Goal: Task Accomplishment & Management: Use online tool/utility

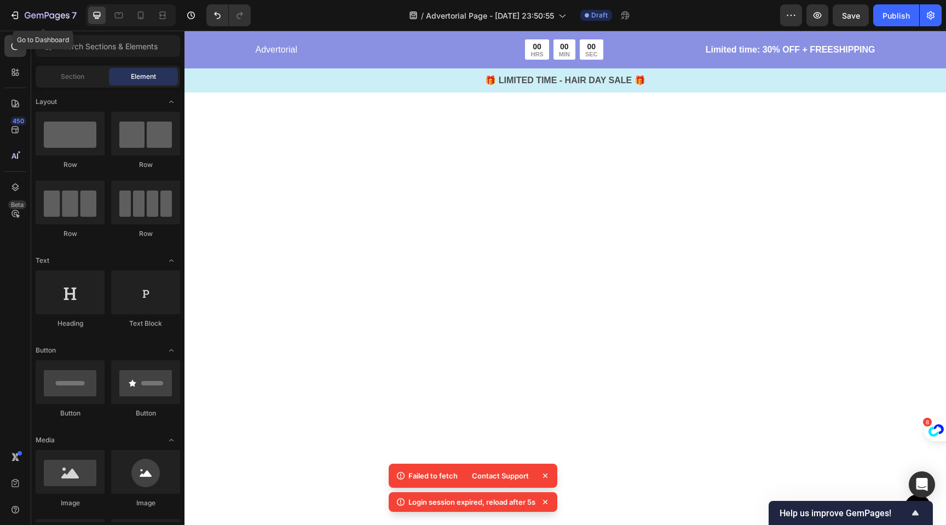
scroll to position [179, 0]
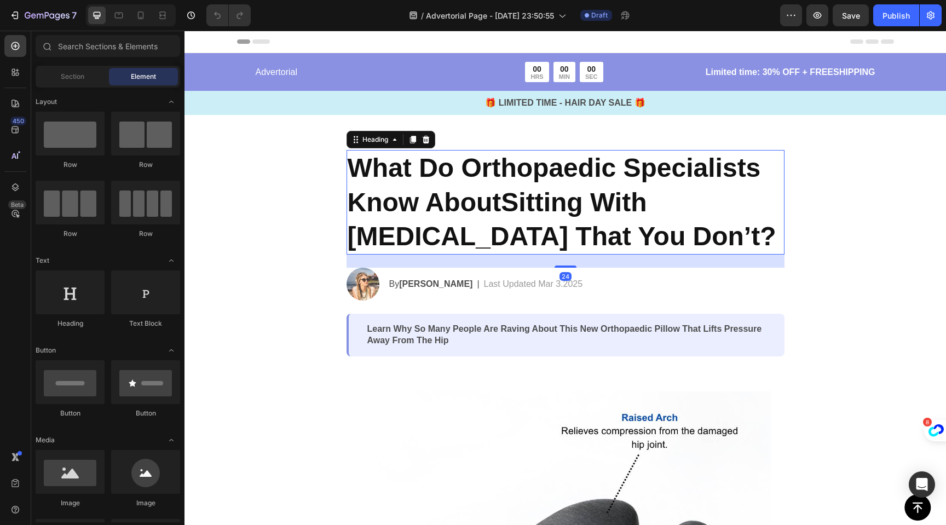
click at [495, 199] on strong "What Do Orthopaedic Specialists Know AboutSitting With [MEDICAL_DATA] That You …" at bounding box center [562, 201] width 429 height 97
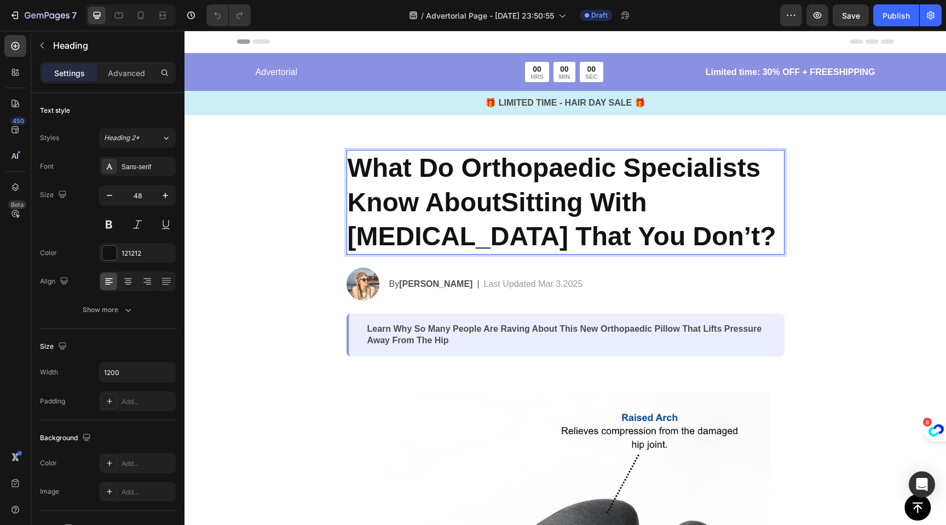
click at [497, 203] on strong "What Do Orthopaedic Specialists Know AboutSitting With [MEDICAL_DATA] That You …" at bounding box center [562, 201] width 429 height 97
click at [499, 238] on strong "What Do Orthopaedic Specialists Know About Sitting With Hip Osteoarthritis That…" at bounding box center [562, 201] width 429 height 97
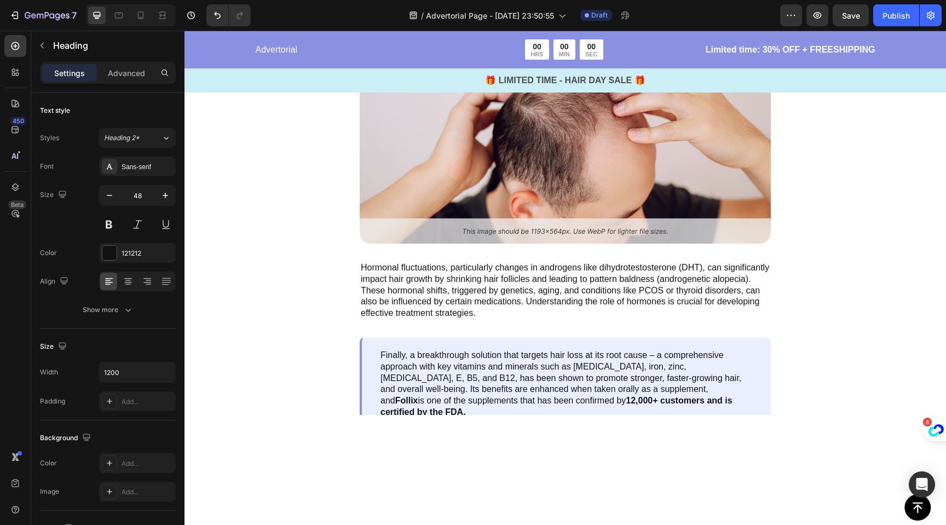
scroll to position [2585, 0]
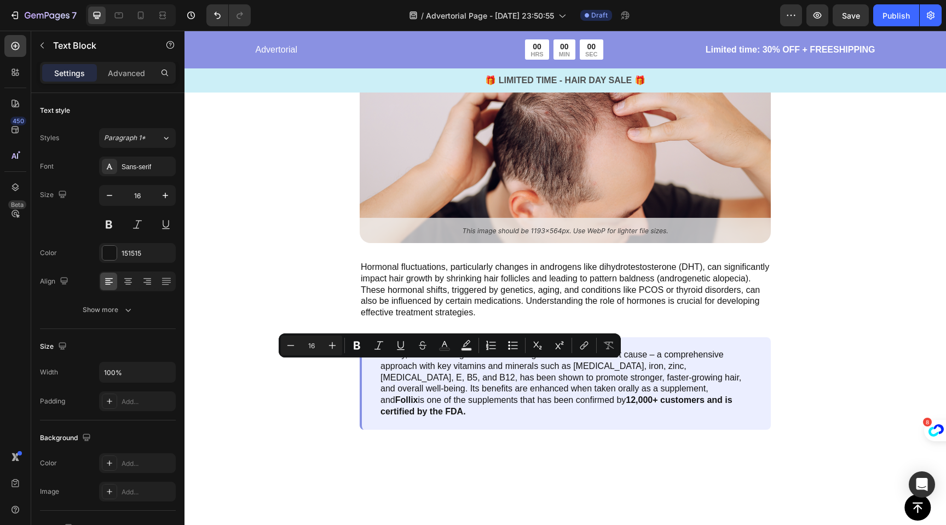
drag, startPoint x: 462, startPoint y: 369, endPoint x: 437, endPoint y: 371, distance: 25.3
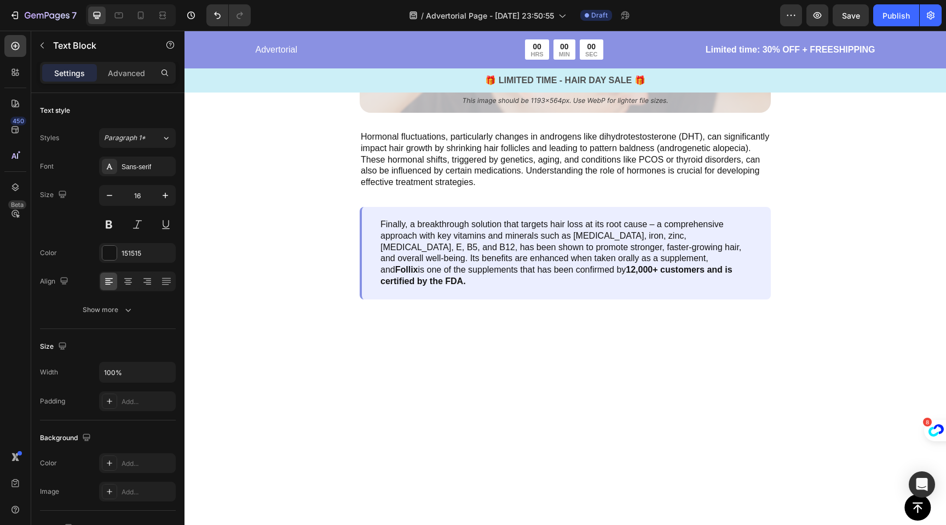
scroll to position [2716, 0]
click at [45, 47] on icon "button" at bounding box center [42, 45] width 9 height 9
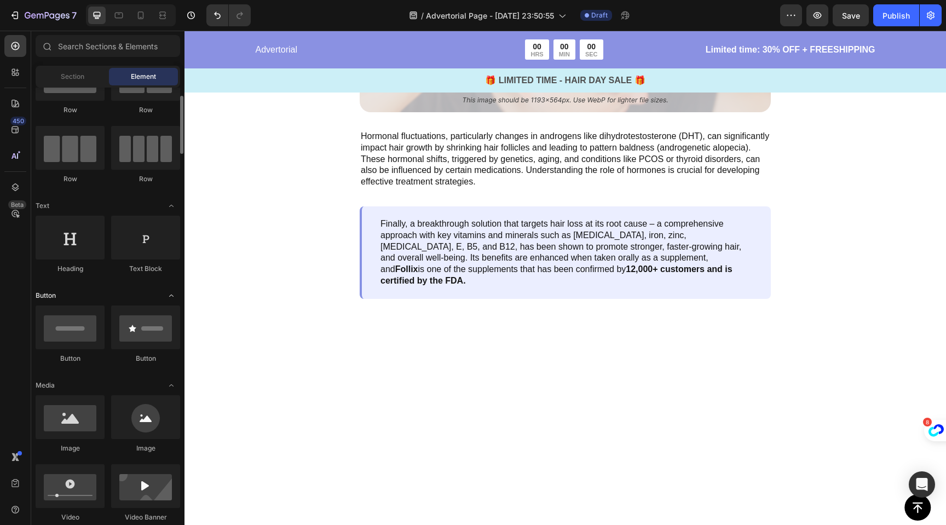
scroll to position [56, 0]
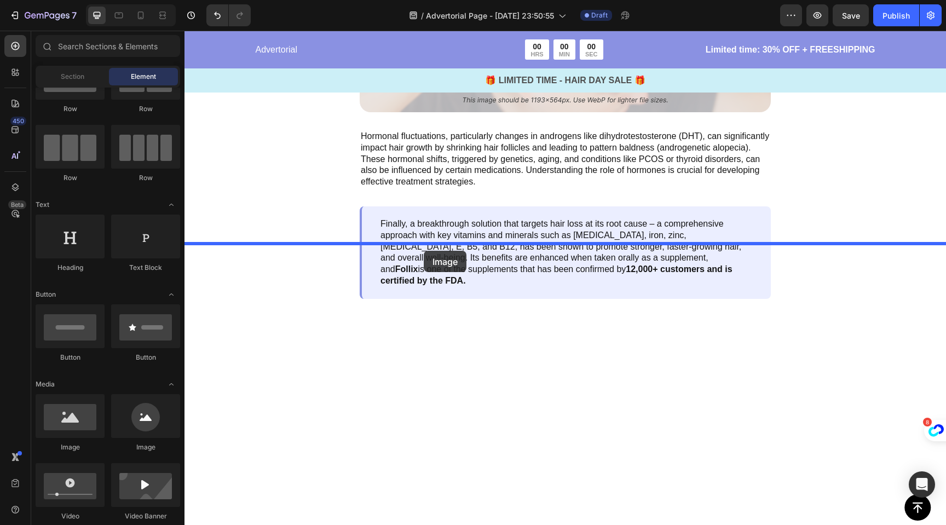
drag, startPoint x: 263, startPoint y: 442, endPoint x: 424, endPoint y: 251, distance: 249.9
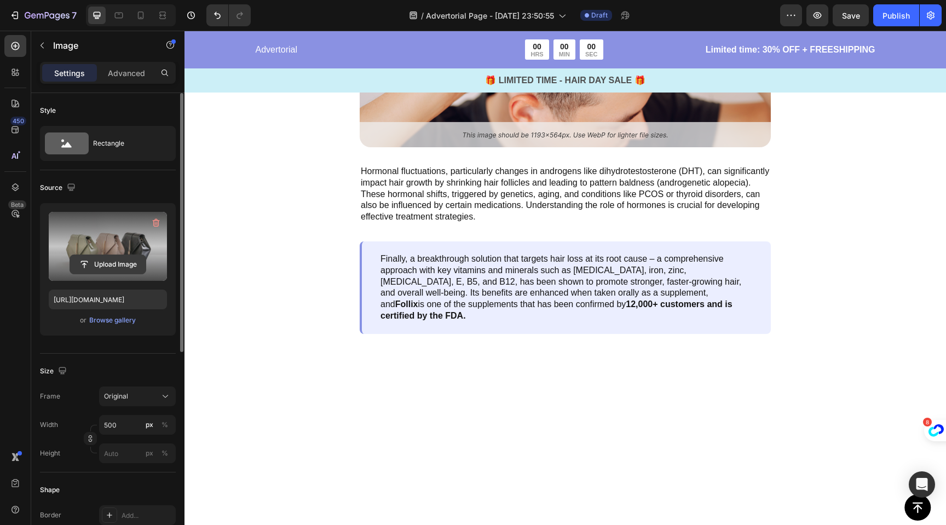
click at [97, 265] on input "file" at bounding box center [108, 264] width 76 height 19
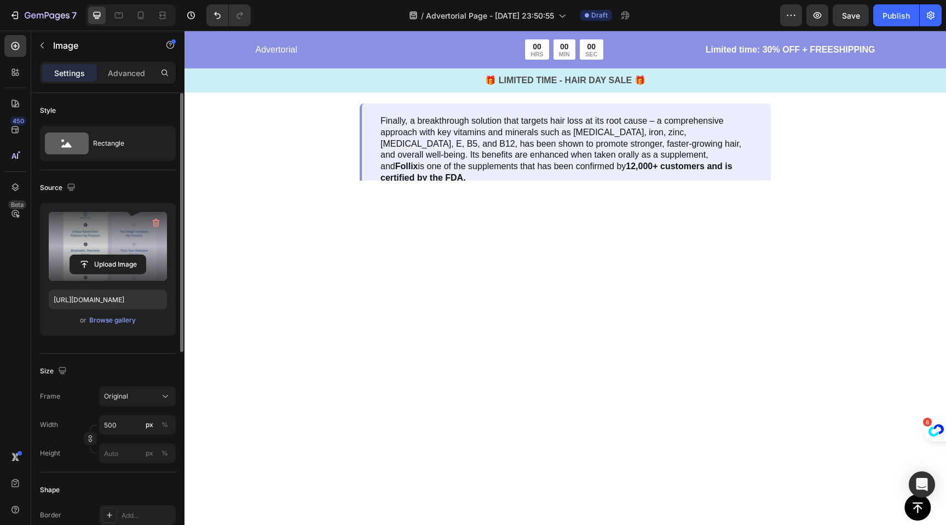
scroll to position [2867, 0]
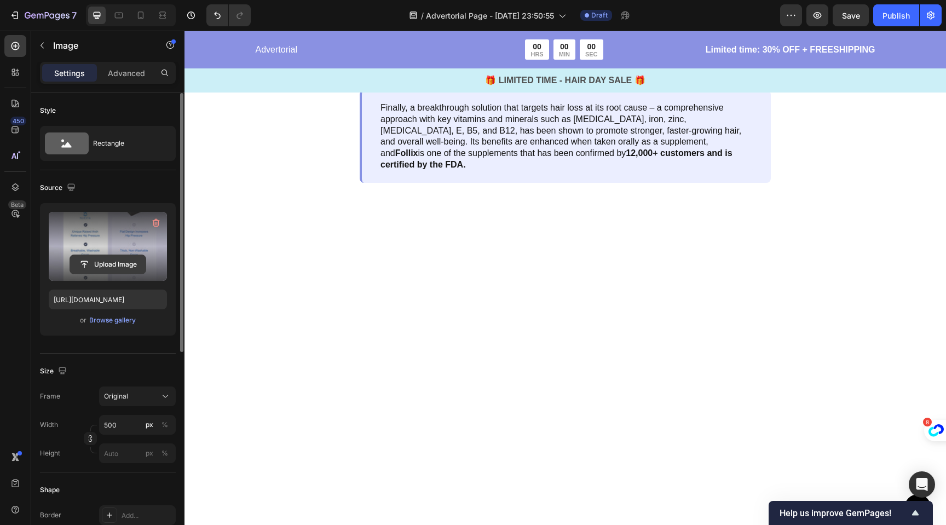
click at [110, 263] on input "file" at bounding box center [108, 264] width 76 height 19
click at [107, 262] on input "file" at bounding box center [108, 264] width 76 height 19
click at [124, 303] on input "https://cdn.shopify.com/s/files/1/0704/1751/4810/files/gempages_585751277816775…" at bounding box center [108, 300] width 118 height 20
paste input "30cfe165-5fe3-4dd3-8767-31e001361998"
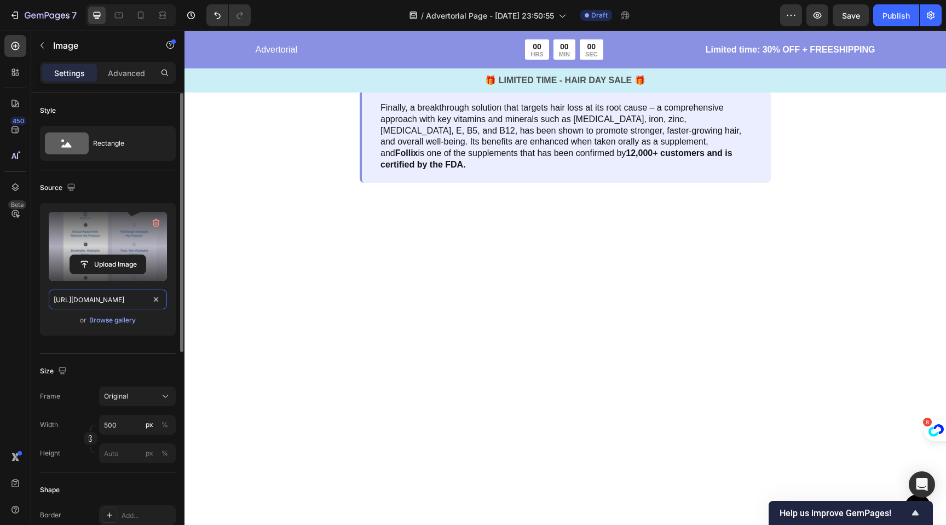
scroll to position [0, 325]
type input "https://cdn.shopify.com/s/files/1/0704/1751/4810/files/gempages_585751277816775…"
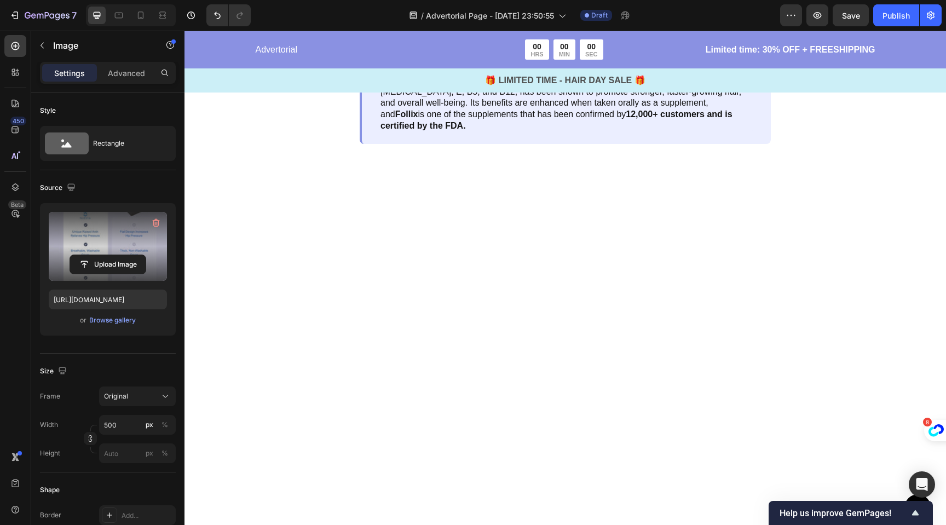
scroll to position [2957, 0]
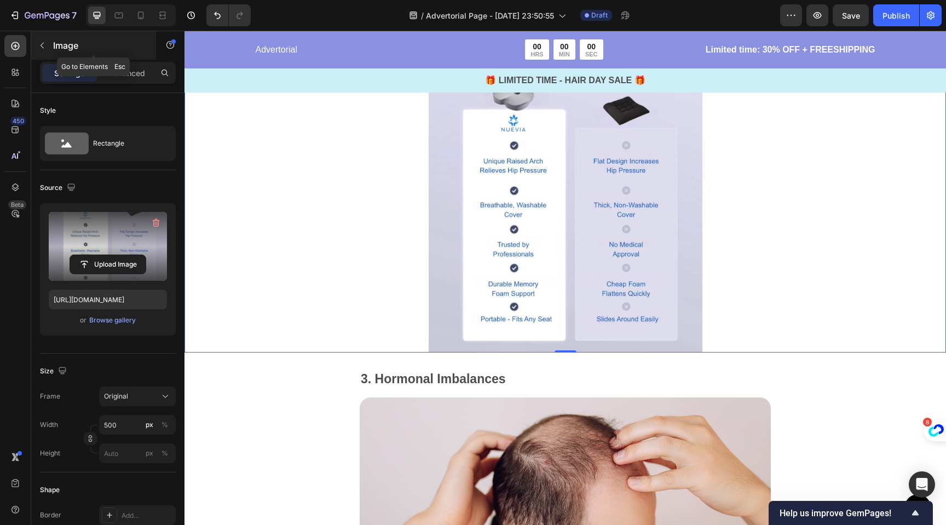
click at [53, 45] on p "Image" at bounding box center [99, 45] width 93 height 13
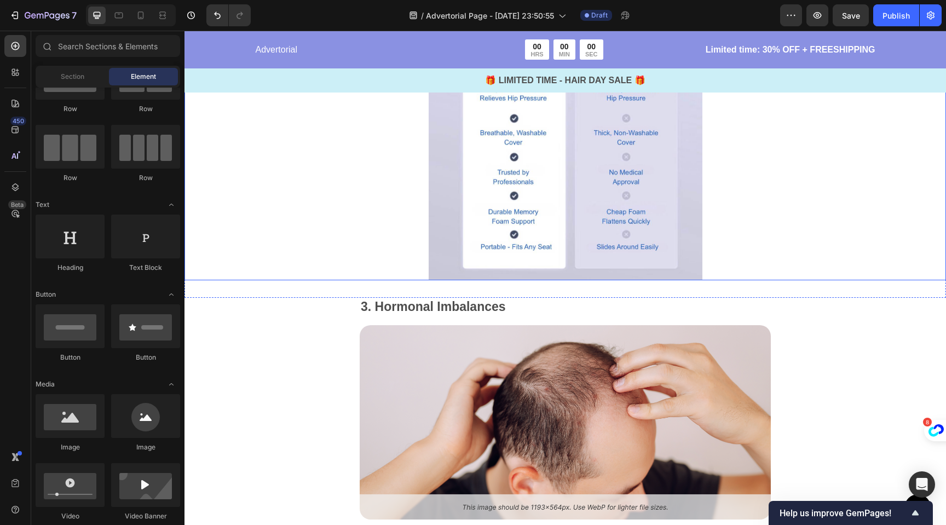
scroll to position [3033, 0]
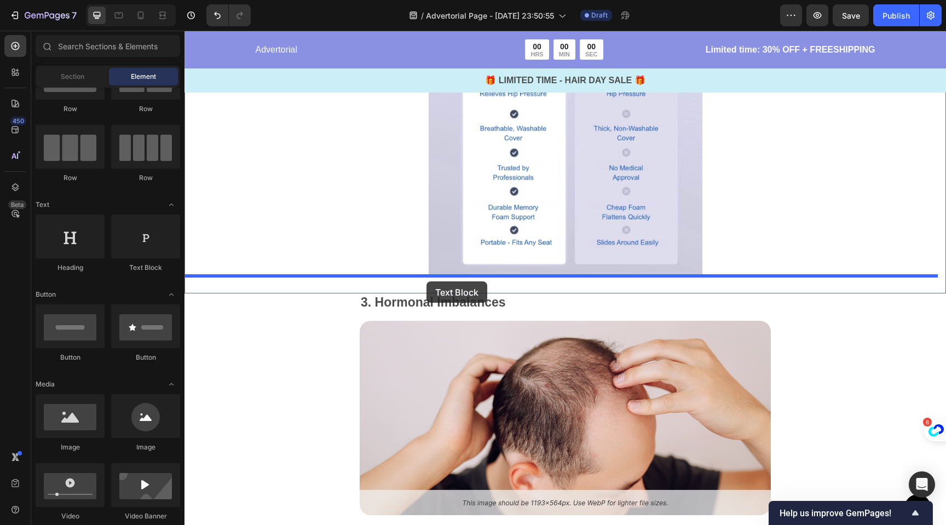
drag, startPoint x: 306, startPoint y: 275, endPoint x: 427, endPoint y: 281, distance: 121.2
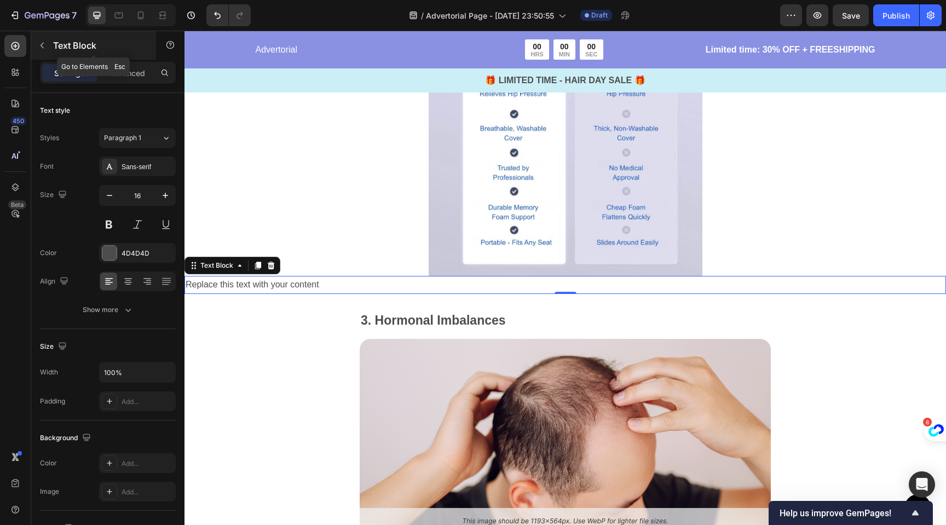
click at [49, 43] on button "button" at bounding box center [42, 46] width 18 height 18
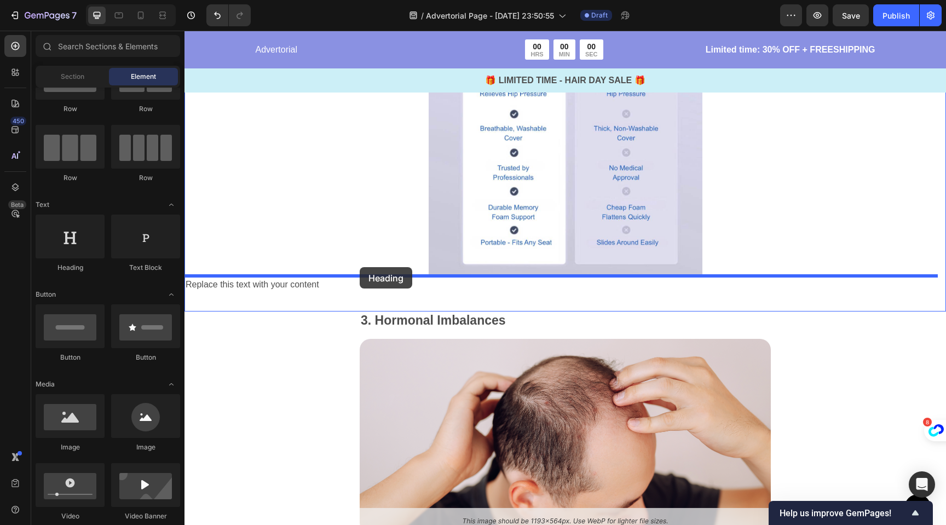
drag, startPoint x: 263, startPoint y: 270, endPoint x: 360, endPoint y: 267, distance: 96.4
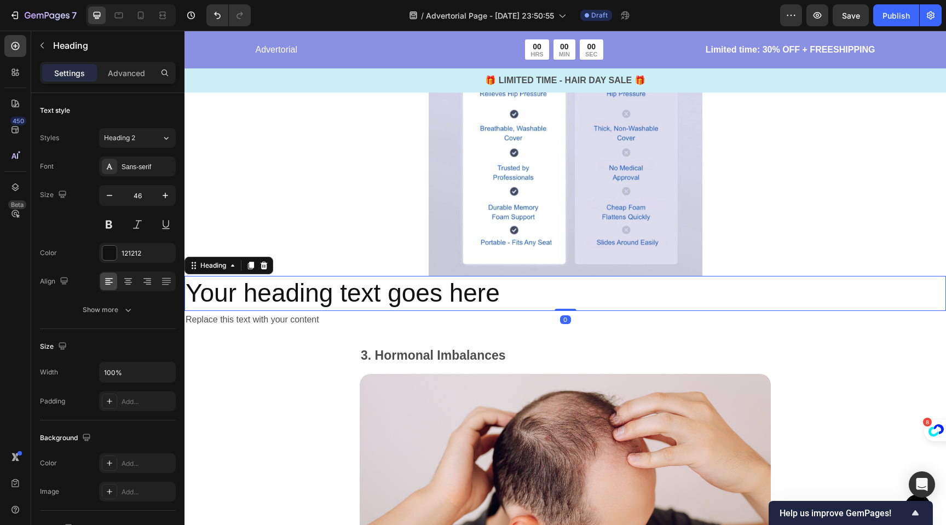
click at [372, 286] on h2 "Your heading text goes here" at bounding box center [566, 293] width 762 height 35
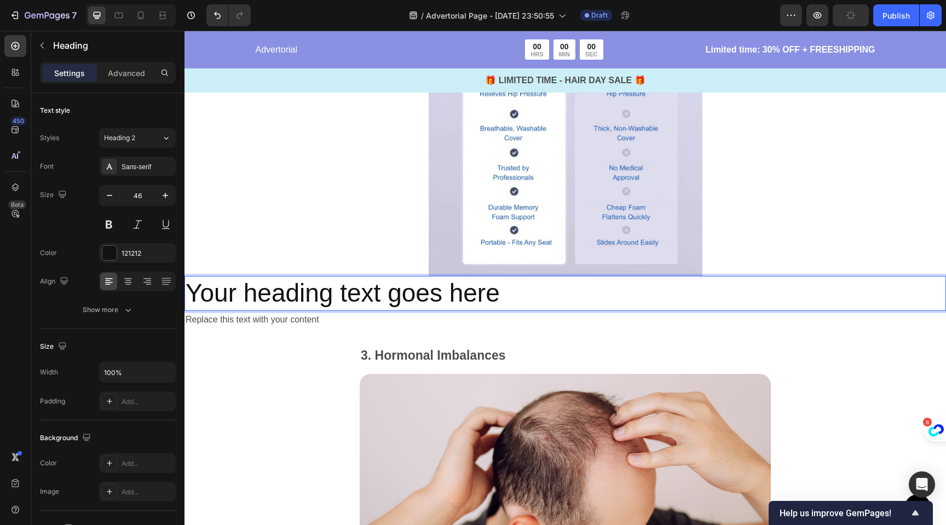
click at [372, 286] on p "Your heading text goes here" at bounding box center [565, 293] width 759 height 33
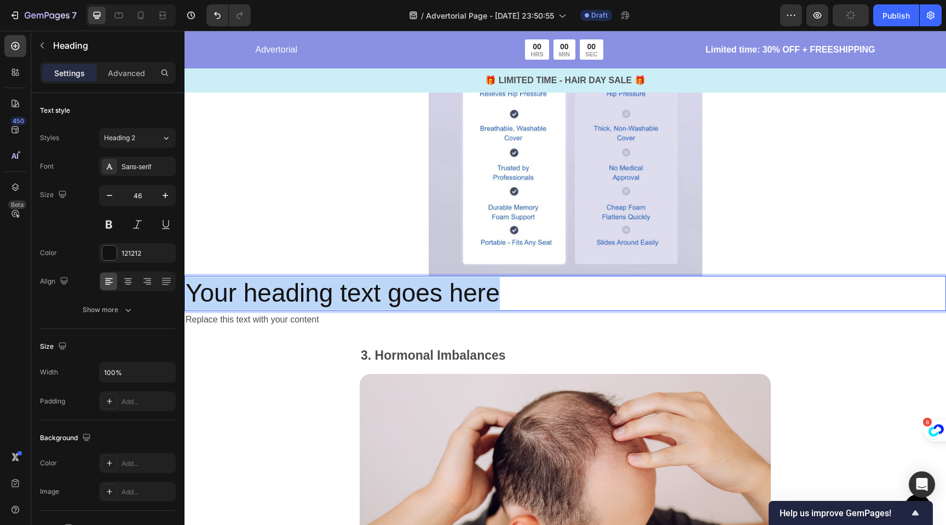
click at [372, 286] on p "Your heading text goes here" at bounding box center [565, 293] width 759 height 33
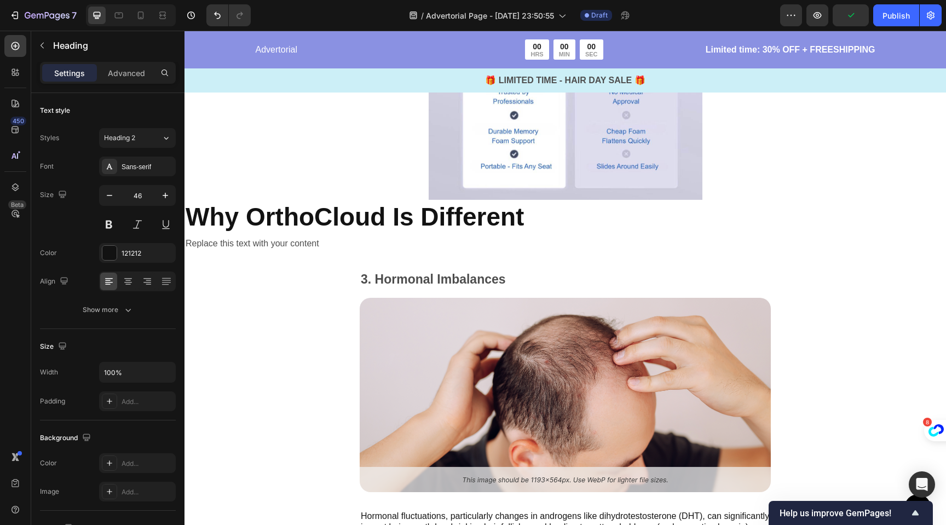
scroll to position [3106, 0]
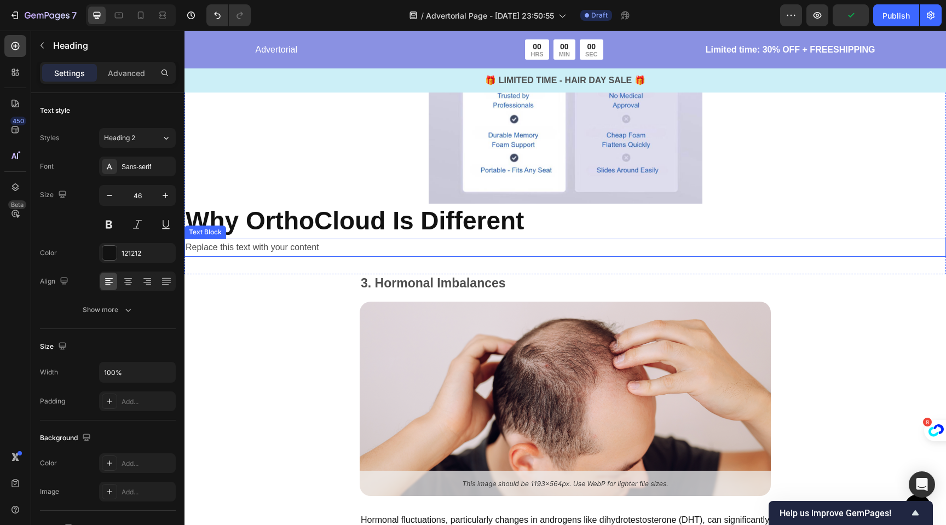
click at [349, 243] on div "Replace this text with your content" at bounding box center [566, 248] width 762 height 18
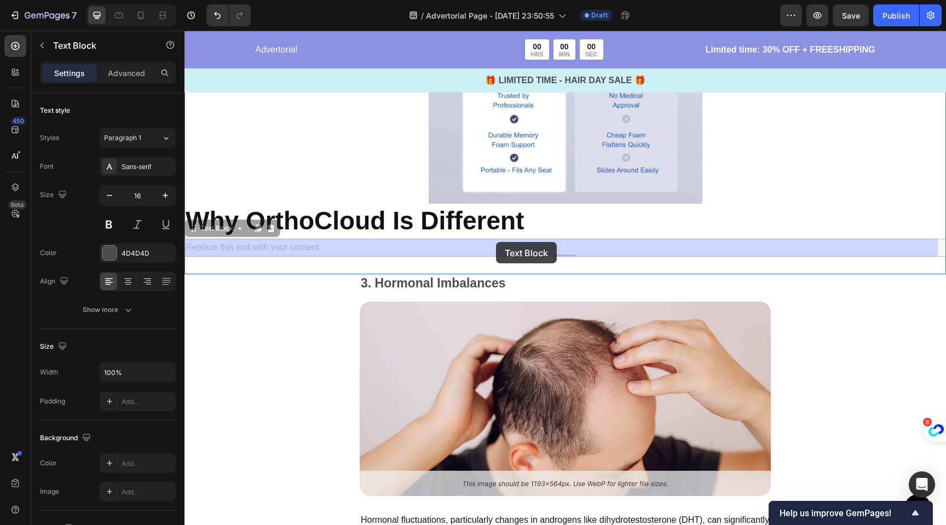
drag, startPoint x: 195, startPoint y: 232, endPoint x: 496, endPoint y: 243, distance: 300.8
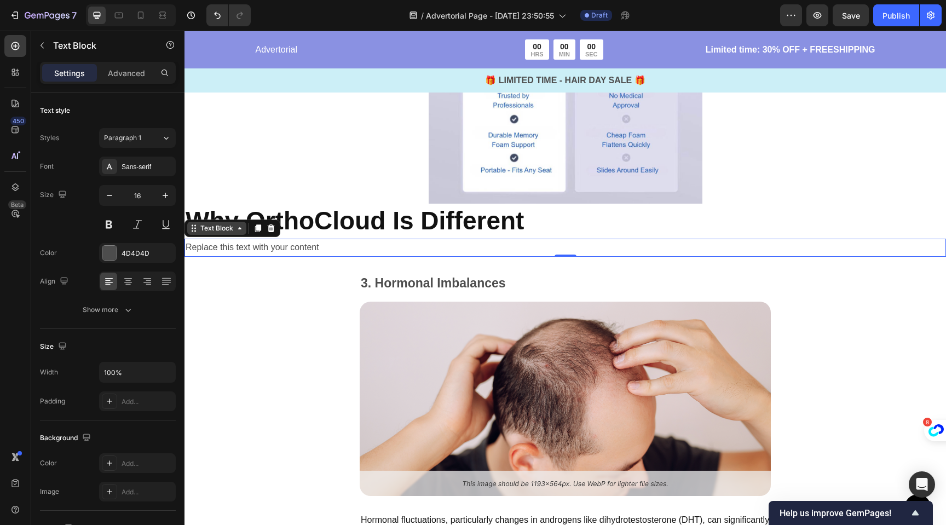
click at [239, 231] on icon at bounding box center [239, 228] width 9 height 9
click at [269, 228] on icon at bounding box center [271, 228] width 7 height 8
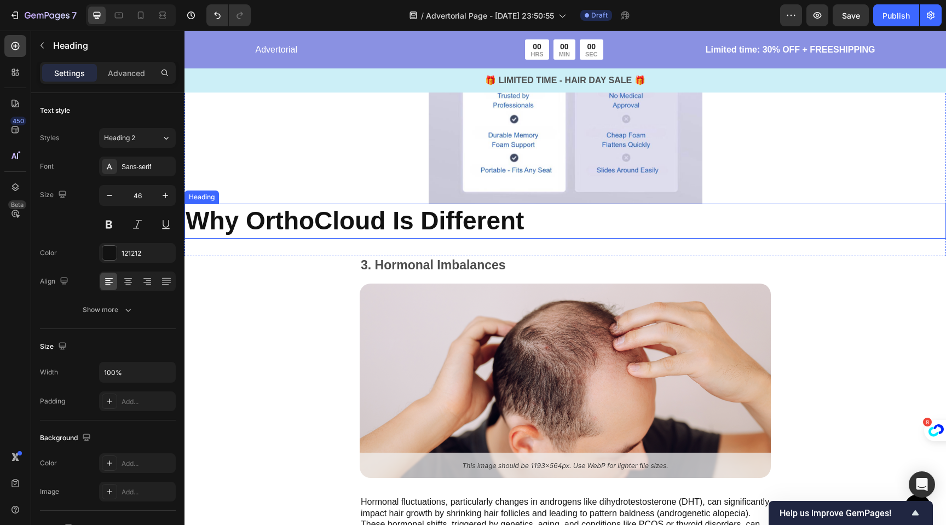
click at [268, 217] on strong "Why OrthoCloud Is Different" at bounding box center [355, 220] width 338 height 28
click at [263, 192] on icon at bounding box center [264, 193] width 7 height 8
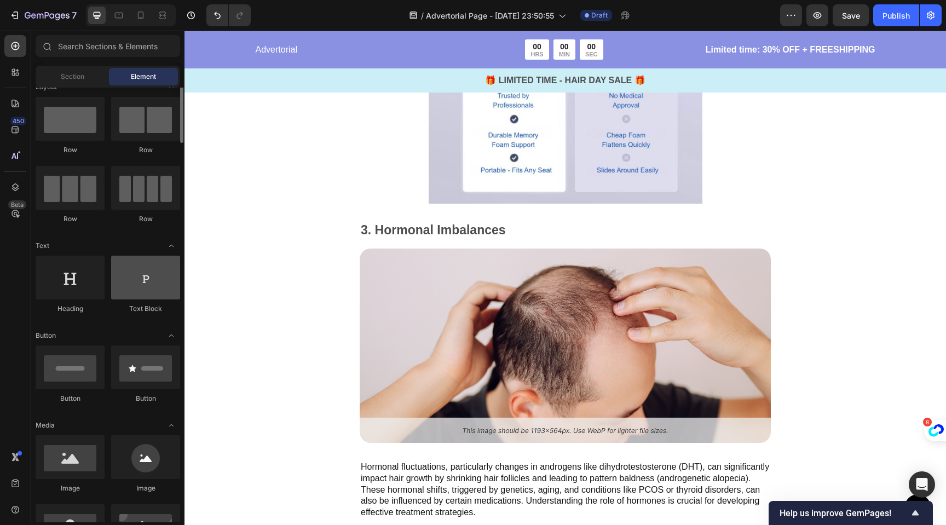
scroll to position [0, 0]
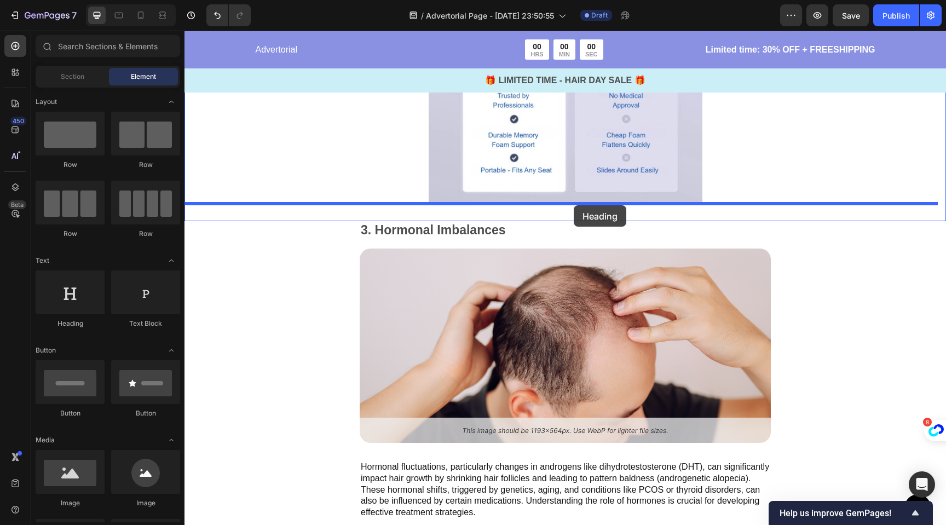
drag, startPoint x: 271, startPoint y: 333, endPoint x: 574, endPoint y: 205, distance: 328.6
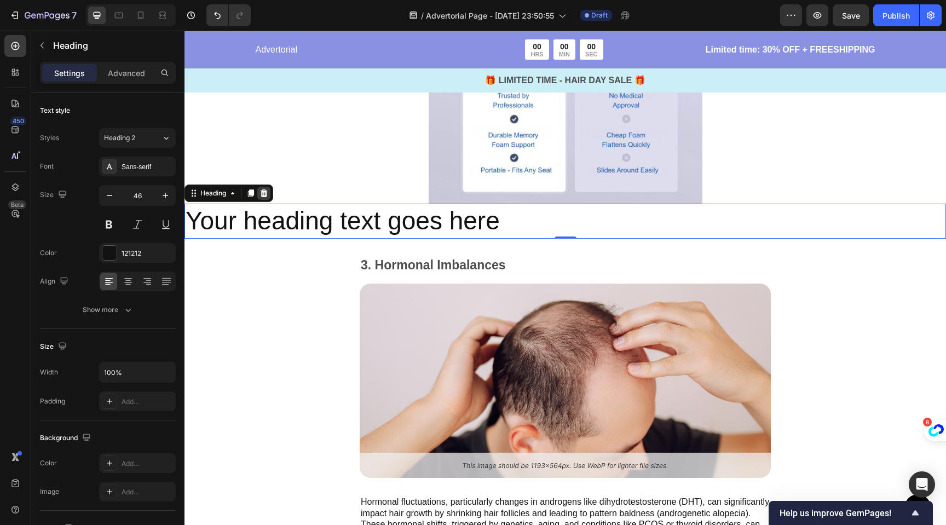
click at [264, 193] on icon at bounding box center [264, 193] width 7 height 8
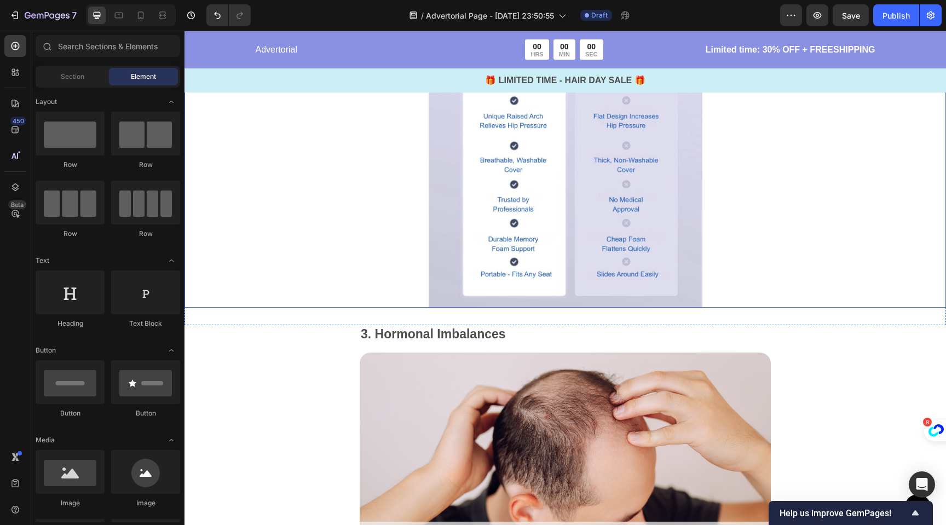
scroll to position [3039, 0]
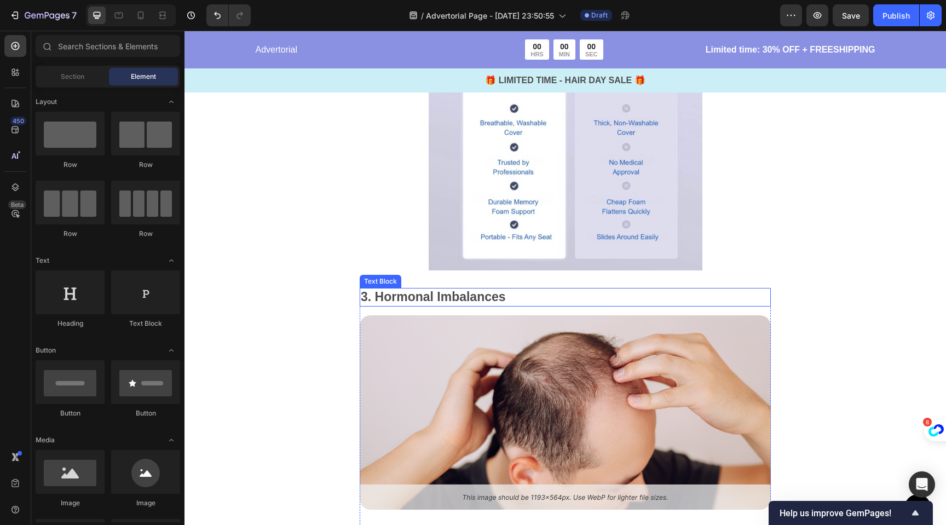
click at [429, 297] on p "3. Hormonal Imbalances" at bounding box center [565, 297] width 409 height 16
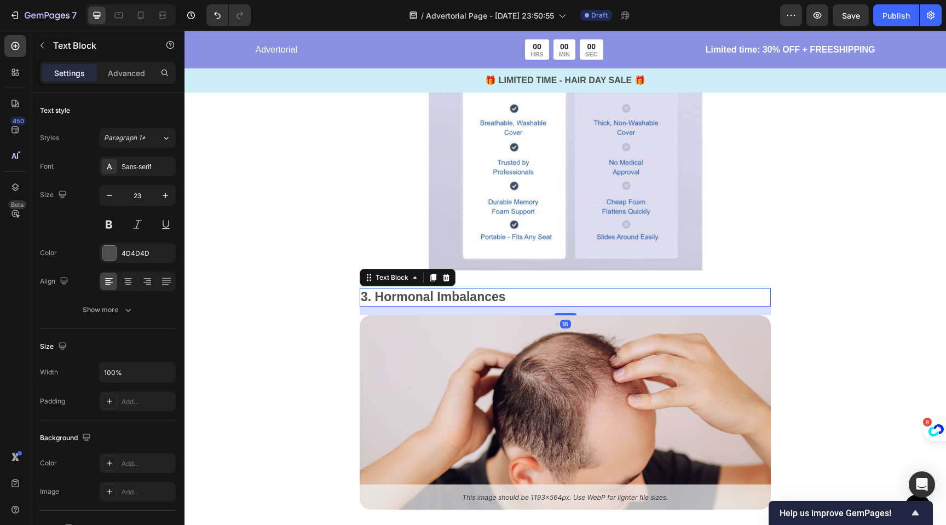
click at [429, 297] on p "3. Hormonal Imbalances" at bounding box center [565, 297] width 409 height 16
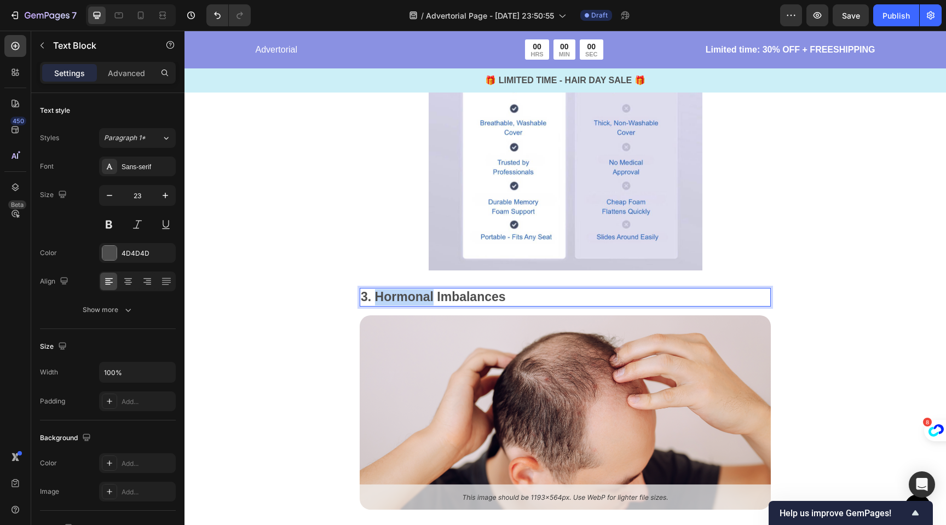
click at [429, 297] on p "3. Hormonal Imbalances" at bounding box center [565, 297] width 409 height 16
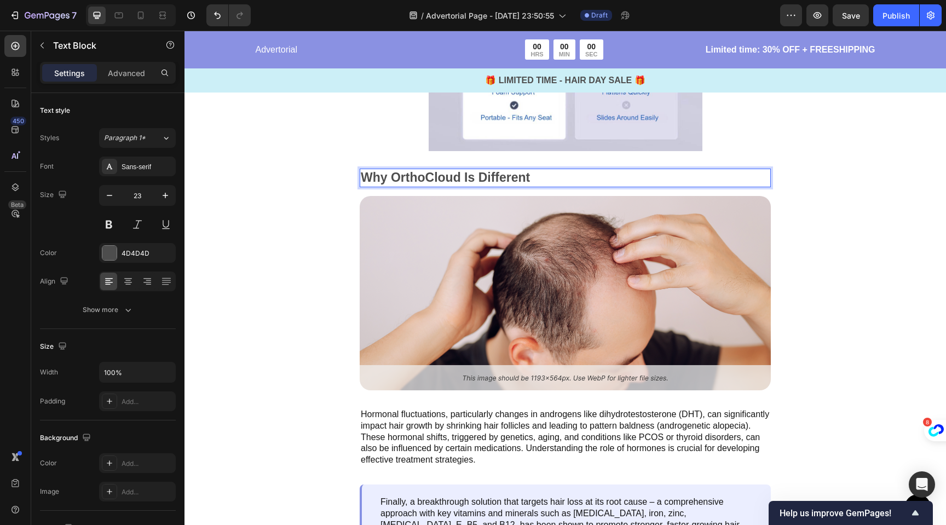
scroll to position [3182, 0]
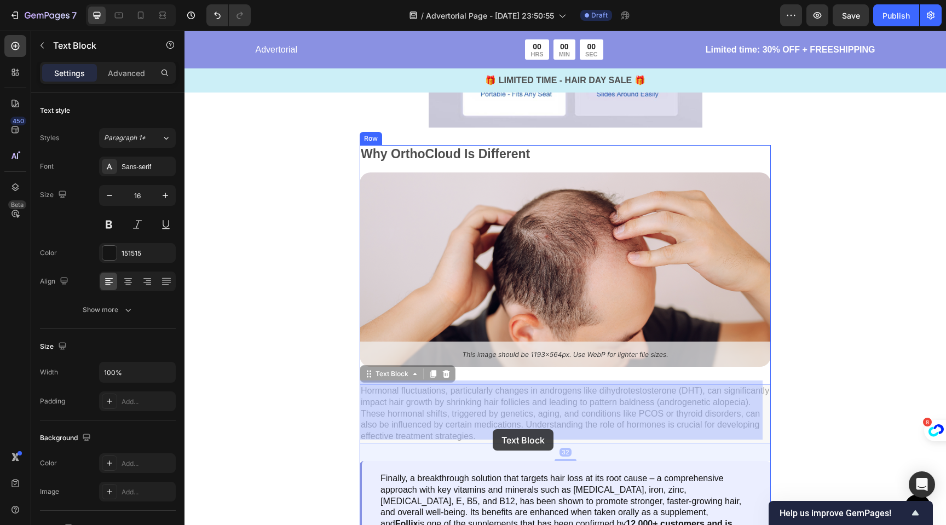
drag, startPoint x: 538, startPoint y: 435, endPoint x: 494, endPoint y: 430, distance: 44.1
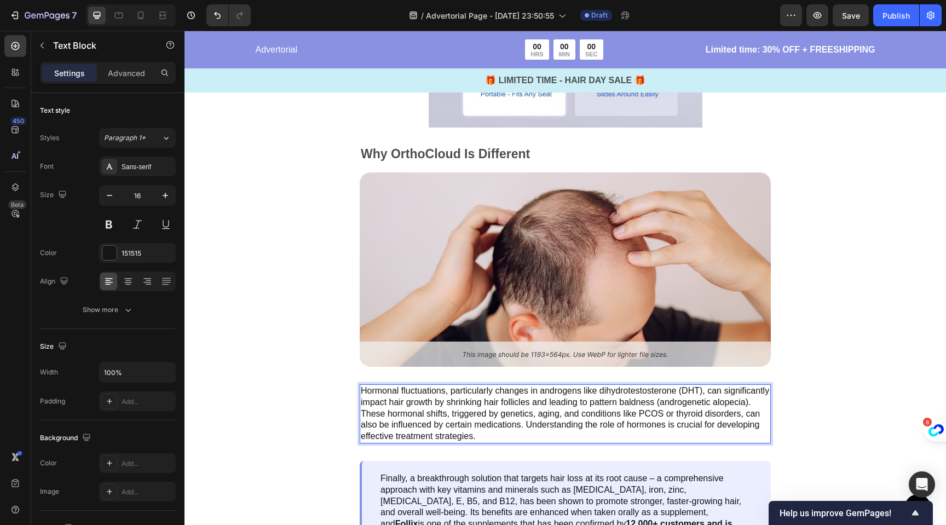
click at [527, 435] on p "Hormonal fluctuations, particularly changes in androgens like dihydrotestostero…" at bounding box center [565, 413] width 409 height 57
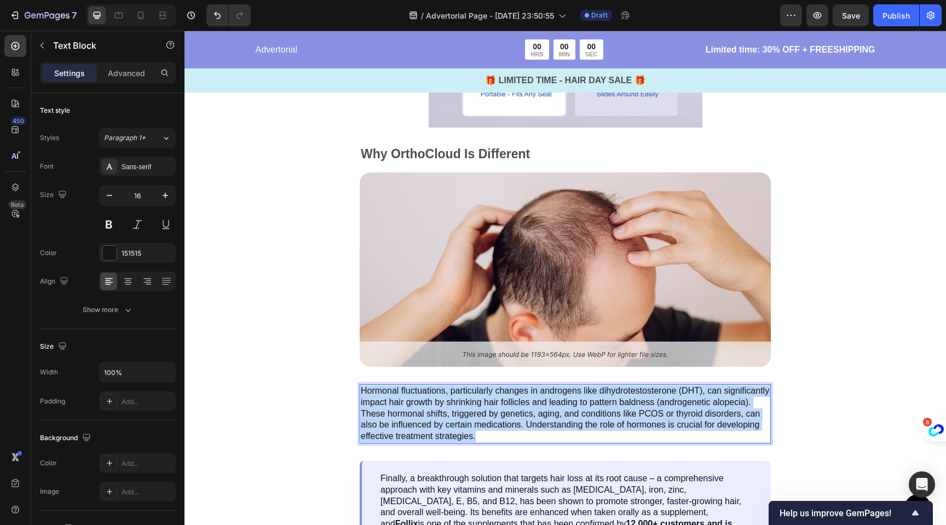
click at [527, 435] on p "Hormonal fluctuations, particularly changes in androgens like dihydrotestostero…" at bounding box center [565, 413] width 409 height 57
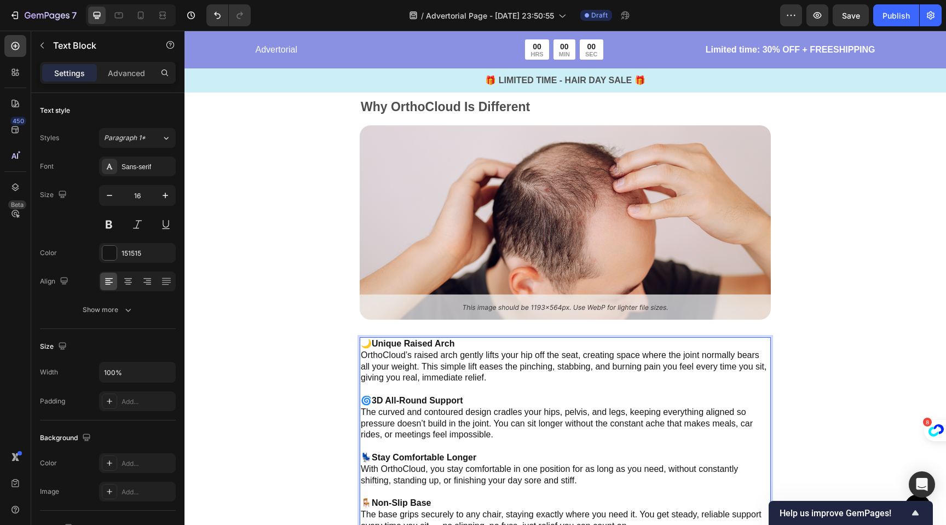
scroll to position [3242, 0]
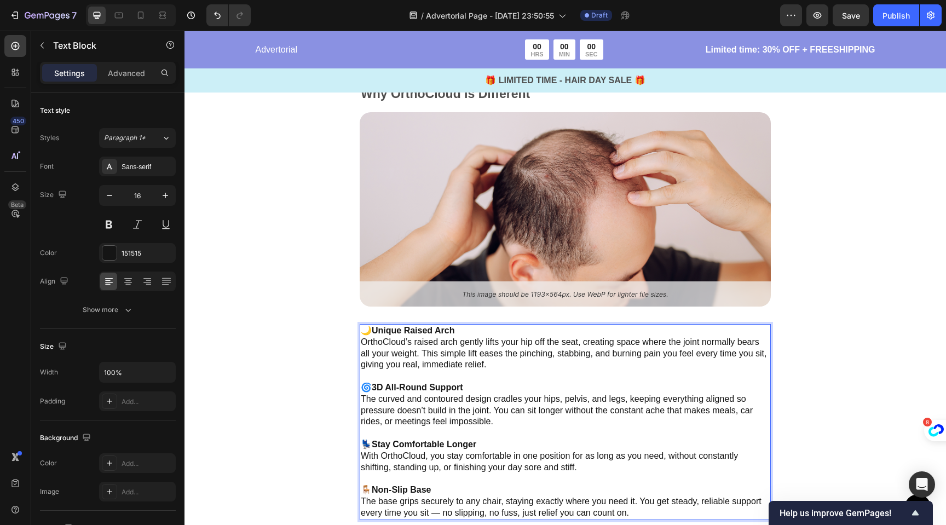
click at [372, 326] on strong "Unique Raised Arch" at bounding box center [413, 330] width 83 height 9
drag, startPoint x: 713, startPoint y: 407, endPoint x: 735, endPoint y: 407, distance: 21.4
click at [735, 407] on p "🌀 3D All-Round Support The curved and contoured design cradles your hips, pelvi…" at bounding box center [565, 404] width 409 height 45
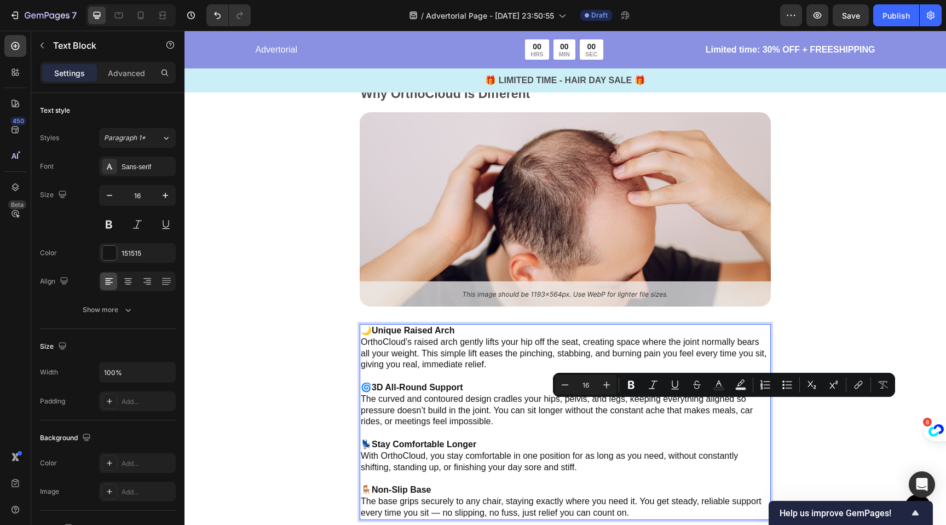
click at [750, 408] on p "🌀 3D All-Round Support The curved and contoured design cradles your hips, pelvi…" at bounding box center [565, 404] width 409 height 45
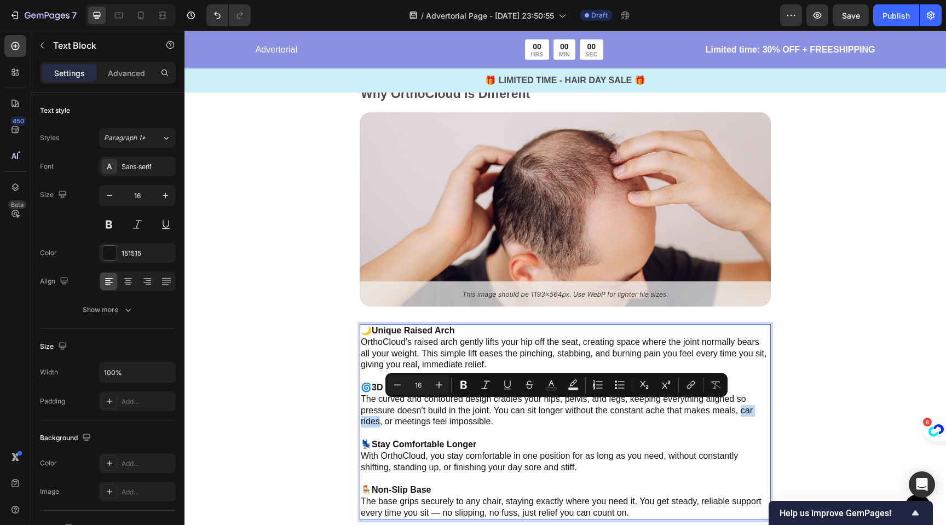
drag, startPoint x: 742, startPoint y: 407, endPoint x: 378, endPoint y: 419, distance: 363.8
click at [378, 419] on p "🌀 3D All-Round Support The curved and contoured design cradles your hips, pelvi…" at bounding box center [565, 404] width 409 height 45
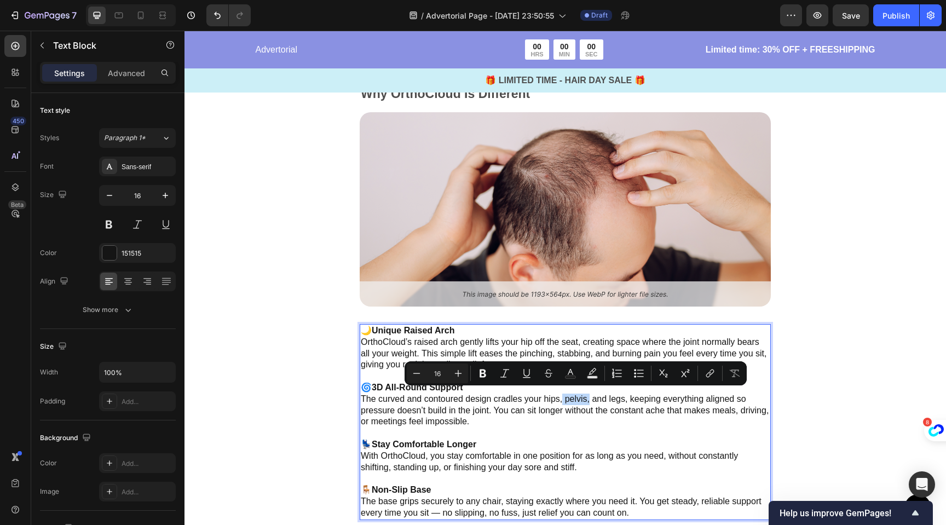
drag, startPoint x: 561, startPoint y: 399, endPoint x: 590, endPoint y: 399, distance: 28.5
click at [590, 399] on p "🌀 3D All-Round Support The curved and contoured design cradles your hips, pelvi…" at bounding box center [565, 404] width 409 height 45
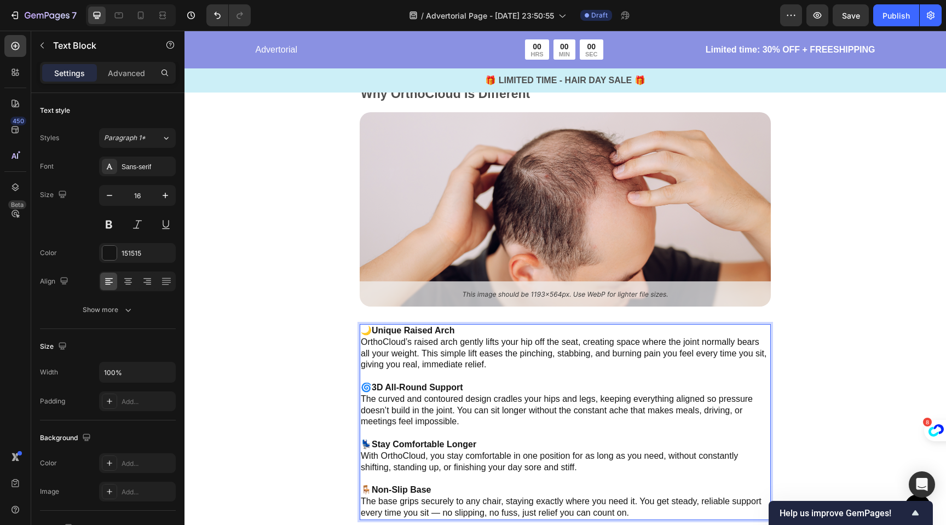
click at [608, 401] on p "🌀 3D All-Round Support The curved and contoured design cradles your hips and le…" at bounding box center [565, 404] width 409 height 45
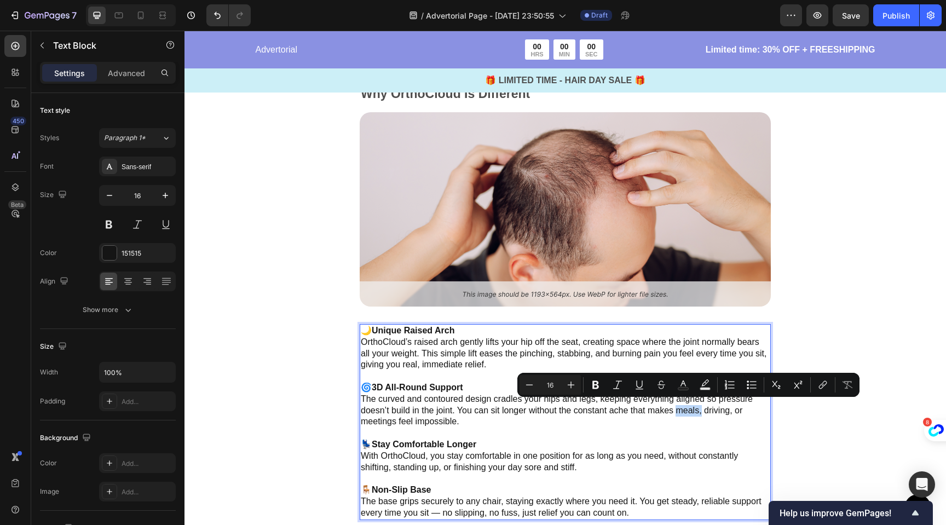
drag, startPoint x: 677, startPoint y: 408, endPoint x: 701, endPoint y: 409, distance: 24.7
click at [701, 409] on p "🌀 3D All-Round Support The curved and contoured design cradles your hips and le…" at bounding box center [565, 404] width 409 height 45
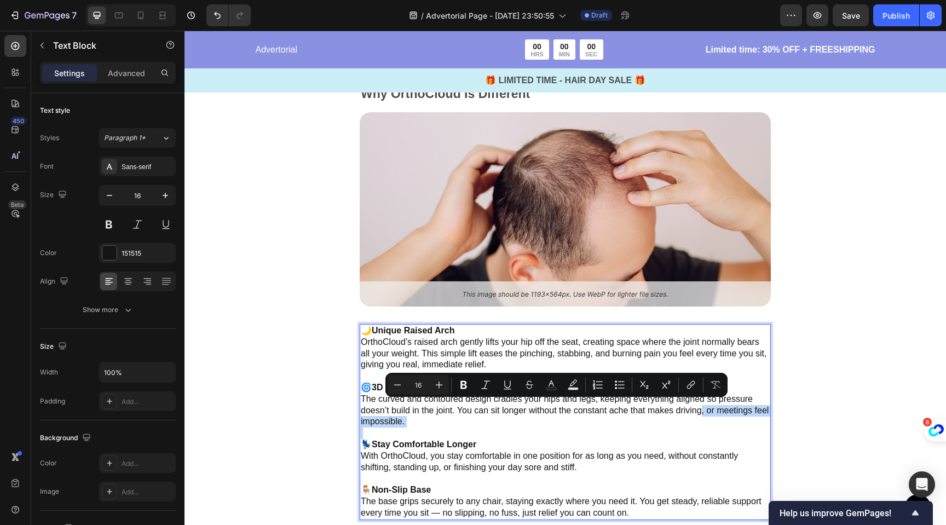
drag, startPoint x: 702, startPoint y: 409, endPoint x: 740, endPoint y: 427, distance: 41.6
click at [740, 427] on div "🌙 Unique Raised Arch OrthoCloud’s raised arch gently lifts your hip off the sea…" at bounding box center [565, 422] width 411 height 196
click at [730, 408] on p "🌀 3D All-Round Support The curved and contoured design cradles your hips and le…" at bounding box center [565, 404] width 409 height 45
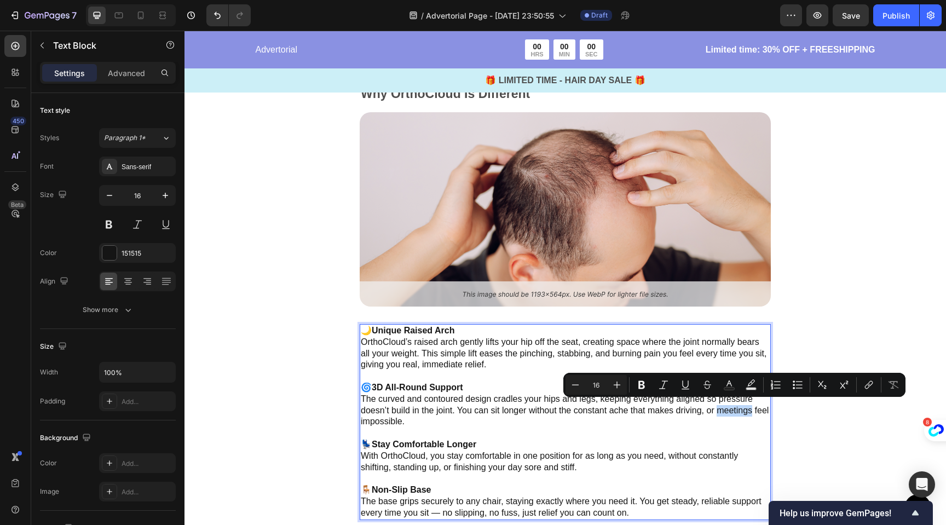
drag, startPoint x: 719, startPoint y: 408, endPoint x: 753, endPoint y: 410, distance: 34.0
click at [753, 410] on p "🌀 3D All-Round Support The curved and contoured design cradles your hips and le…" at bounding box center [565, 404] width 409 height 45
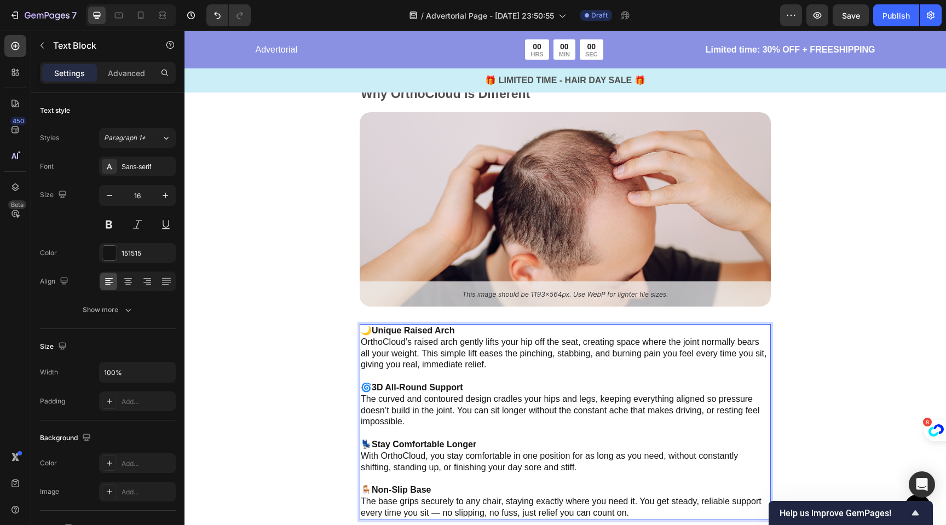
click at [466, 327] on p "🌙 Unique Raised Arch OrthoCloud’s raised arch gently lifts your hip off the sea…" at bounding box center [565, 347] width 409 height 45
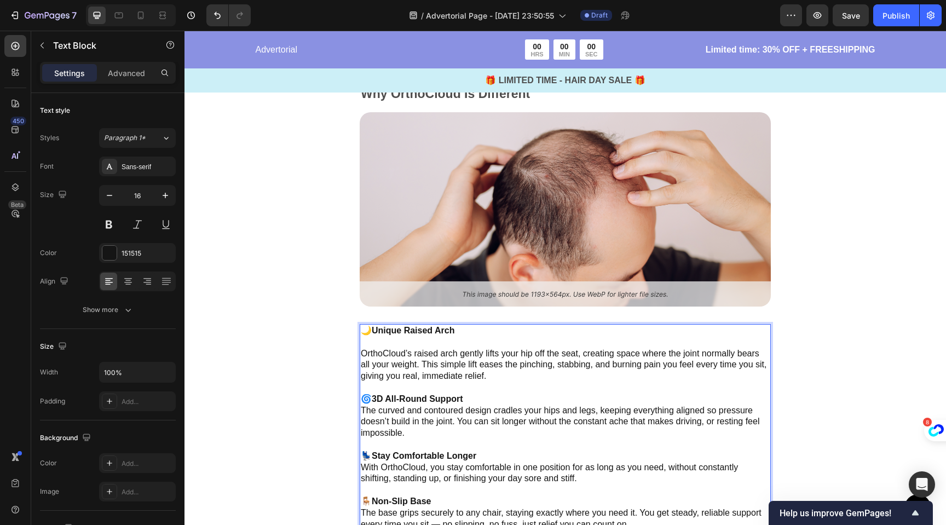
click at [466, 394] on p "🌀 3D All-Round Support The curved and contoured design cradles your hips and le…" at bounding box center [565, 416] width 409 height 45
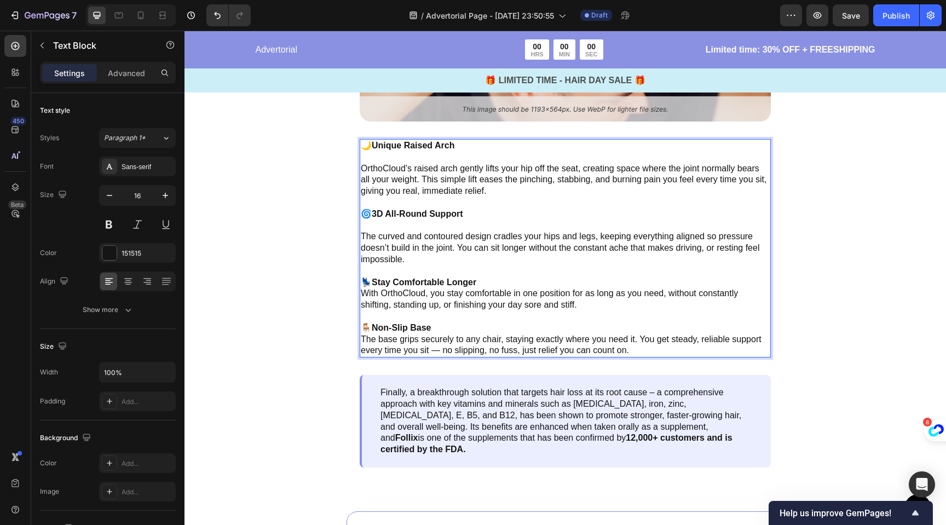
scroll to position [3449, 0]
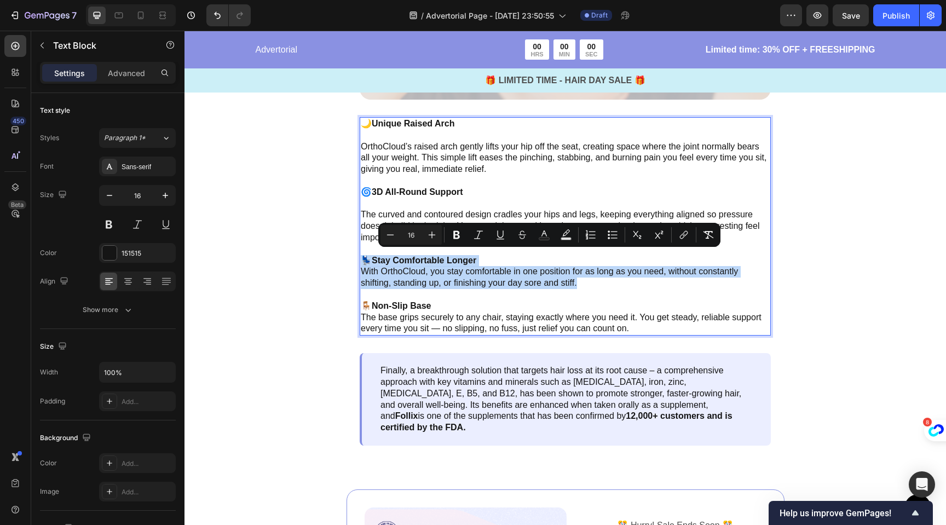
drag, startPoint x: 586, startPoint y: 283, endPoint x: 365, endPoint y: 257, distance: 223.2
click at [365, 257] on p "💺 Stay Comfortable Longer With OrthoCloud, you stay comfortable in one position…" at bounding box center [565, 272] width 409 height 34
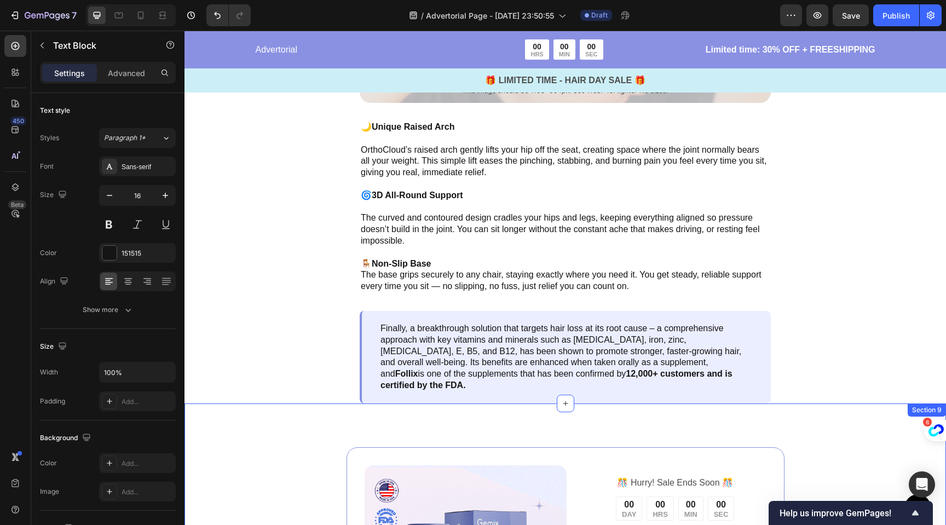
scroll to position [3445, 0]
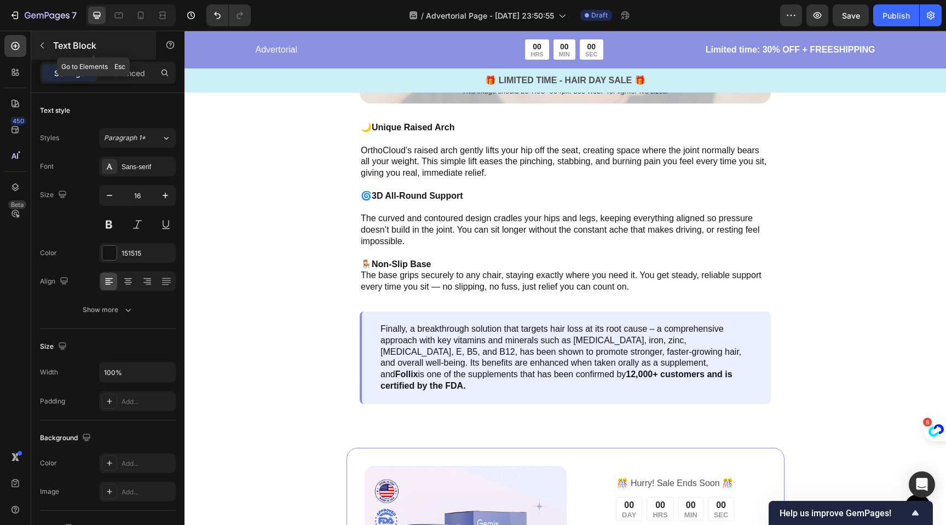
click at [41, 45] on icon "button" at bounding box center [42, 45] width 9 height 9
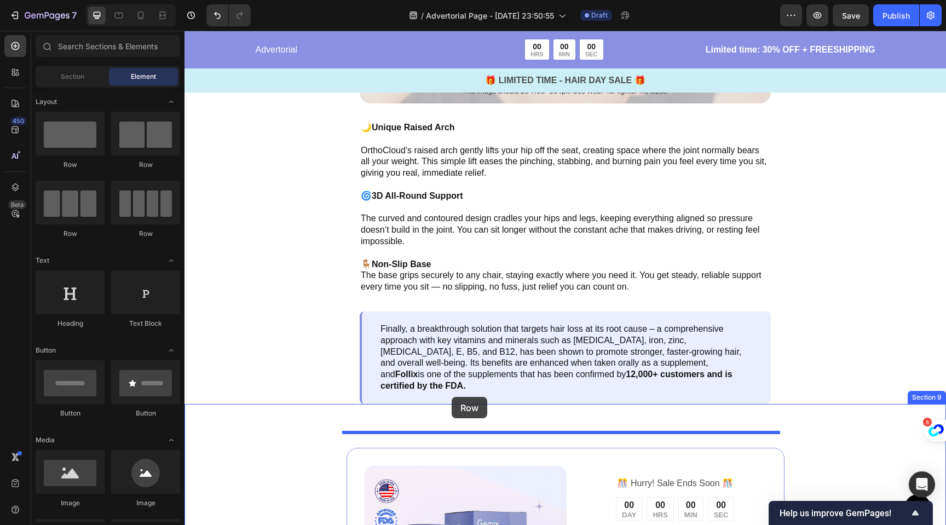
drag, startPoint x: 336, startPoint y: 172, endPoint x: 452, endPoint y: 397, distance: 253.0
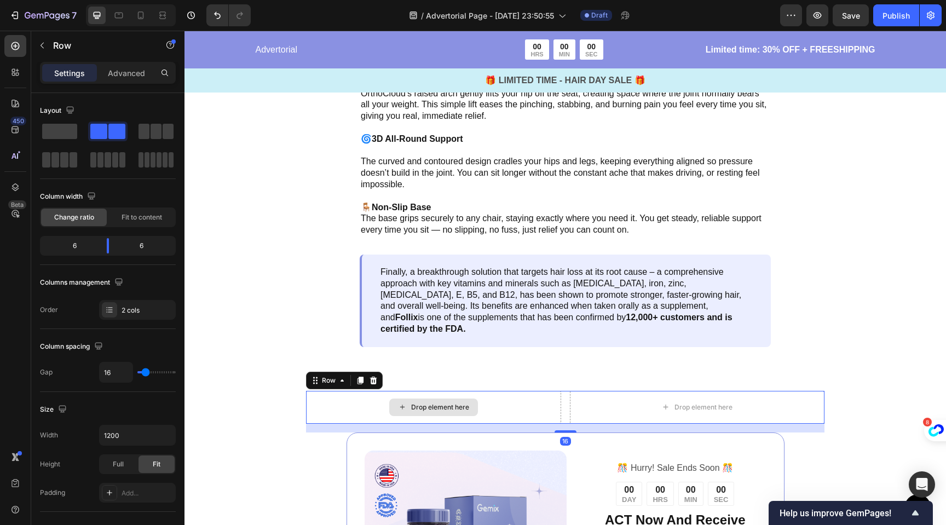
scroll to position [3504, 0]
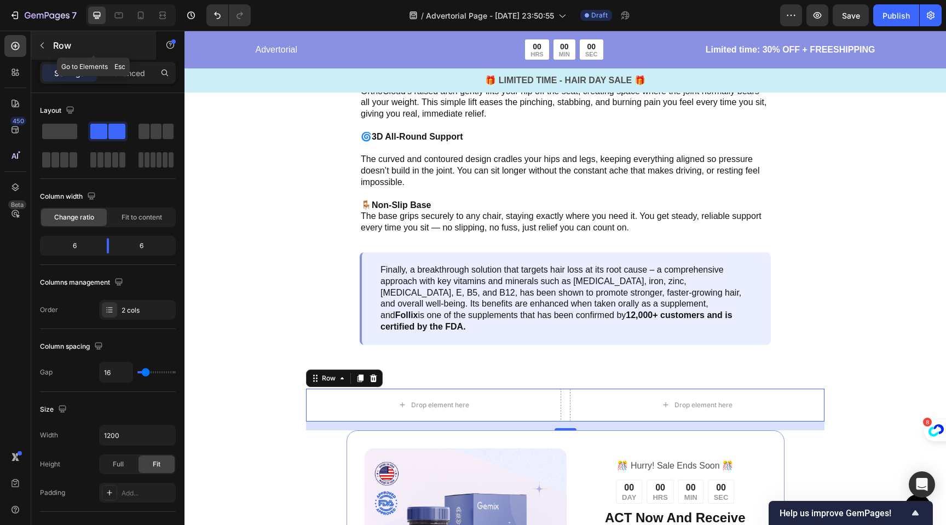
click at [44, 39] on button "button" at bounding box center [42, 46] width 18 height 18
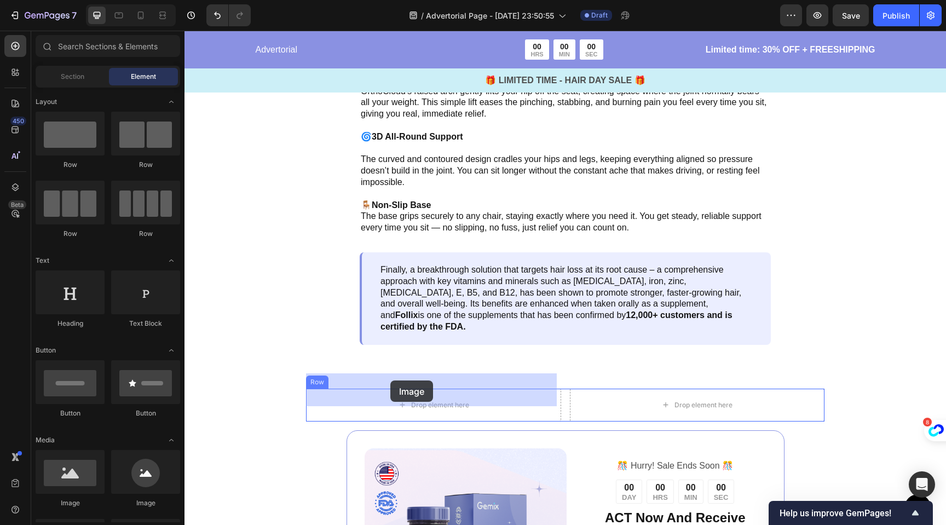
drag, startPoint x: 263, startPoint y: 496, endPoint x: 390, endPoint y: 381, distance: 171.7
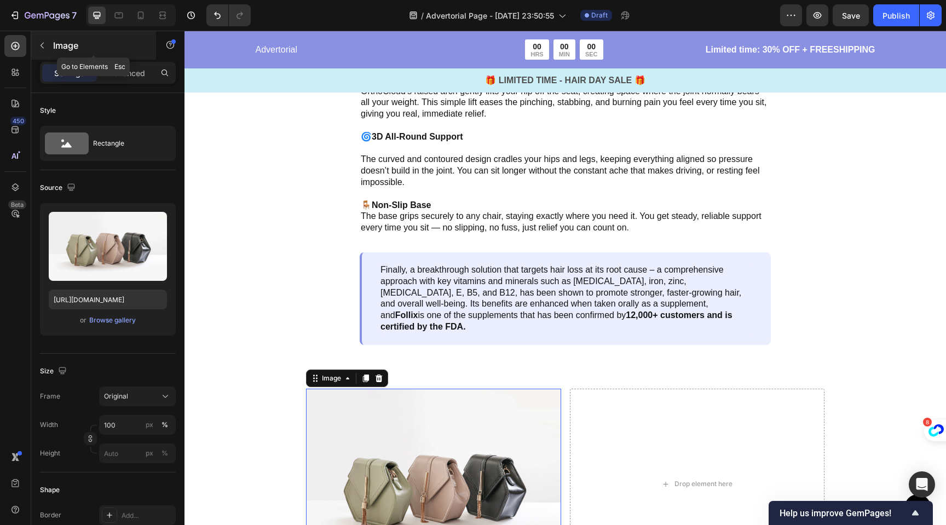
click at [42, 47] on icon "button" at bounding box center [42, 46] width 3 height 6
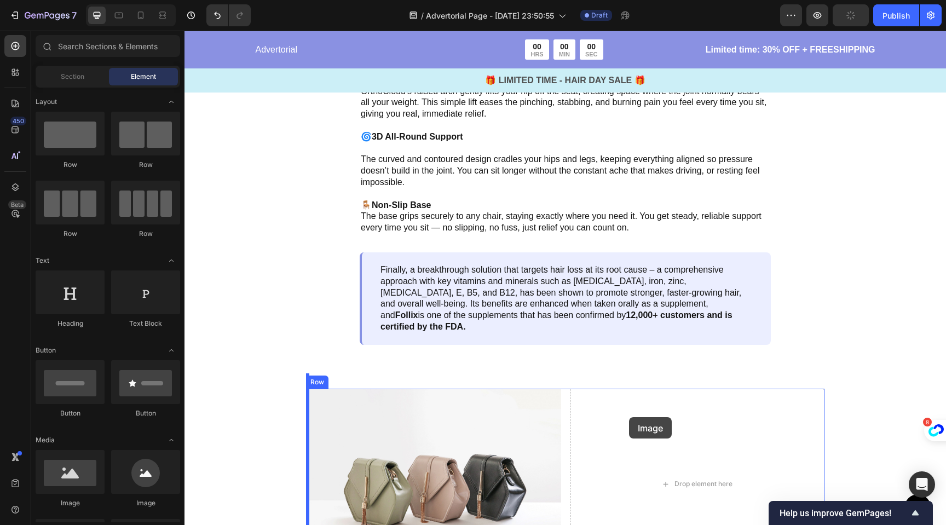
drag, startPoint x: 268, startPoint y: 507, endPoint x: 629, endPoint y: 417, distance: 371.8
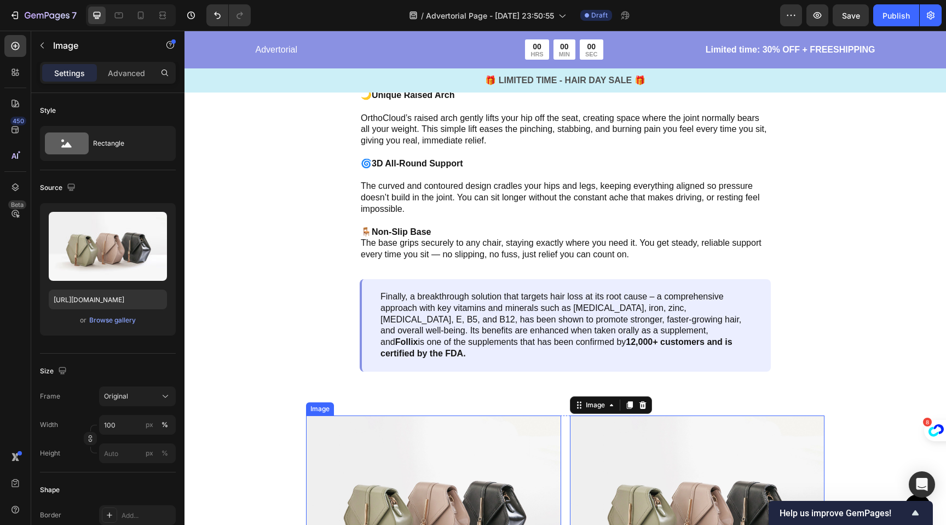
scroll to position [3473, 0]
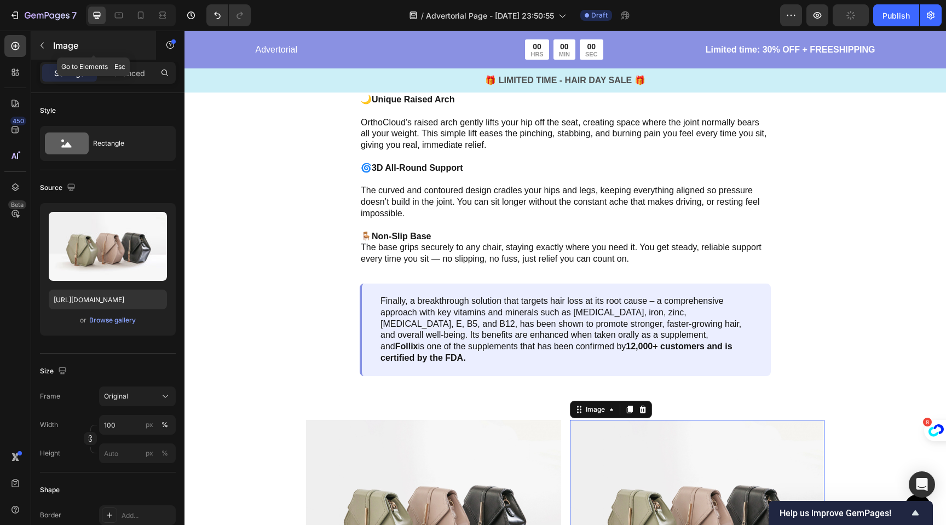
click at [43, 48] on icon "button" at bounding box center [42, 46] width 3 height 6
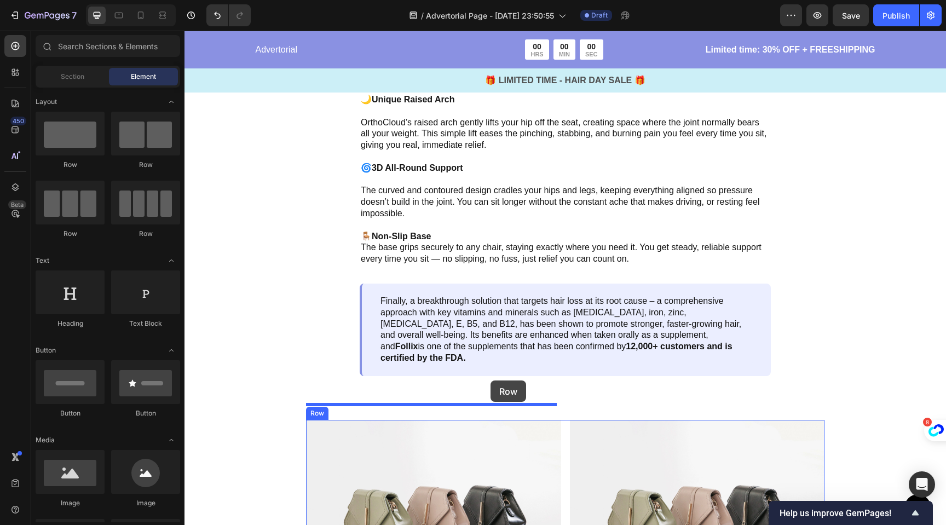
drag, startPoint x: 272, startPoint y: 169, endPoint x: 491, endPoint y: 381, distance: 304.8
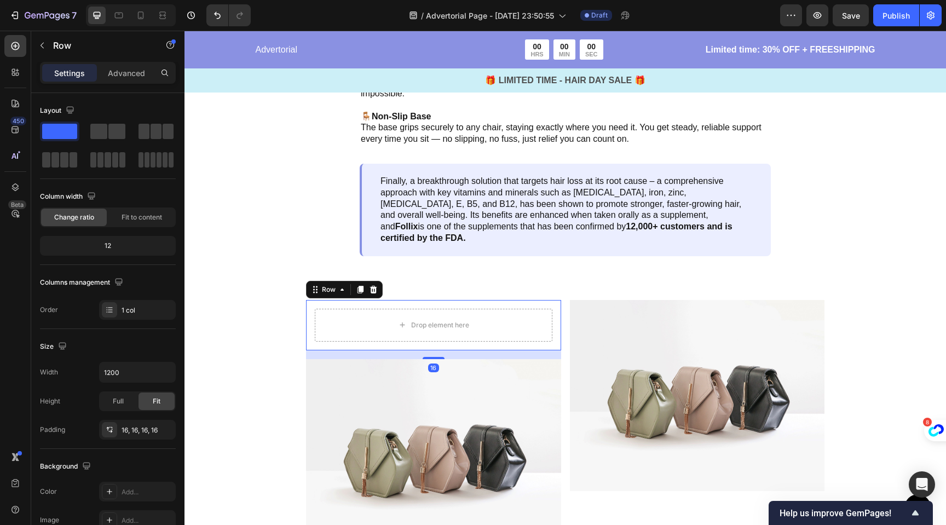
scroll to position [3607, 0]
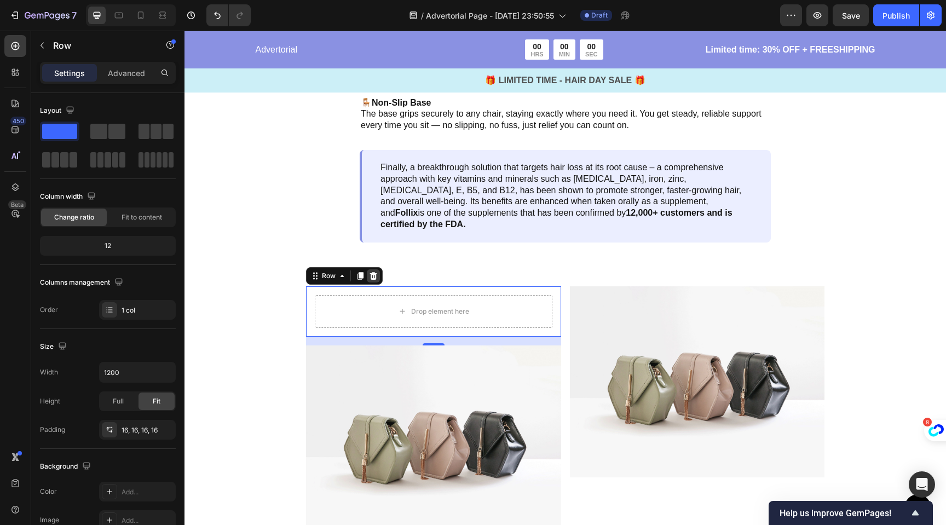
click at [378, 269] on div at bounding box center [373, 275] width 13 height 13
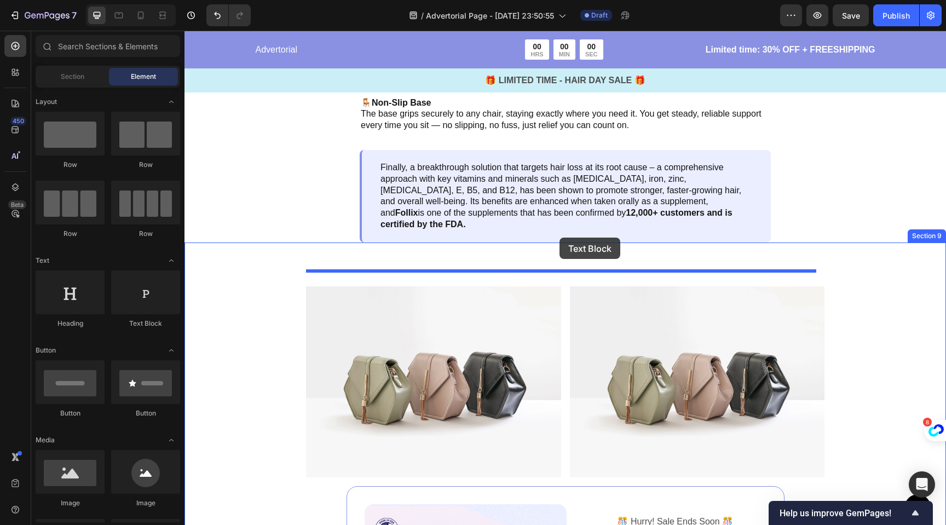
drag, startPoint x: 336, startPoint y: 338, endPoint x: 560, endPoint y: 238, distance: 245.1
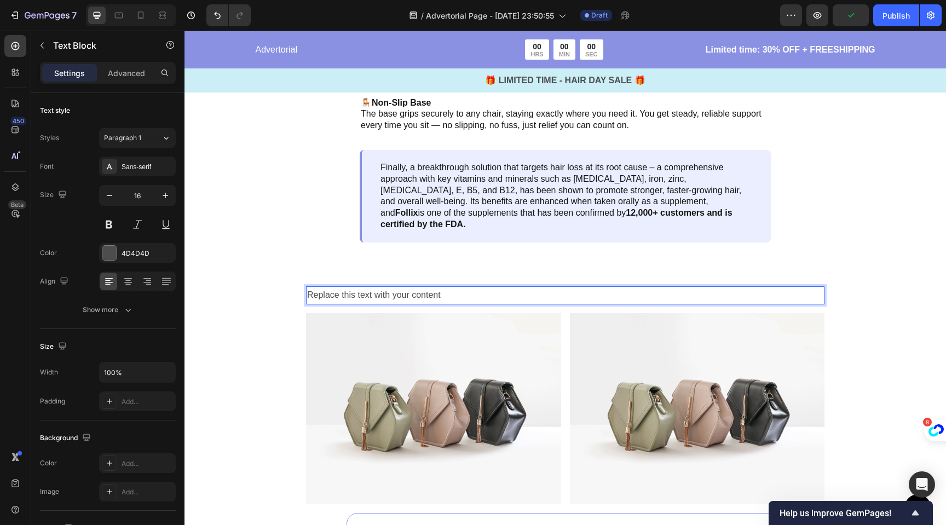
click at [426, 286] on div "Replace this text with your content" at bounding box center [565, 295] width 519 height 18
click at [422, 287] on p "Replace this text with your content" at bounding box center [565, 295] width 516 height 16
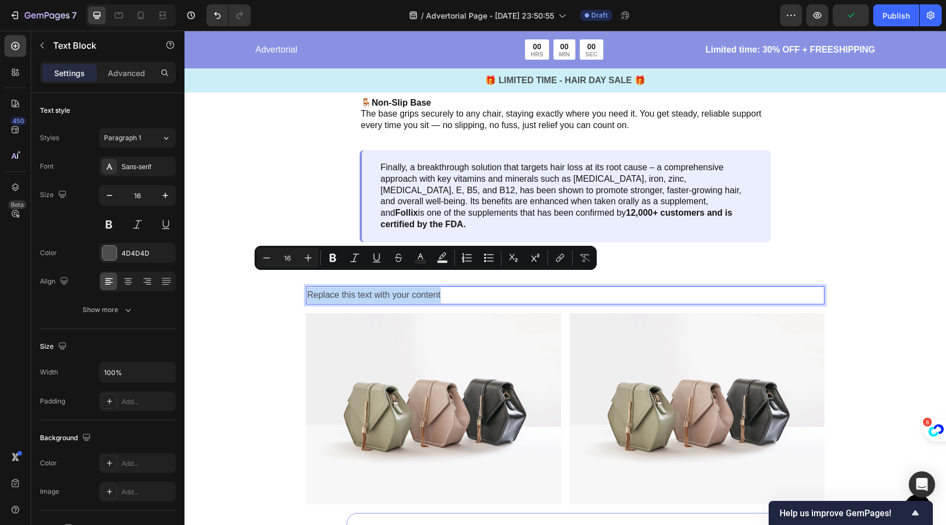
click at [422, 287] on p "Replace this text with your content" at bounding box center [565, 295] width 516 height 16
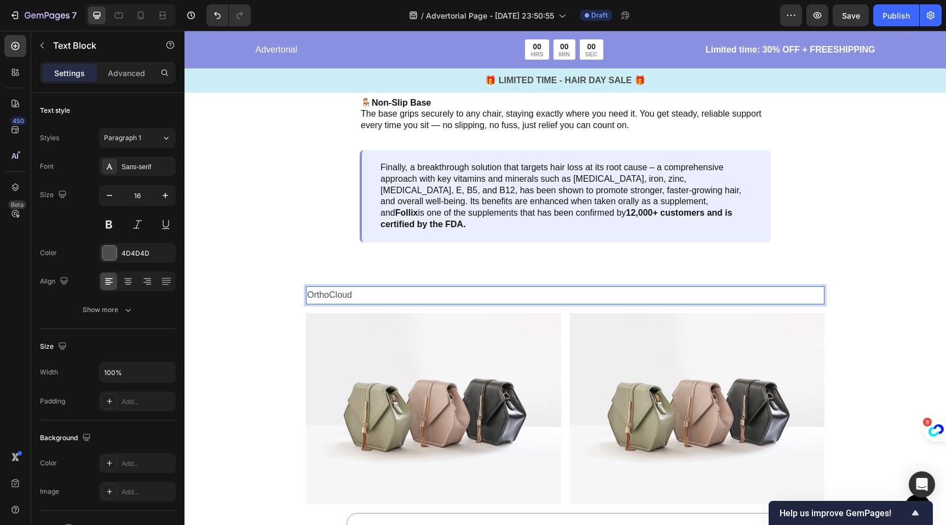
click at [476, 287] on p "OrthoCloud" at bounding box center [565, 295] width 516 height 16
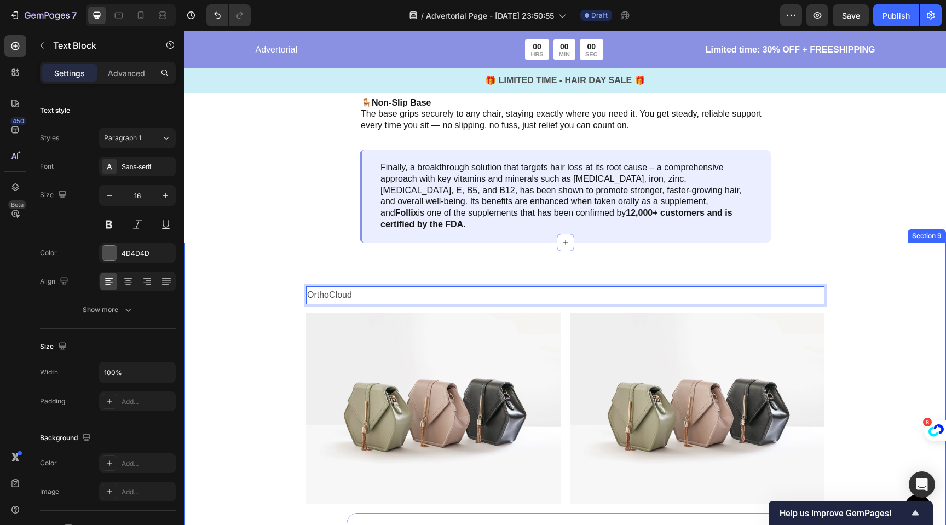
click at [473, 255] on div "OrthoCloud Text Block 16 Image Image Row Image ️🎊 Hurry! Sale Ends Soon ️🎊 Text…" at bounding box center [566, 519] width 762 height 552
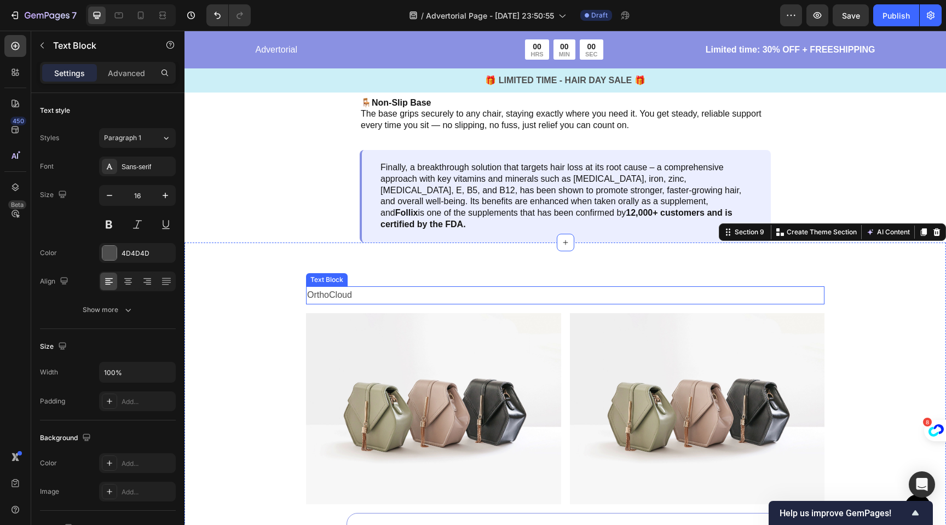
click at [457, 287] on p "OrthoCloud" at bounding box center [565, 295] width 516 height 16
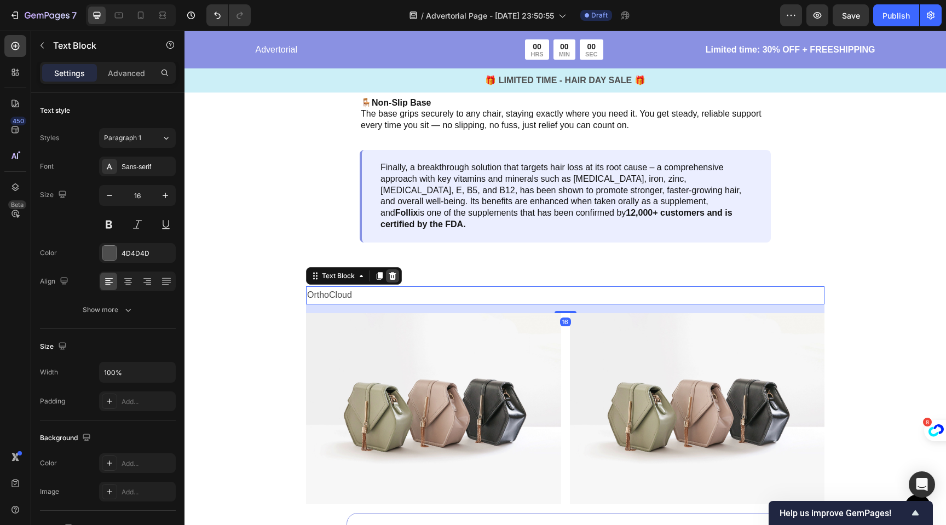
click at [397, 269] on div at bounding box center [392, 275] width 13 height 13
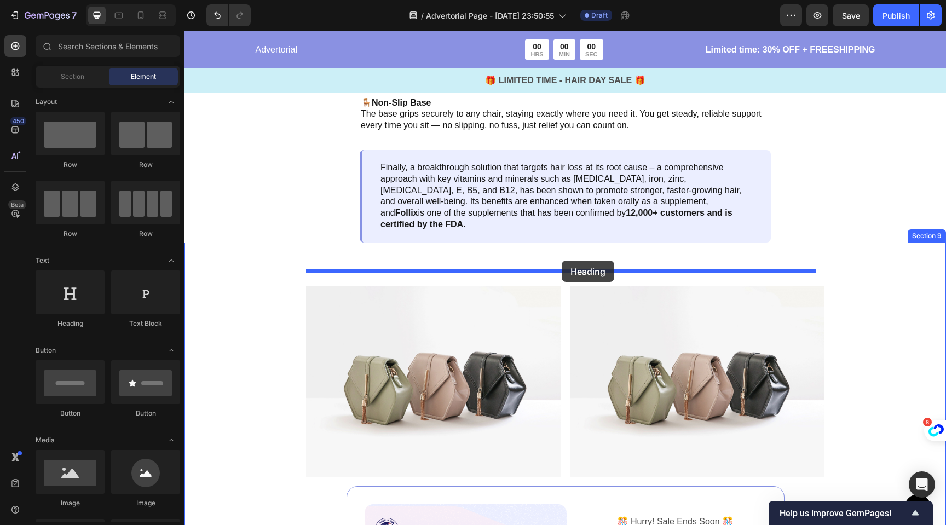
drag, startPoint x: 278, startPoint y: 333, endPoint x: 562, endPoint y: 261, distance: 293.4
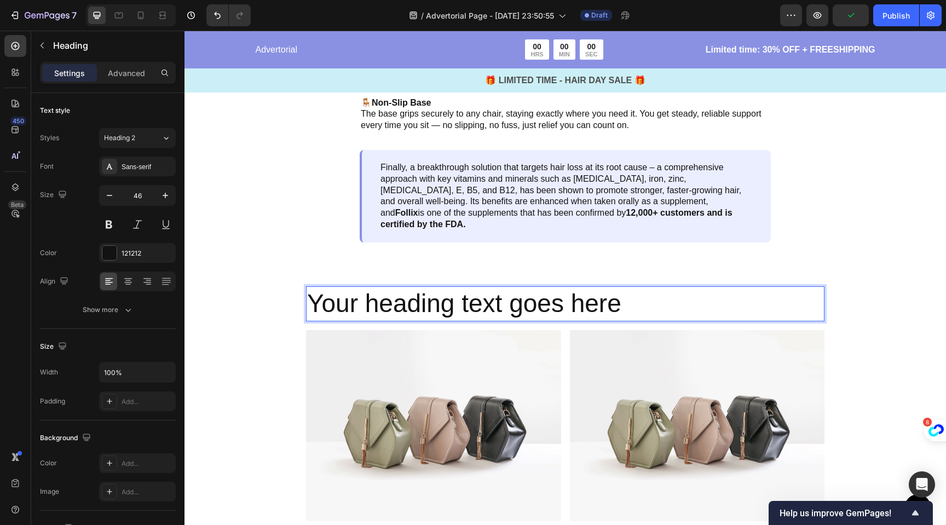
click at [427, 286] on h2 "Your heading text goes here" at bounding box center [565, 303] width 519 height 35
click at [424, 291] on p "Your heading text goes here" at bounding box center [565, 303] width 516 height 33
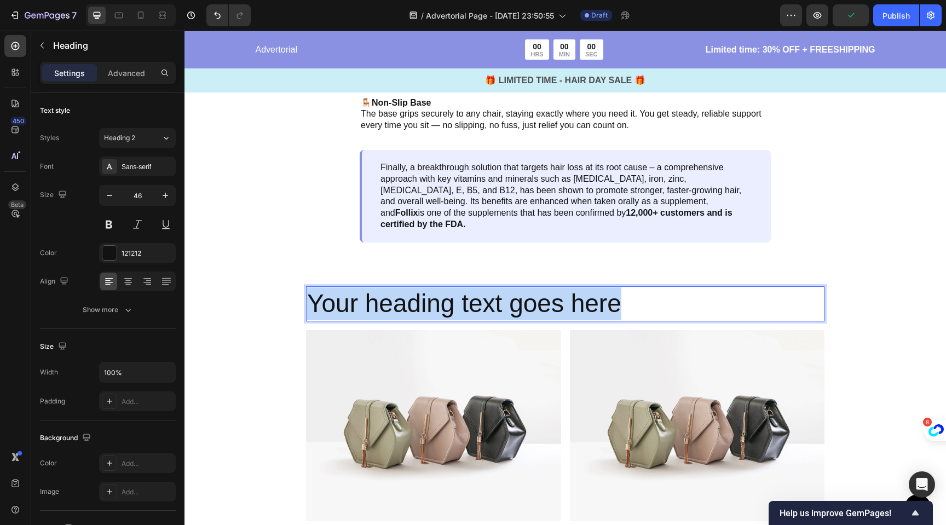
click at [424, 291] on p "Your heading text goes here" at bounding box center [565, 303] width 516 height 33
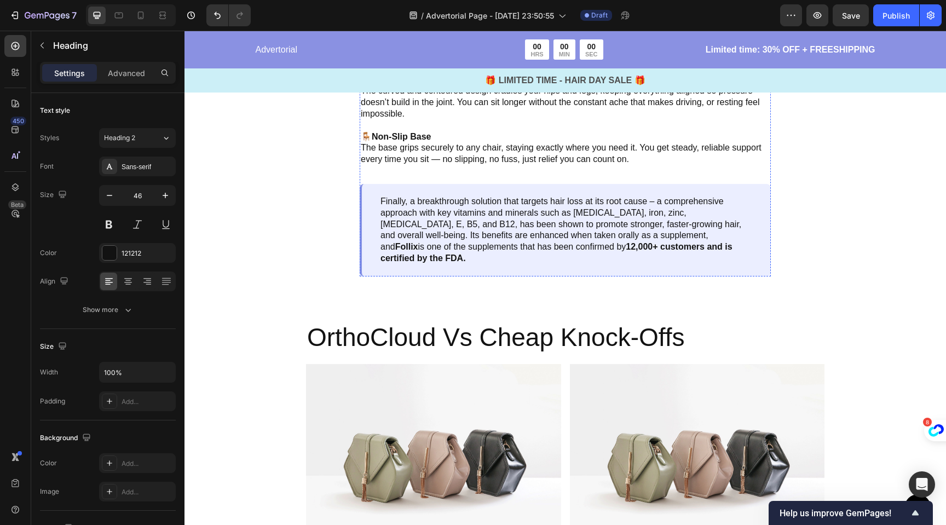
scroll to position [3580, 0]
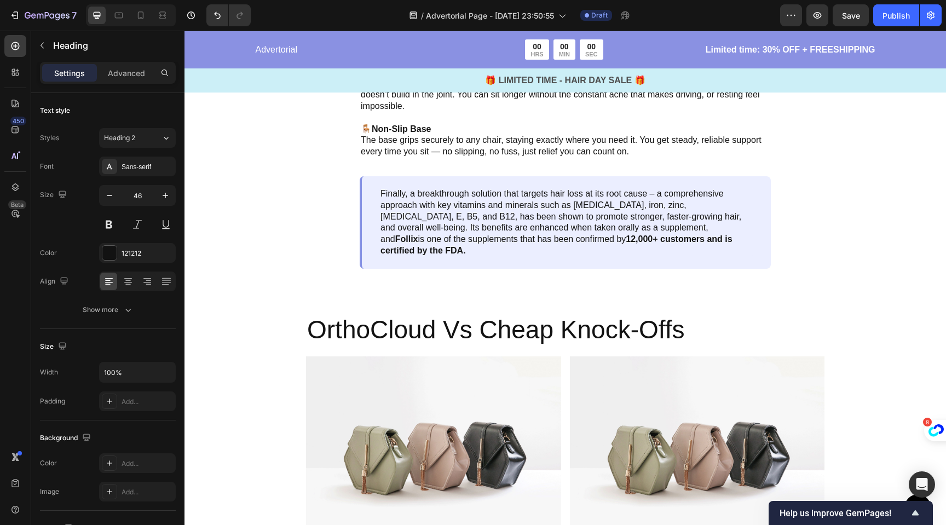
click at [531, 313] on h2 "OrthoCloud Vs Cheap Knock-Offs" at bounding box center [565, 330] width 519 height 35
click at [531, 314] on p "OrthoCloud Vs Cheap Knock-Offs" at bounding box center [565, 330] width 516 height 33
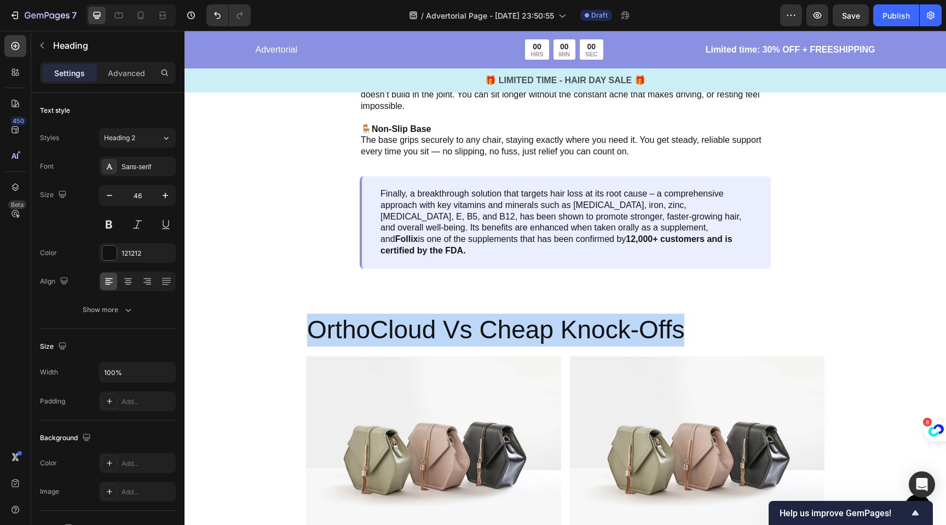
click at [531, 314] on p "OrthoCloud Vs Cheap Knock-Offs" at bounding box center [565, 330] width 516 height 33
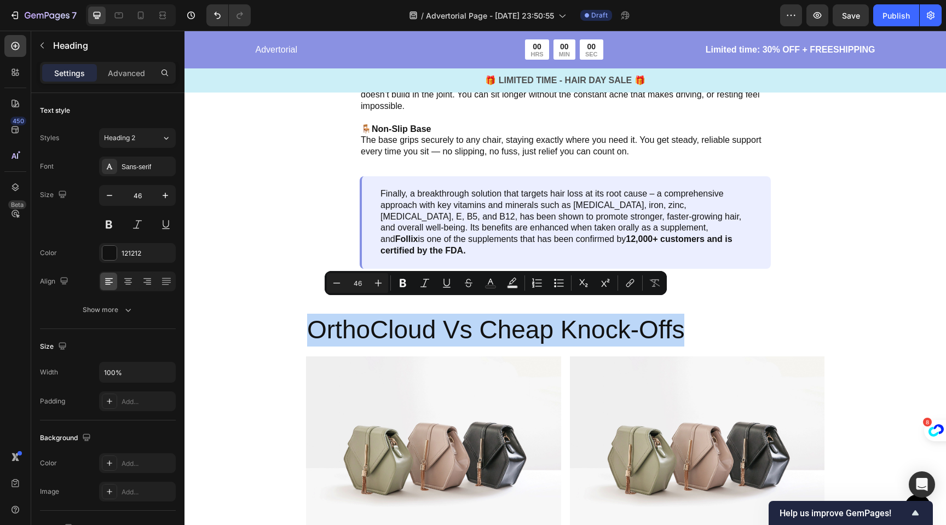
copy p "OrthoCloud Vs Cheap Knock-Offs"
click at [680, 316] on p "OrthoCloud Vs Cheap Knock-Offs" at bounding box center [565, 330] width 516 height 33
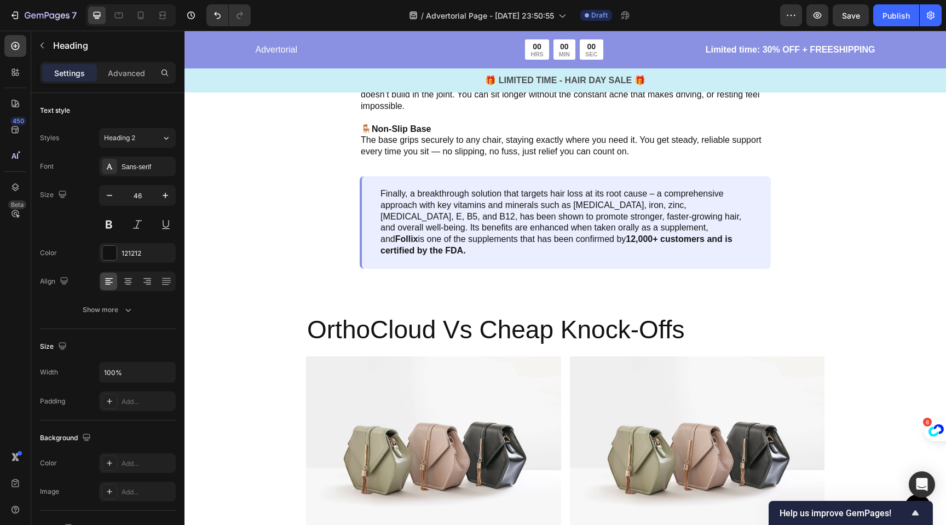
click at [618, 316] on p "OrthoCloud Vs Cheap Knock-Offs" at bounding box center [565, 330] width 516 height 33
click at [518, 327] on p "OrthoCloud Vs Cheap Knock-Offs" at bounding box center [565, 330] width 516 height 33
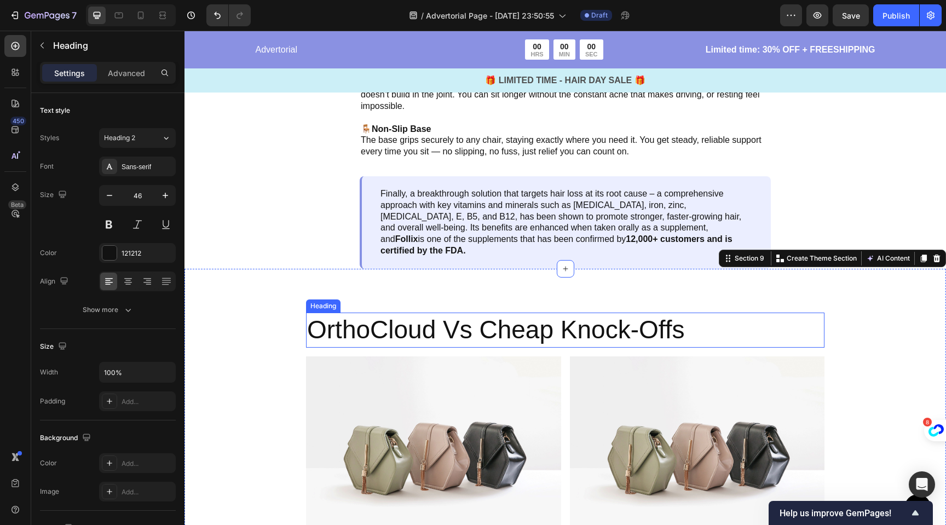
click at [528, 314] on p "OrthoCloud Vs Cheap Knock-Offs" at bounding box center [565, 330] width 516 height 33
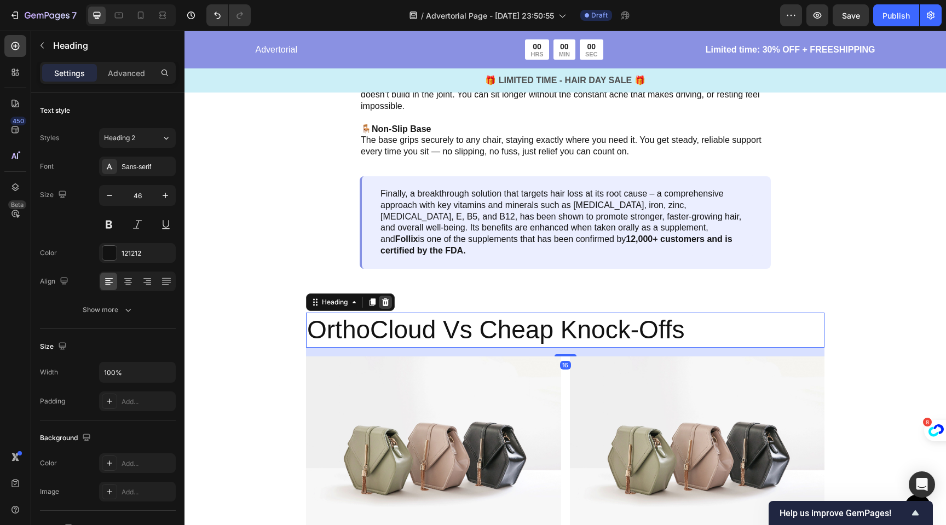
click at [385, 298] on icon at bounding box center [385, 302] width 7 height 8
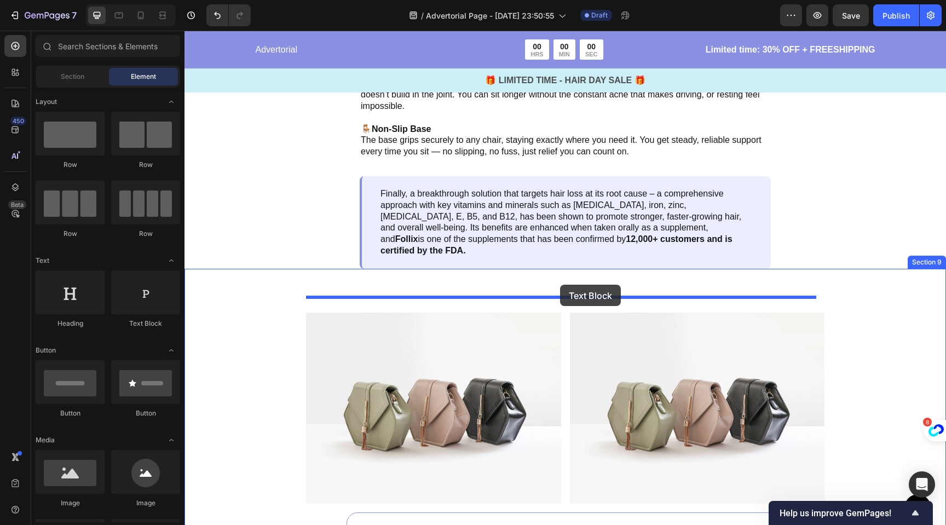
drag, startPoint x: 306, startPoint y: 330, endPoint x: 560, endPoint y: 285, distance: 258.1
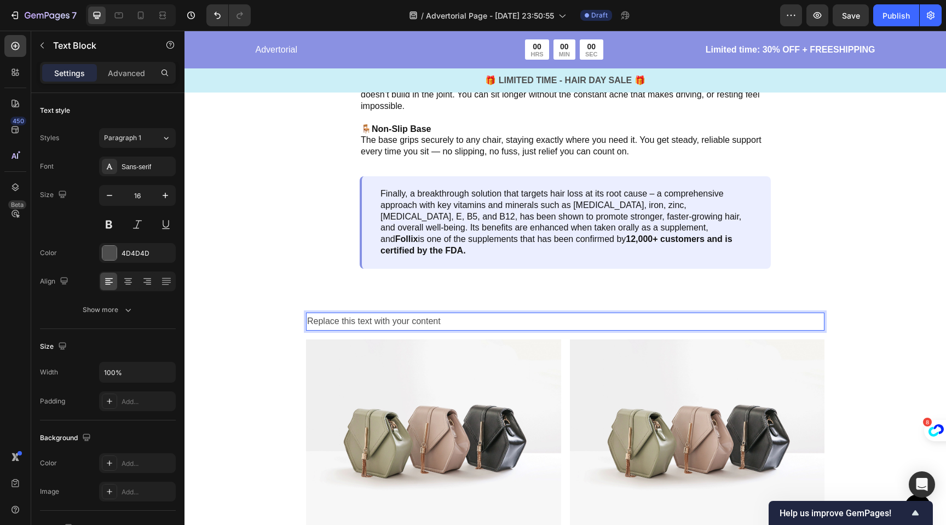
click at [453, 313] on div "Replace this text with your content" at bounding box center [565, 322] width 519 height 18
click at [453, 314] on p "Replace this text with your content" at bounding box center [565, 322] width 516 height 16
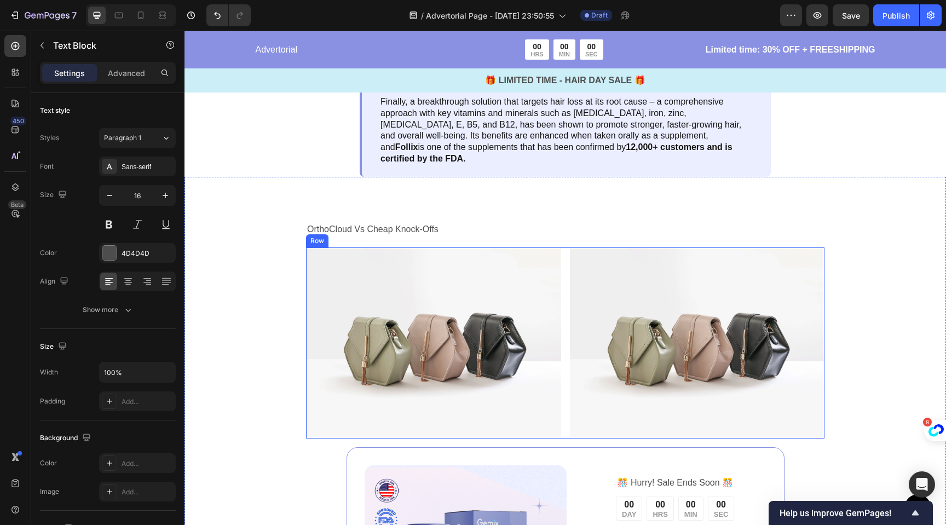
scroll to position [3680, 0]
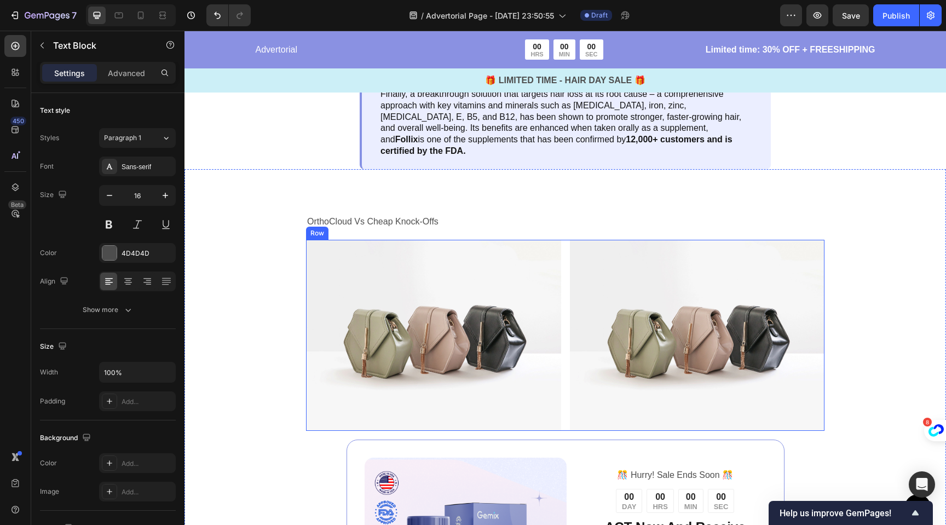
click at [561, 324] on div "Image Image Row" at bounding box center [565, 335] width 519 height 191
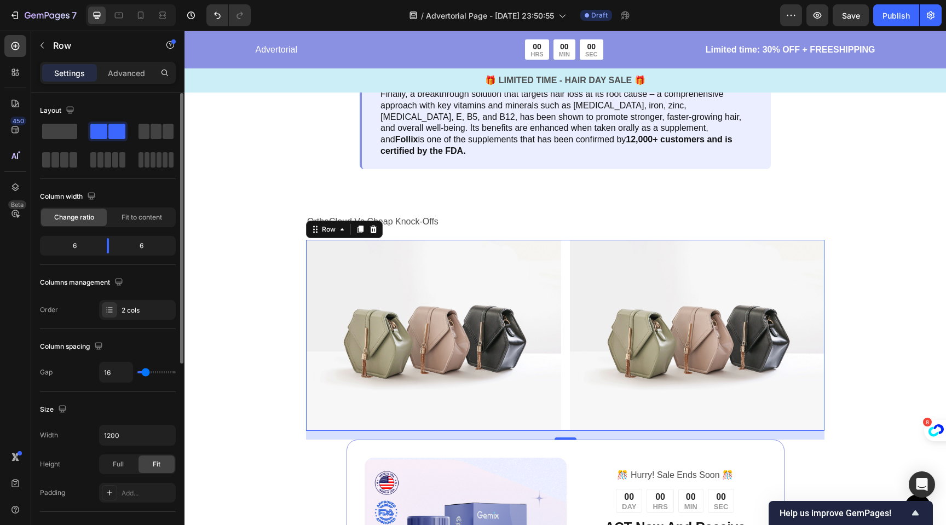
click at [75, 246] on div "6" at bounding box center [70, 245] width 56 height 15
click at [136, 221] on span "Fit to content" at bounding box center [142, 217] width 41 height 10
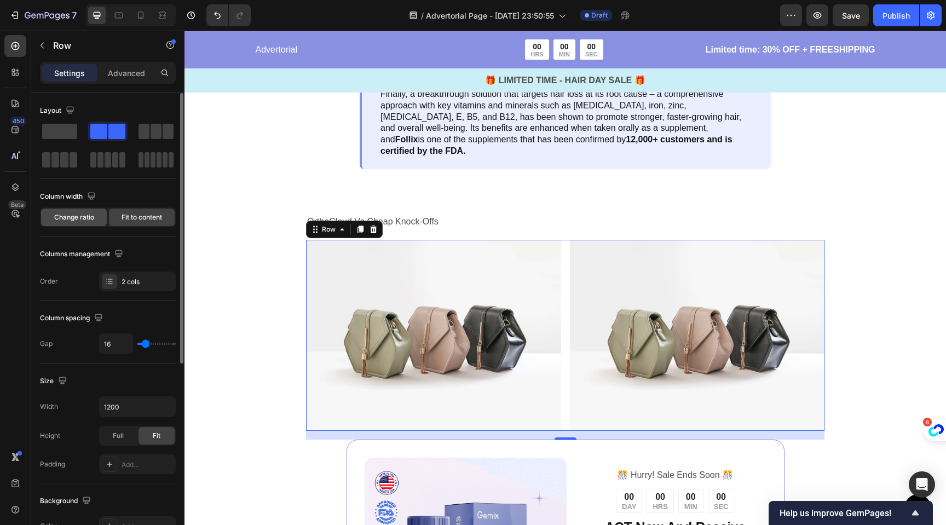
click at [88, 218] on span "Change ratio" at bounding box center [74, 217] width 40 height 10
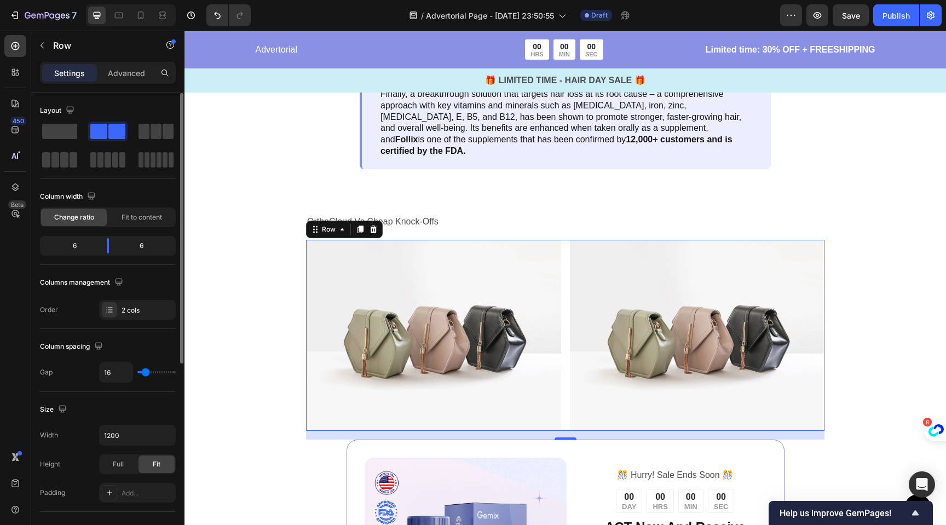
click at [75, 247] on div "6" at bounding box center [70, 245] width 56 height 15
click at [112, 0] on body "7 / Advertorial Page - Sep 24, 23:50:55 Draft Preview Save Publish 450 Beta Sec…" at bounding box center [473, 0] width 946 height 0
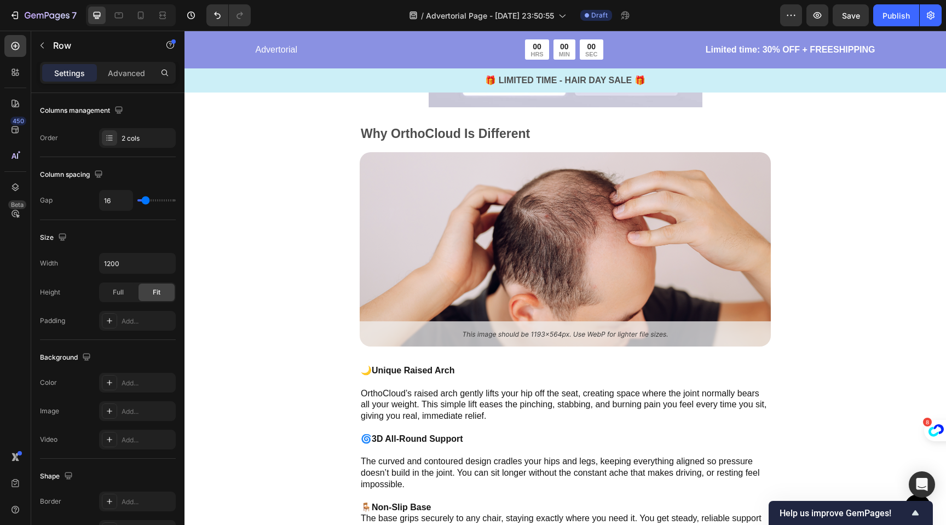
scroll to position [3195, 0]
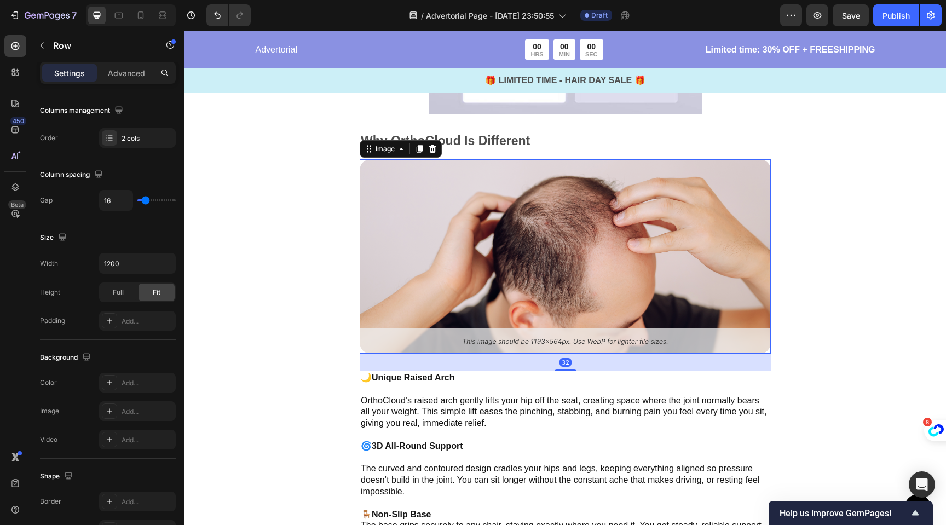
click at [552, 241] on img at bounding box center [565, 256] width 411 height 194
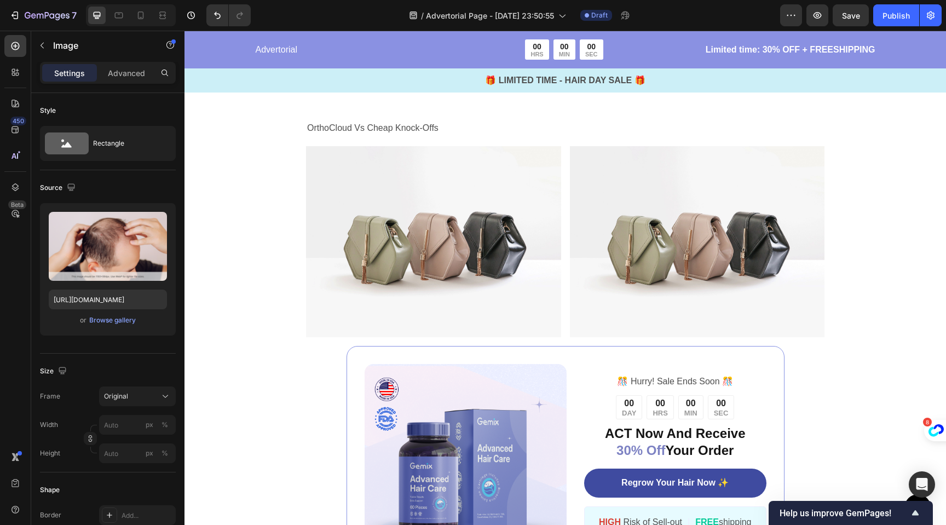
scroll to position [3778, 0]
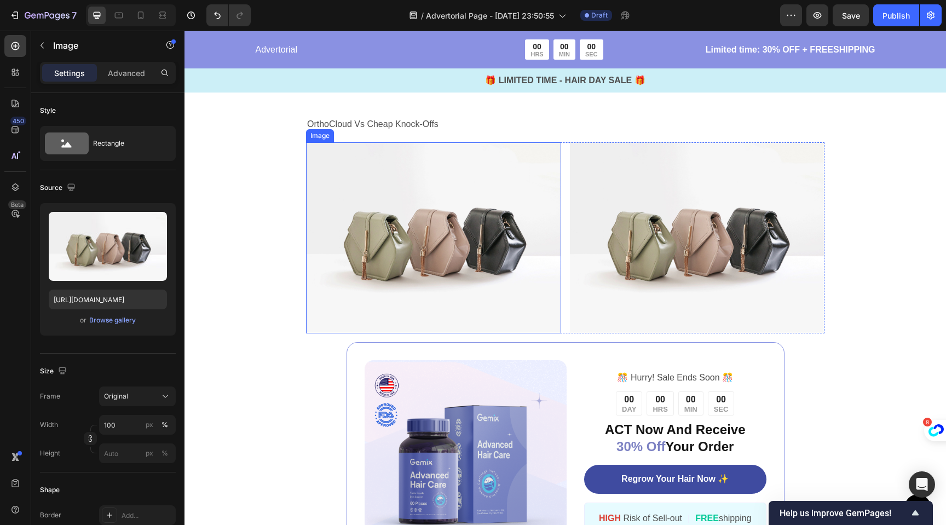
click at [530, 204] on img at bounding box center [433, 237] width 255 height 191
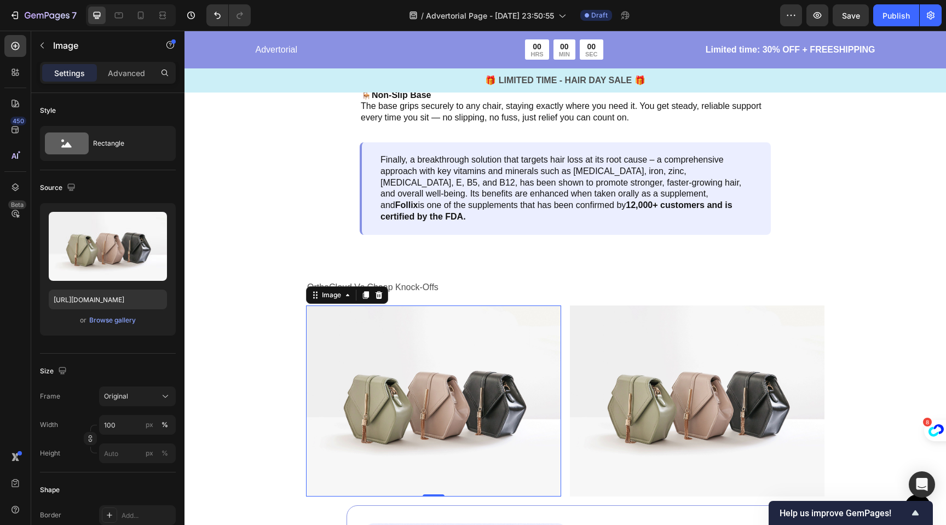
scroll to position [3595, 0]
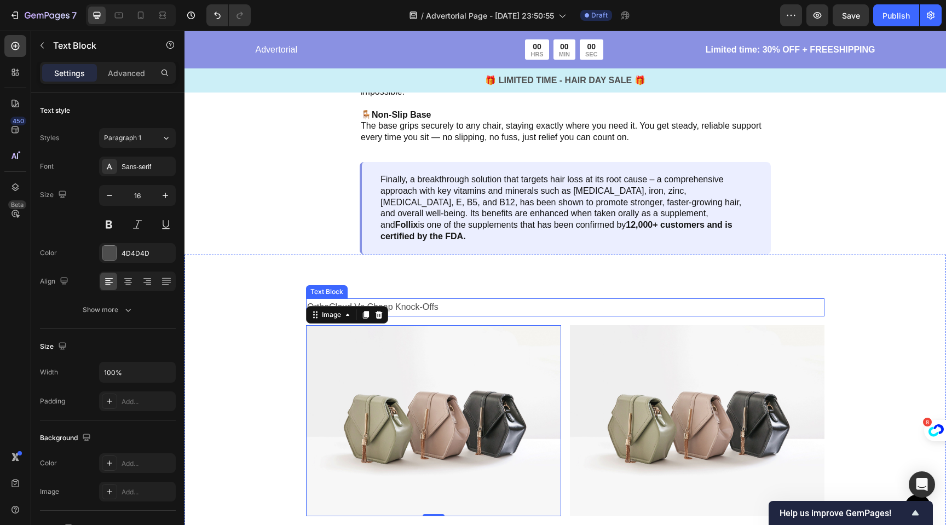
click at [422, 300] on p "OrthoCloud Vs Cheap Knock-Offs" at bounding box center [565, 308] width 516 height 16
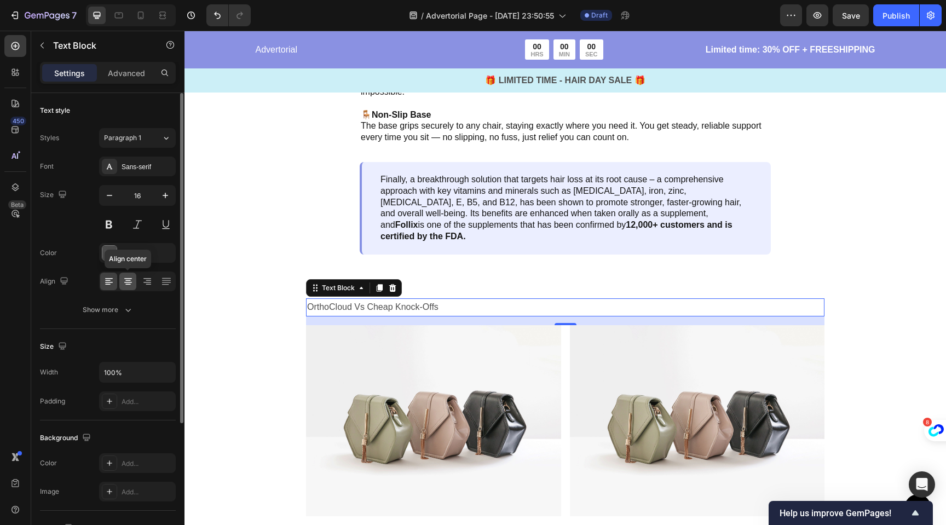
click at [127, 285] on icon at bounding box center [128, 281] width 11 height 11
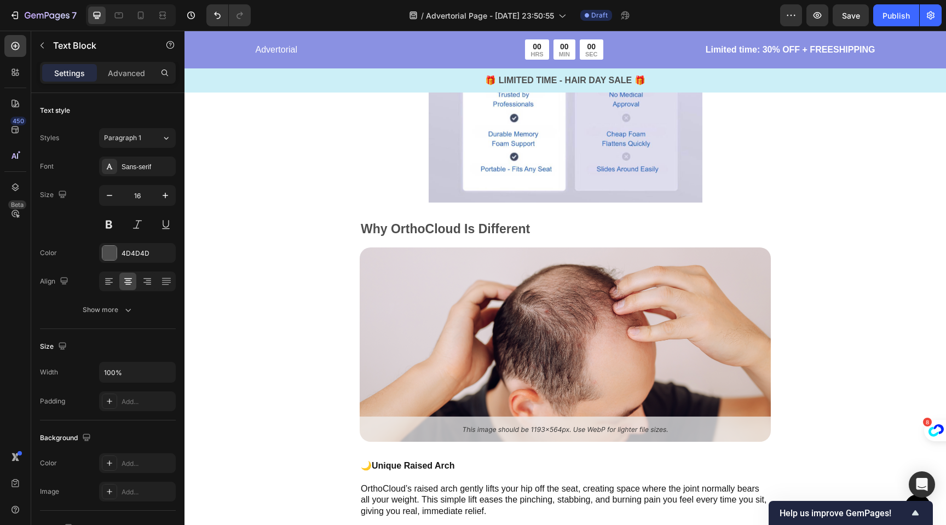
scroll to position [3105, 0]
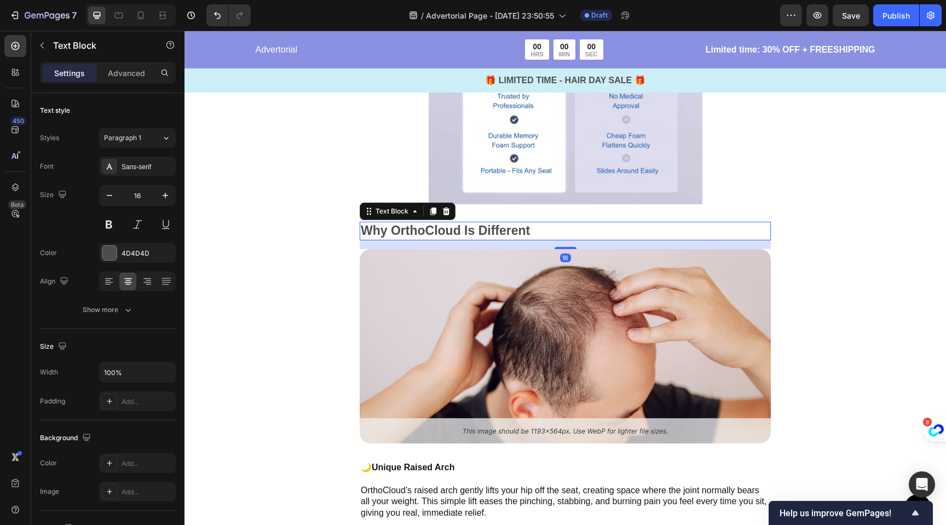
click at [495, 234] on strong "Why OrthoCloud Is Different" at bounding box center [445, 230] width 169 height 14
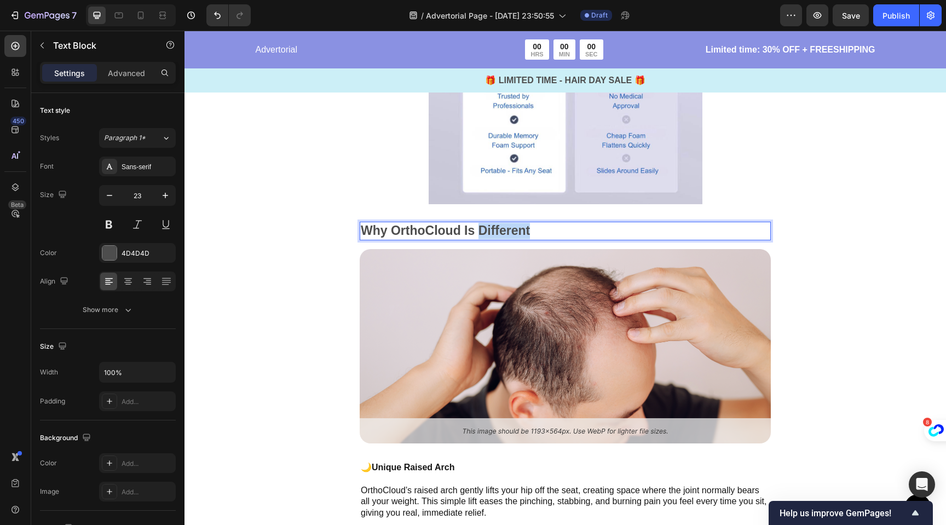
click at [495, 234] on strong "Why OrthoCloud Is Different" at bounding box center [445, 230] width 169 height 14
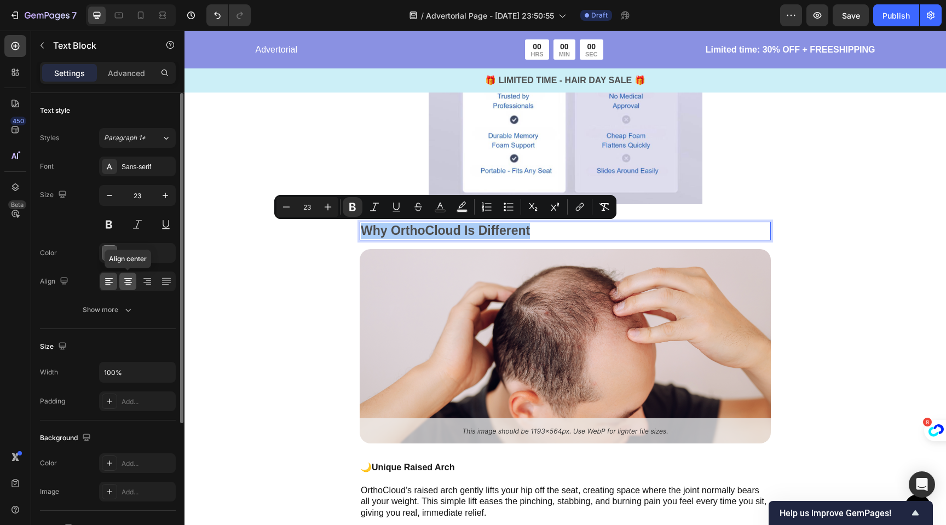
click at [127, 284] on icon at bounding box center [127, 284] width 5 height 1
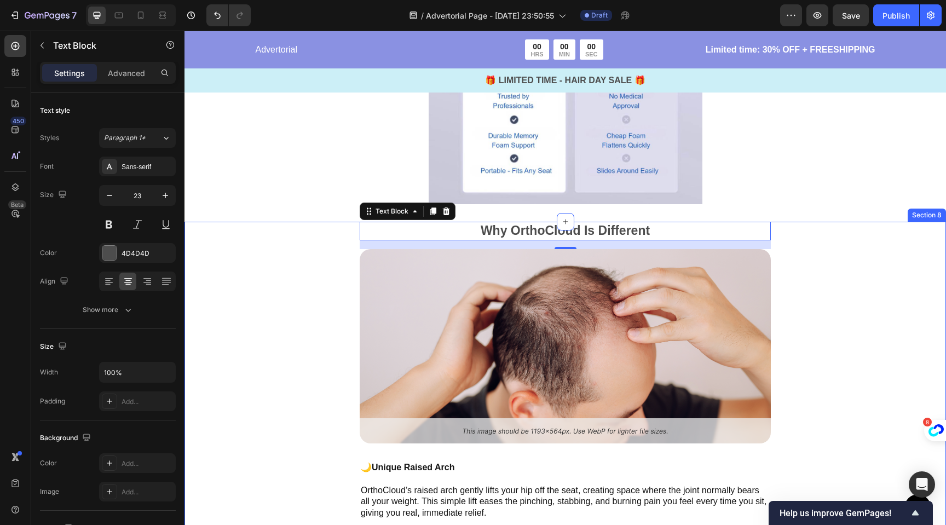
click at [306, 335] on div "Why OrthoCloud Is Different Text Block 16 Image 🌙 Unique Raised Arch OrthoCloud…" at bounding box center [566, 483] width 762 height 522
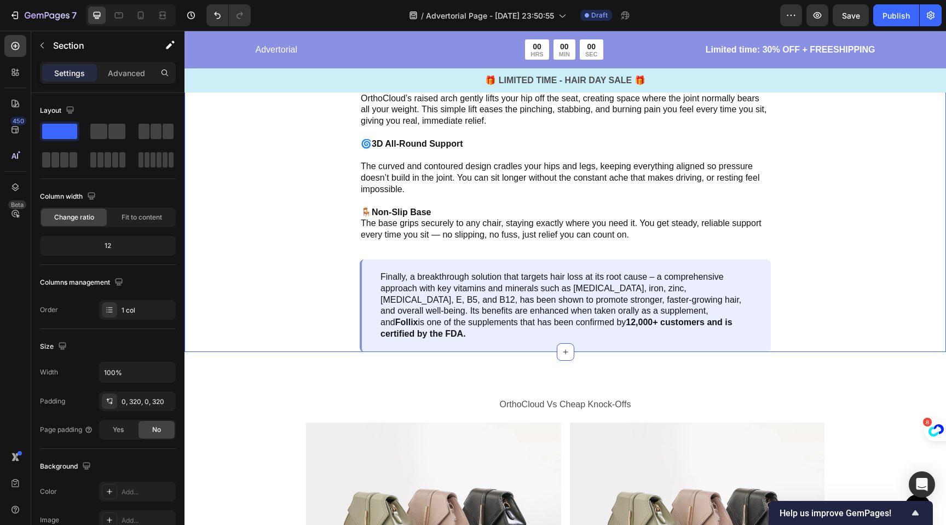
scroll to position [3511, 0]
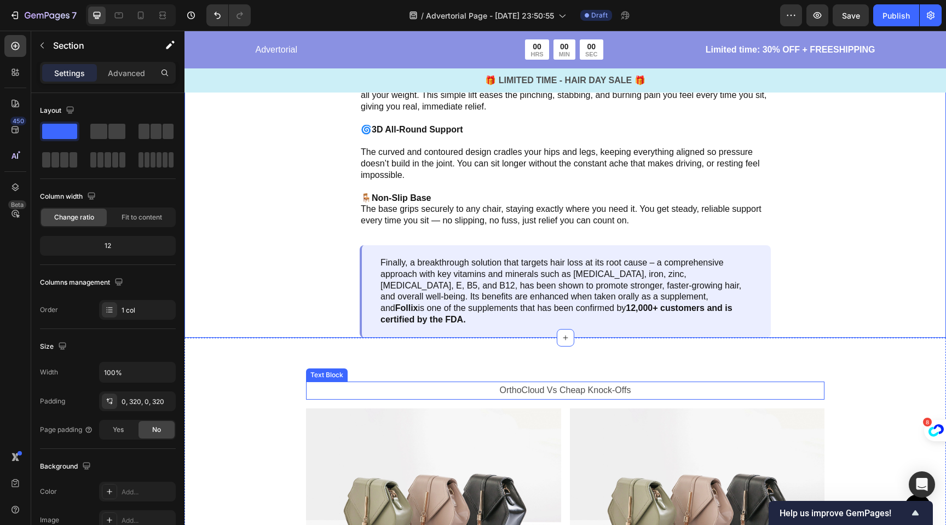
click at [519, 383] on p "OrthoCloud Vs Cheap Knock-Offs" at bounding box center [565, 391] width 516 height 16
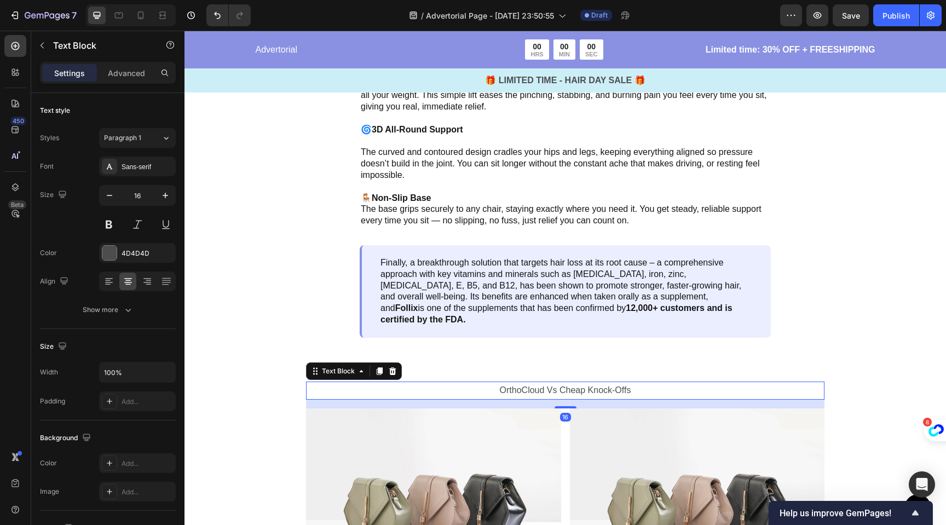
click at [519, 383] on p "OrthoCloud Vs Cheap Knock-Offs" at bounding box center [565, 391] width 516 height 16
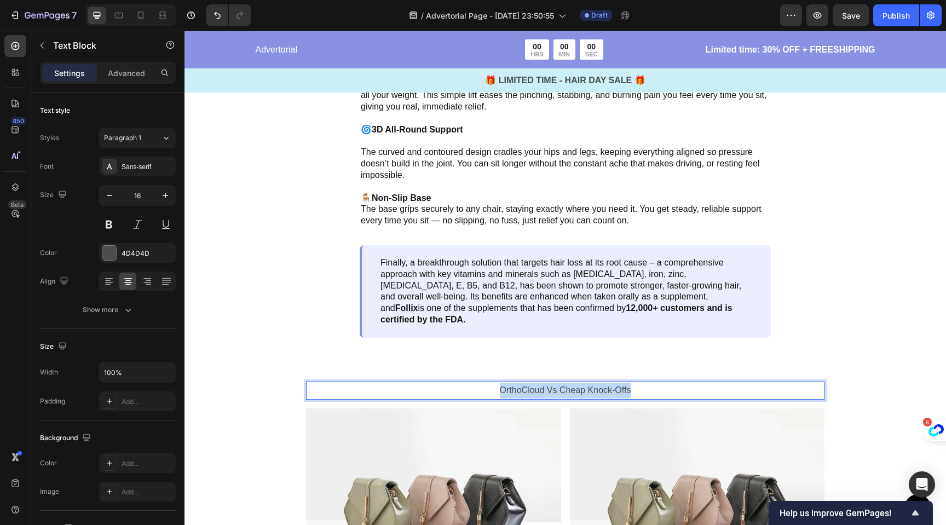
click at [519, 383] on p "OrthoCloud Vs Cheap Knock-Offs" at bounding box center [565, 391] width 516 height 16
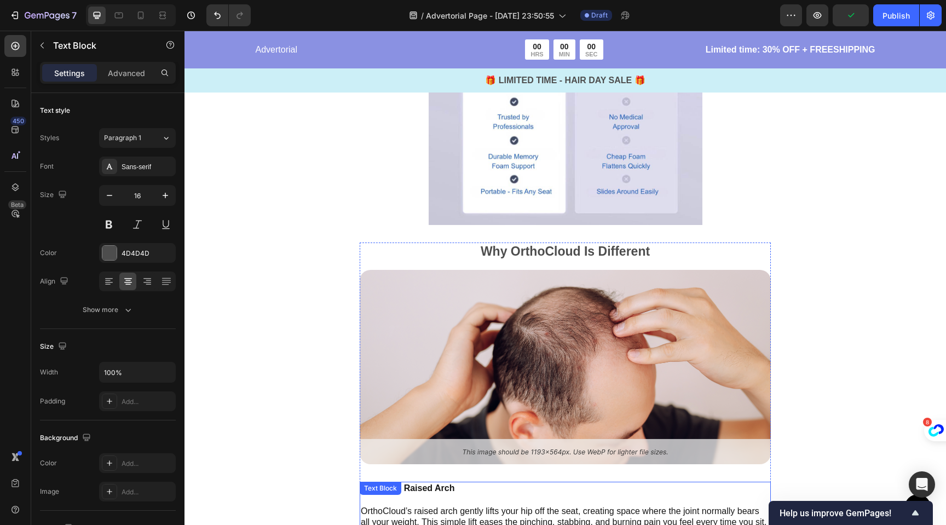
scroll to position [3037, 0]
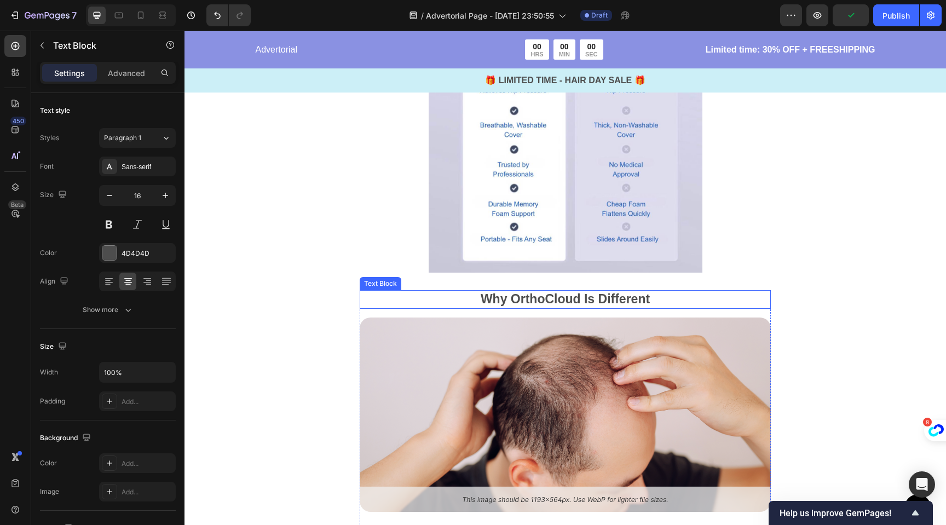
click at [540, 301] on strong "Why OrthoCloud Is Different" at bounding box center [565, 299] width 169 height 14
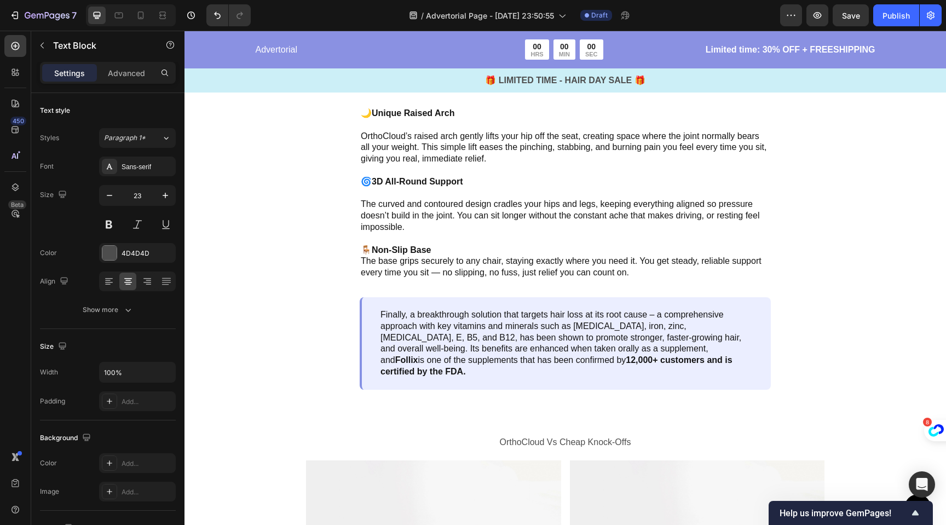
scroll to position [3461, 0]
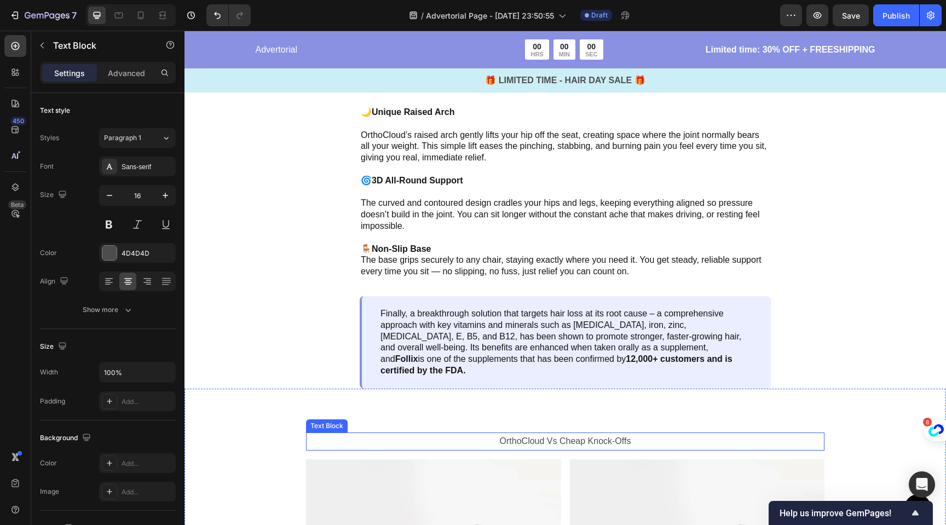
click at [549, 434] on p "OrthoCloud Vs Cheap Knock-Offs" at bounding box center [565, 442] width 516 height 16
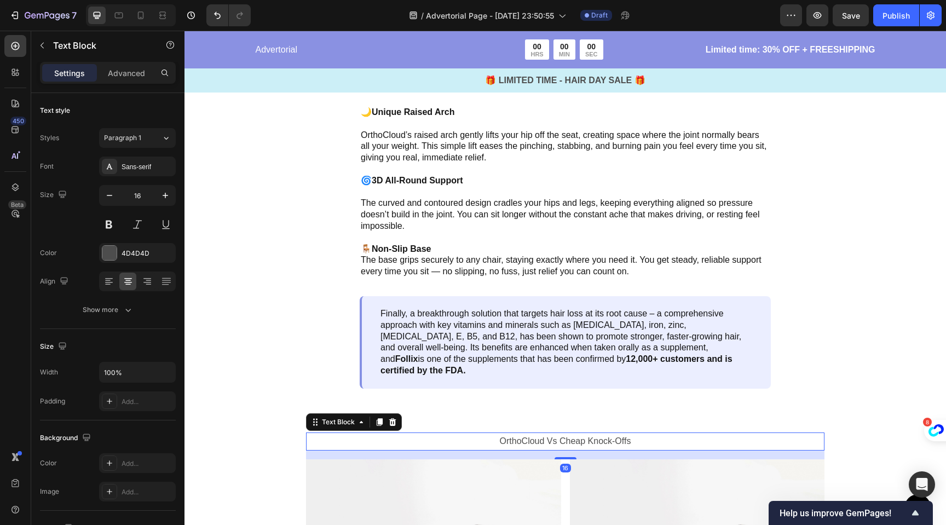
click at [549, 434] on p "OrthoCloud Vs Cheap Knock-Offs" at bounding box center [565, 442] width 516 height 16
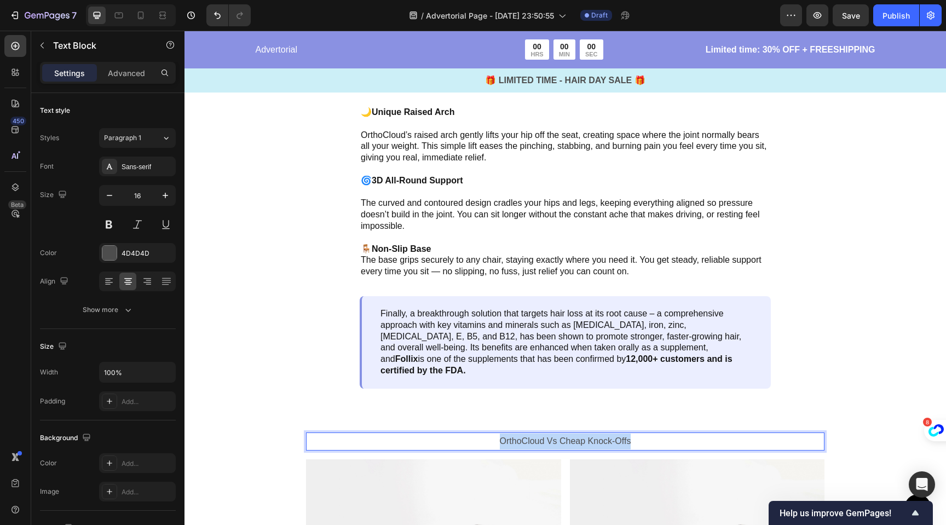
click at [549, 434] on p "OrthoCloud Vs Cheap Knock-Offs" at bounding box center [565, 442] width 516 height 16
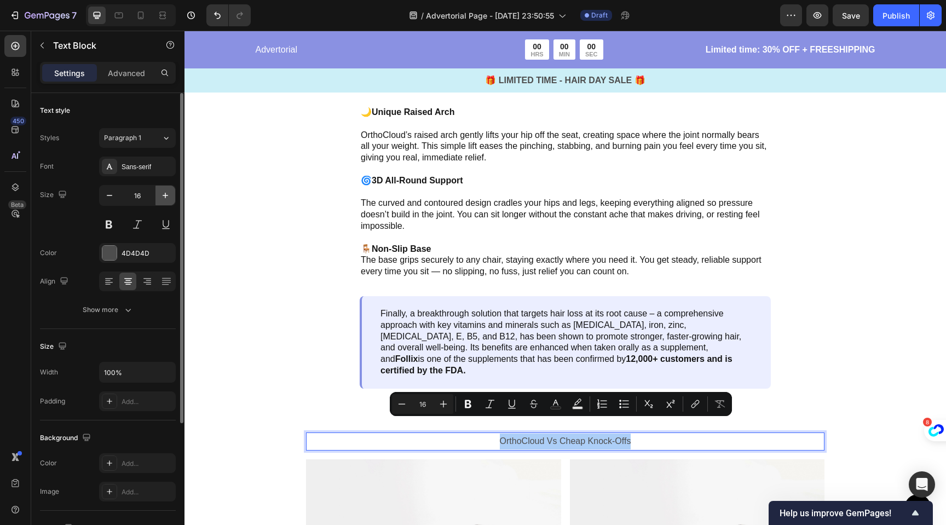
click at [168, 196] on icon "button" at bounding box center [165, 195] width 11 height 11
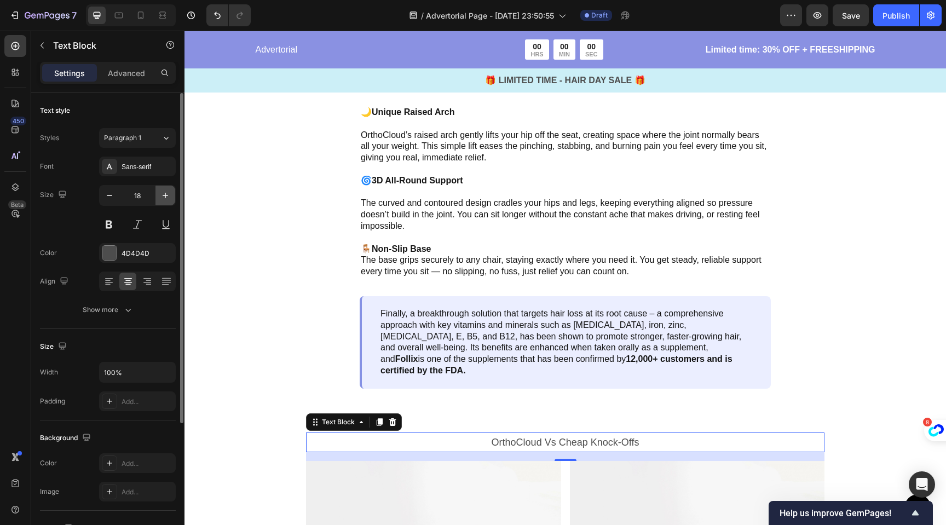
click at [168, 196] on icon "button" at bounding box center [165, 195] width 11 height 11
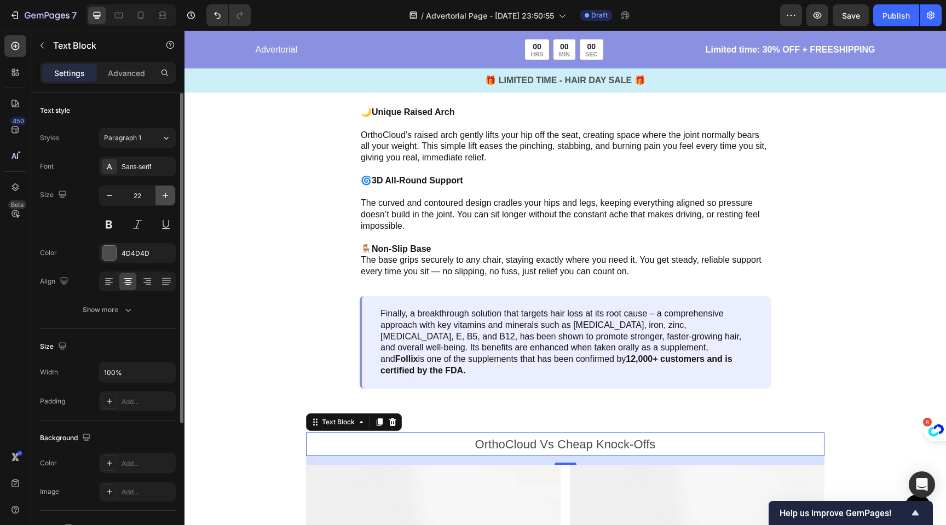
click at [168, 196] on icon "button" at bounding box center [165, 195] width 11 height 11
click at [111, 197] on icon "button" at bounding box center [109, 195] width 11 height 11
type input "23"
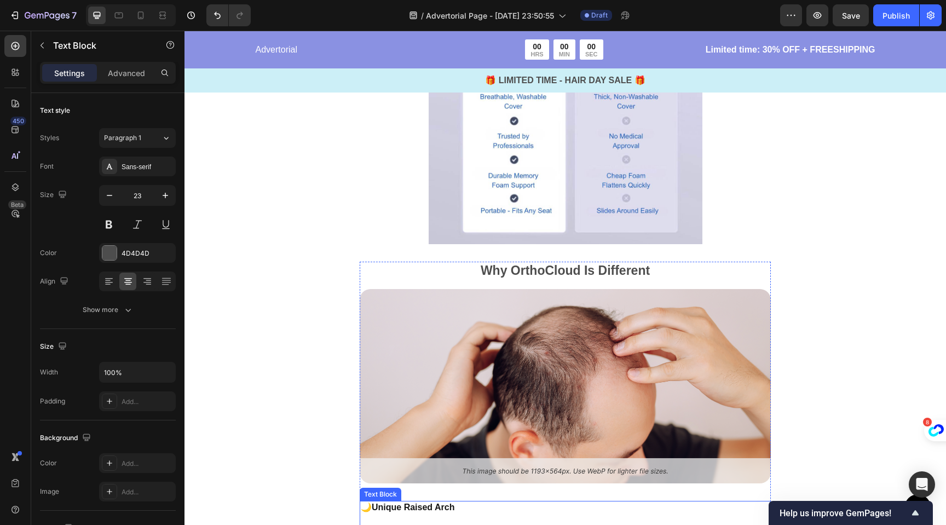
scroll to position [3062, 0]
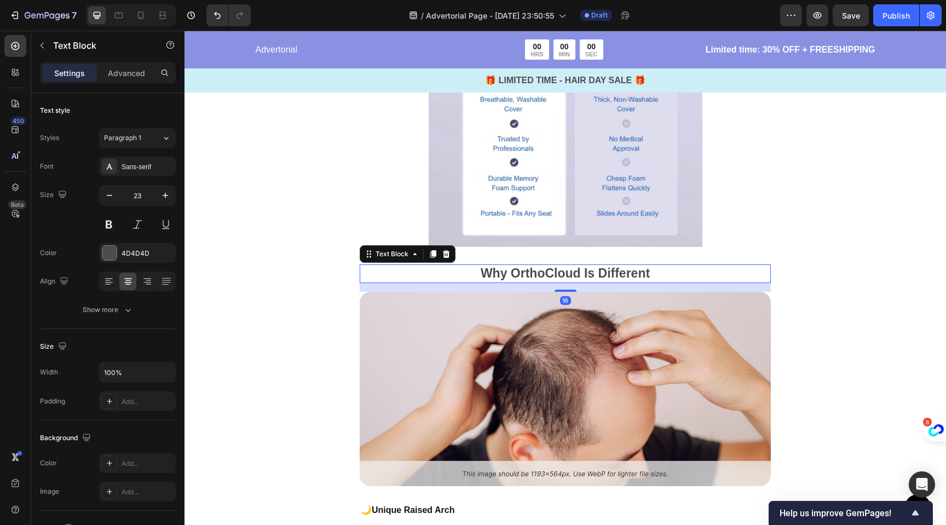
click at [508, 271] on strong "Why OrthoCloud Is Different" at bounding box center [565, 273] width 169 height 14
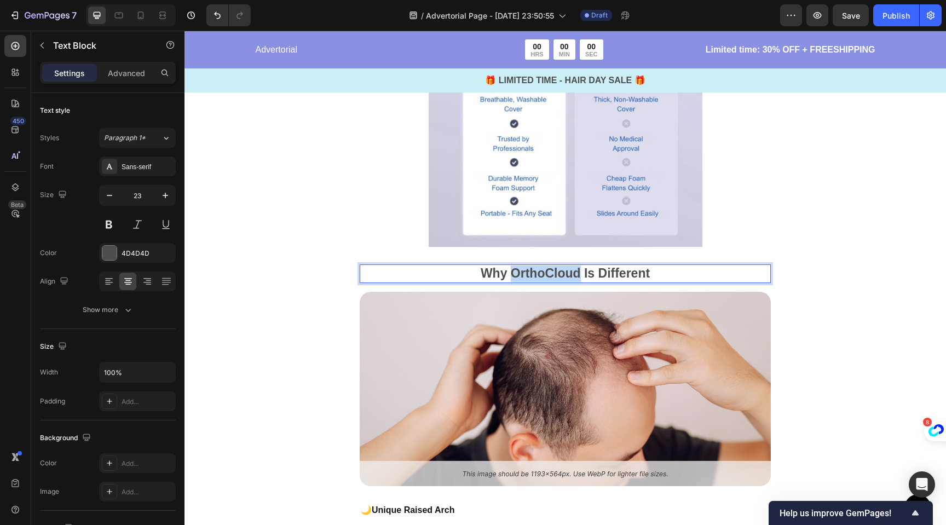
click at [509, 272] on strong "Why OrthoCloud Is Different" at bounding box center [565, 273] width 169 height 14
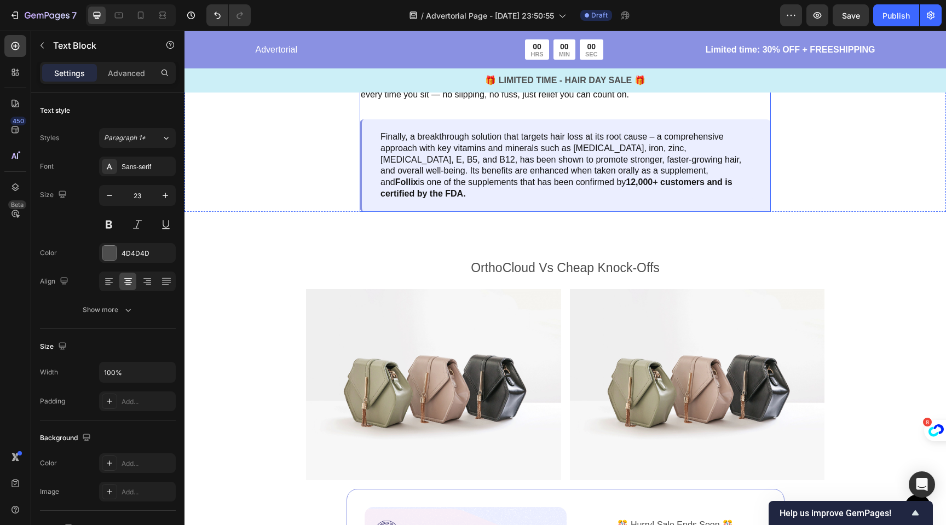
scroll to position [3642, 0]
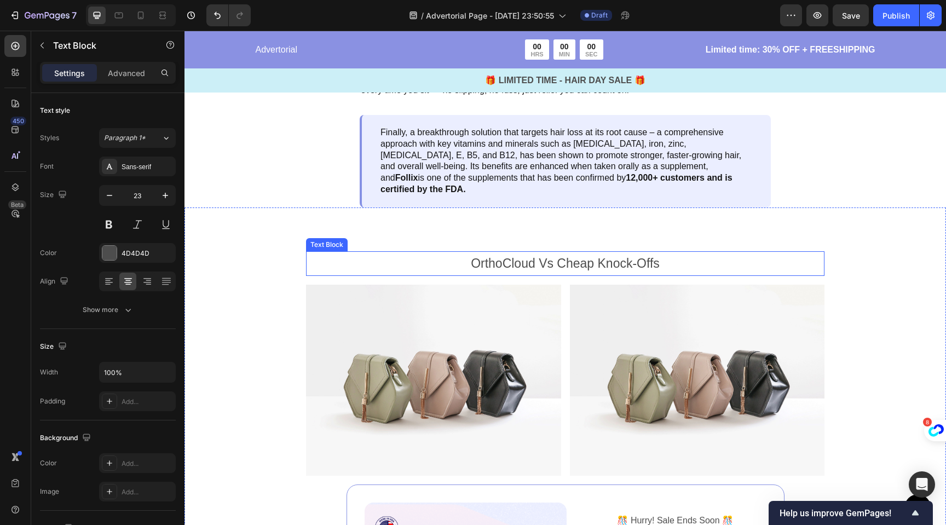
click at [516, 252] on p "OrthoCloud Vs Cheap Knock-Offs" at bounding box center [565, 263] width 516 height 22
click at [515, 252] on p "OrthoCloud Vs Cheap Knock-Offs" at bounding box center [565, 263] width 516 height 22
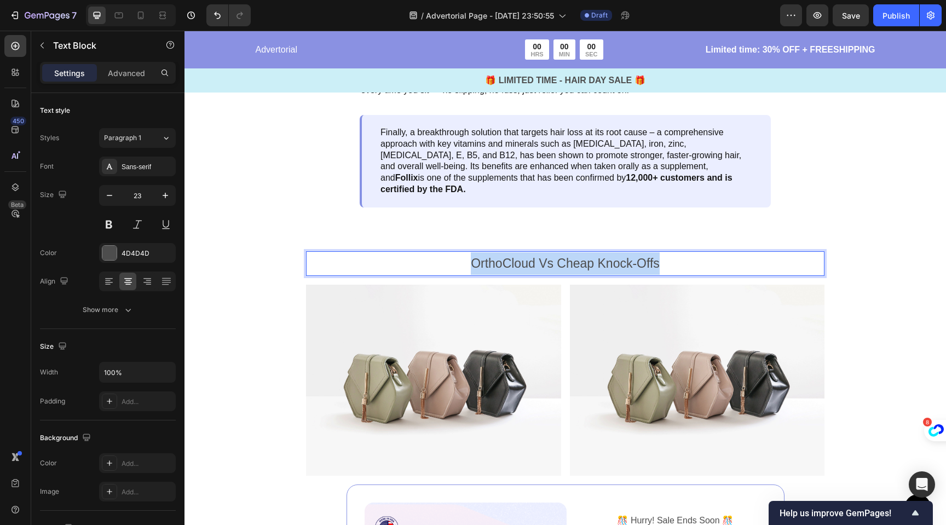
click at [515, 252] on p "OrthoCloud Vs Cheap Knock-Offs" at bounding box center [565, 263] width 516 height 22
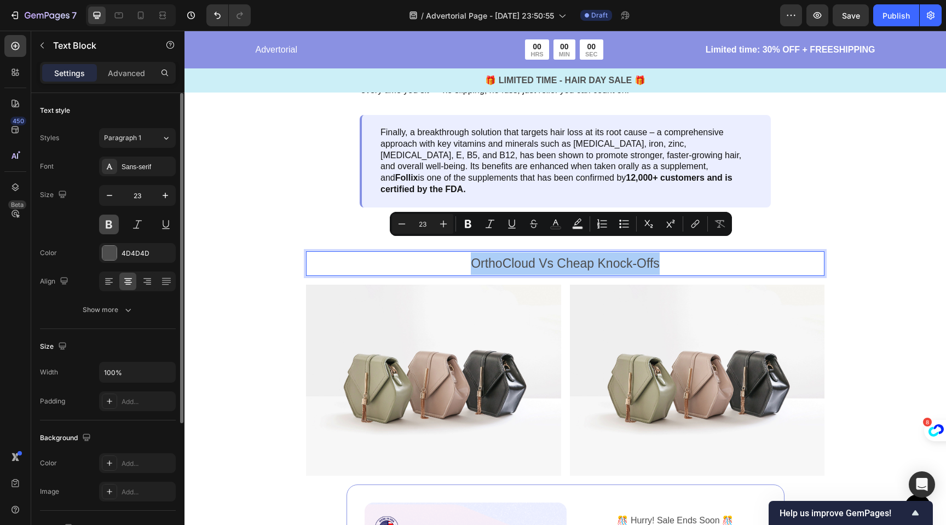
click at [107, 226] on button at bounding box center [109, 225] width 20 height 20
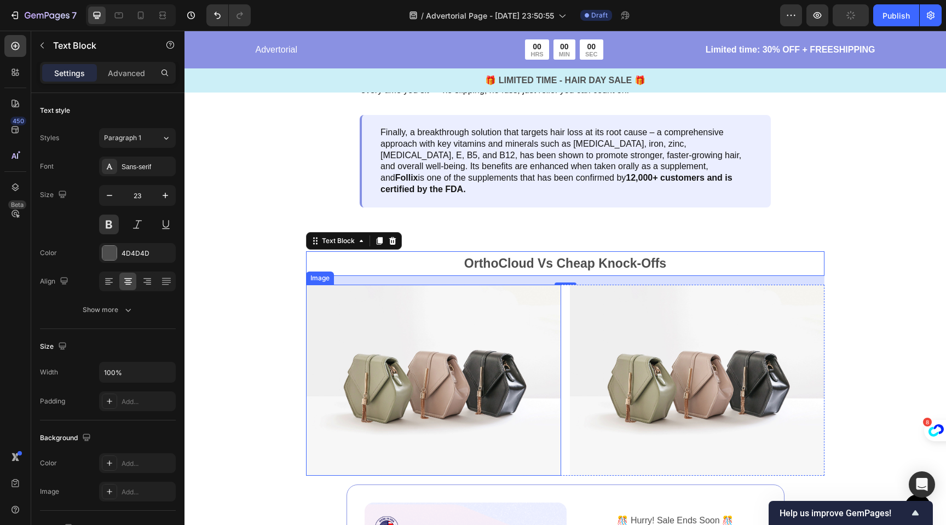
click at [436, 346] on img at bounding box center [433, 380] width 255 height 191
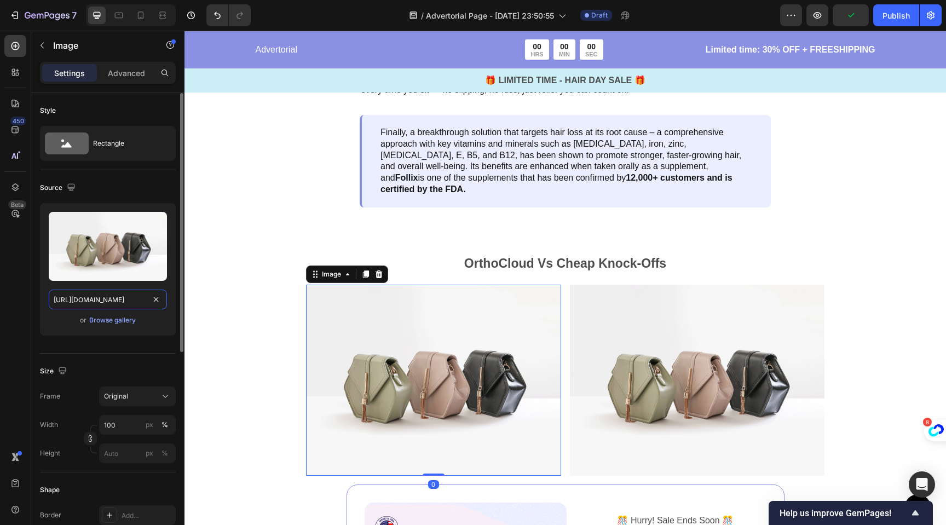
click at [123, 295] on input "https://cdn.shopify.com/s/files/1/2005/9307/files/image_demo.jpg" at bounding box center [108, 300] width 118 height 20
paste input "0704/1751/4810/files/gempages_585751277816775515-9fc4494f-6497-4a07-90b1-ff80a9…"
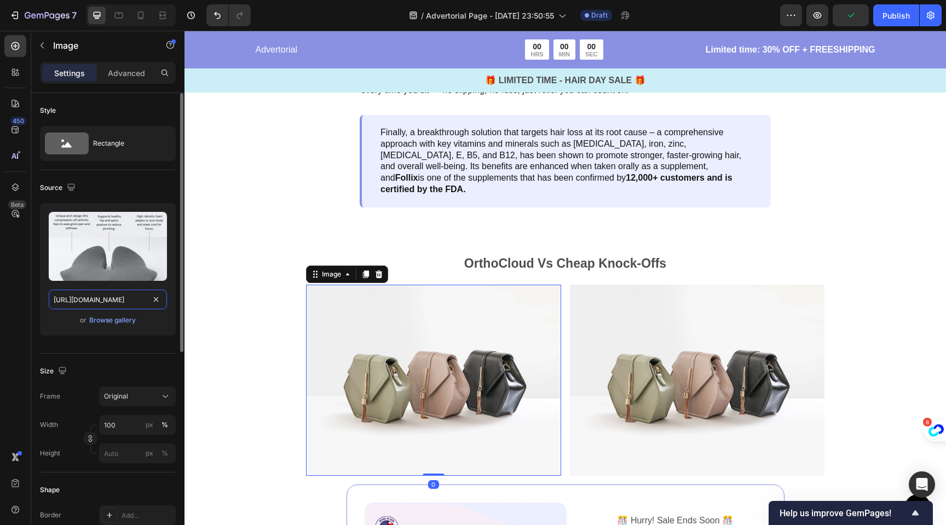
scroll to position [0, 325]
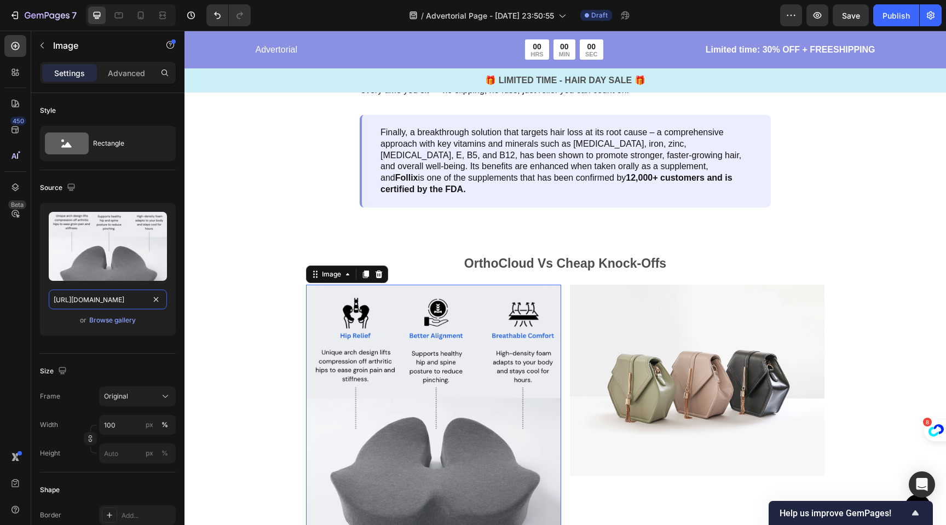
type input "https://cdn.shopify.com/s/files/1/0704/1751/4810/files/gempages_585751277816775…"
click at [603, 310] on img at bounding box center [697, 380] width 255 height 191
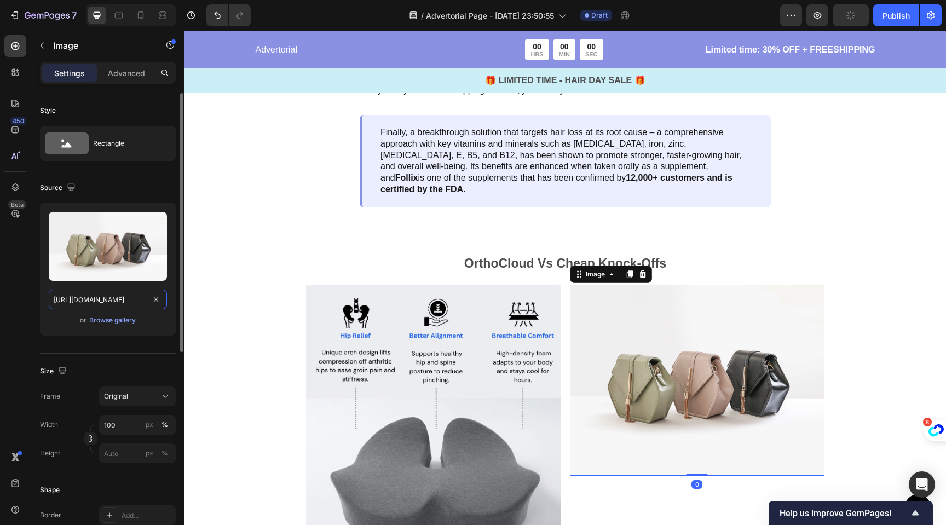
click at [114, 301] on input "https://cdn.shopify.com/s/files/1/2005/9307/files/image_demo.jpg" at bounding box center [108, 300] width 118 height 20
paste input "0704/1751/4810/files/gempages_585751277816775515-9e3038af-2e00-4b49-83ac-6e01bc…"
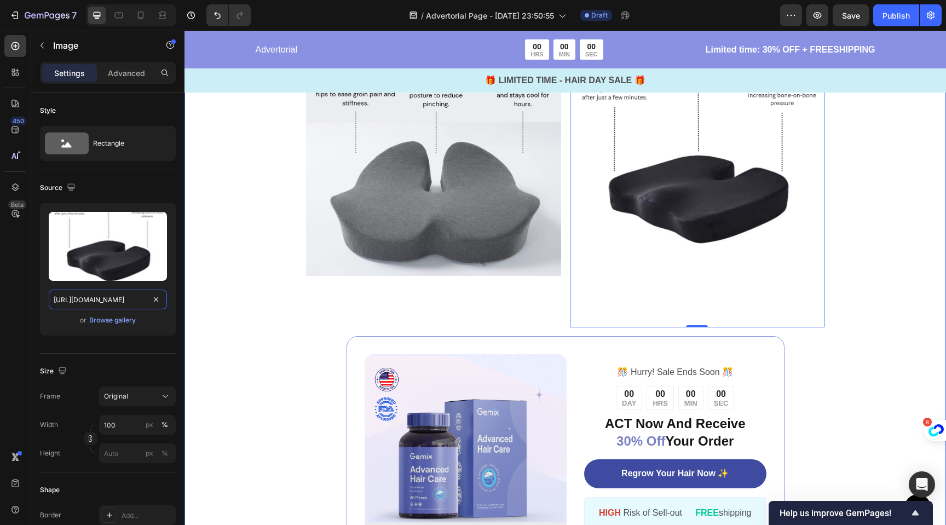
scroll to position [3906, 0]
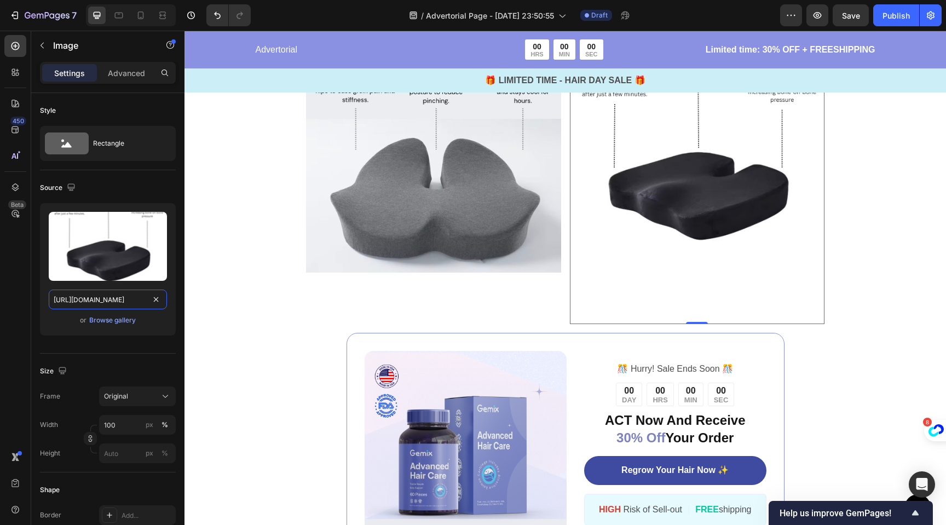
type input "https://cdn.shopify.com/s/files/1/0704/1751/4810/files/gempages_585751277816775…"
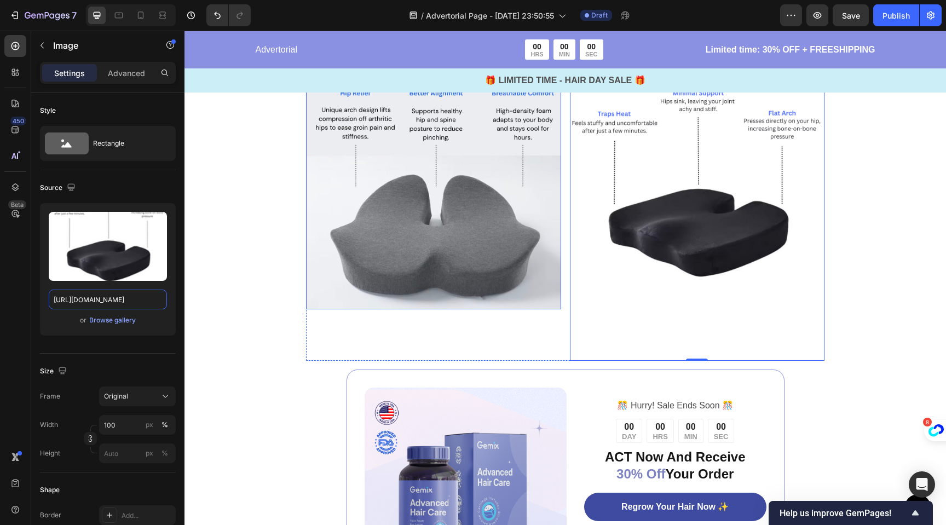
scroll to position [3900, 0]
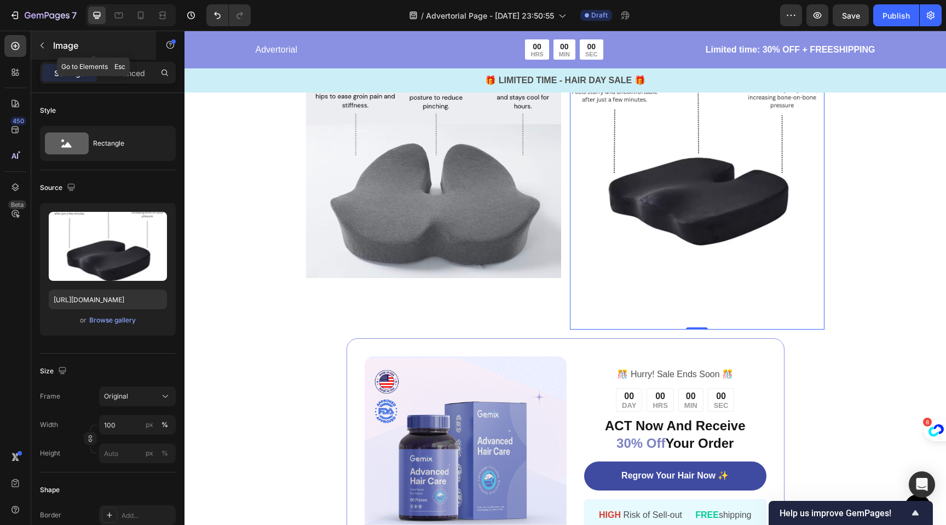
click at [43, 47] on icon "button" at bounding box center [42, 46] width 3 height 6
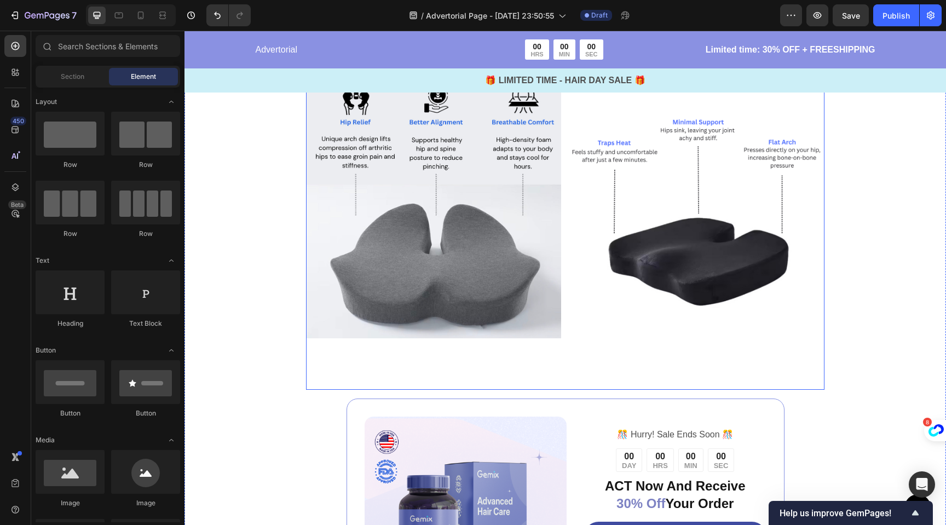
scroll to position [3839, 0]
click at [529, 350] on div "Image" at bounding box center [433, 231] width 255 height 319
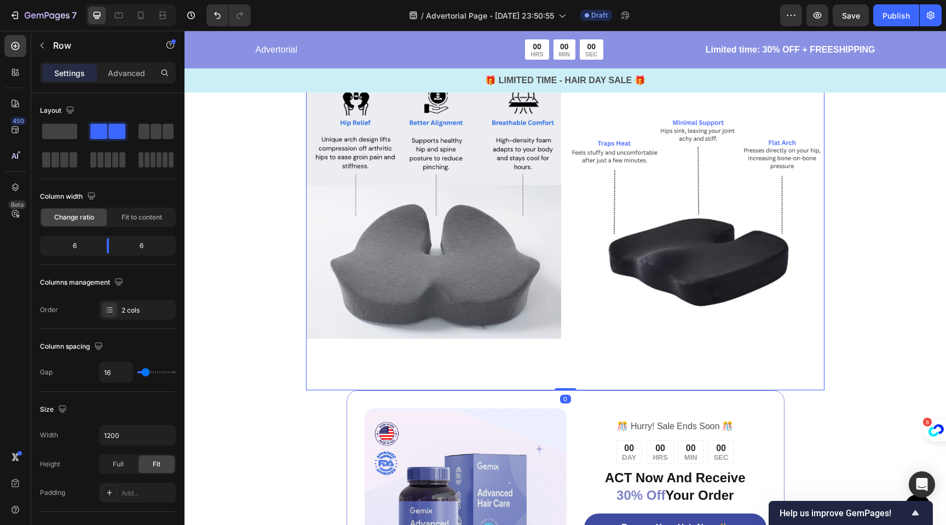
drag, startPoint x: 555, startPoint y: 393, endPoint x: 555, endPoint y: 380, distance: 13.1
click at [555, 380] on div "Image Image Row 0" at bounding box center [565, 231] width 519 height 319
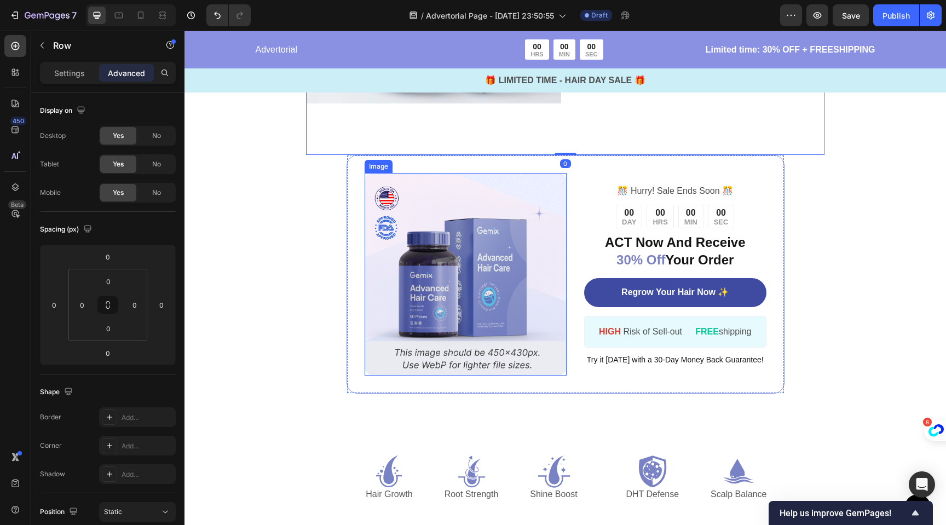
scroll to position [4078, 0]
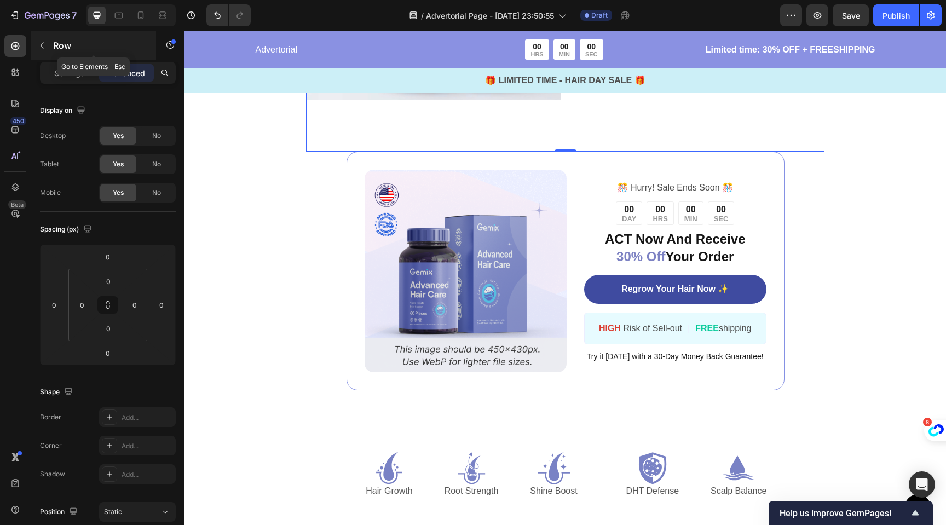
click at [42, 43] on icon "button" at bounding box center [42, 45] width 9 height 9
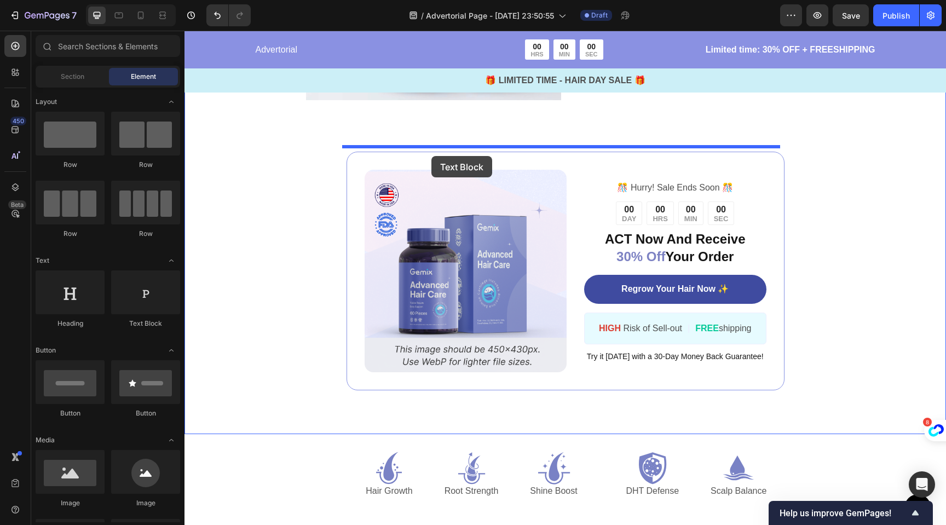
drag, startPoint x: 318, startPoint y: 331, endPoint x: 431, endPoint y: 156, distance: 208.5
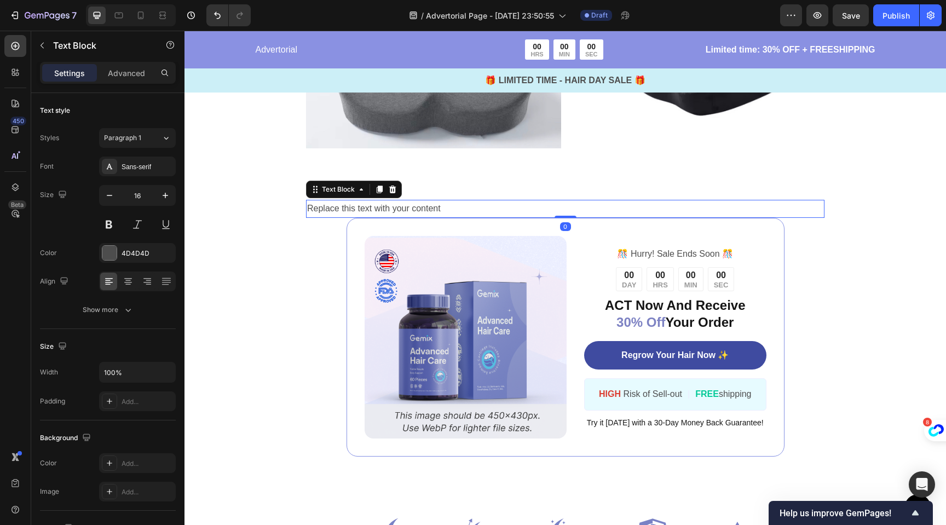
scroll to position [3995, 0]
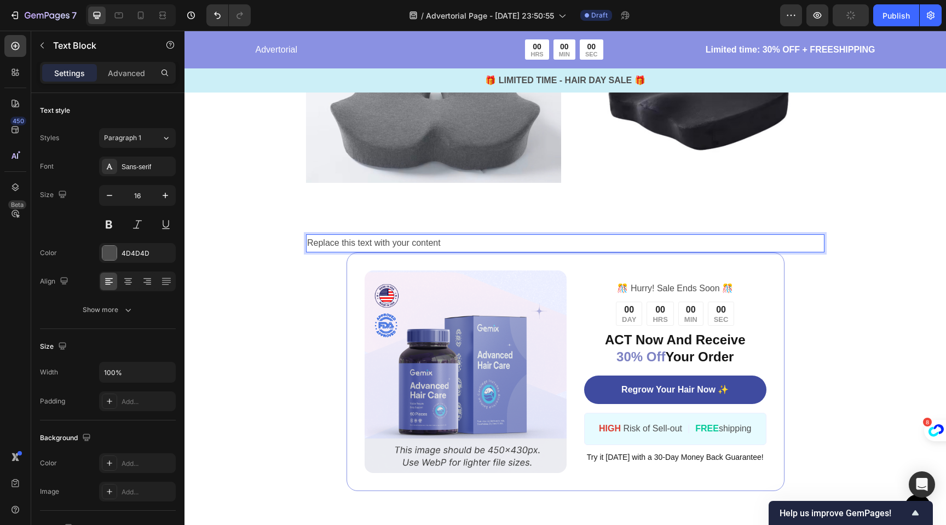
click at [395, 234] on div "Replace this text with your content" at bounding box center [565, 243] width 519 height 18
click at [395, 235] on p "Replace this text with your content" at bounding box center [565, 243] width 516 height 16
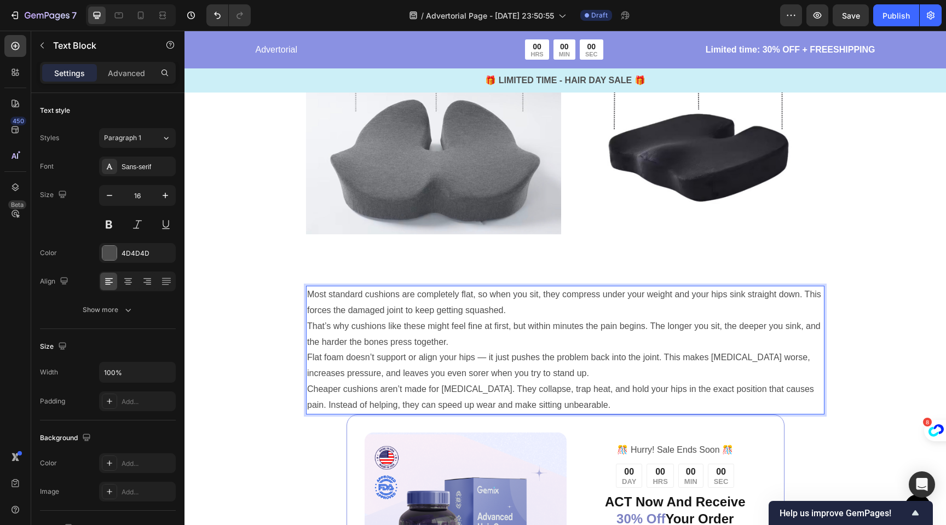
scroll to position [3942, 0]
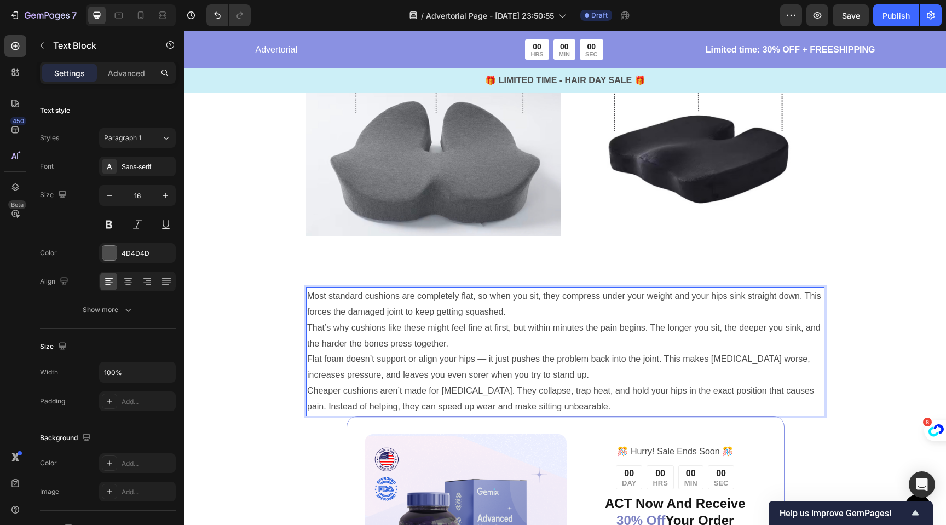
click at [308, 307] on p "Most standard cushions are completely flat, so when you sit, they compress unde…" at bounding box center [565, 305] width 516 height 32
click at [308, 324] on p "That’s why cushions like these might feel fine at first, but within minutes the…" at bounding box center [565, 336] width 516 height 32
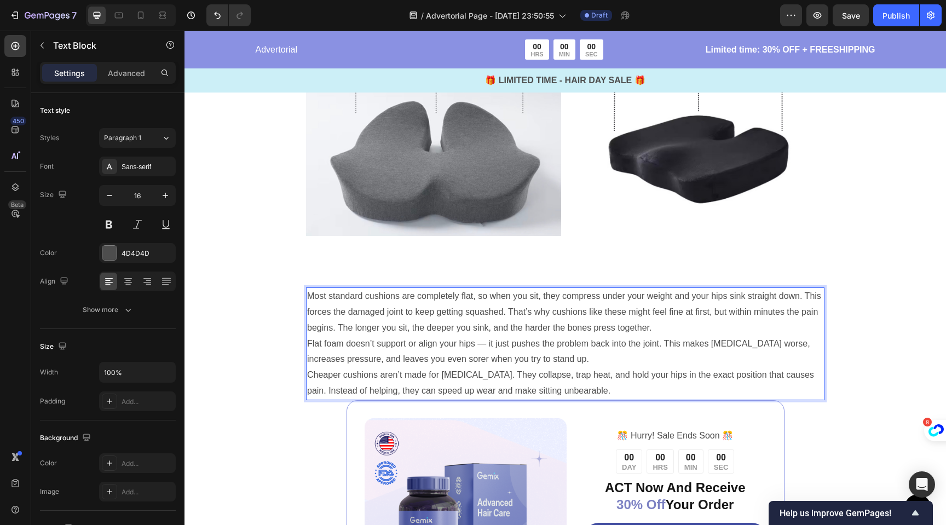
click at [369, 325] on p "Most standard cushions are completely flat, so when you sit, they compress unde…" at bounding box center [565, 312] width 516 height 47
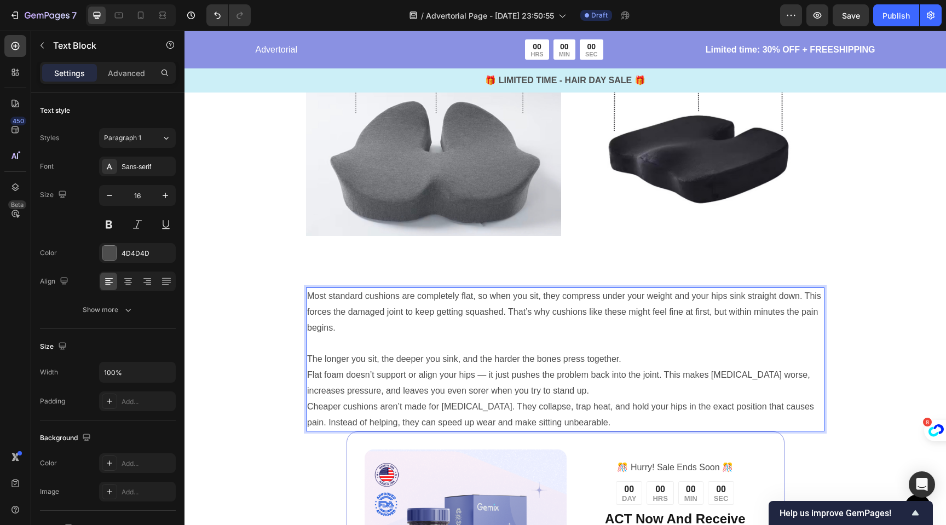
click at [307, 371] on p "Flat foam doesn’t support or align your hips — it just pushes the problem back …" at bounding box center [565, 383] width 516 height 32
click at [801, 353] on p "The longer you sit, the deeper you sink, and the harder the bones press togethe…" at bounding box center [565, 375] width 516 height 47
click at [373, 385] on p "The longer you sit, the deeper you sink, and the harder the bones press togethe…" at bounding box center [565, 375] width 516 height 47
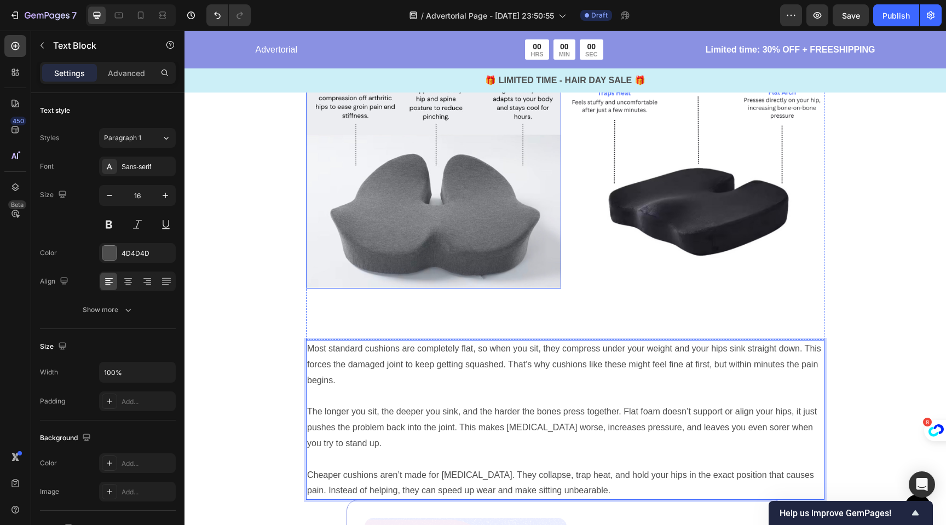
scroll to position [3899, 0]
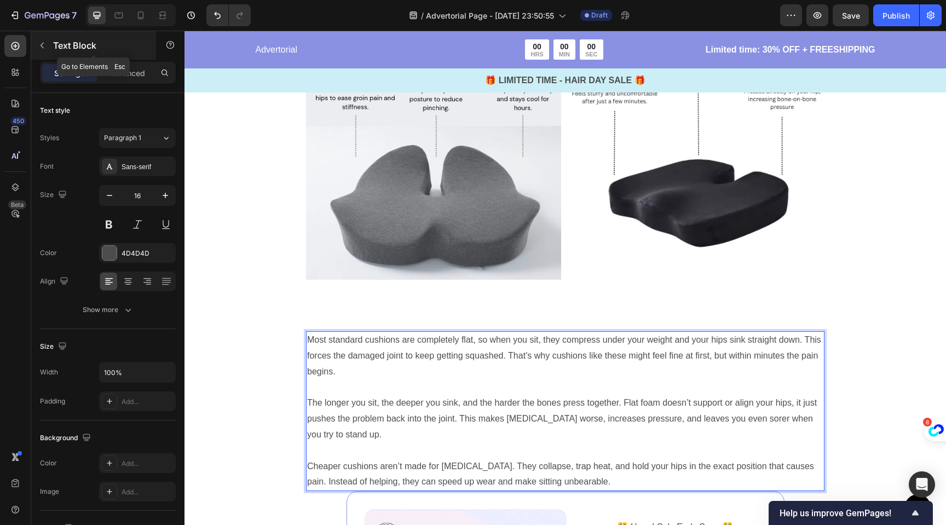
click at [44, 48] on icon "button" at bounding box center [42, 45] width 9 height 9
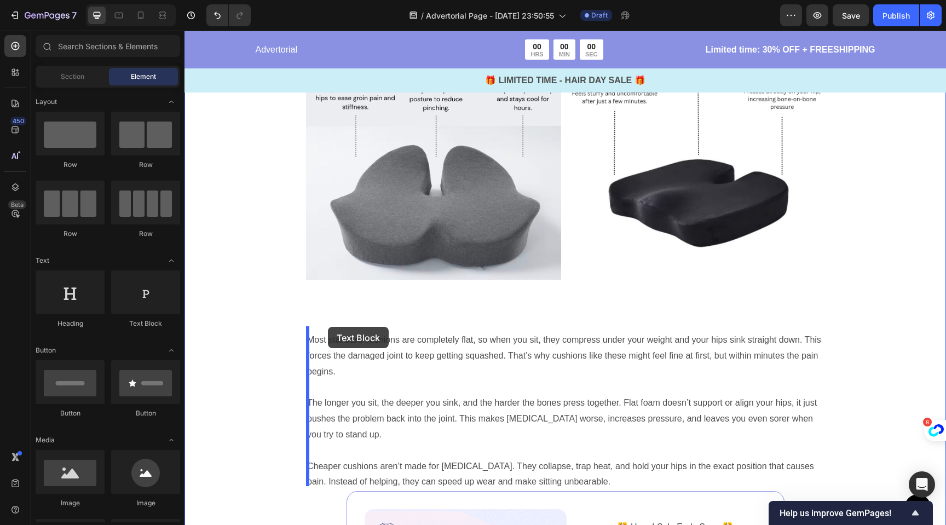
drag, startPoint x: 329, startPoint y: 333, endPoint x: 328, endPoint y: 327, distance: 6.1
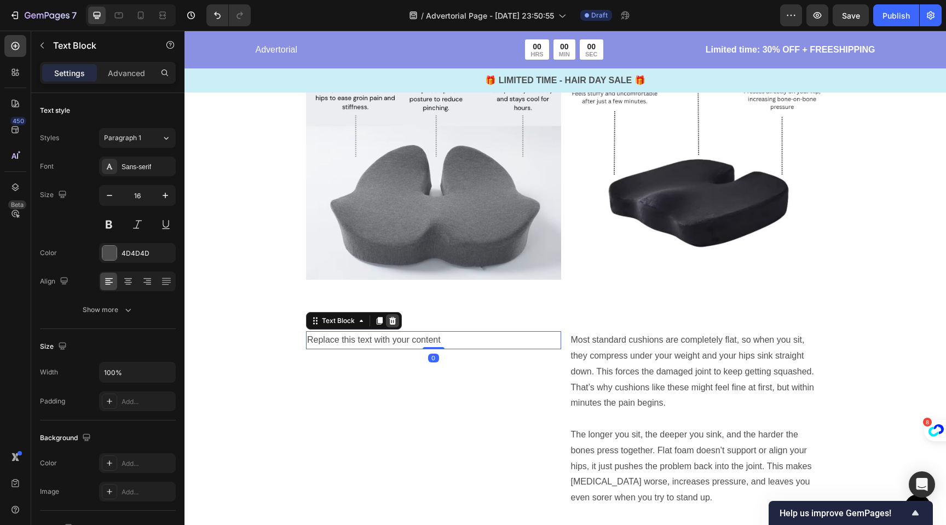
click at [395, 317] on icon at bounding box center [392, 320] width 9 height 9
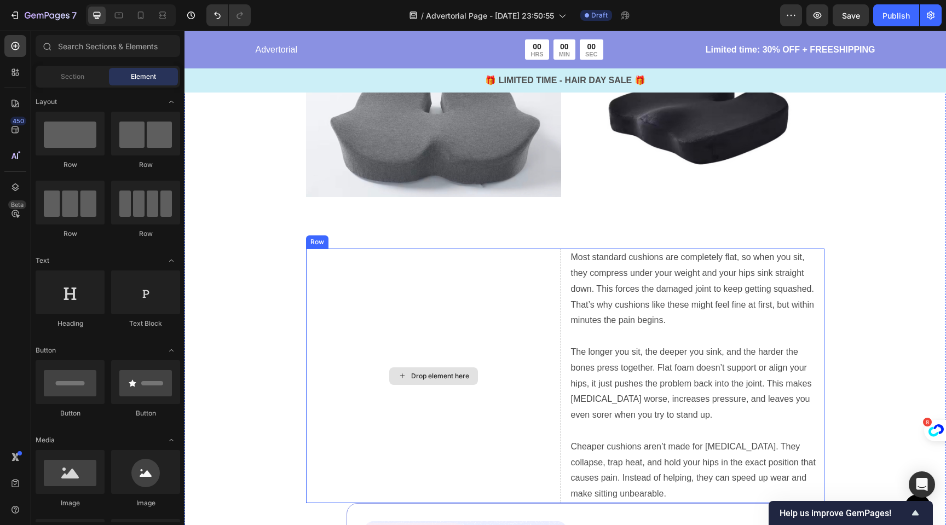
scroll to position [4040, 0]
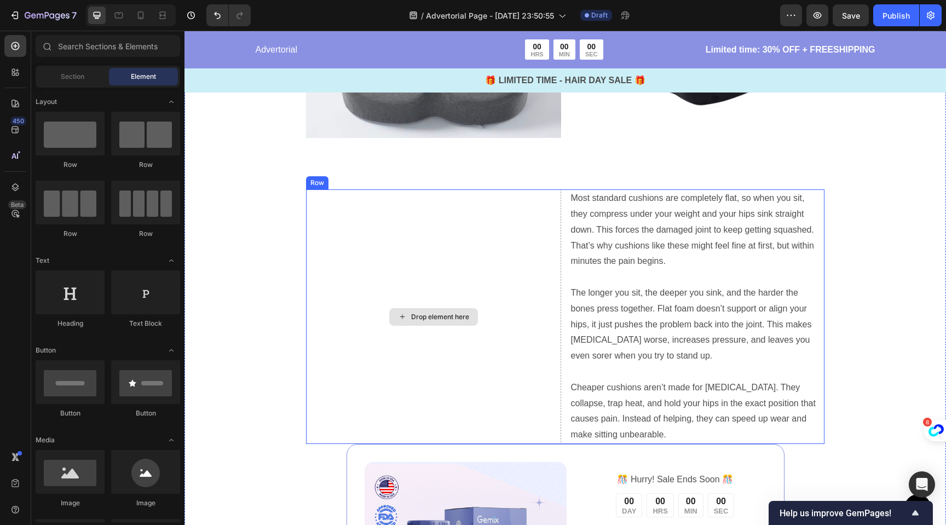
click at [417, 213] on div "Drop element here" at bounding box center [433, 316] width 255 height 255
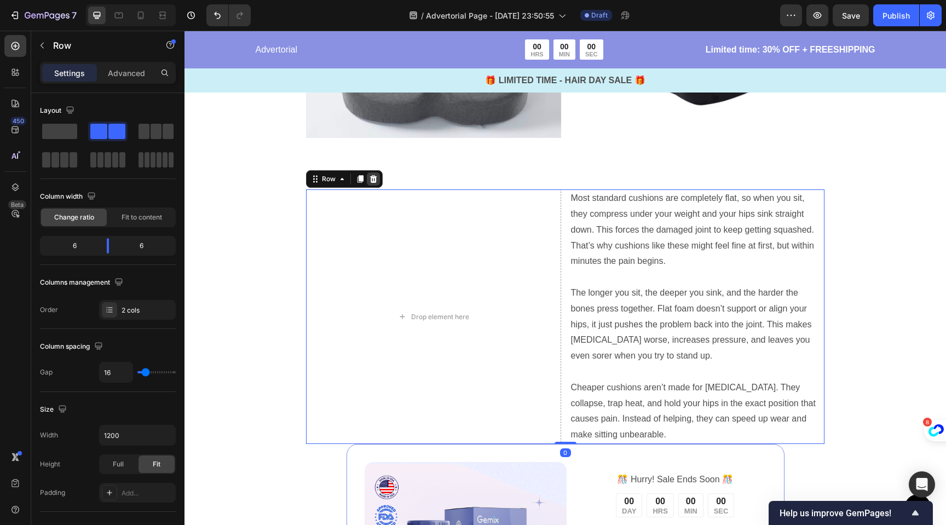
click at [375, 175] on icon at bounding box center [373, 179] width 7 height 8
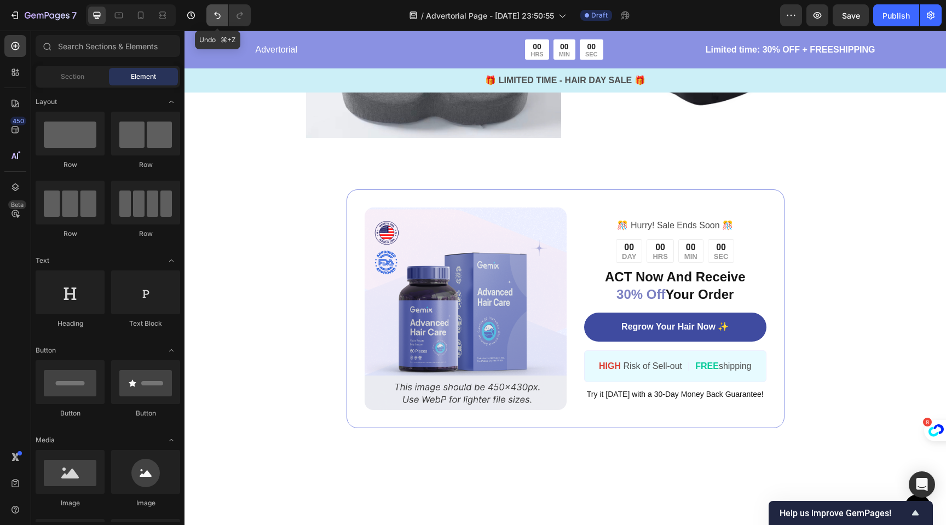
click at [217, 18] on icon "Undo/Redo" at bounding box center [217, 15] width 7 height 7
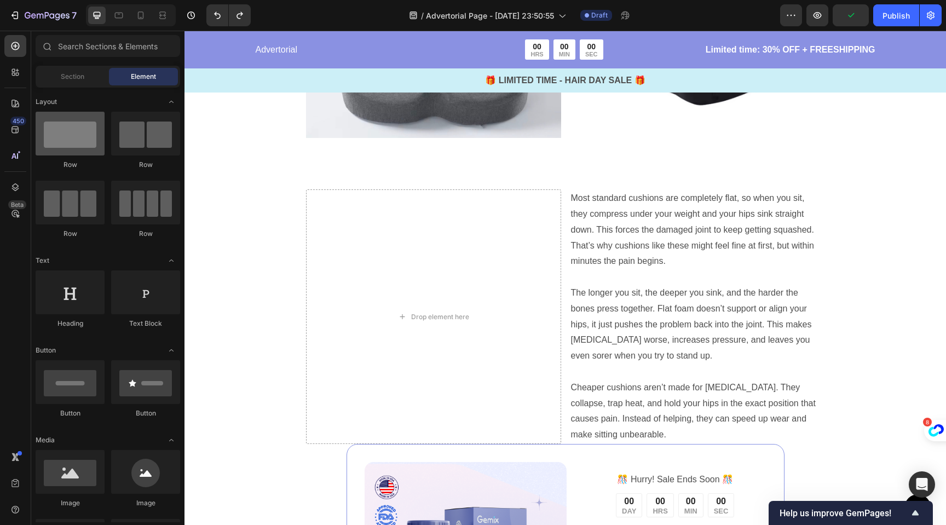
click at [93, 145] on div at bounding box center [70, 134] width 69 height 44
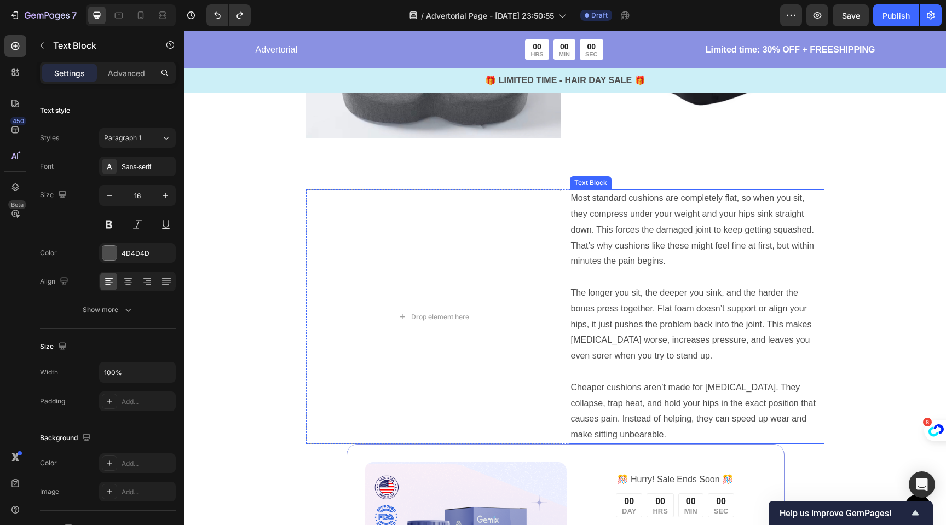
click at [579, 245] on p "Most standard cushions are completely flat, so when you sit, they compress unde…" at bounding box center [697, 230] width 253 height 79
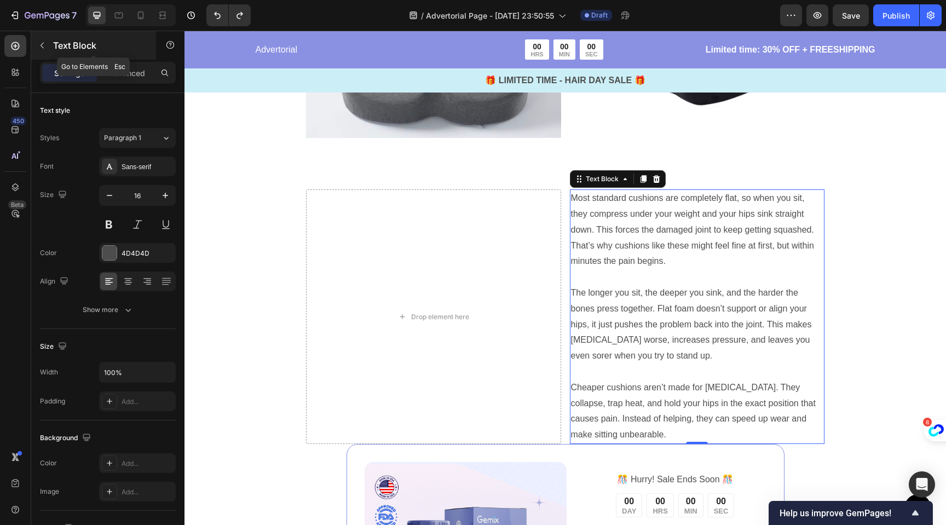
click at [48, 48] on button "button" at bounding box center [42, 46] width 18 height 18
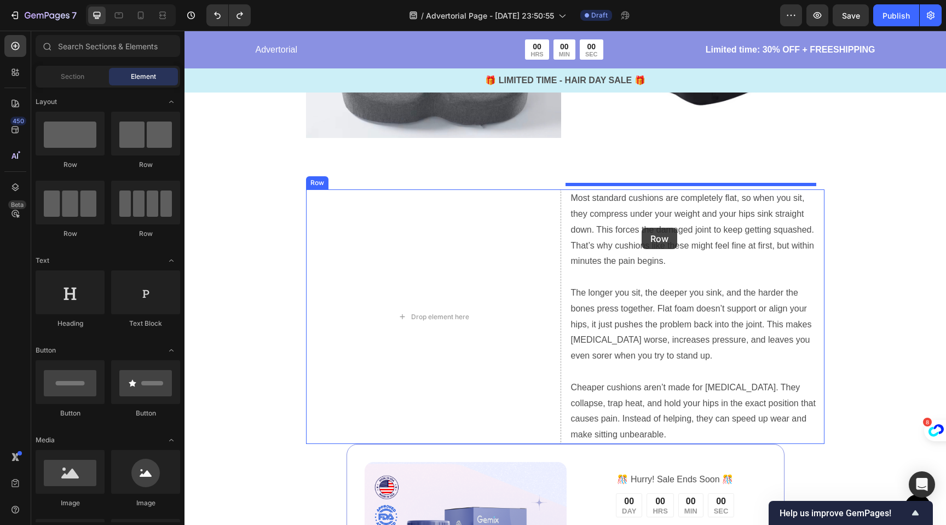
drag, startPoint x: 273, startPoint y: 177, endPoint x: 642, endPoint y: 228, distance: 372.5
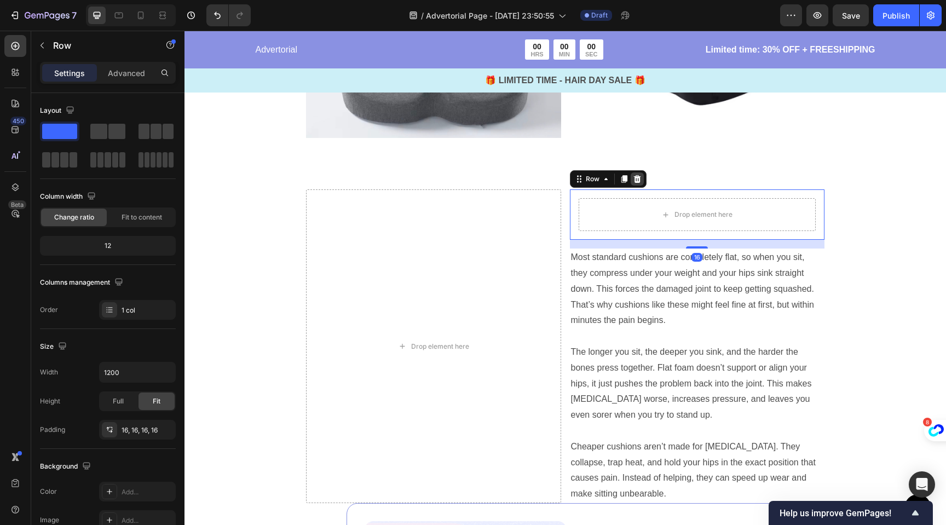
click at [634, 175] on icon at bounding box center [637, 179] width 7 height 8
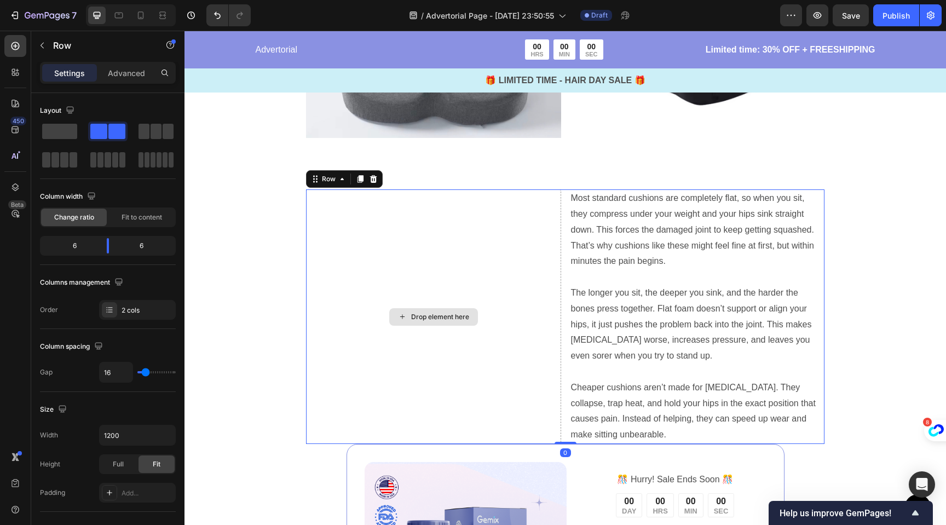
click at [534, 231] on div "Drop element here" at bounding box center [433, 316] width 255 height 255
click at [73, 130] on span at bounding box center [59, 131] width 35 height 15
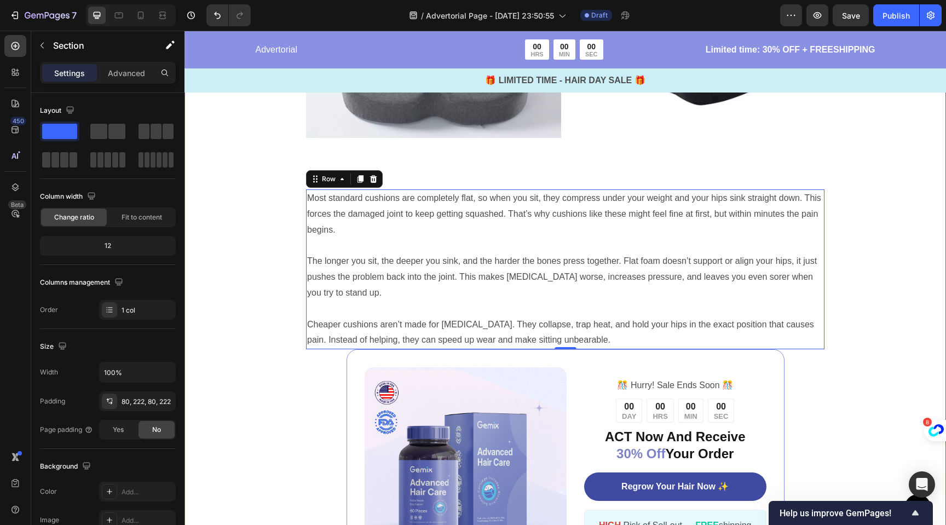
click at [250, 216] on div "OrthoCloud Vs Cheap Knock-Offs Text Block Image Image Row Most standard cushion…" at bounding box center [566, 213] width 762 height 838
click at [426, 202] on p "Most standard cushions are completely flat, so when you sit, they compress unde…" at bounding box center [565, 214] width 516 height 47
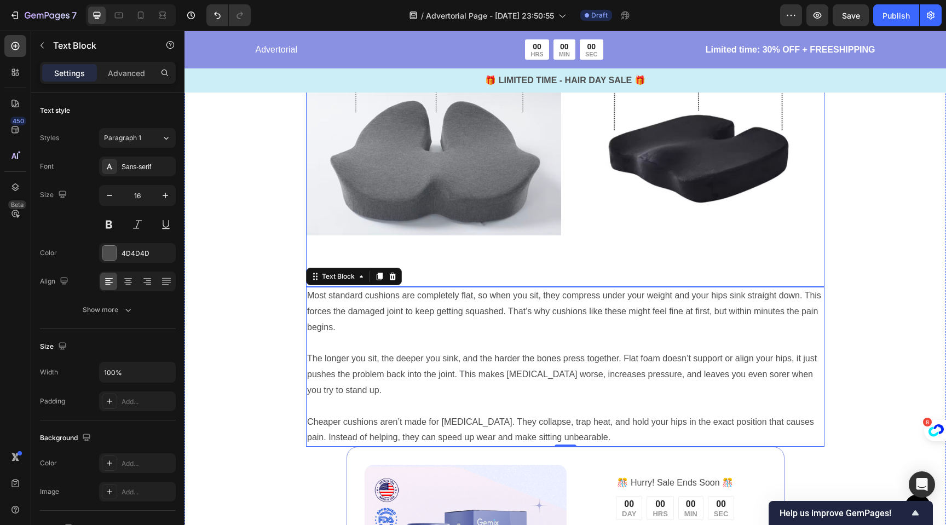
scroll to position [3921, 0]
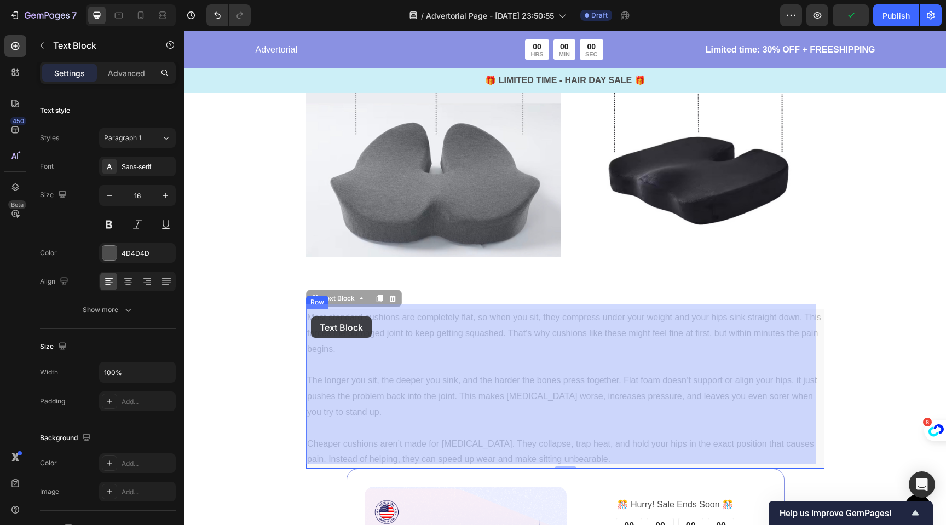
drag, startPoint x: 314, startPoint y: 295, endPoint x: 311, endPoint y: 316, distance: 21.5
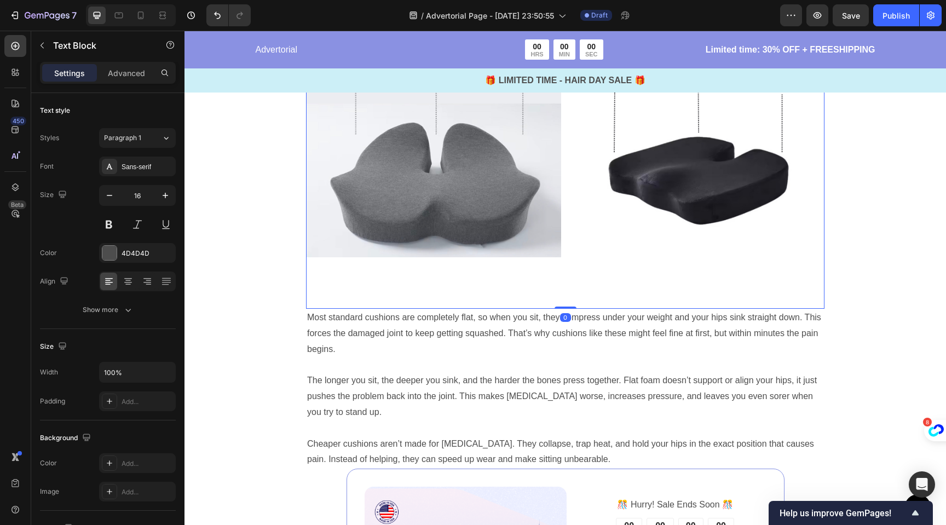
click at [473, 252] on div "Image" at bounding box center [433, 149] width 255 height 319
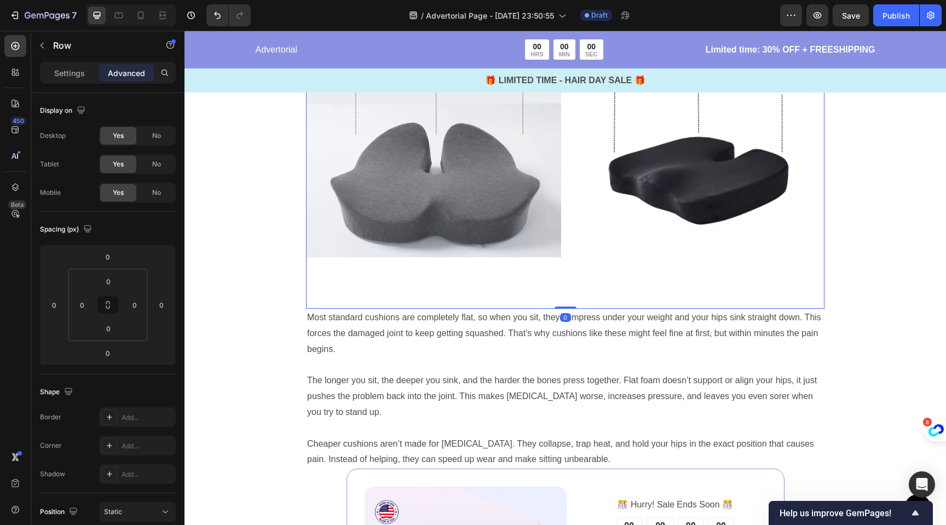
drag, startPoint x: 559, startPoint y: 301, endPoint x: 559, endPoint y: 275, distance: 25.7
click at [559, 275] on div "Image Image Row 0" at bounding box center [565, 149] width 519 height 319
click at [40, 43] on icon "button" at bounding box center [42, 45] width 9 height 9
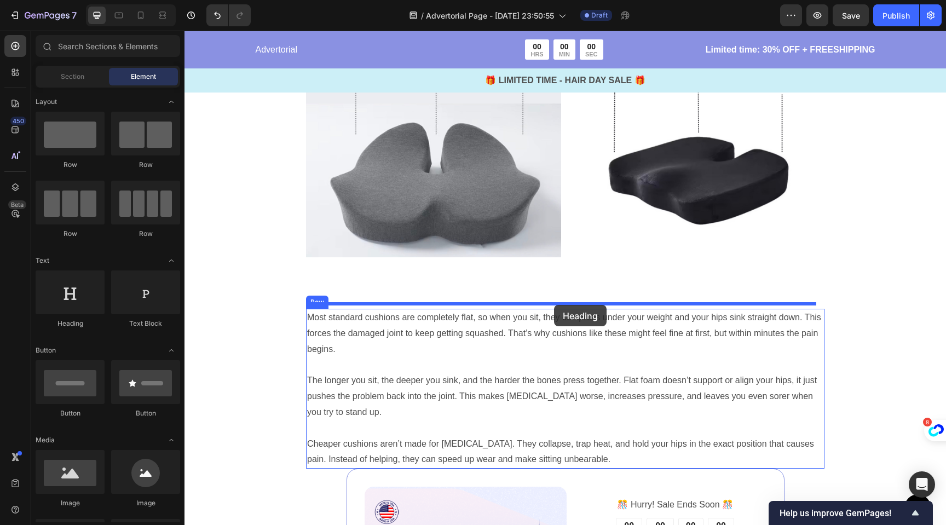
drag, startPoint x: 273, startPoint y: 319, endPoint x: 554, endPoint y: 305, distance: 281.3
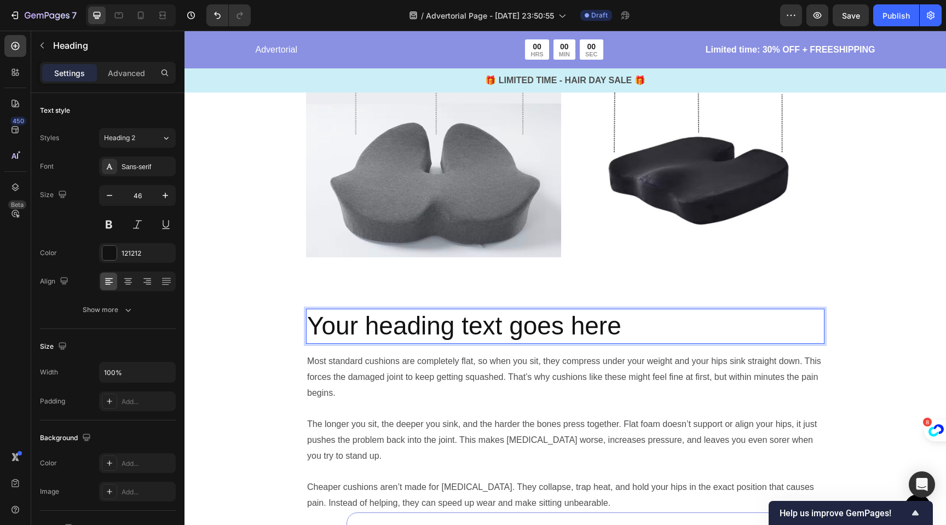
click at [417, 329] on h2 "Your heading text goes here" at bounding box center [565, 326] width 519 height 35
click at [417, 329] on p "Your heading text goes here" at bounding box center [565, 326] width 516 height 33
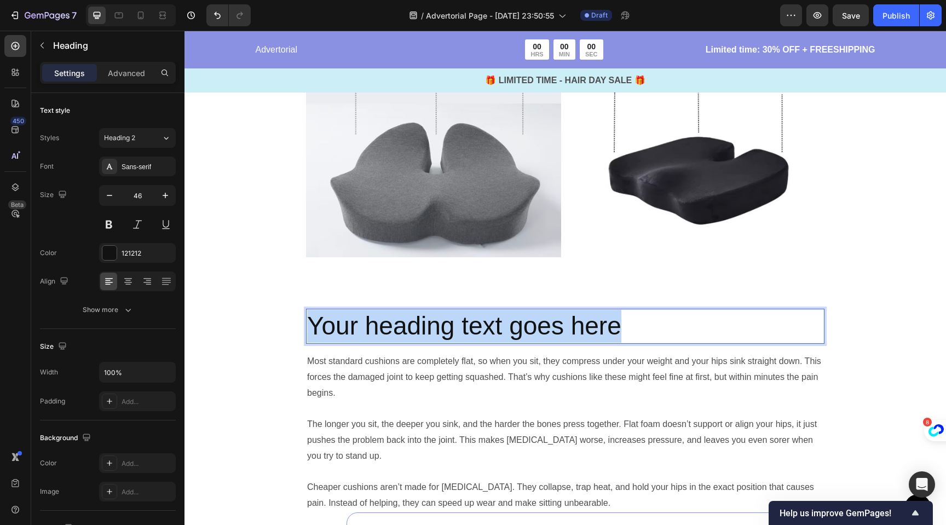
click at [417, 329] on p "Your heading text goes here" at bounding box center [565, 326] width 516 height 33
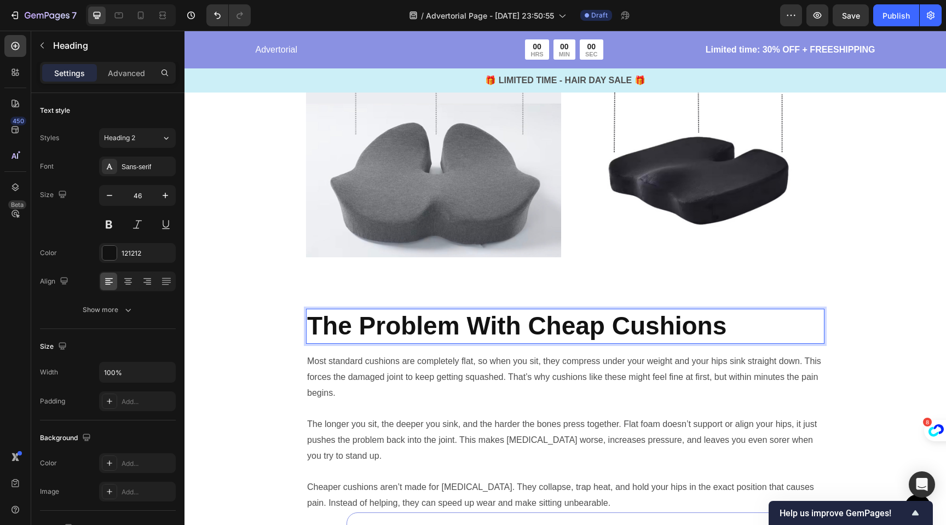
click at [416, 327] on strong "The Problem With Cheap Cushions" at bounding box center [516, 326] width 419 height 28
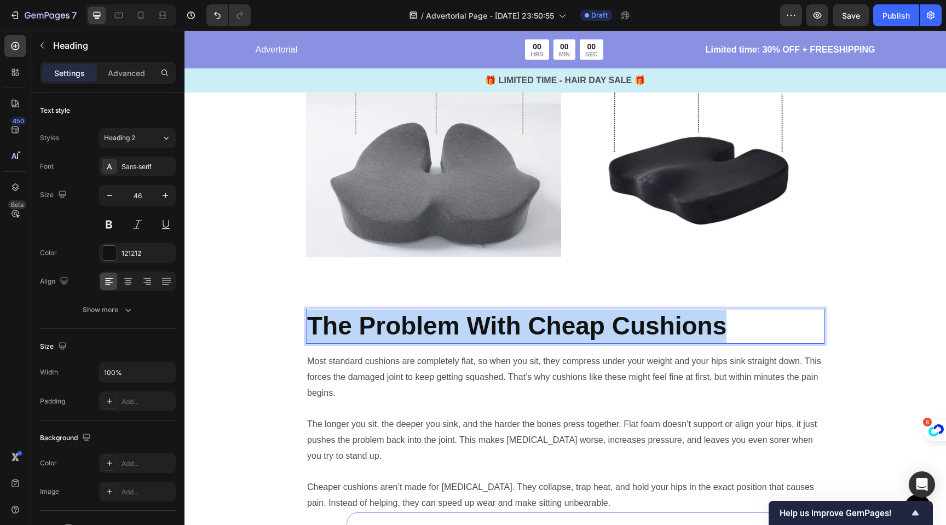
click at [416, 327] on strong "The Problem With Cheap Cushions" at bounding box center [516, 326] width 419 height 28
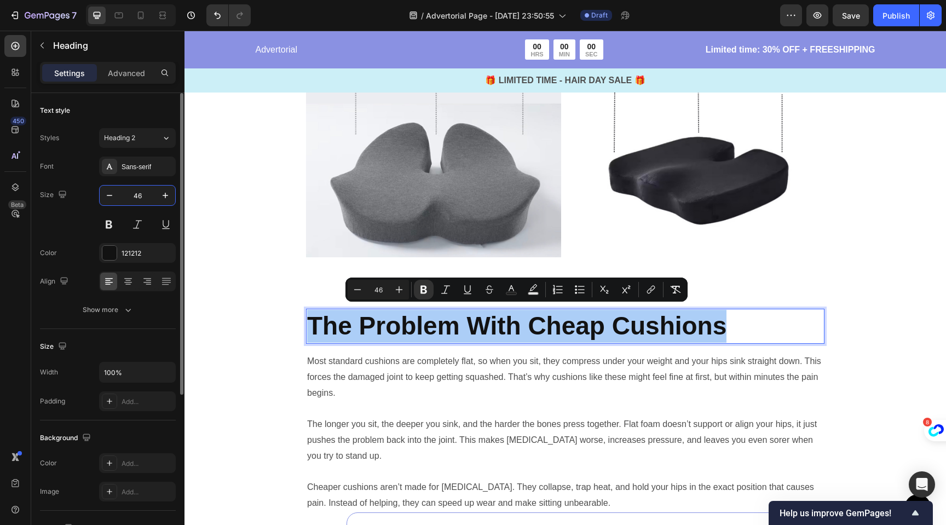
click at [146, 194] on input "46" at bounding box center [137, 196] width 36 height 20
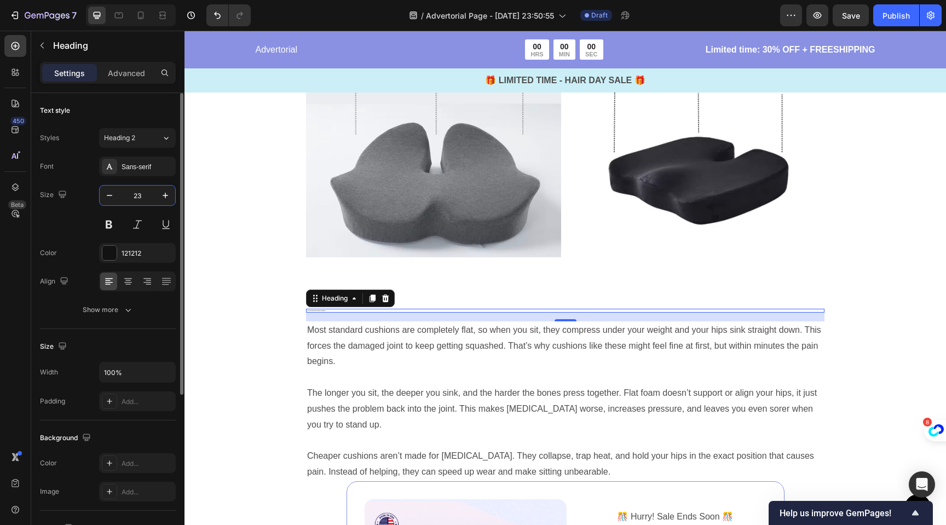
type input "23"
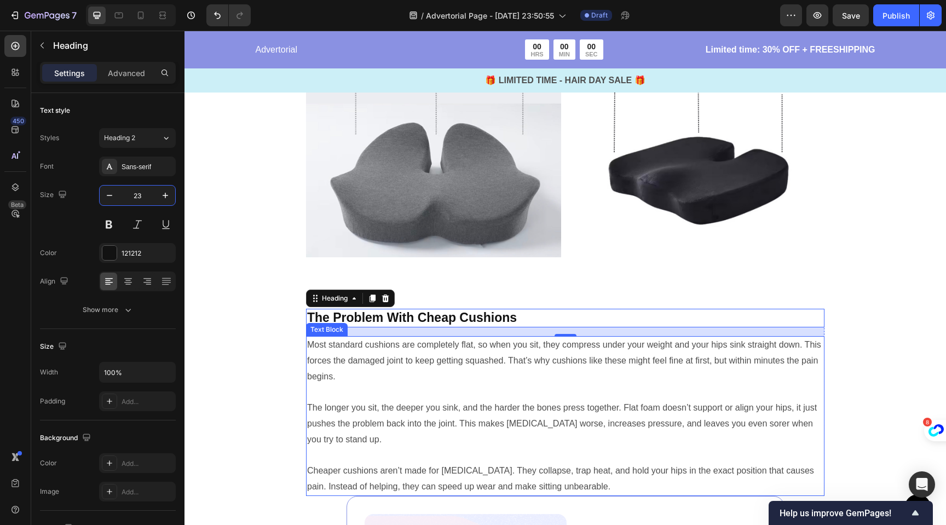
click at [373, 349] on p "Most standard cushions are completely flat, so when you sit, they compress unde…" at bounding box center [565, 360] width 516 height 47
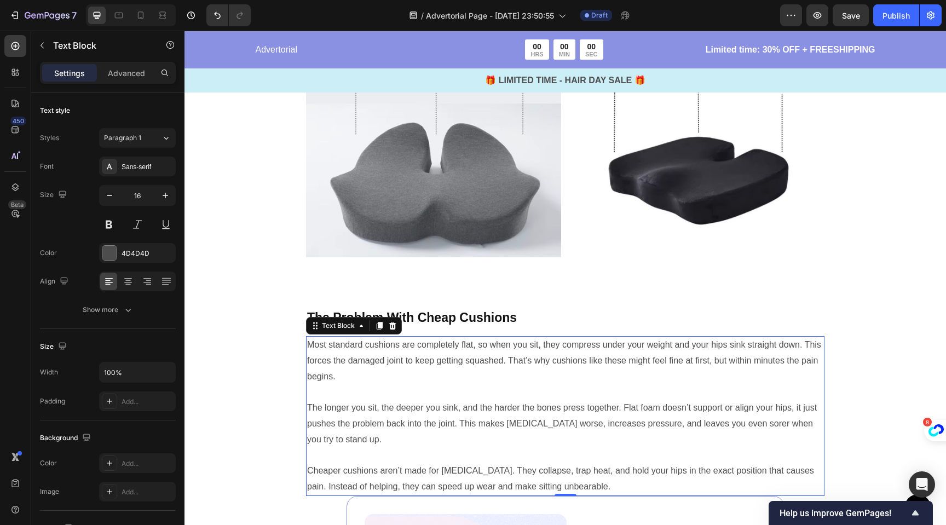
click at [309, 341] on p "Most standard cushions are completely flat, so when you sit, they compress unde…" at bounding box center [565, 360] width 516 height 47
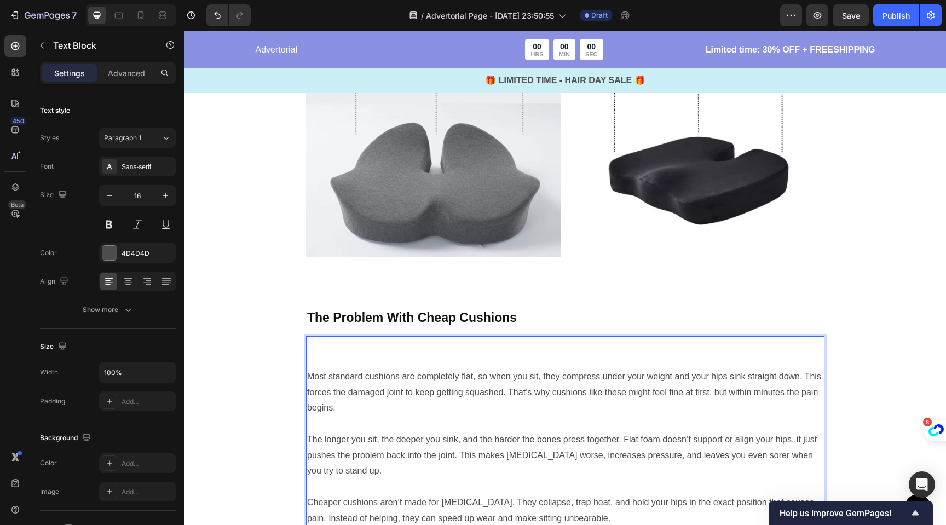
click at [324, 345] on p "Rich Text Editor. Editing area: main" at bounding box center [565, 345] width 516 height 16
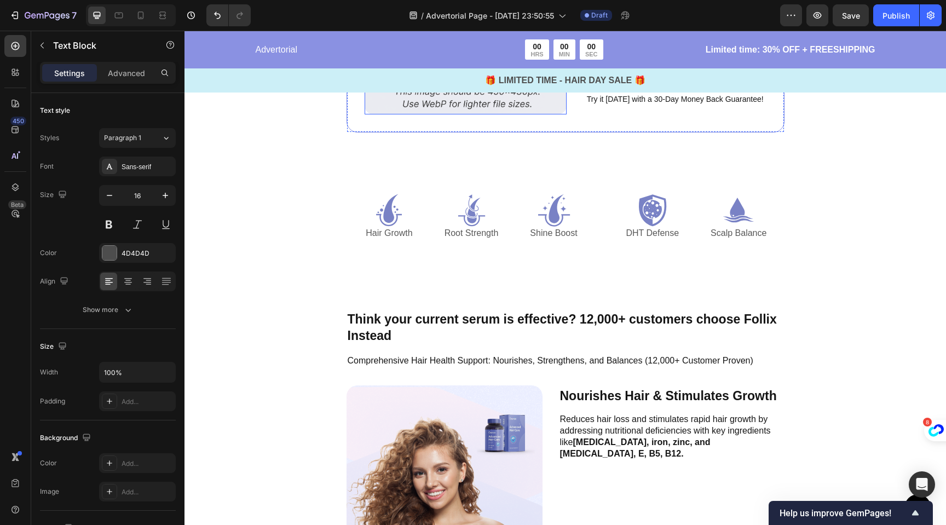
scroll to position [4618, 0]
click at [48, 43] on button "button" at bounding box center [42, 46] width 18 height 18
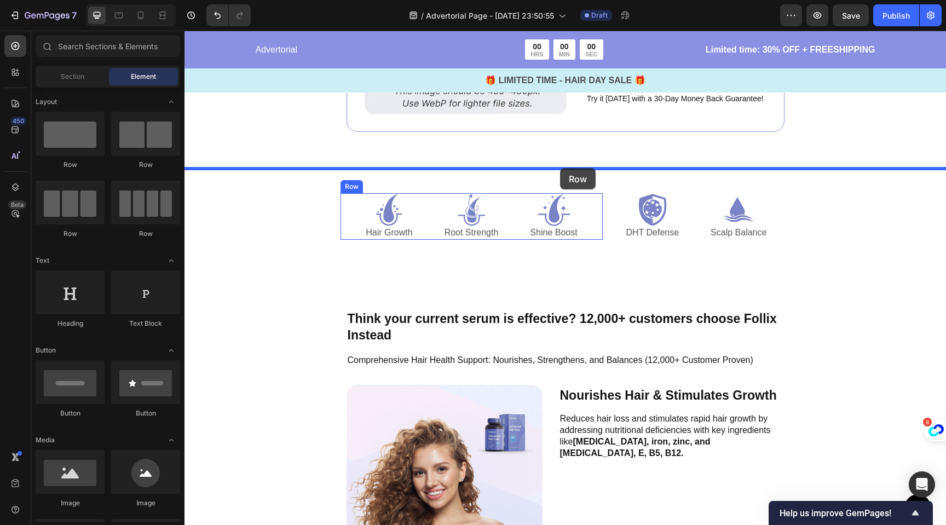
drag, startPoint x: 270, startPoint y: 178, endPoint x: 560, endPoint y: 168, distance: 290.4
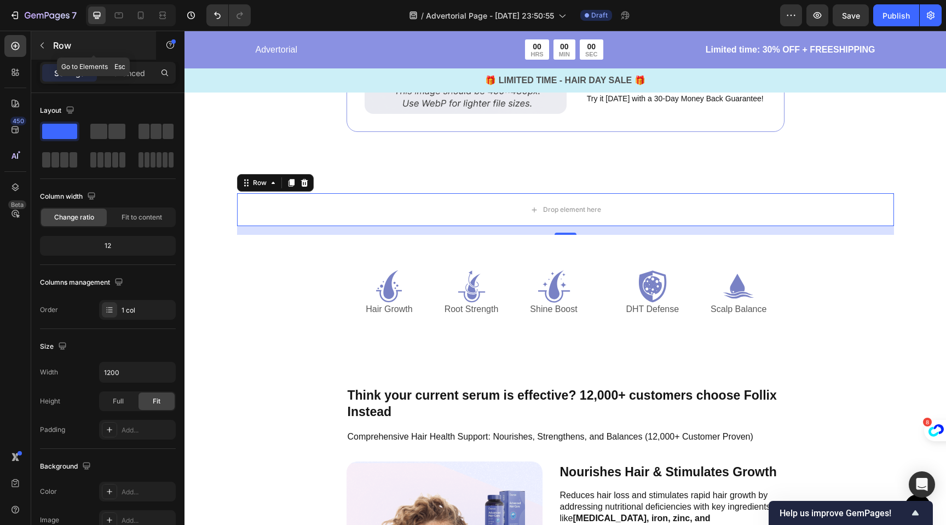
click at [44, 50] on button "button" at bounding box center [42, 46] width 18 height 18
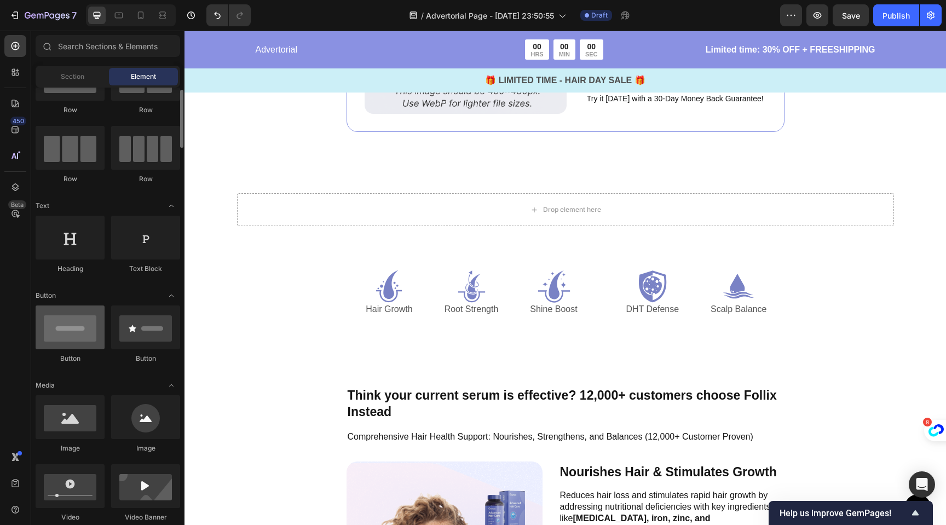
scroll to position [111, 0]
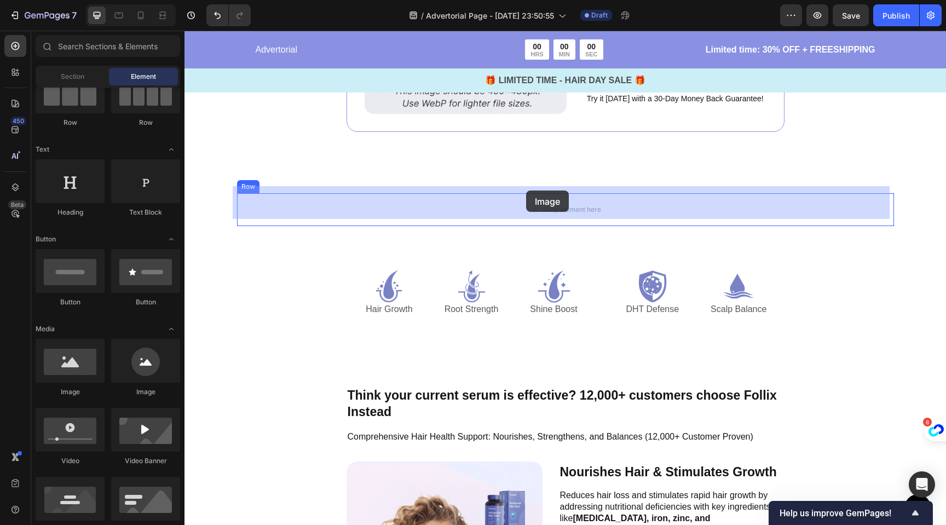
drag, startPoint x: 266, startPoint y: 393, endPoint x: 526, endPoint y: 191, distance: 329.8
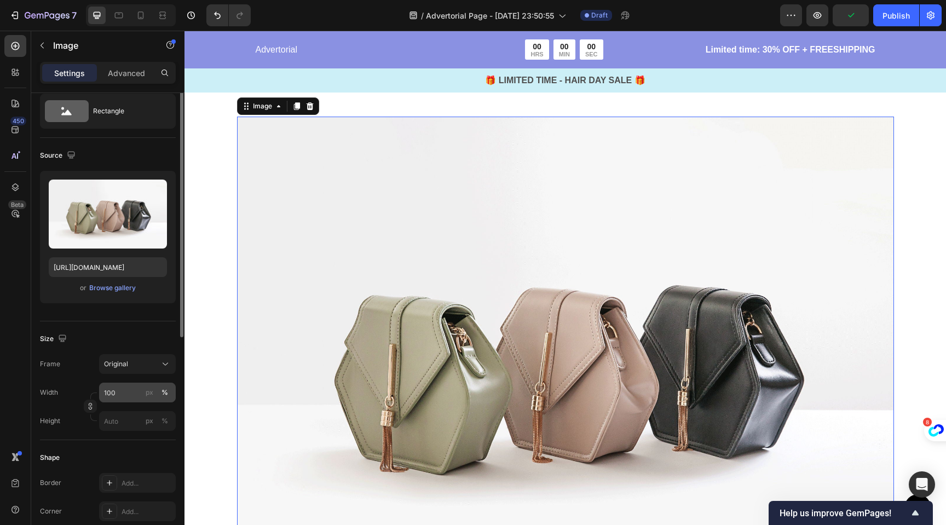
scroll to position [48, 0]
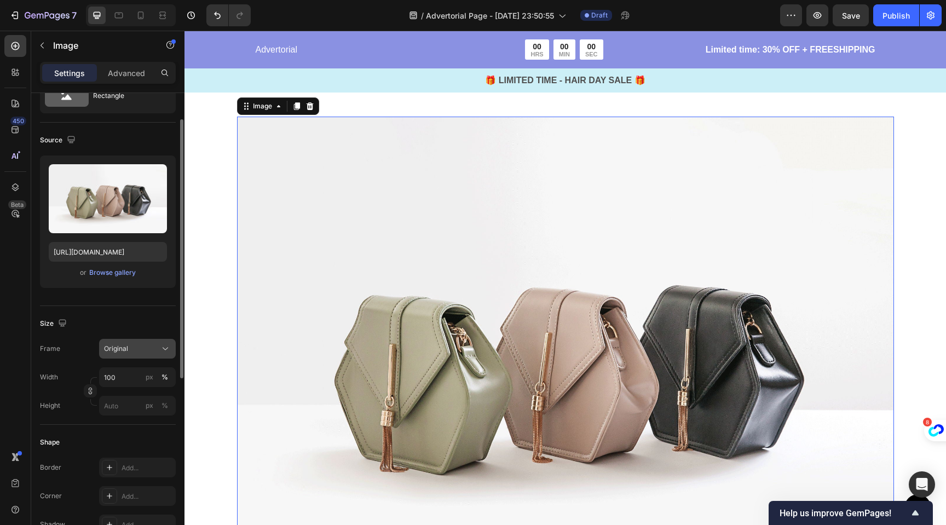
click at [146, 349] on div "Original" at bounding box center [131, 349] width 54 height 10
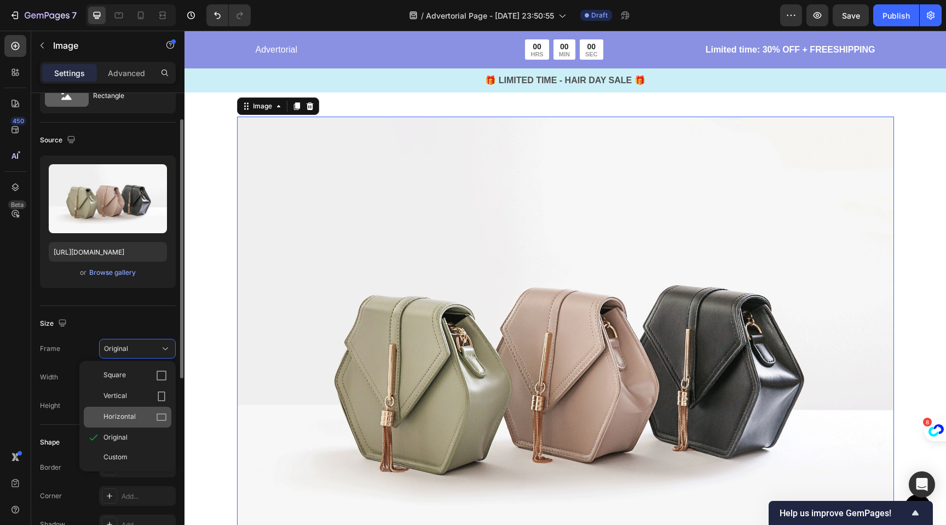
click at [154, 414] on div "Horizontal" at bounding box center [135, 417] width 64 height 11
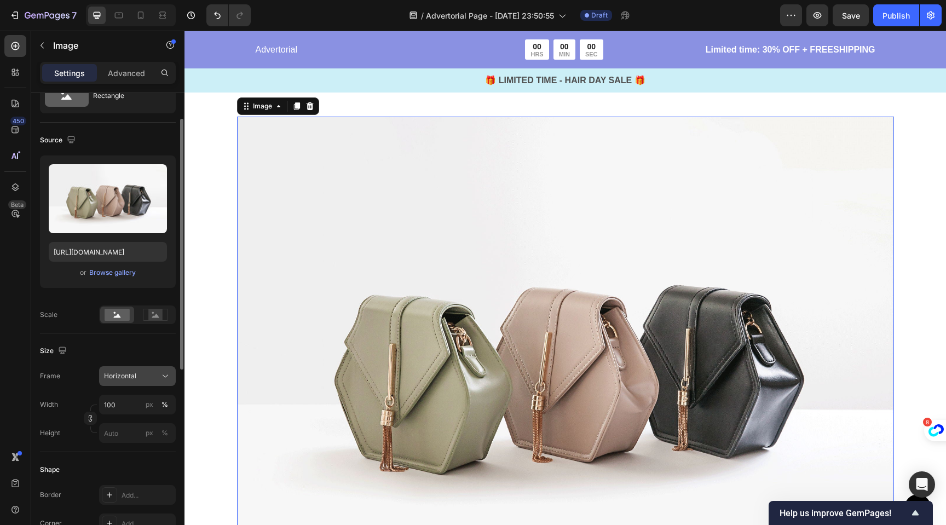
click at [147, 373] on div "Horizontal" at bounding box center [131, 376] width 54 height 10
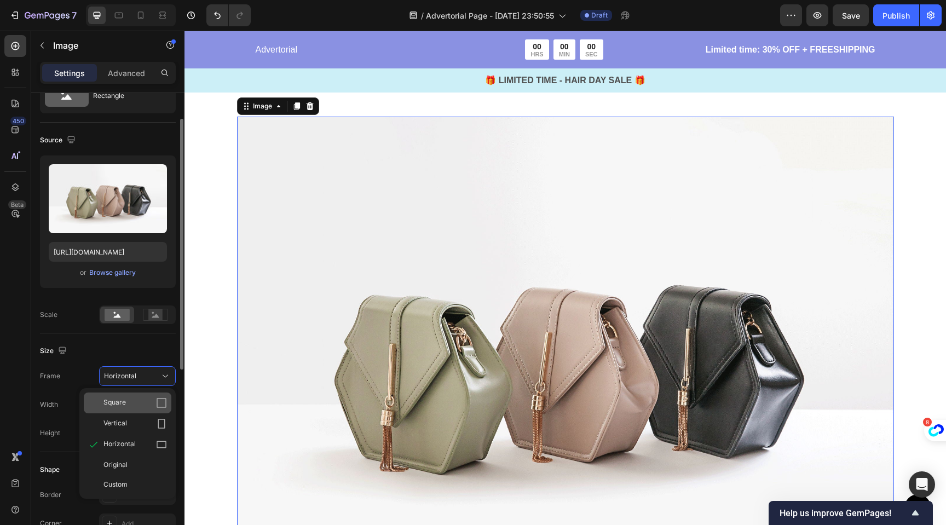
click at [137, 399] on div "Square" at bounding box center [135, 403] width 64 height 11
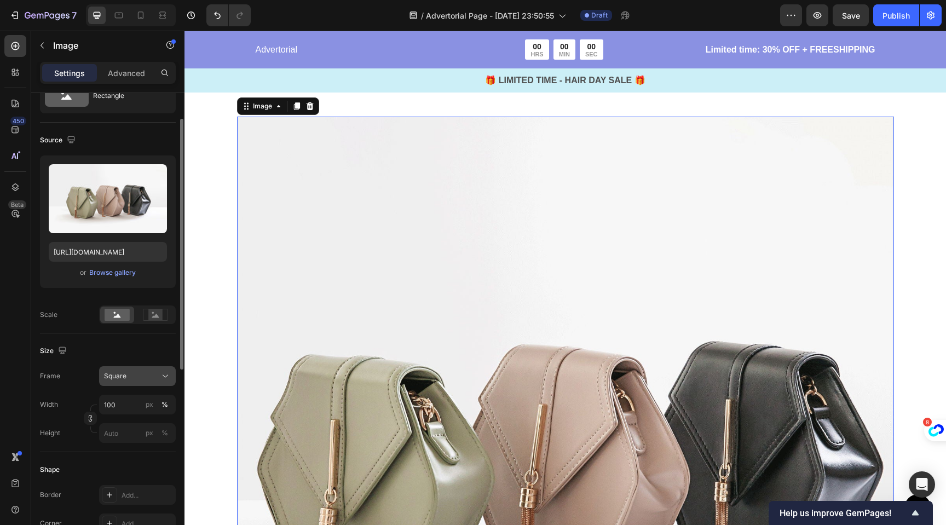
click at [146, 377] on div "Square" at bounding box center [131, 376] width 54 height 10
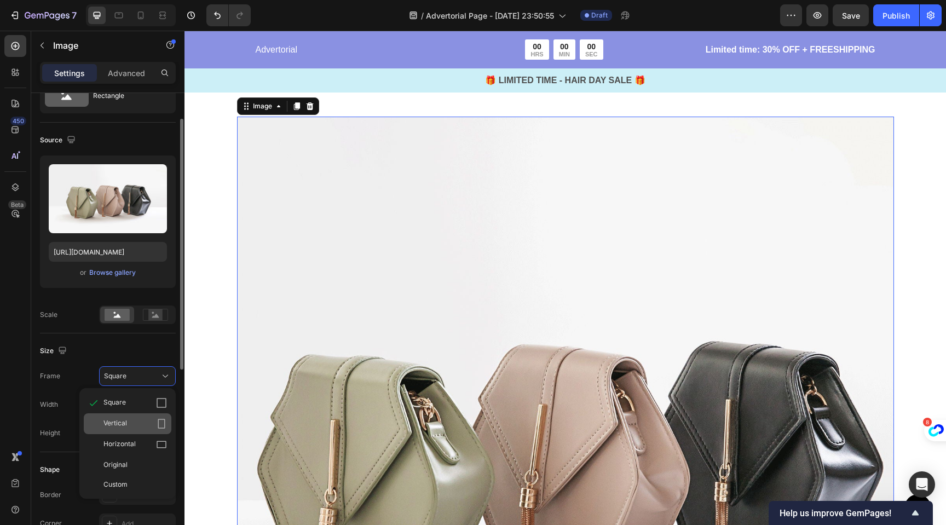
click at [141, 417] on div "Vertical" at bounding box center [128, 423] width 88 height 21
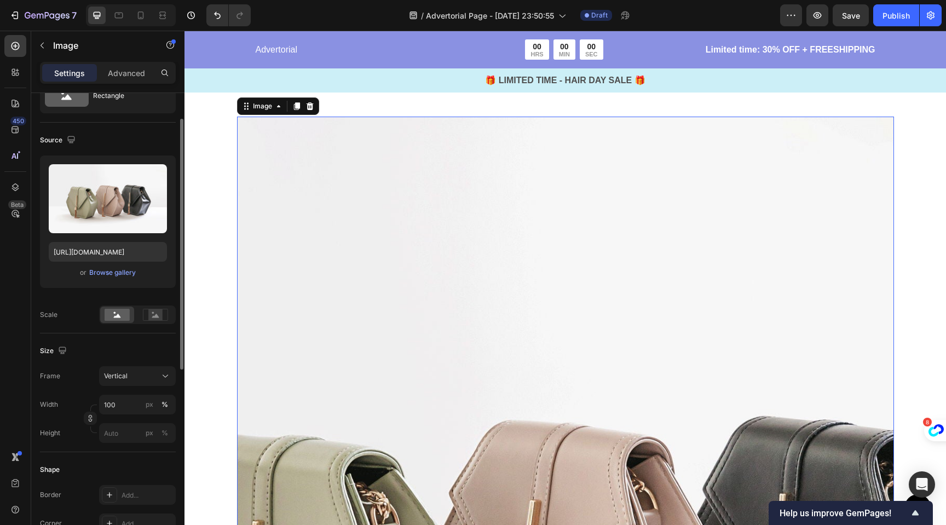
click at [145, 387] on div "Frame Vertical Width 100 px % Height px %" at bounding box center [108, 404] width 136 height 77
click at [145, 377] on div "Vertical" at bounding box center [131, 376] width 54 height 10
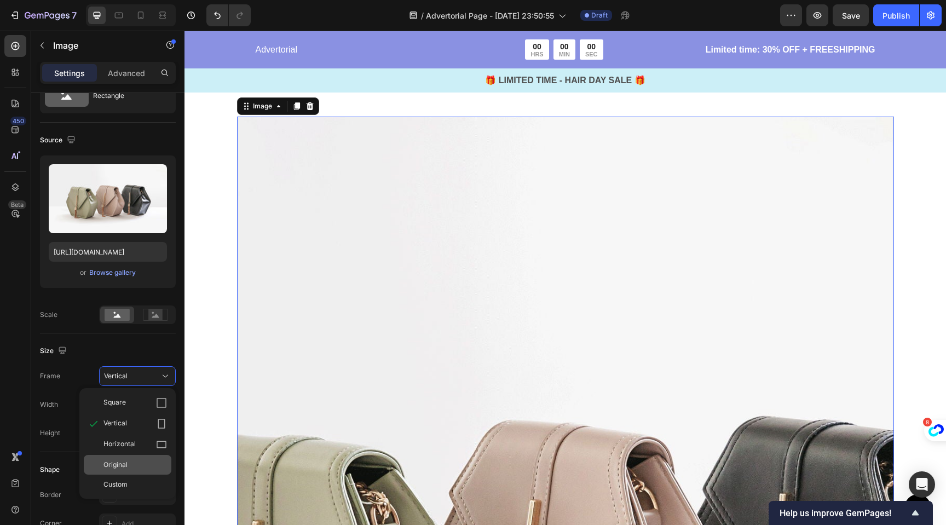
click at [130, 462] on div "Original" at bounding box center [135, 465] width 64 height 10
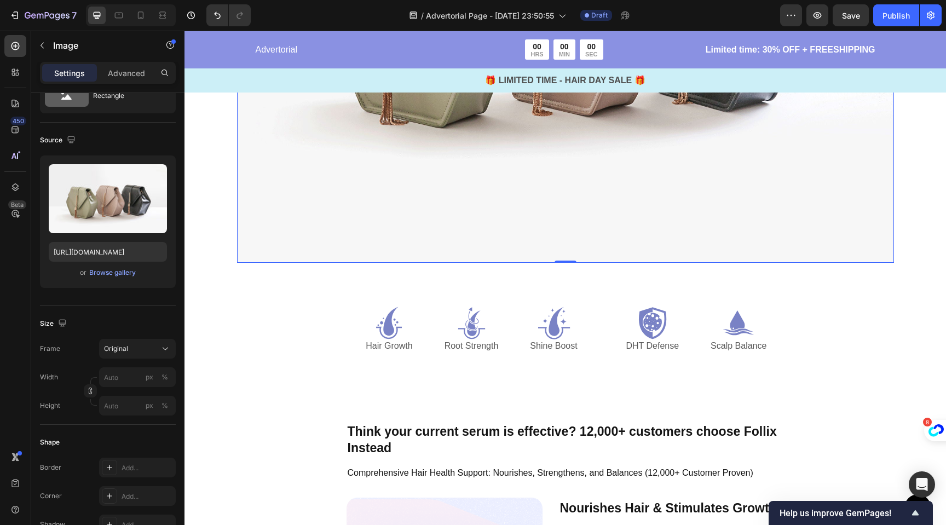
scroll to position [5036, 0]
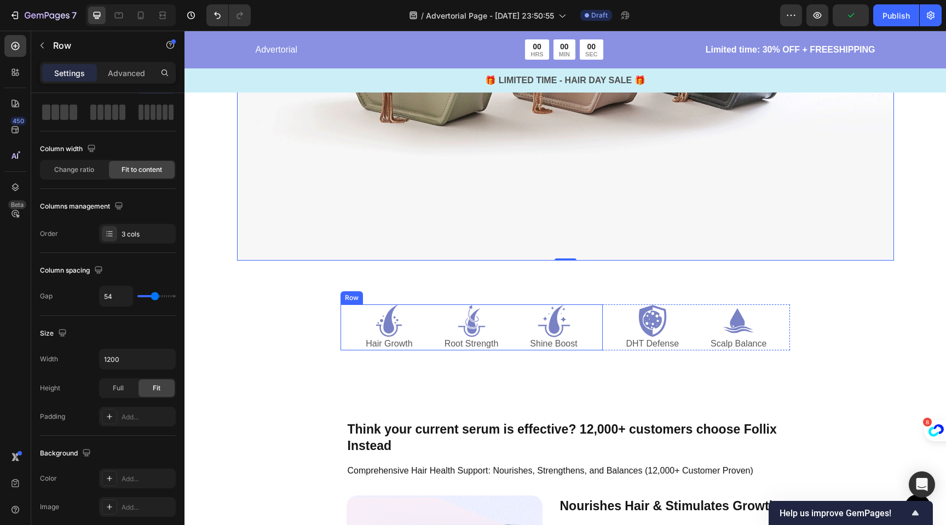
click at [411, 330] on div "Icon Hair Growth Text Block Icon Root Strength Text Block Icon Shine Boost Text…" at bounding box center [472, 327] width 262 height 47
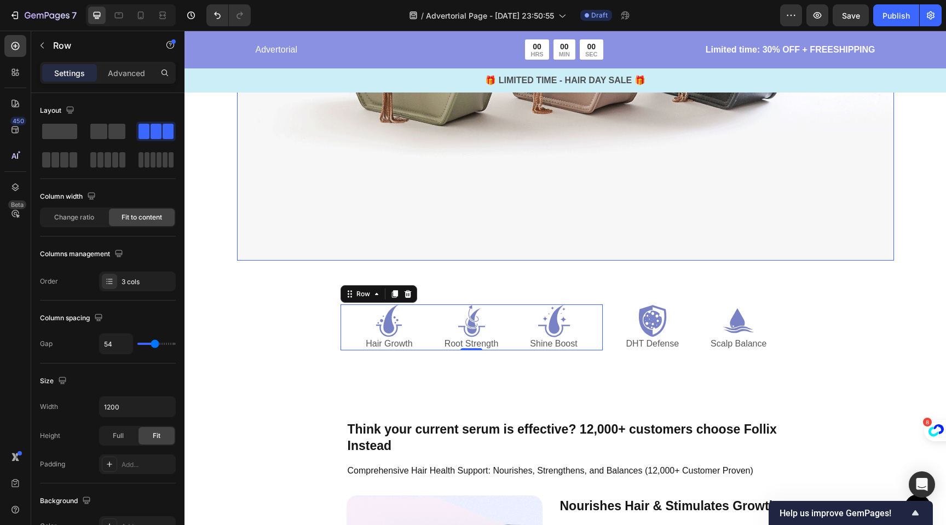
click at [472, 180] on img at bounding box center [565, 14] width 657 height 493
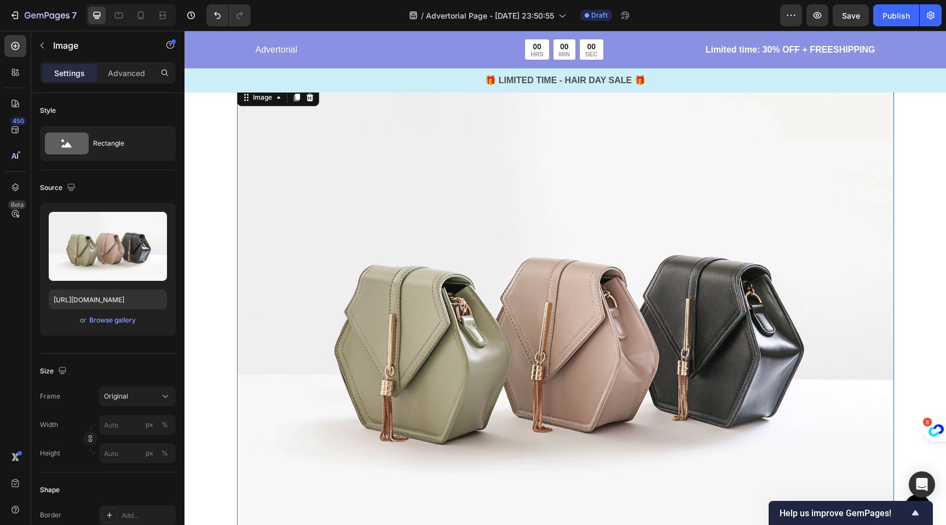
scroll to position [4686, 0]
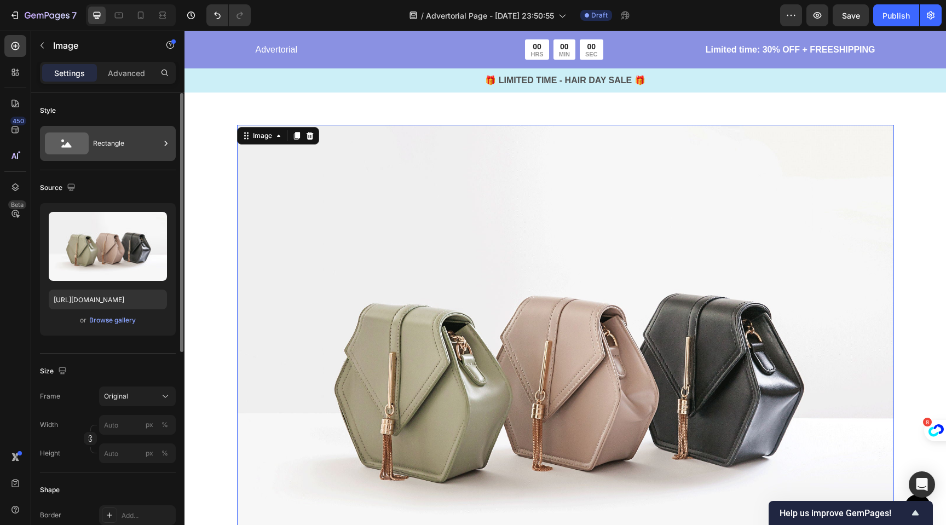
click at [70, 149] on icon at bounding box center [67, 144] width 44 height 22
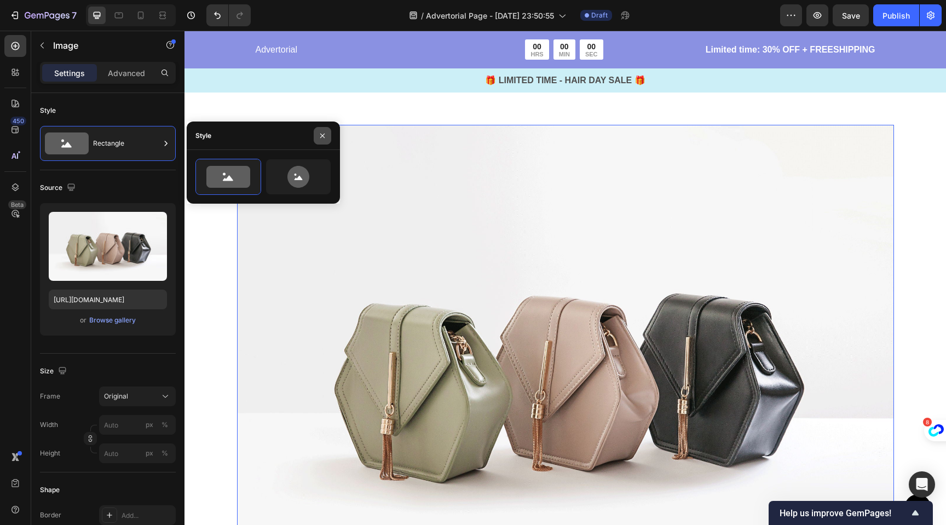
click at [323, 134] on icon "button" at bounding box center [322, 135] width 9 height 9
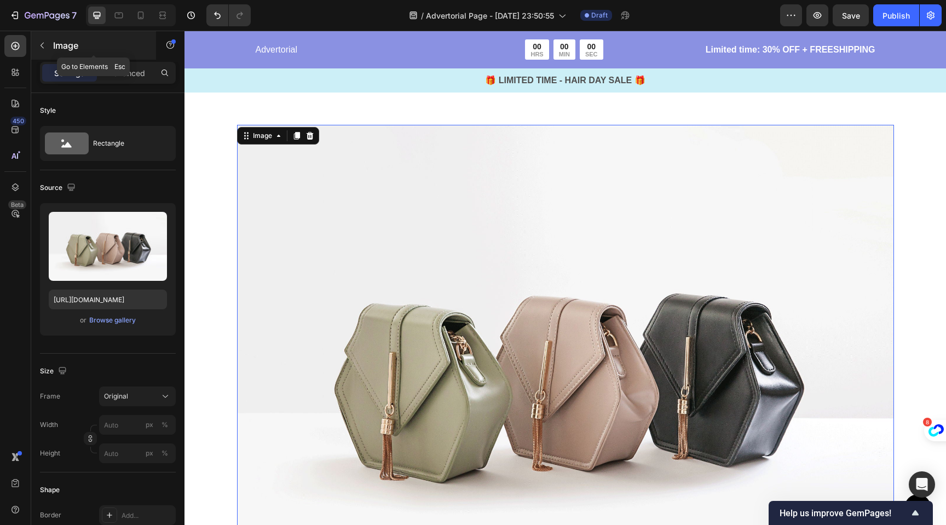
click at [45, 40] on button "button" at bounding box center [42, 46] width 18 height 18
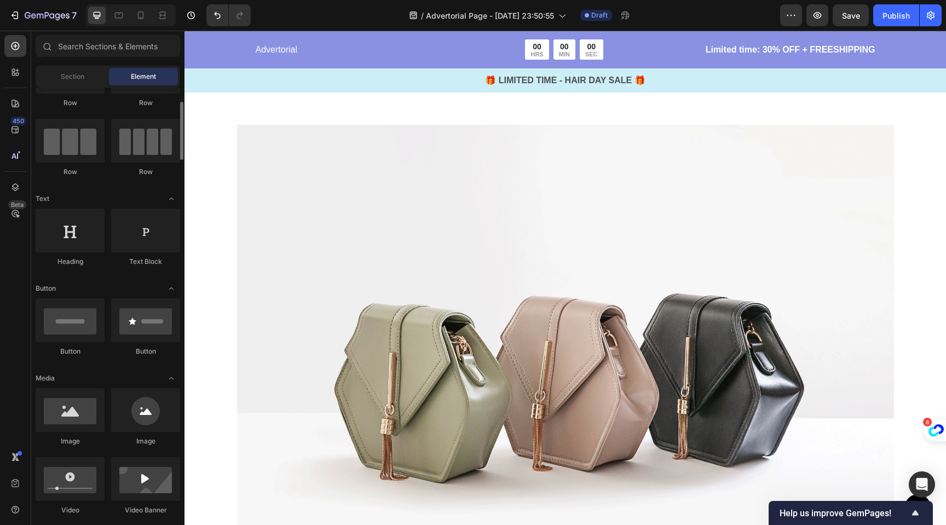
scroll to position [0, 0]
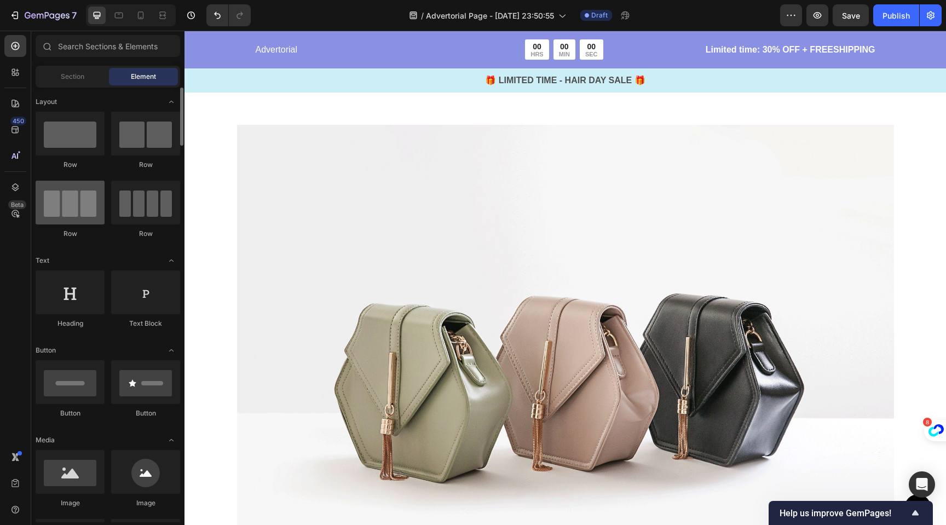
click at [92, 198] on div at bounding box center [70, 203] width 69 height 44
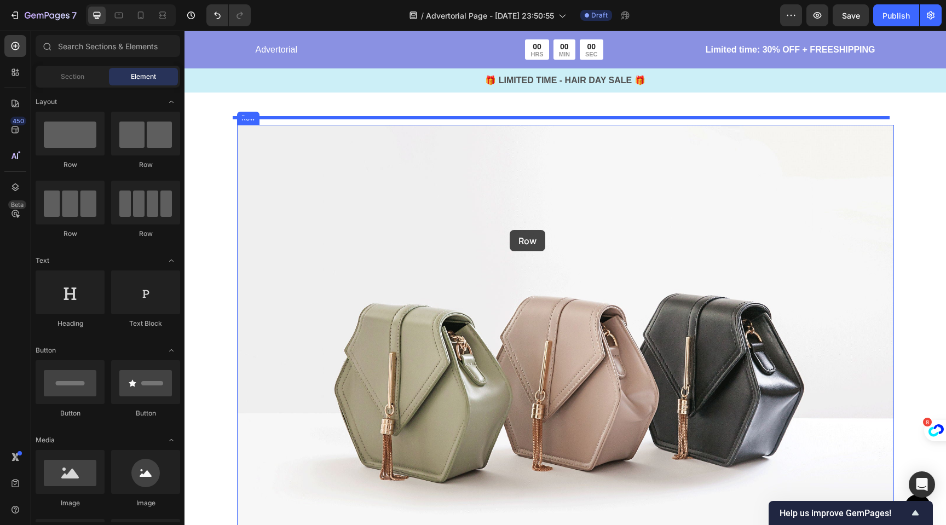
drag, startPoint x: 277, startPoint y: 229, endPoint x: 511, endPoint y: 230, distance: 234.9
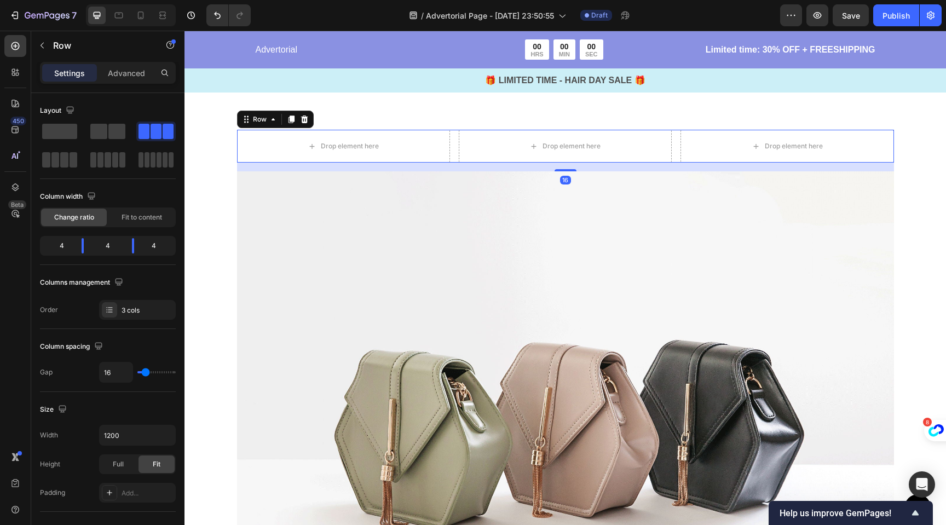
scroll to position [4772, 0]
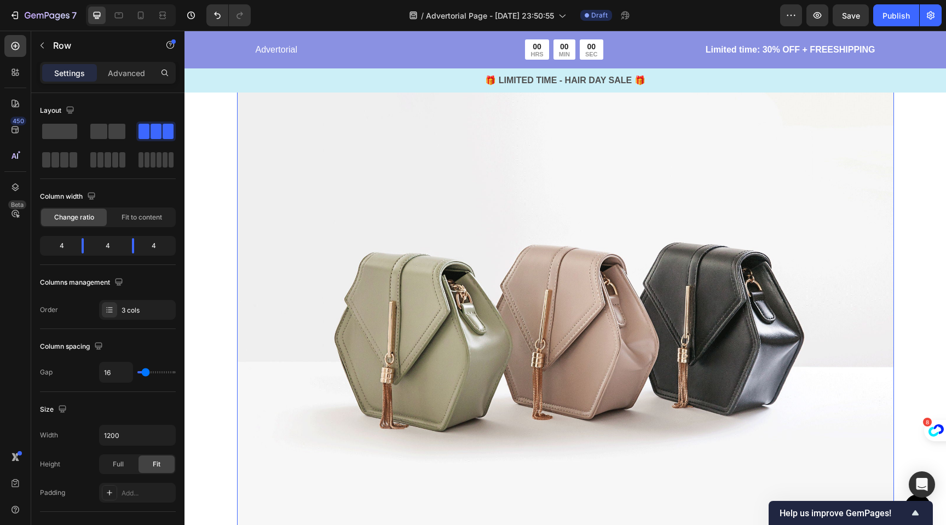
click at [498, 247] on img at bounding box center [565, 320] width 657 height 493
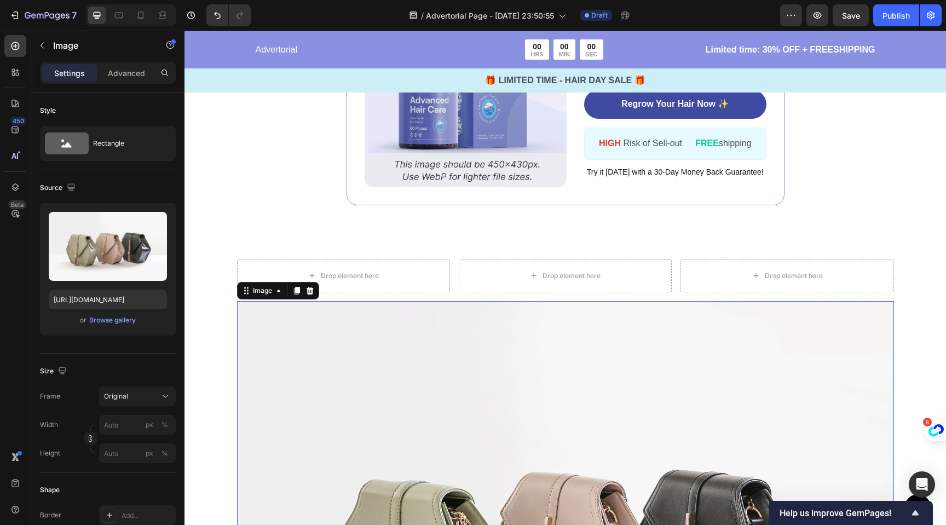
scroll to position [4528, 0]
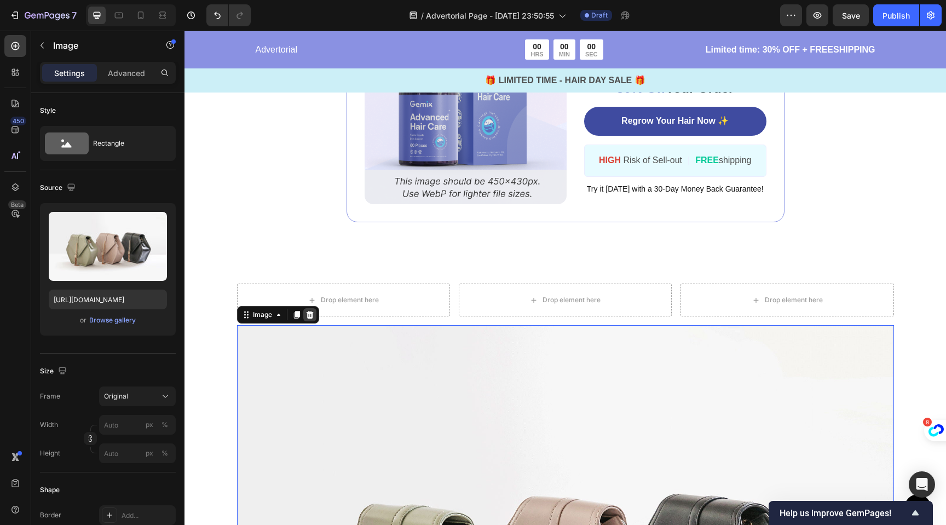
click at [306, 310] on icon at bounding box center [310, 314] width 9 height 9
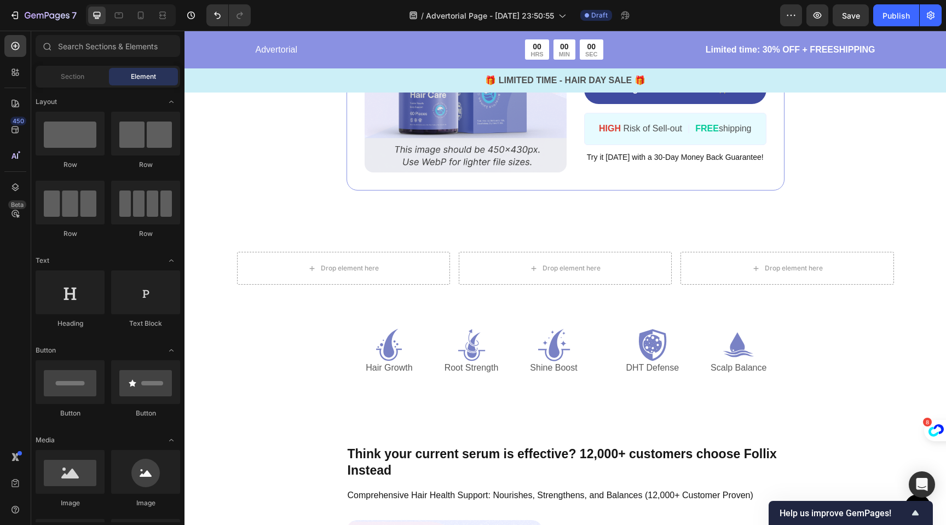
scroll to position [4553, 0]
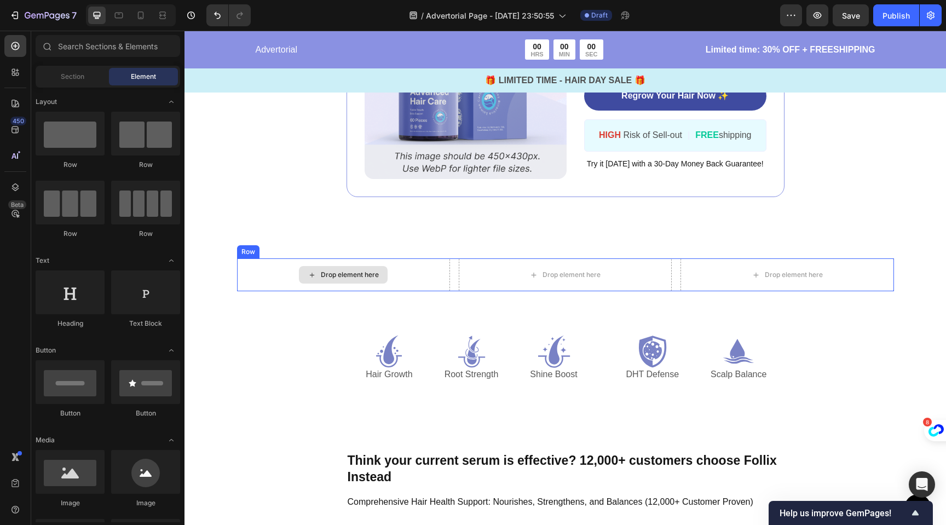
click at [400, 264] on div "Drop element here" at bounding box center [343, 274] width 213 height 33
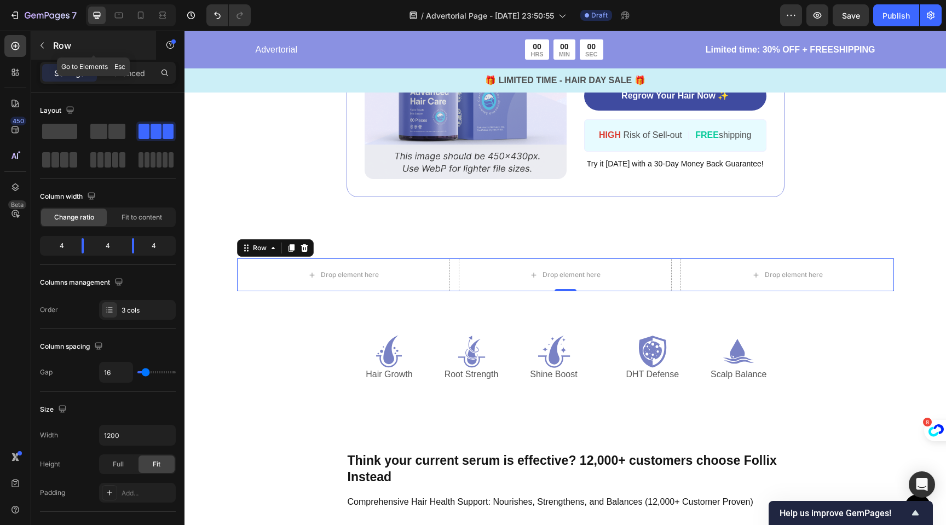
click at [44, 52] on button "button" at bounding box center [42, 46] width 18 height 18
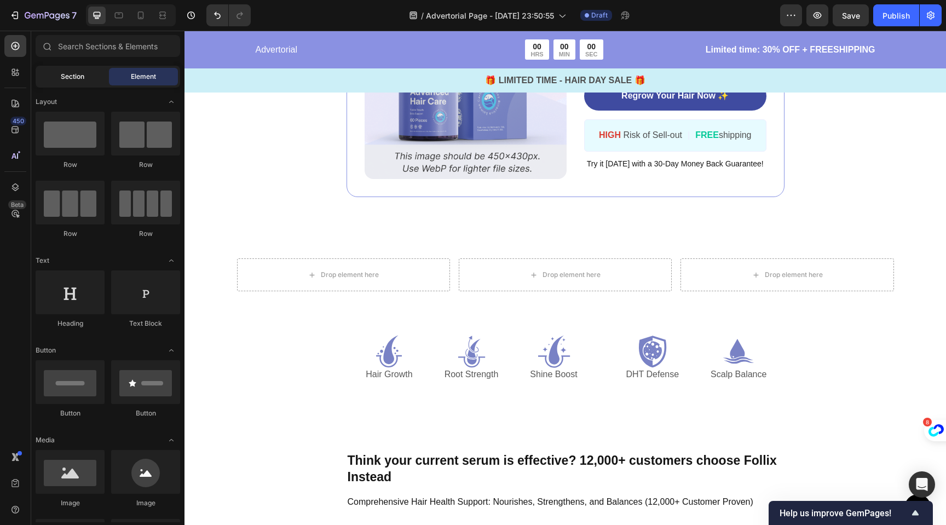
click at [69, 83] on div "Section" at bounding box center [72, 77] width 69 height 18
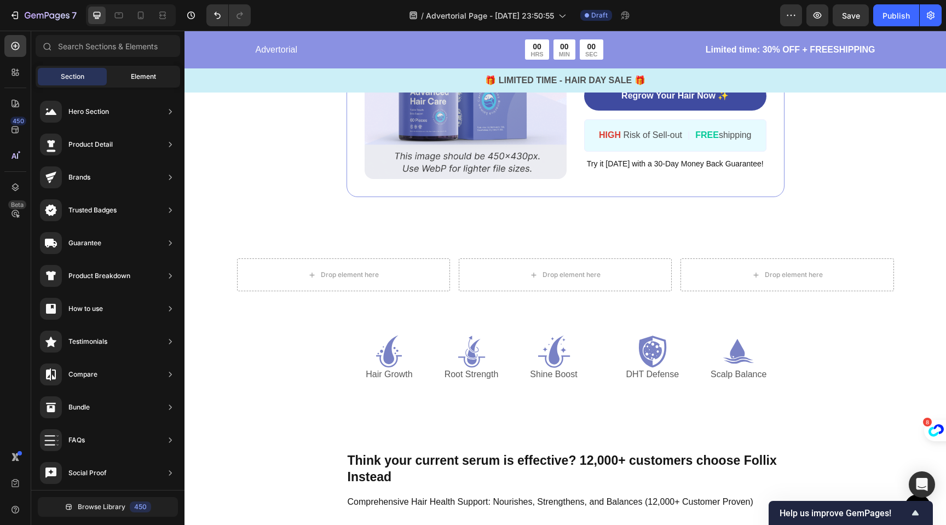
click at [131, 73] on span "Element" at bounding box center [143, 77] width 25 height 10
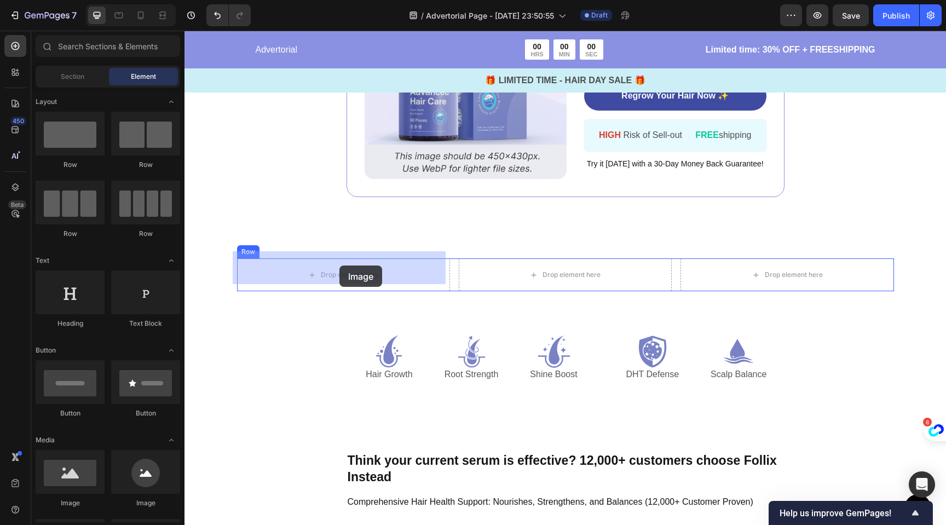
drag, startPoint x: 325, startPoint y: 504, endPoint x: 339, endPoint y: 266, distance: 238.6
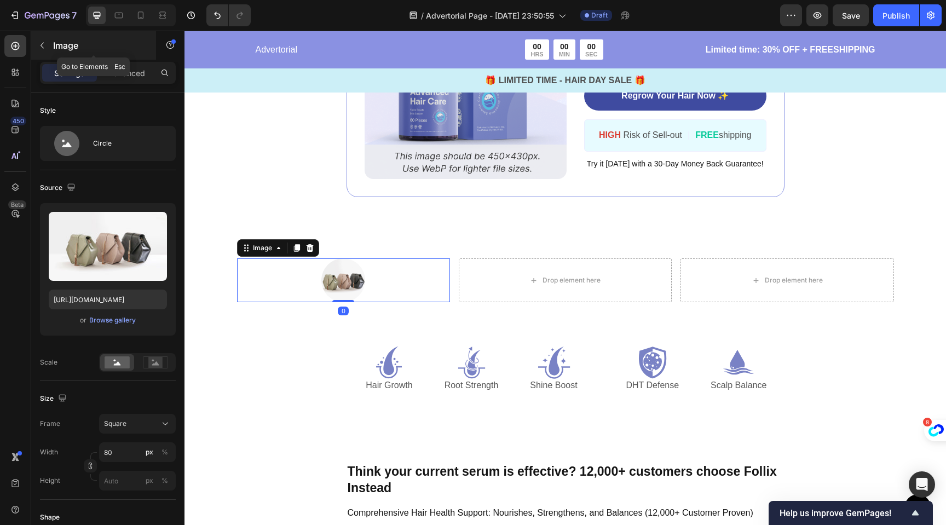
click at [45, 46] on icon "button" at bounding box center [42, 45] width 9 height 9
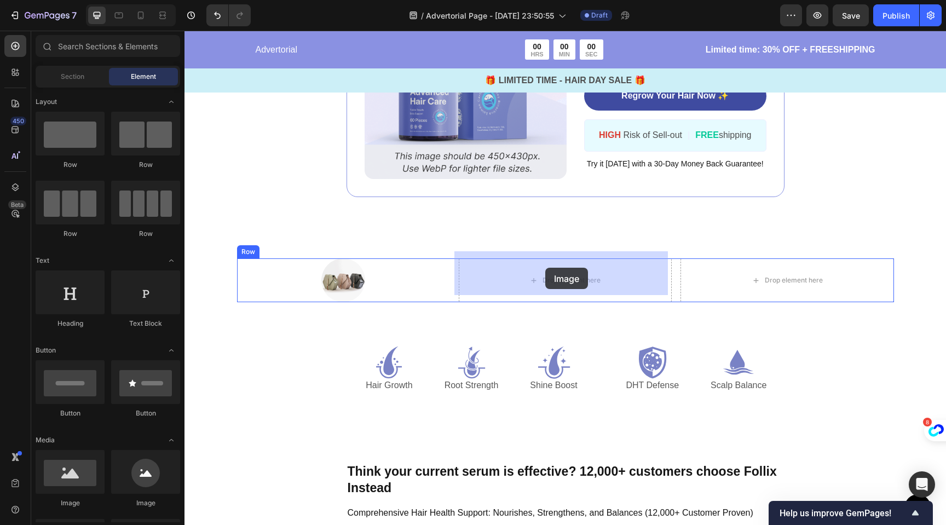
drag, startPoint x: 336, startPoint y: 505, endPoint x: 545, endPoint y: 267, distance: 316.6
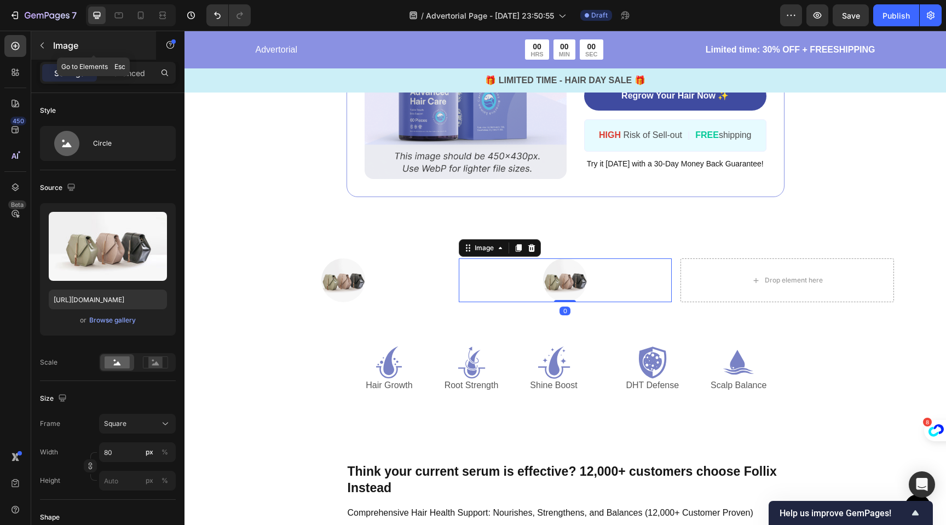
click at [42, 47] on icon "button" at bounding box center [42, 45] width 9 height 9
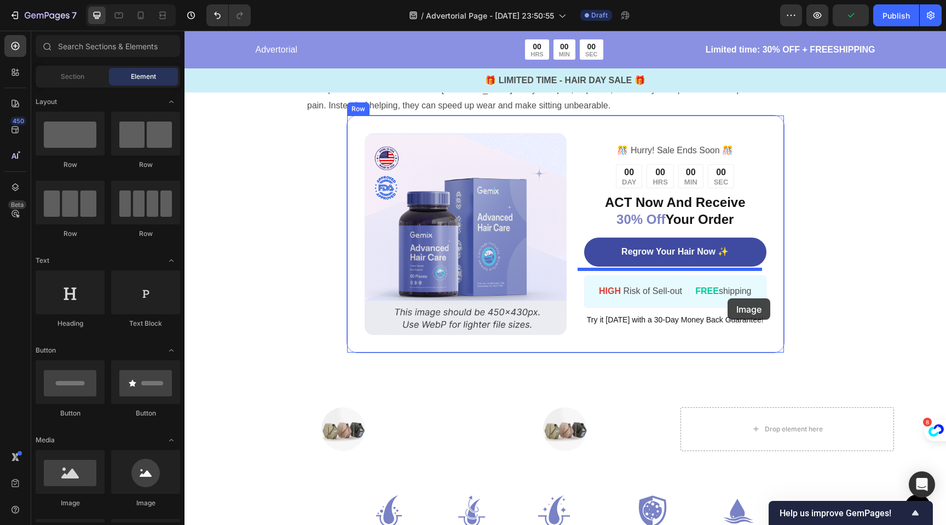
scroll to position [4366, 0]
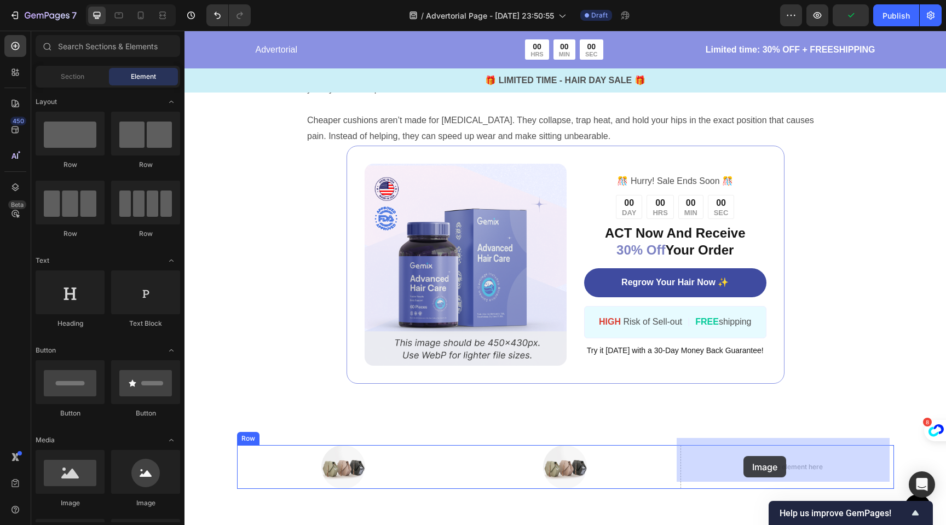
drag, startPoint x: 340, startPoint y: 516, endPoint x: 744, endPoint y: 456, distance: 407.9
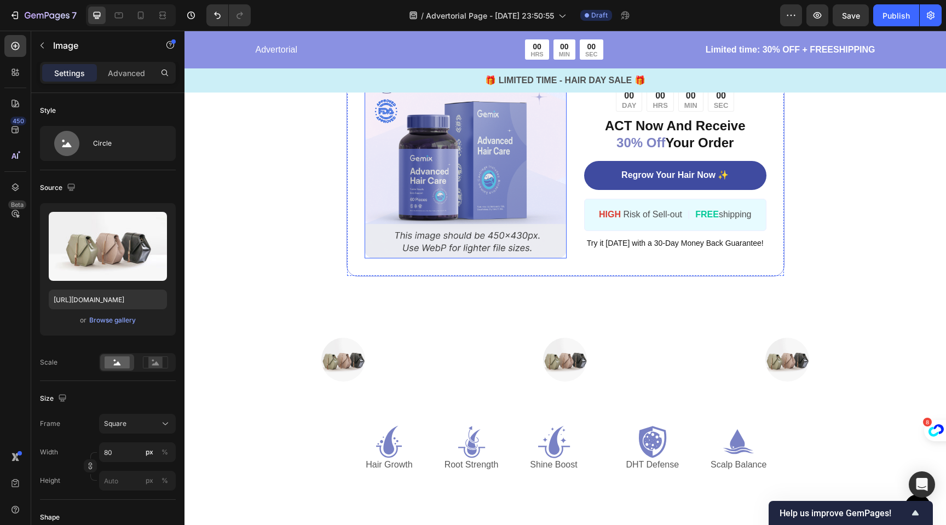
scroll to position [4494, 0]
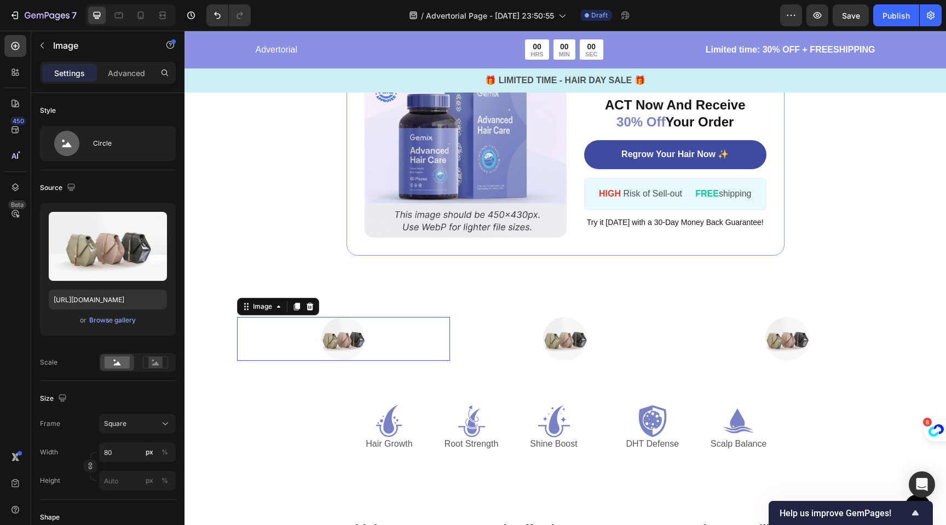
click at [350, 334] on img at bounding box center [343, 339] width 44 height 44
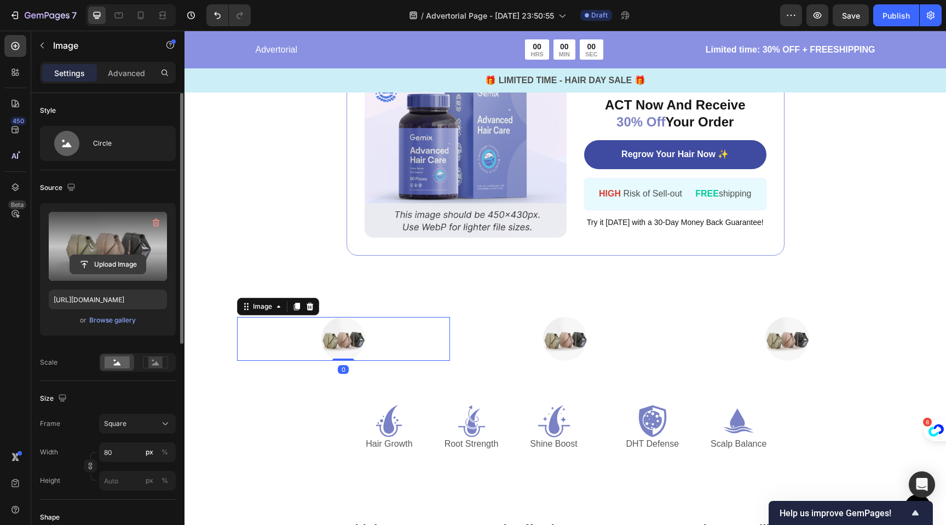
click at [113, 264] on input "file" at bounding box center [108, 264] width 76 height 19
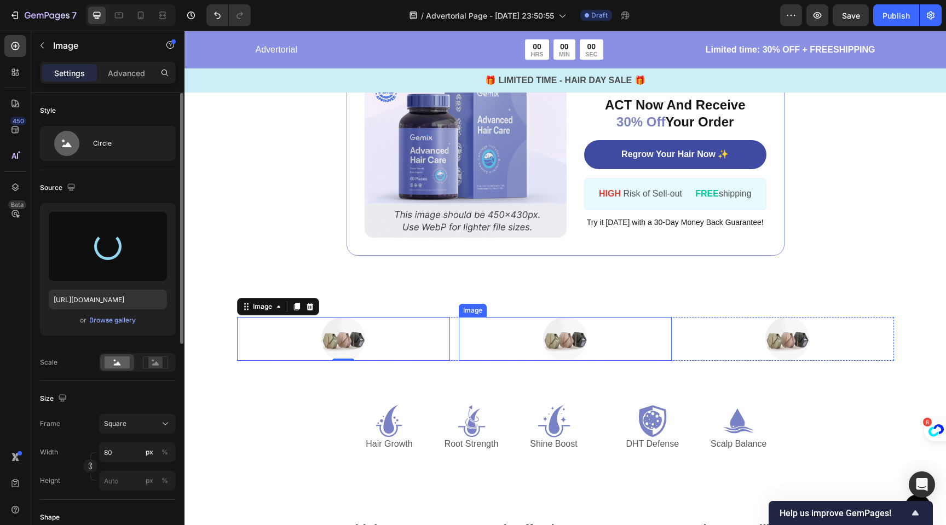
type input "https://cdn.shopify.com/s/files/1/0704/1751/4810/files/gempages_585751277816775…"
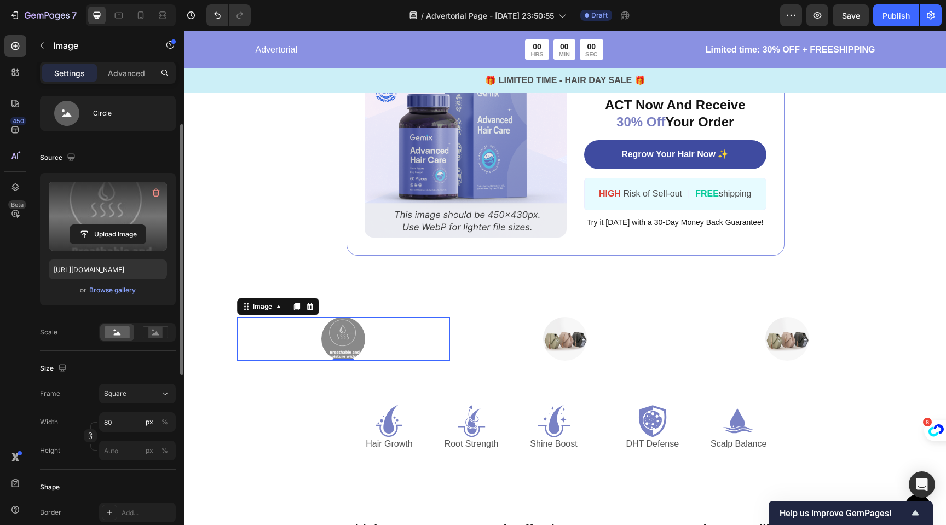
scroll to position [51, 0]
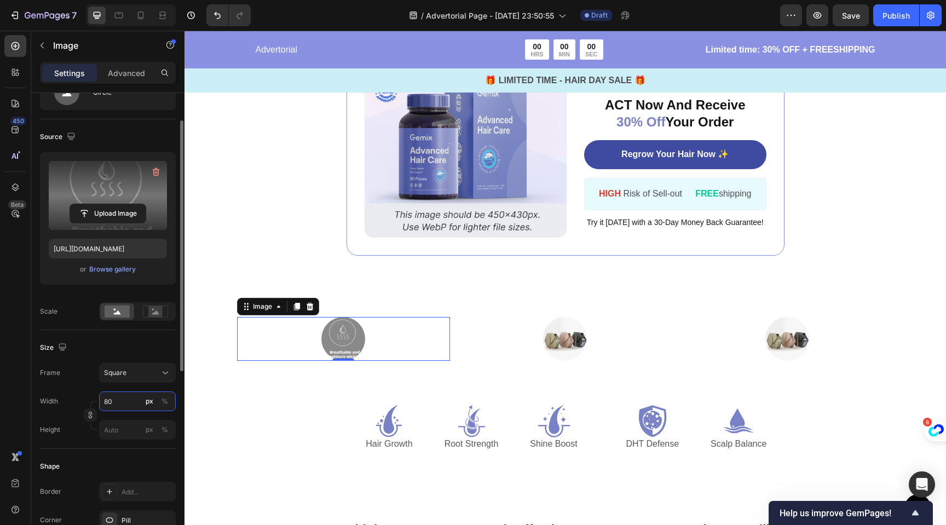
click at [124, 402] on input "80" at bounding box center [137, 401] width 77 height 20
click at [111, 431] on span "Full" at bounding box center [108, 428] width 11 height 10
type input "100"
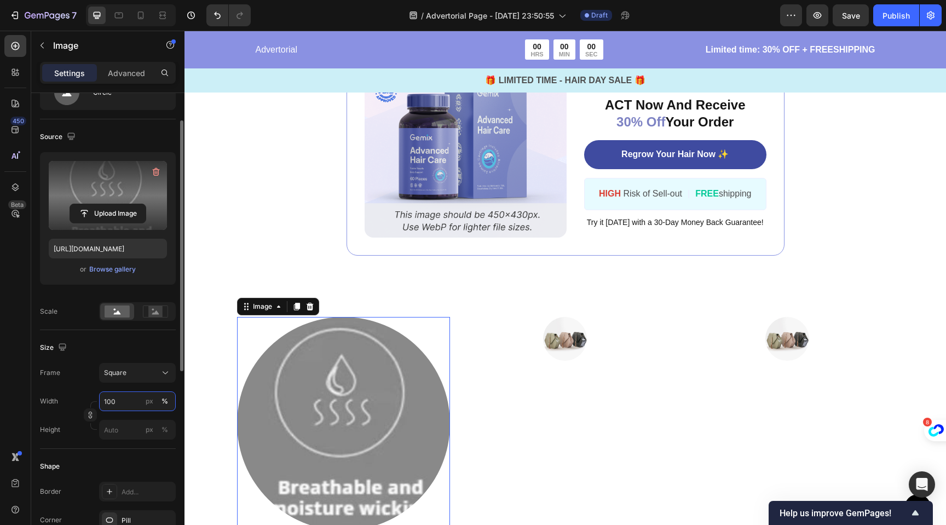
click at [119, 403] on input "100" at bounding box center [137, 401] width 77 height 20
click at [128, 386] on div "Frame Square Width 100 px % Height px %" at bounding box center [108, 401] width 136 height 77
click at [138, 372] on div "Square" at bounding box center [131, 373] width 54 height 10
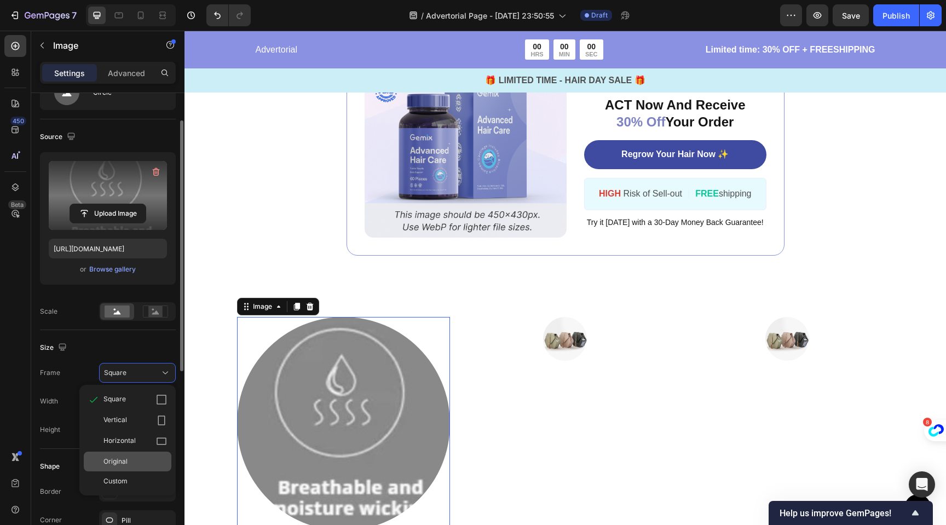
click at [136, 458] on div "Original" at bounding box center [135, 462] width 64 height 10
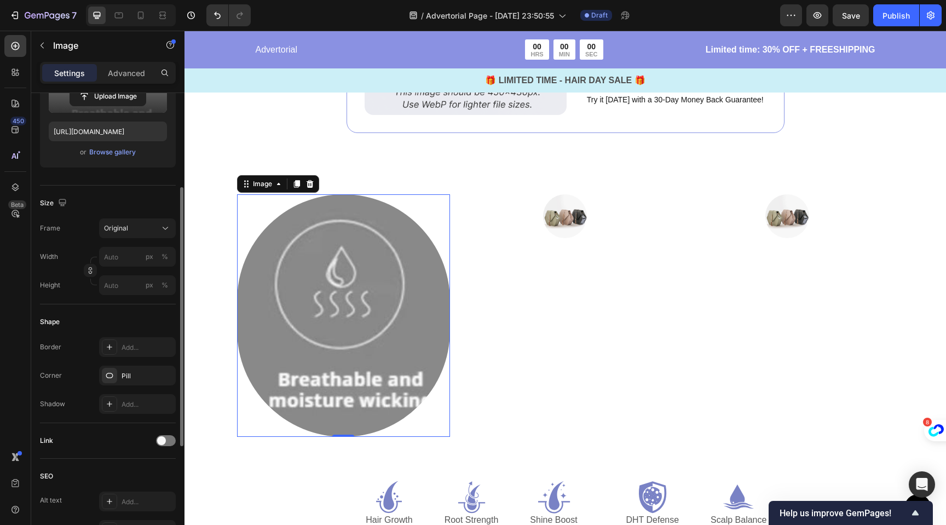
scroll to position [4624, 0]
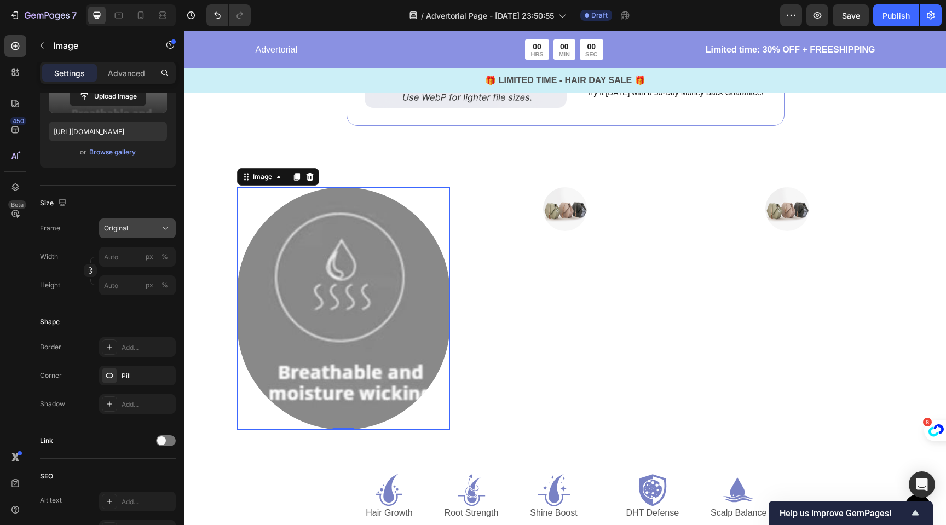
click at [149, 226] on div "Original" at bounding box center [131, 228] width 54 height 10
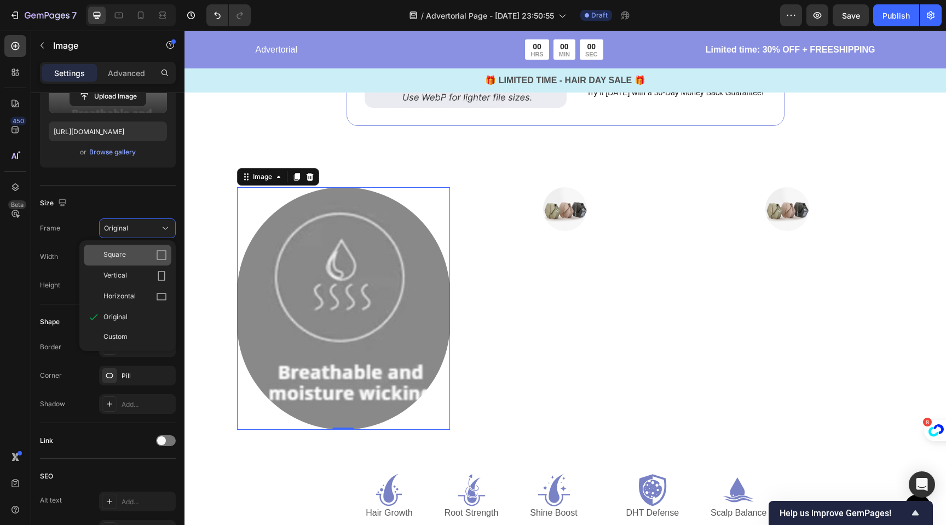
click at [140, 257] on div "Square" at bounding box center [135, 255] width 64 height 11
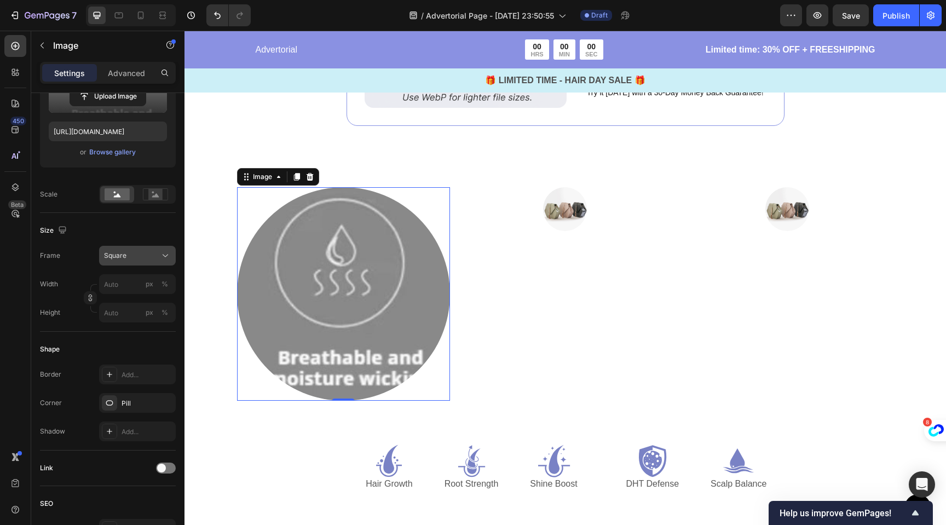
click at [135, 251] on div "Square" at bounding box center [131, 256] width 54 height 10
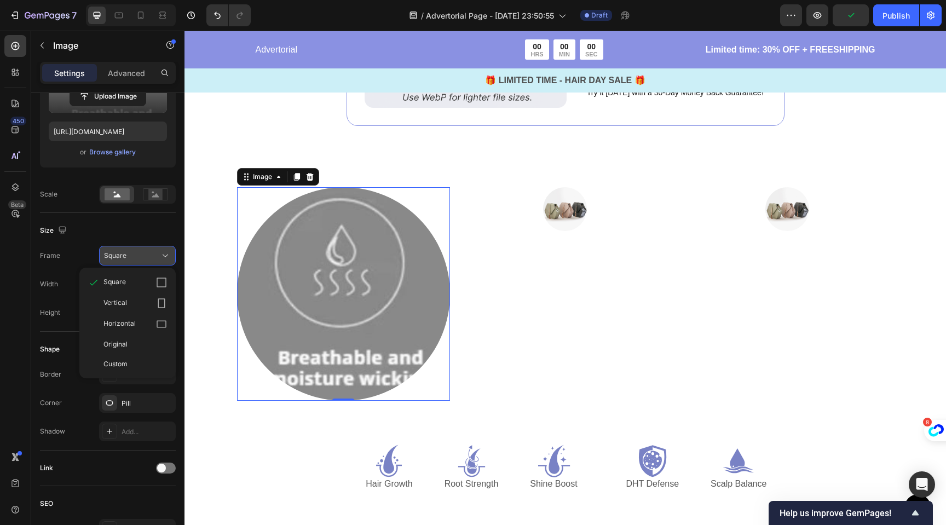
click at [130, 252] on div "Square" at bounding box center [131, 256] width 54 height 10
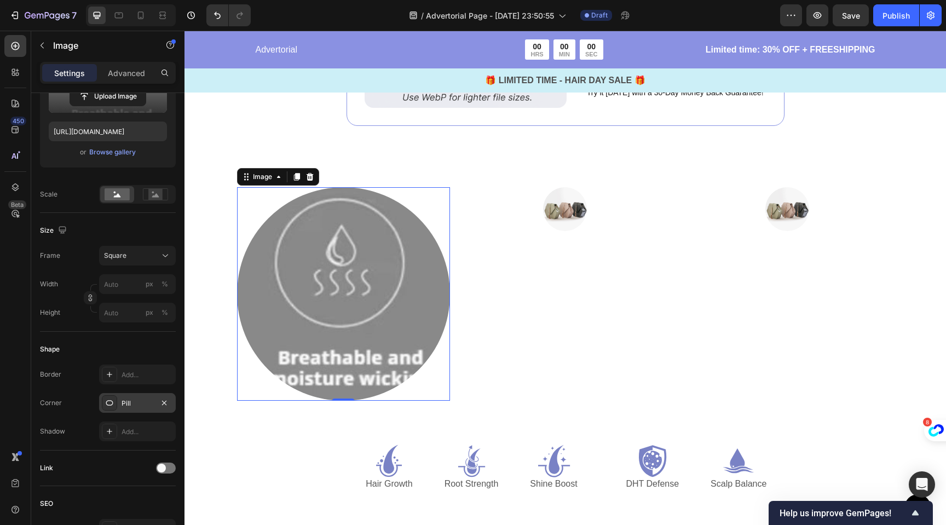
click at [112, 402] on icon at bounding box center [109, 402] width 7 height 5
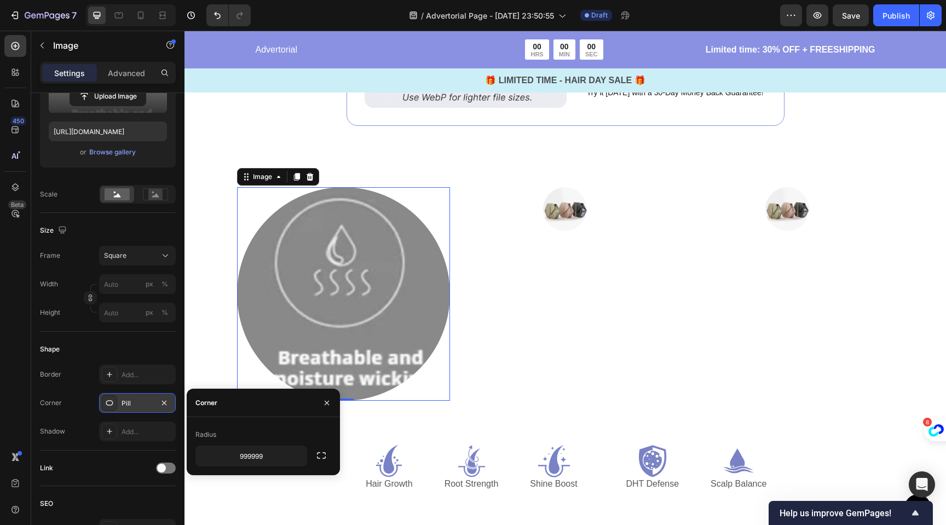
click at [112, 402] on icon at bounding box center [109, 402] width 7 height 5
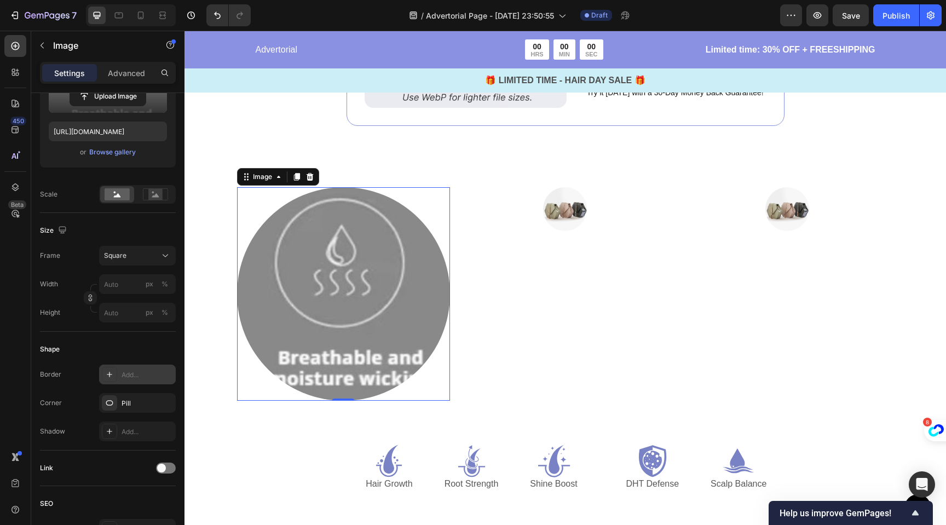
click at [118, 371] on div "Add..." at bounding box center [137, 375] width 77 height 20
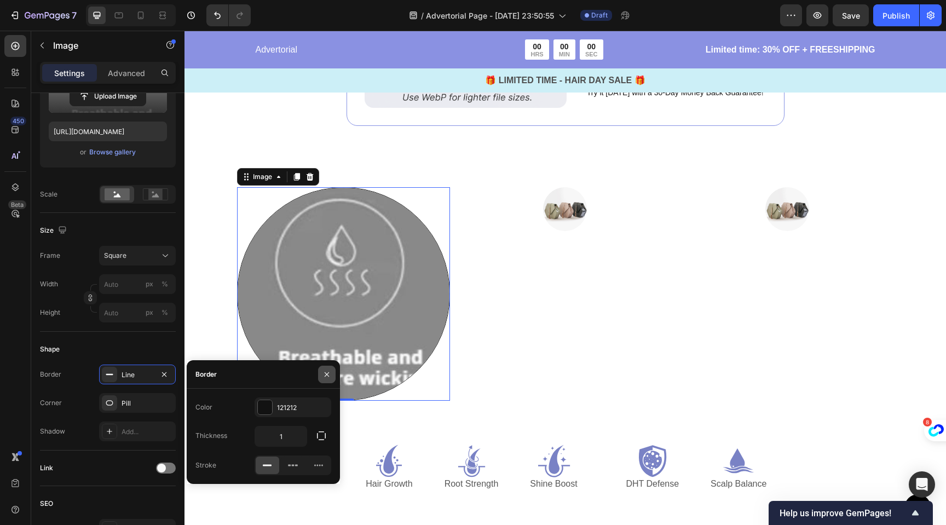
click at [330, 372] on icon "button" at bounding box center [327, 374] width 9 height 9
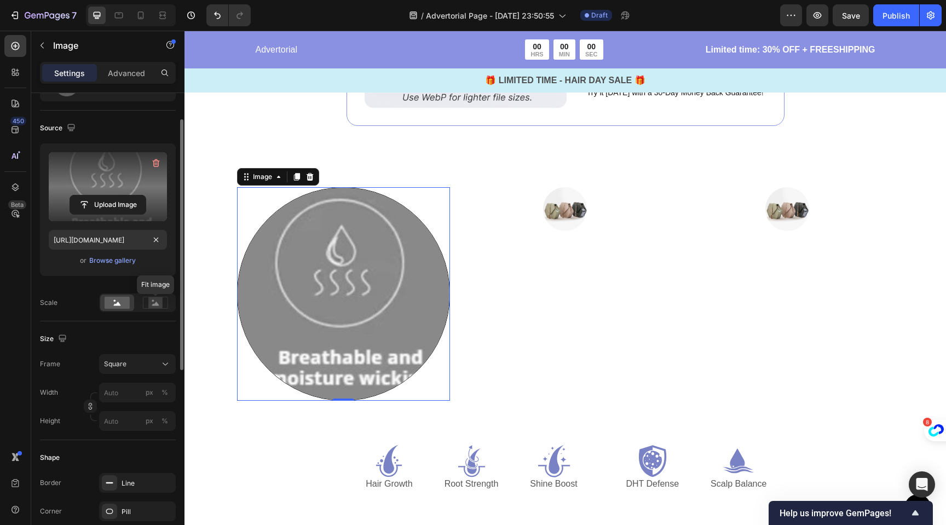
scroll to position [32, 0]
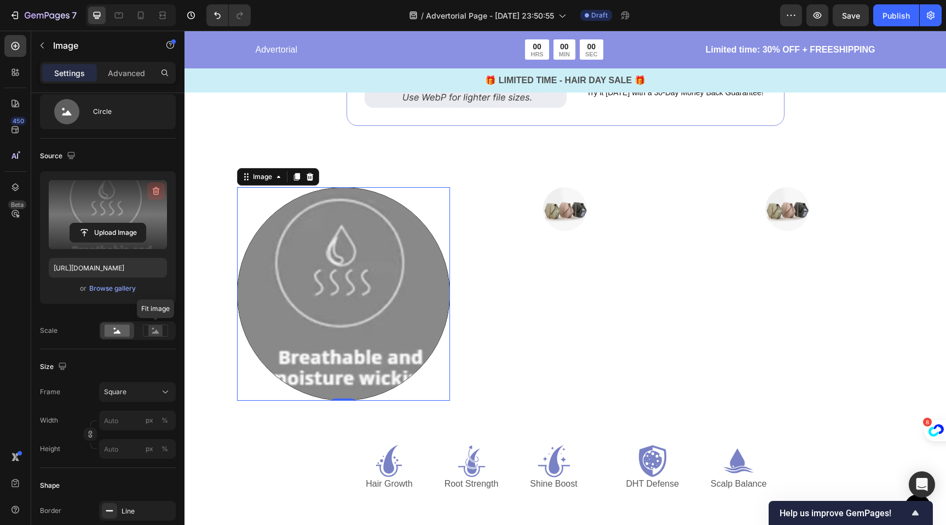
click at [155, 188] on icon "button" at bounding box center [156, 191] width 7 height 8
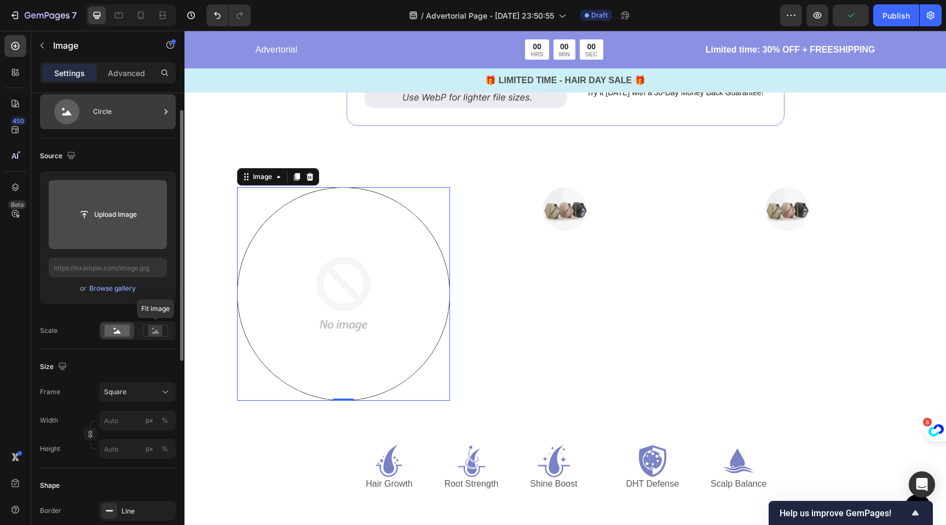
click at [101, 121] on div "Circle" at bounding box center [126, 111] width 67 height 25
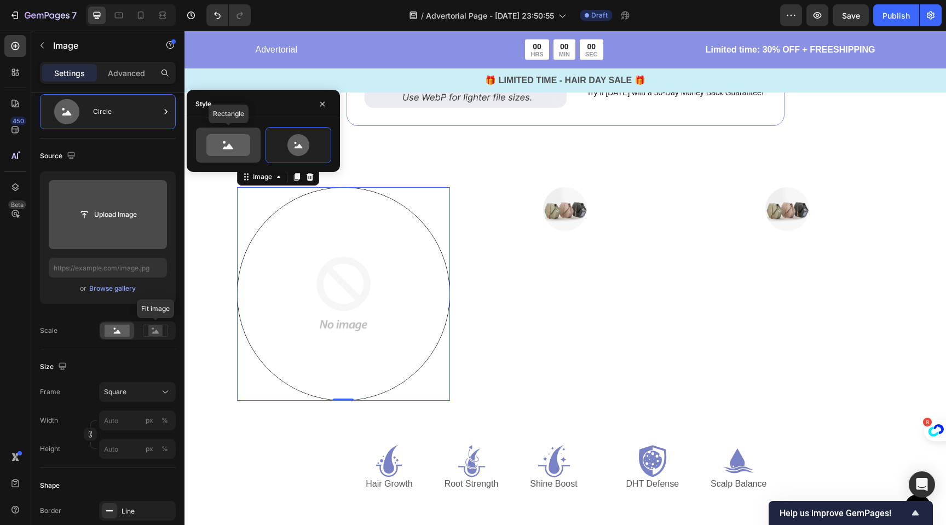
click at [241, 137] on icon at bounding box center [228, 145] width 44 height 22
type input "100"
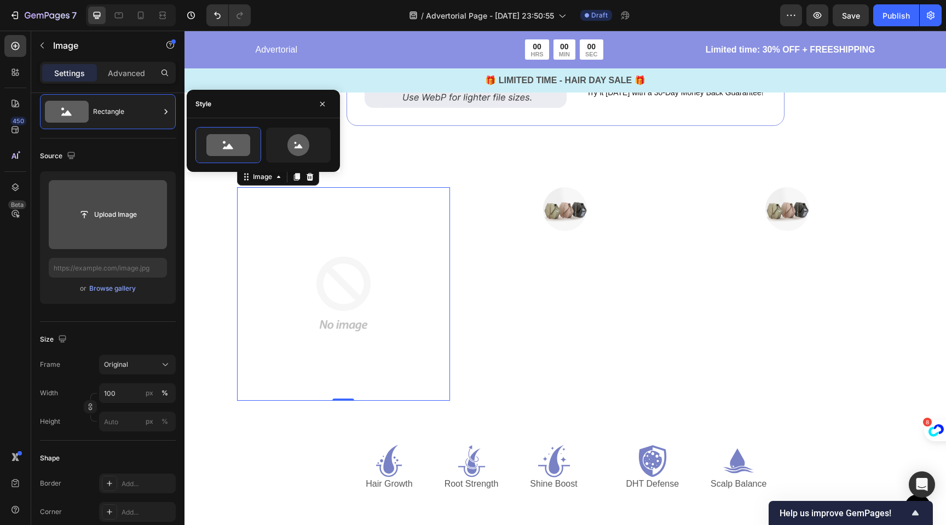
click at [110, 228] on input "file" at bounding box center [108, 214] width 118 height 69
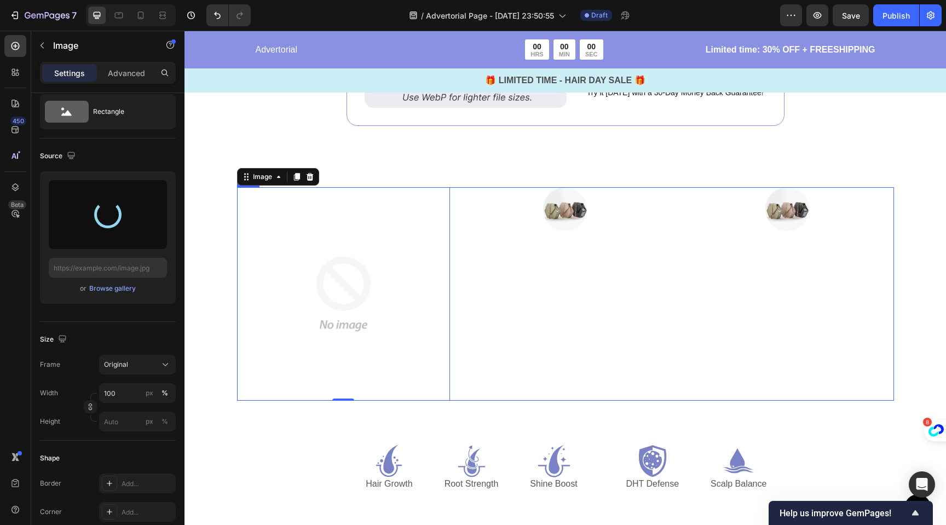
type input "https://cdn.shopify.com/s/files/1/0704/1751/4810/files/gempages_585751277816775…"
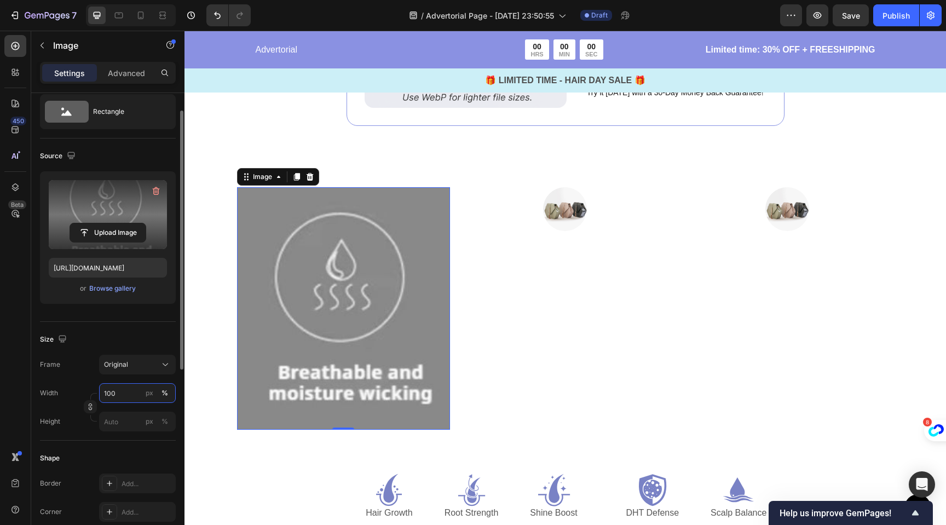
click at [119, 400] on input "100" at bounding box center [137, 393] width 77 height 20
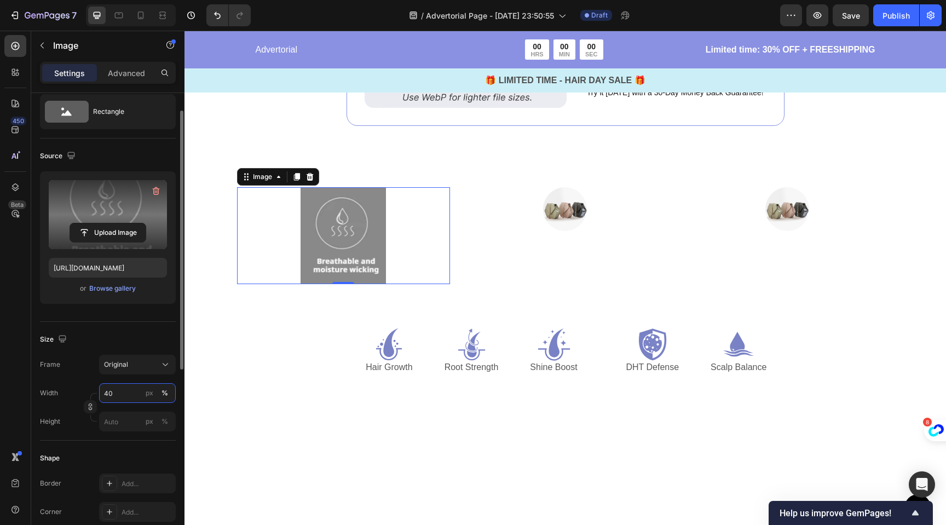
type input "4"
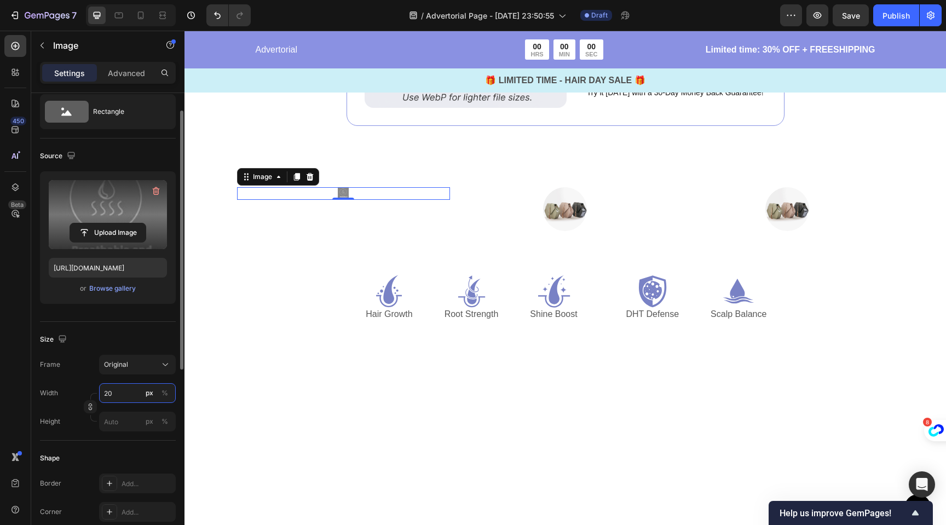
type input "2"
type input "3"
type input "5"
type input "6"
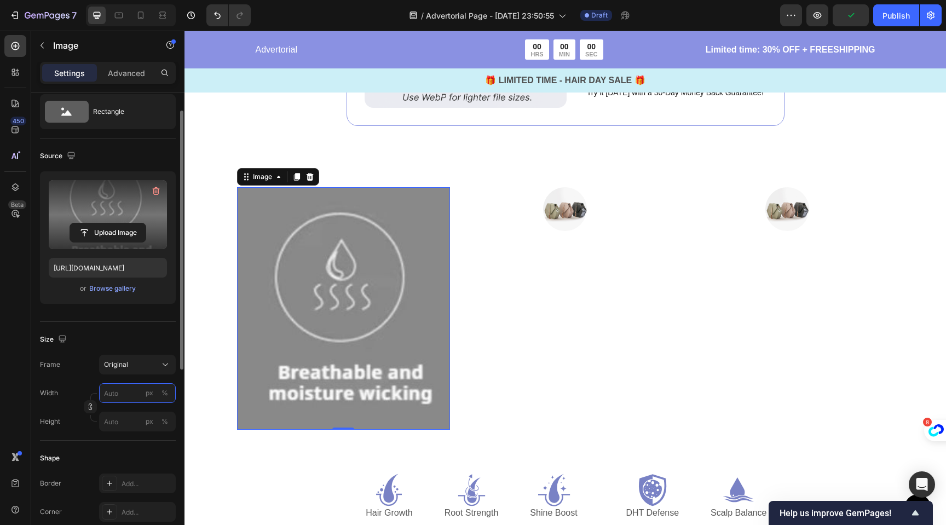
type input "0"
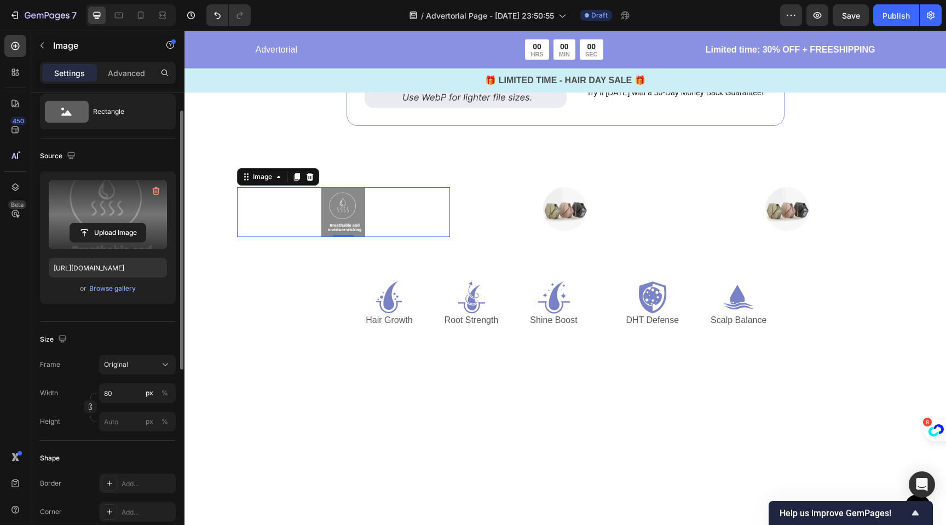
click at [134, 407] on div "Width 80 px % Height px %" at bounding box center [108, 407] width 136 height 48
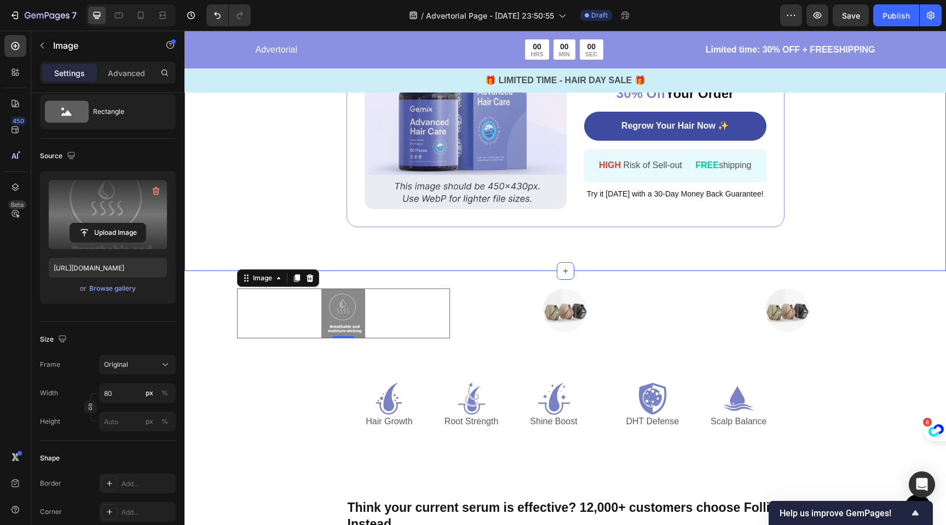
scroll to position [4519, 0]
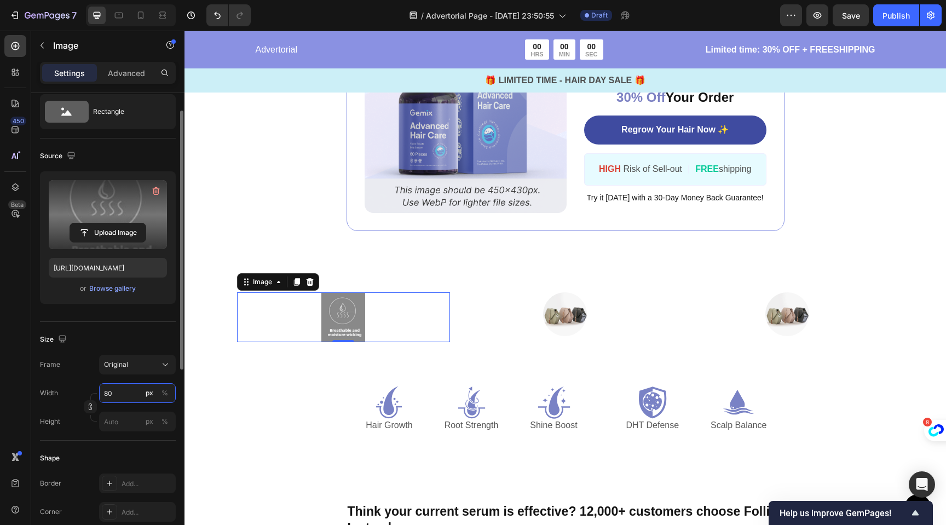
click at [118, 395] on input "80" at bounding box center [137, 393] width 77 height 20
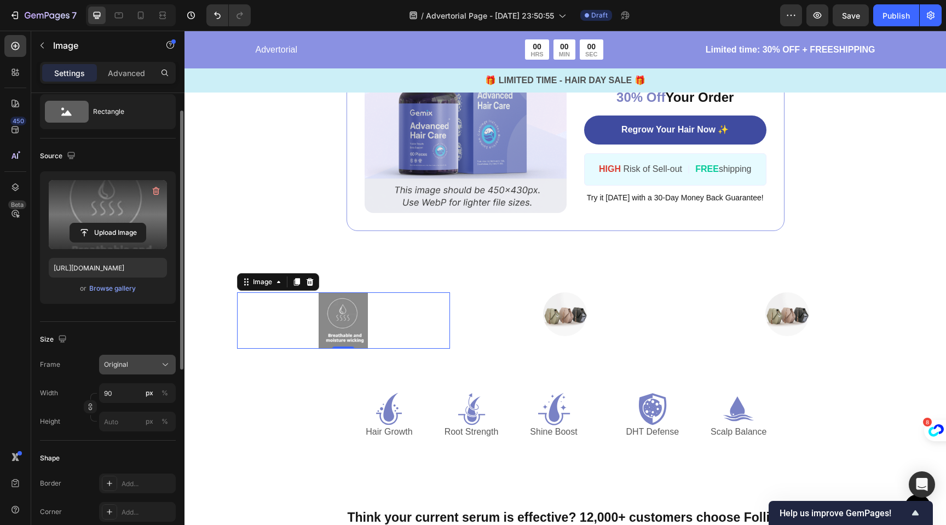
click at [134, 366] on div "Original" at bounding box center [131, 365] width 54 height 10
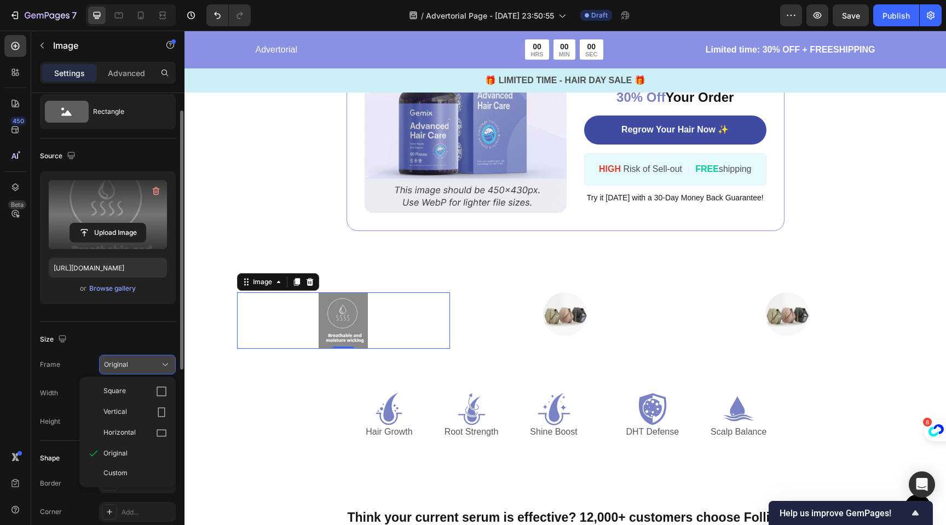
click at [134, 366] on div "Original" at bounding box center [131, 365] width 54 height 10
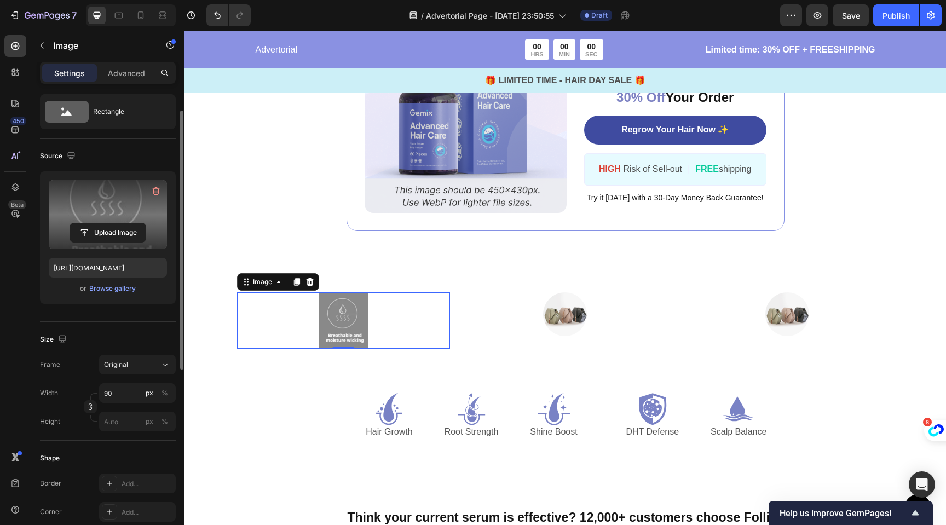
click at [137, 336] on div "Size" at bounding box center [108, 340] width 136 height 18
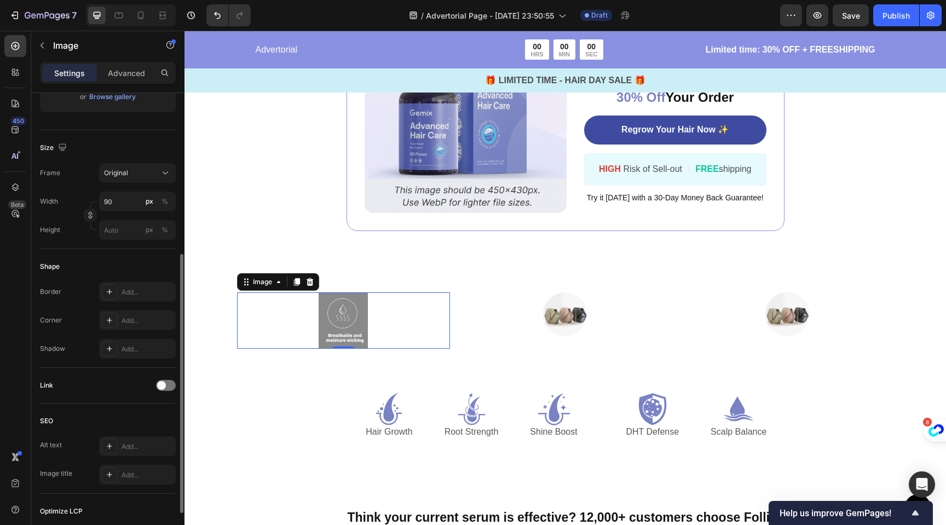
scroll to position [0, 0]
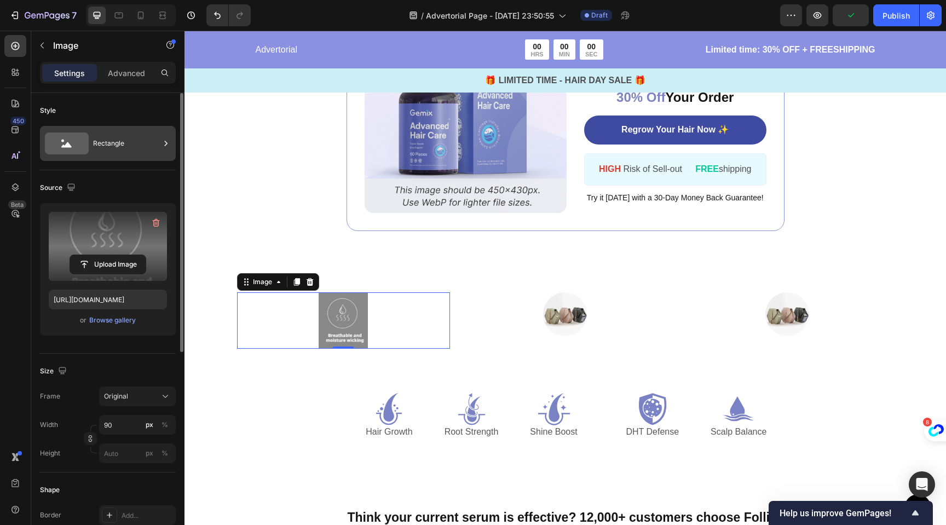
click at [78, 143] on icon at bounding box center [67, 144] width 44 height 22
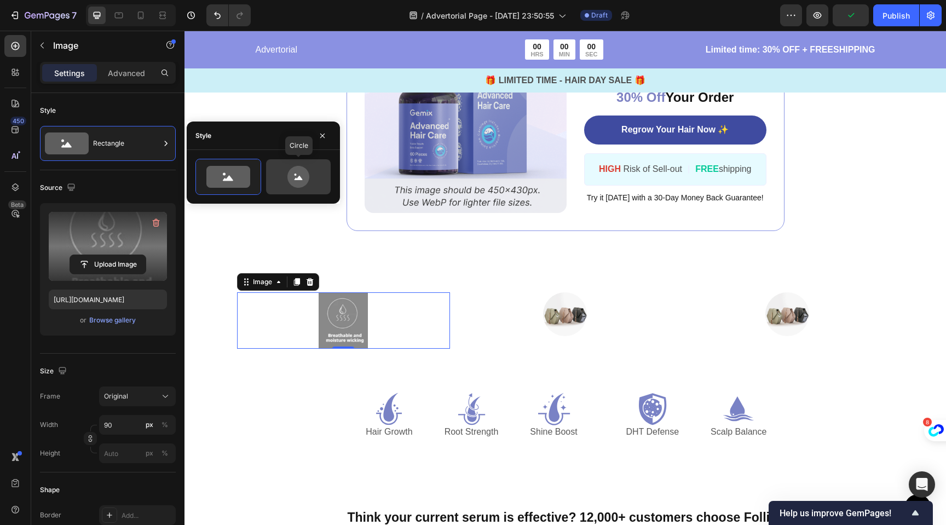
click at [303, 180] on icon at bounding box center [298, 177] width 22 height 22
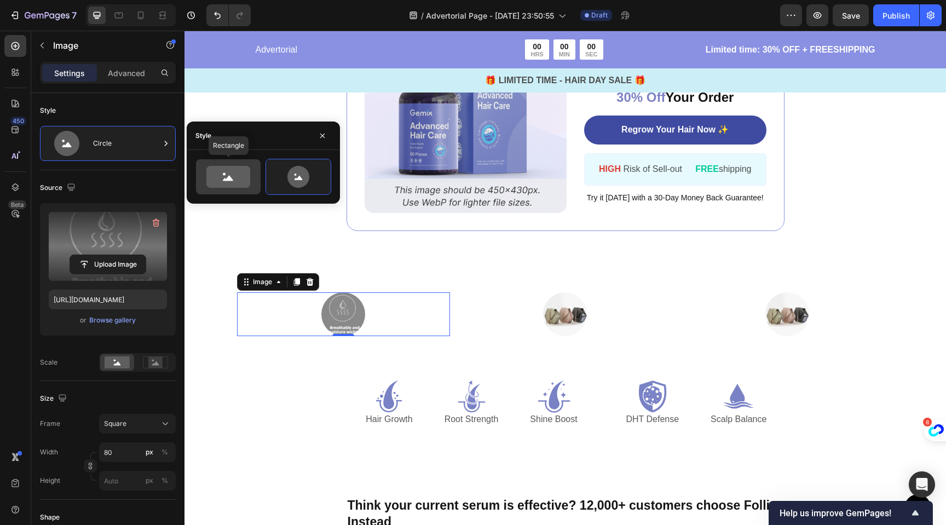
click at [242, 185] on icon at bounding box center [228, 177] width 44 height 22
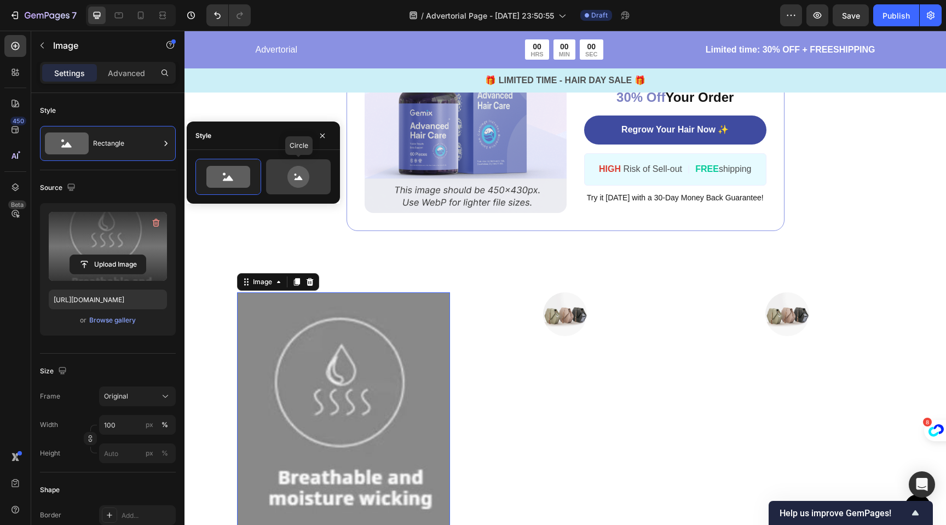
click at [294, 179] on icon at bounding box center [298, 177] width 22 height 22
type input "80"
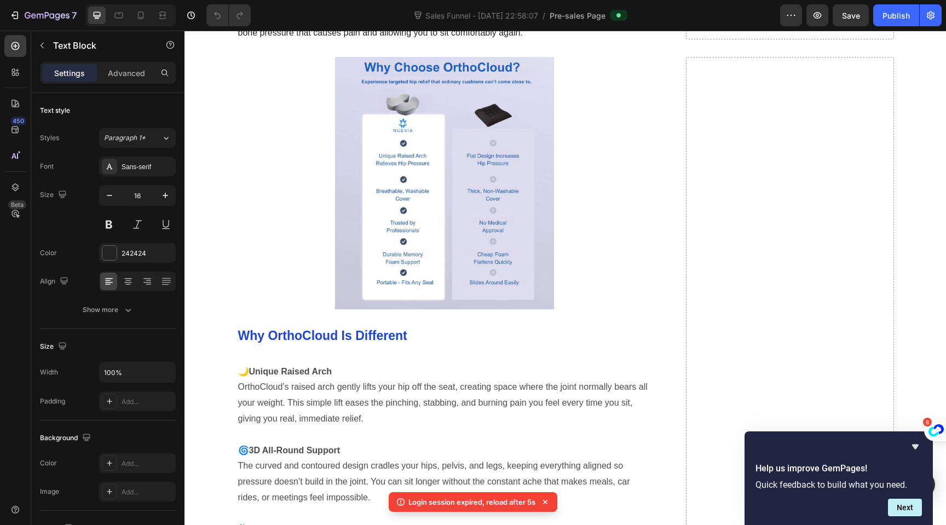
scroll to position [1621, 0]
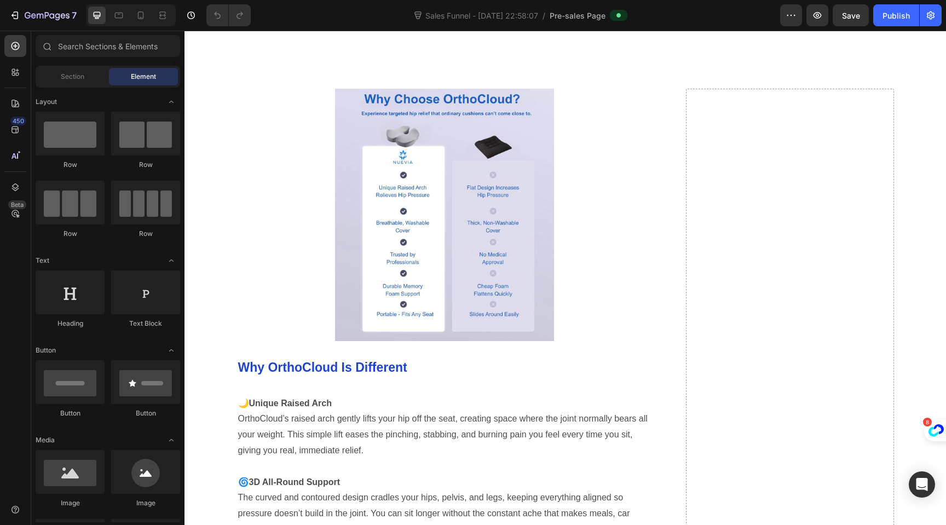
scroll to position [1581, 0]
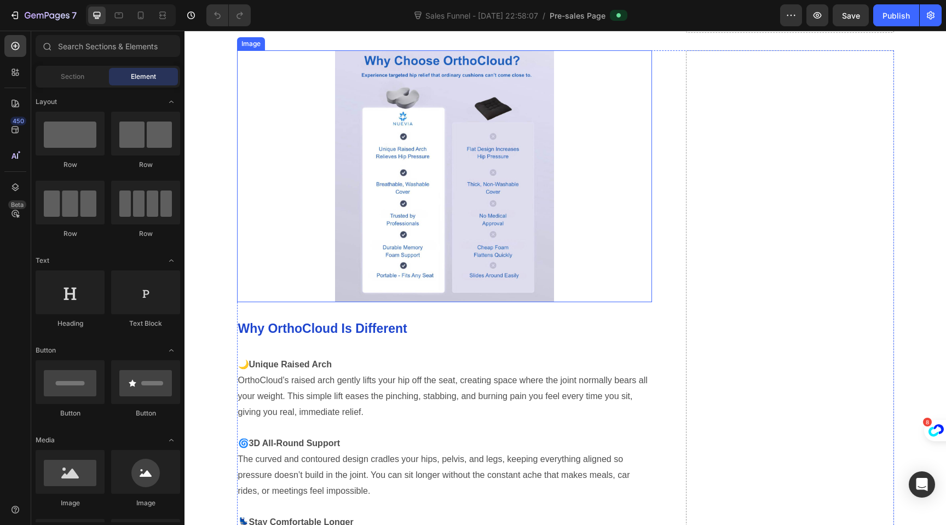
click at [460, 238] on img at bounding box center [444, 176] width 219 height 252
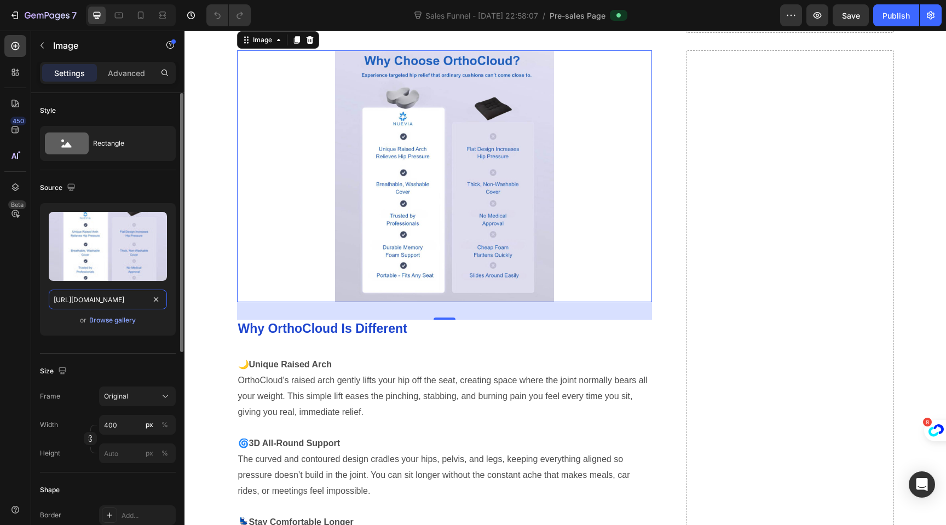
click at [97, 299] on input "[URL][DOMAIN_NAME]" at bounding box center [108, 300] width 118 height 20
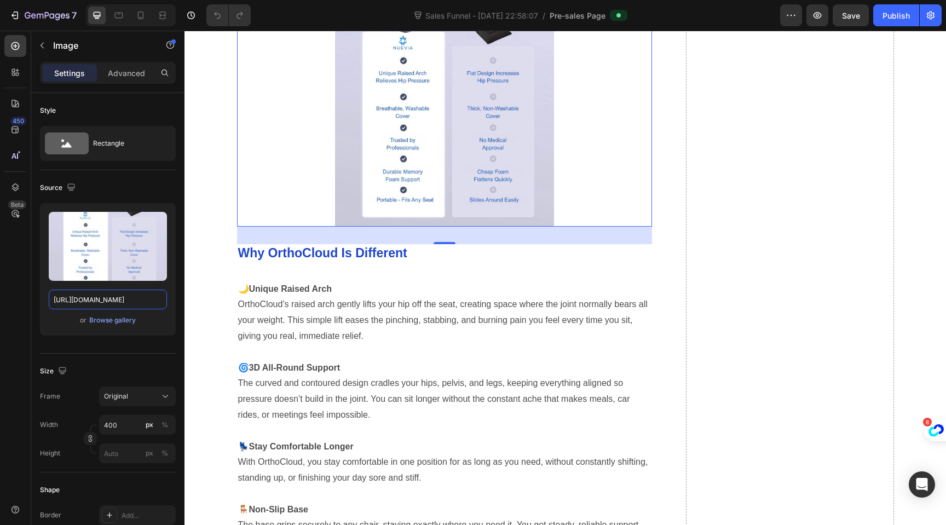
scroll to position [1705, 0]
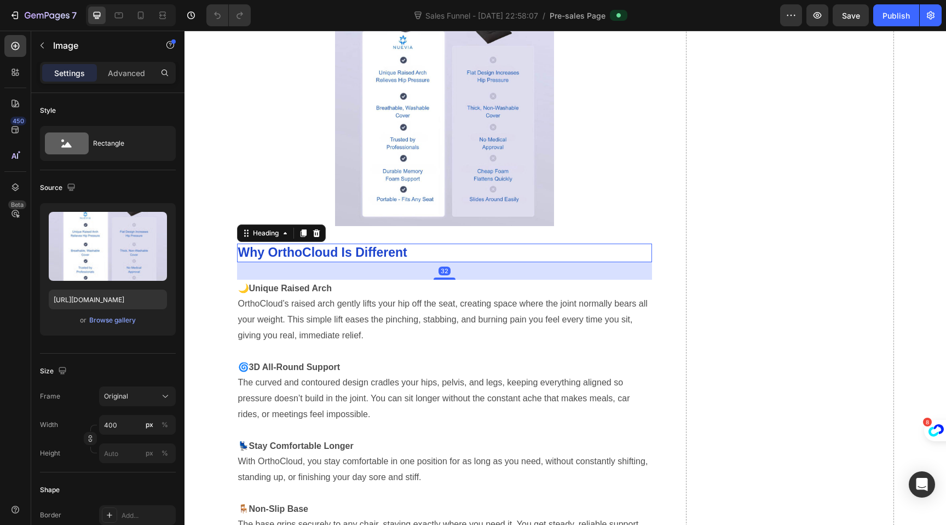
click at [373, 250] on strong "Why OrthoCloud Is Different" at bounding box center [322, 252] width 169 height 14
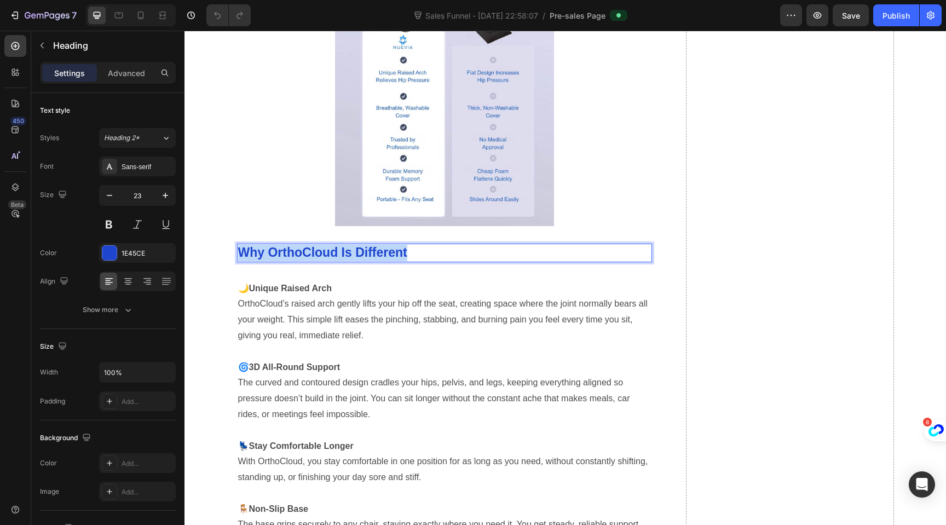
click at [373, 250] on strong "Why OrthoCloud Is Different" at bounding box center [322, 252] width 169 height 14
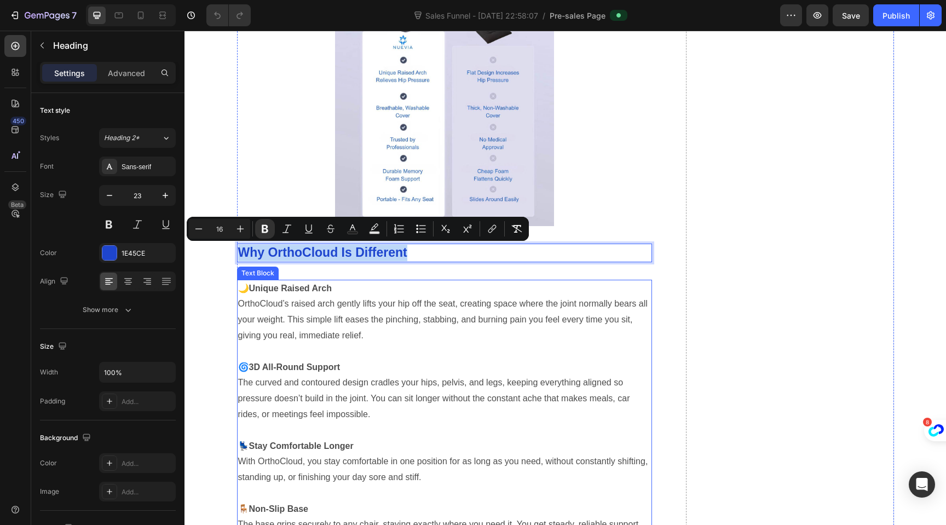
click at [302, 310] on p "🌙 Unique Raised Arch OrthoCloud’s raised arch gently lifts your hip off the sea…" at bounding box center [444, 312] width 413 height 63
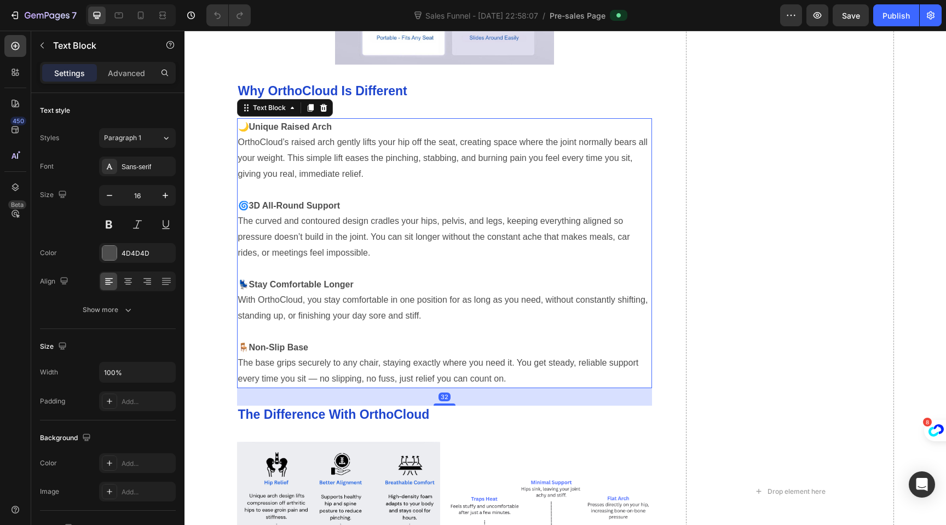
scroll to position [1907, 0]
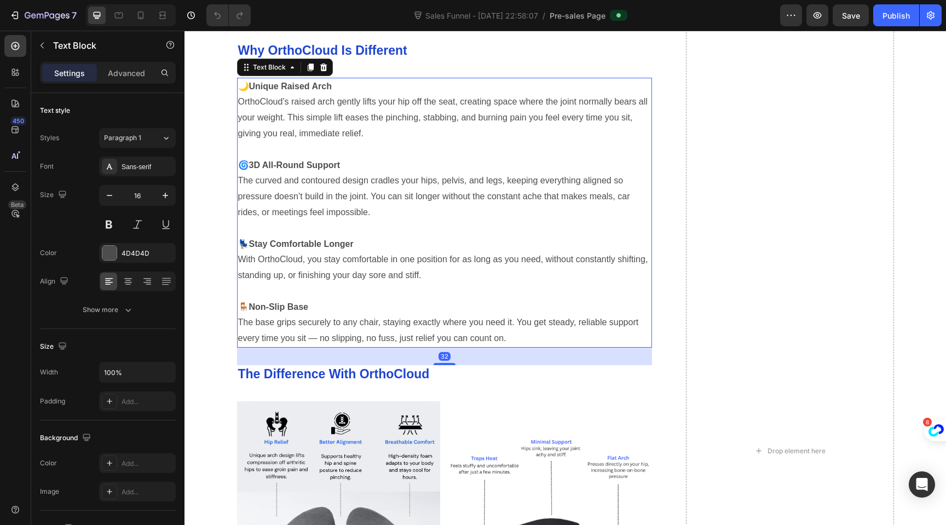
click at [403, 335] on p "🪑 Non-Slip Base The base grips securely to any chair, staying exactly where you…" at bounding box center [444, 323] width 413 height 47
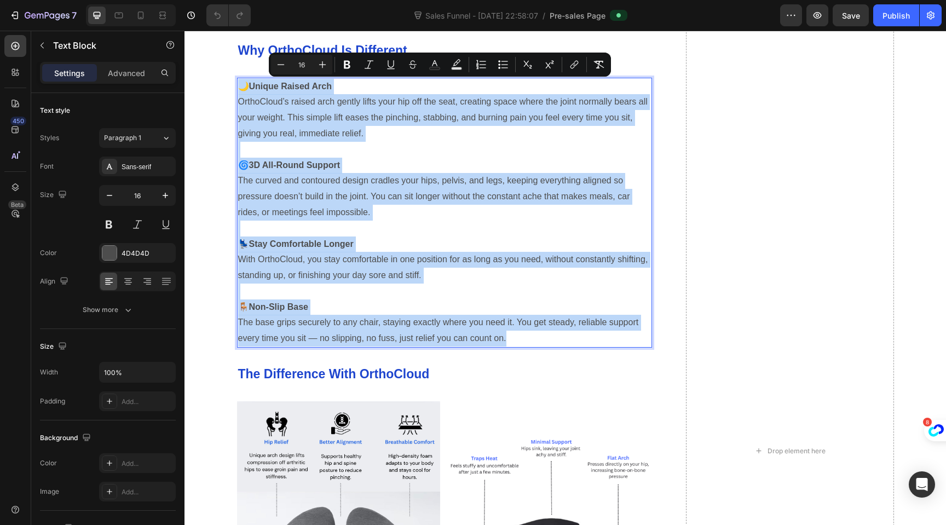
drag, startPoint x: 504, startPoint y: 341, endPoint x: 234, endPoint y: 90, distance: 368.8
click at [237, 90] on div "🌙 Unique Raised Arch OrthoCloud’s raised arch gently lifts your hip off the sea…" at bounding box center [445, 213] width 416 height 270
copy div "🌙 Unique Raised Arch OrthoCloud’s raised arch gently lifts your hip off the sea…"
click at [432, 272] on p "💺 Stay Comfortable Longer With OrthoCloud, you stay comfortable in one position…" at bounding box center [444, 260] width 413 height 47
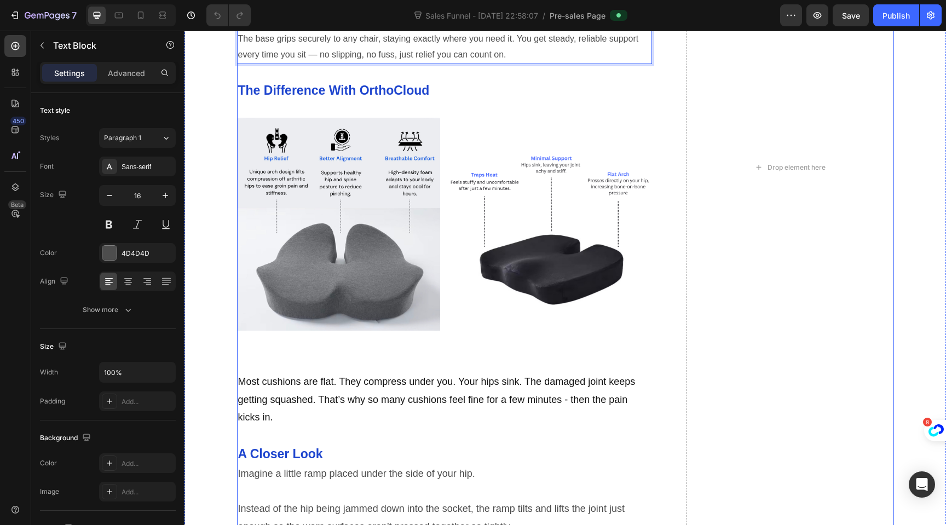
scroll to position [2190, 0]
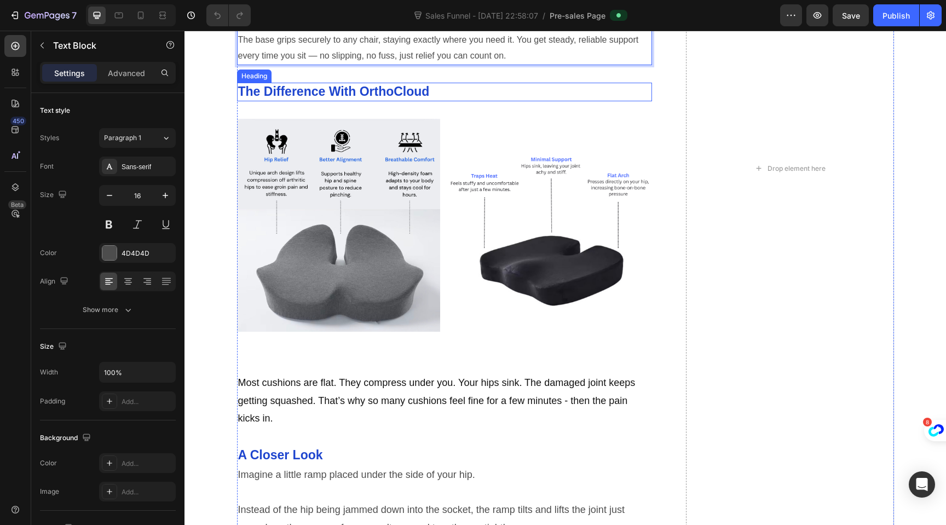
click at [382, 95] on h2 "The Difference With OrthoCloud" at bounding box center [445, 92] width 416 height 19
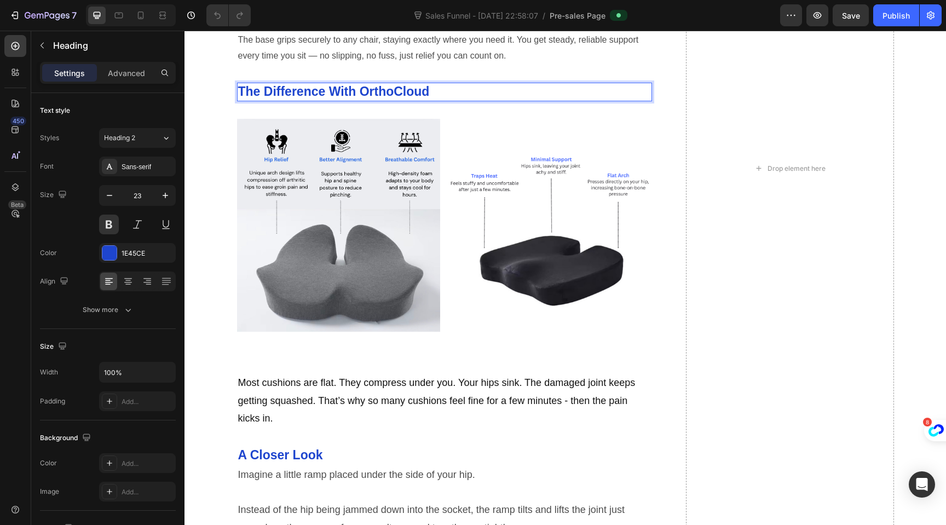
click at [373, 91] on h2 "The Difference With OrthoCloud" at bounding box center [445, 92] width 416 height 19
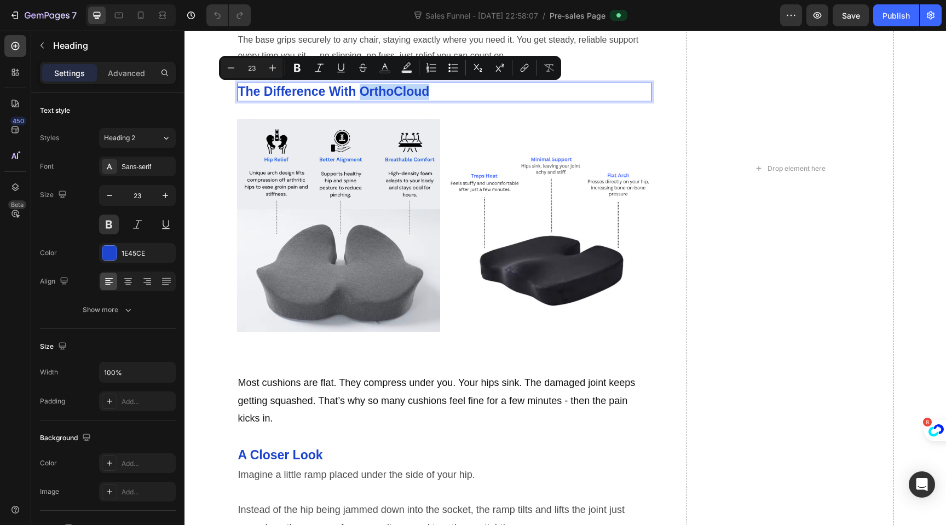
drag, startPoint x: 359, startPoint y: 91, endPoint x: 427, endPoint y: 91, distance: 67.9
click at [427, 91] on p "The Difference With OrthoCloud" at bounding box center [444, 92] width 413 height 16
copy p "OrthoCloud"
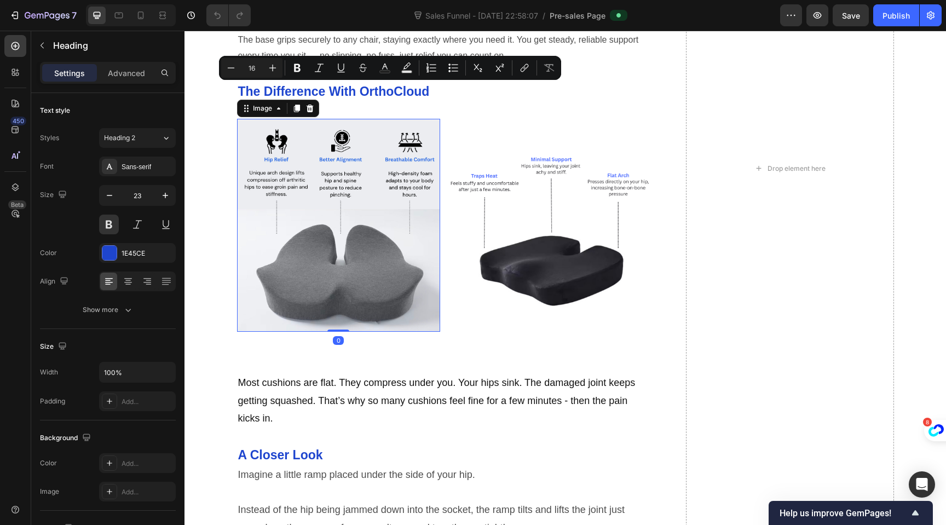
click at [344, 239] on img at bounding box center [338, 225] width 203 height 213
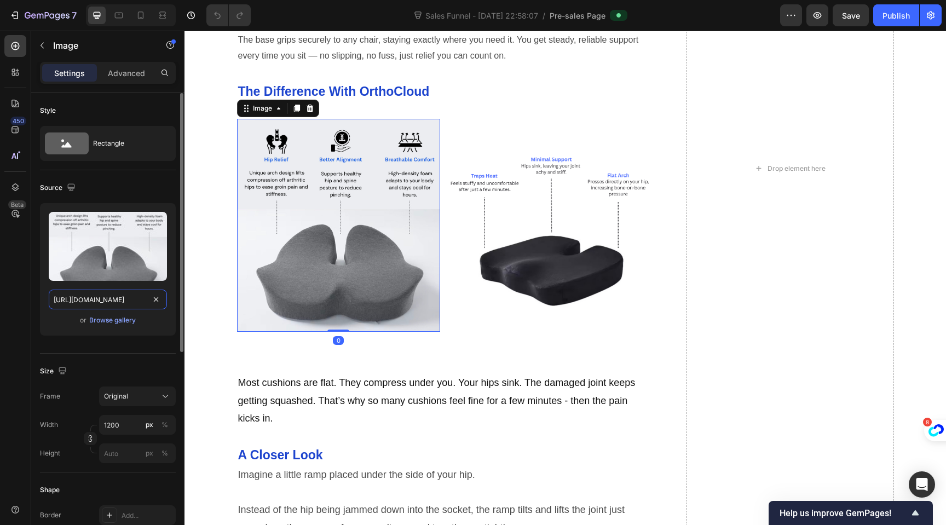
click at [117, 298] on input "https://cdn.shopify.com/s/files/1/0704/1751/4810/files/gempages_585751277816775…" at bounding box center [108, 300] width 118 height 20
copy p "OrthoCloud"
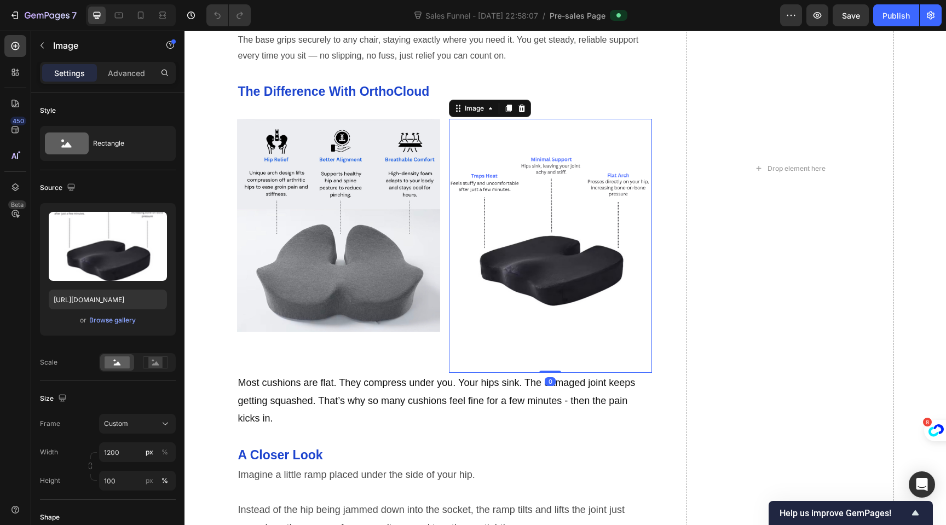
click at [514, 209] on img at bounding box center [550, 246] width 203 height 254
click at [118, 295] on input "https://cdn.shopify.com/s/files/1/0704/1751/4810/files/gempages_585751277816775…" at bounding box center [108, 300] width 118 height 20
copy p "OrthoCloud"
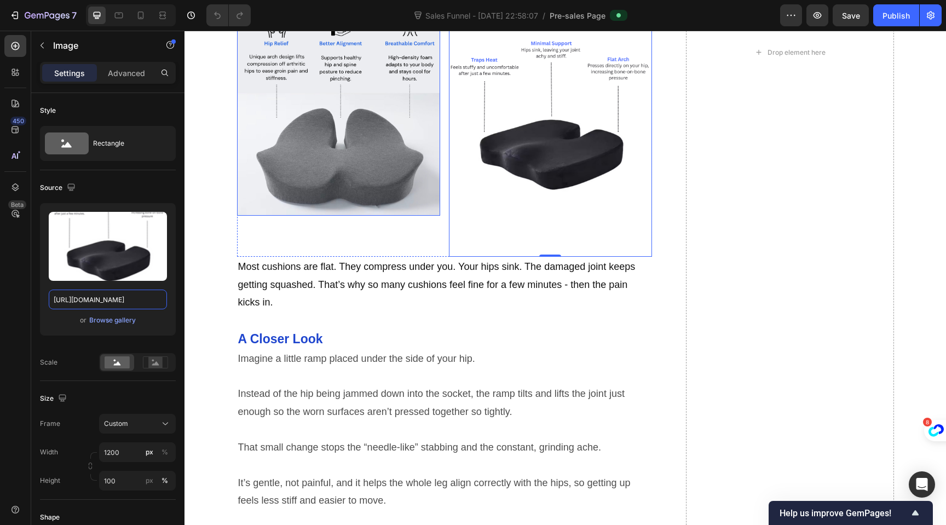
scroll to position [2318, 0]
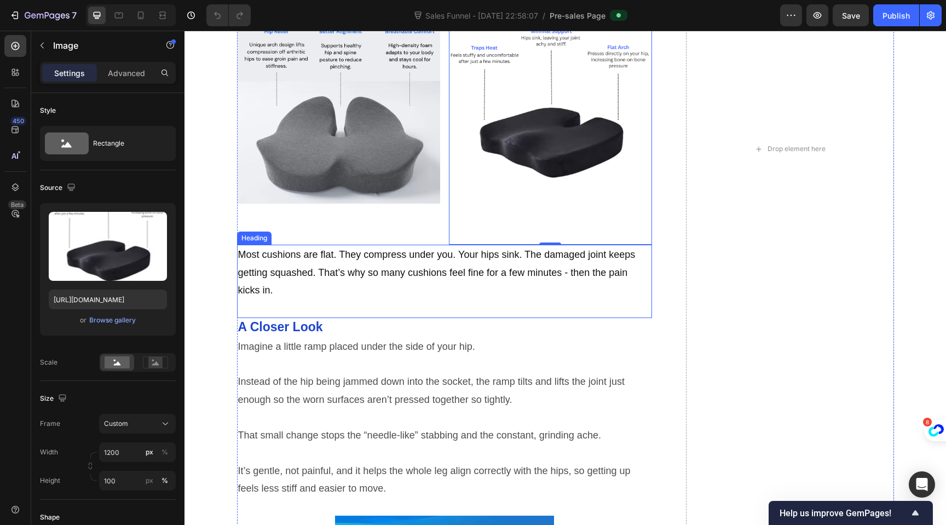
click at [375, 275] on h2 "Most cushions are flat. They compress under you. Your hips sink. The damaged jo…" at bounding box center [445, 281] width 416 height 73
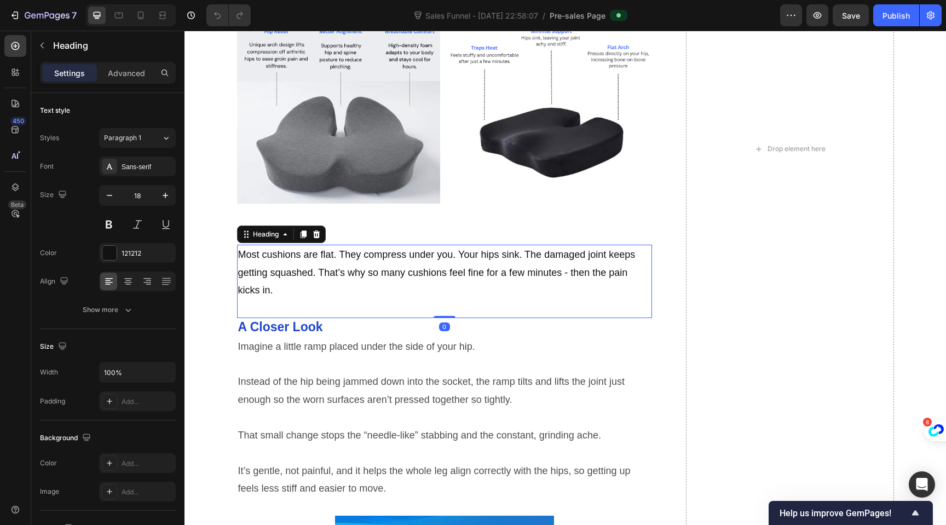
click at [302, 275] on h2 "Most cushions are flat. They compress under you. Your hips sink. The damaged jo…" at bounding box center [445, 281] width 416 height 73
click at [274, 289] on p "Most cushions are flat. They compress under you. Your hips sink. The damaged jo…" at bounding box center [444, 281] width 413 height 71
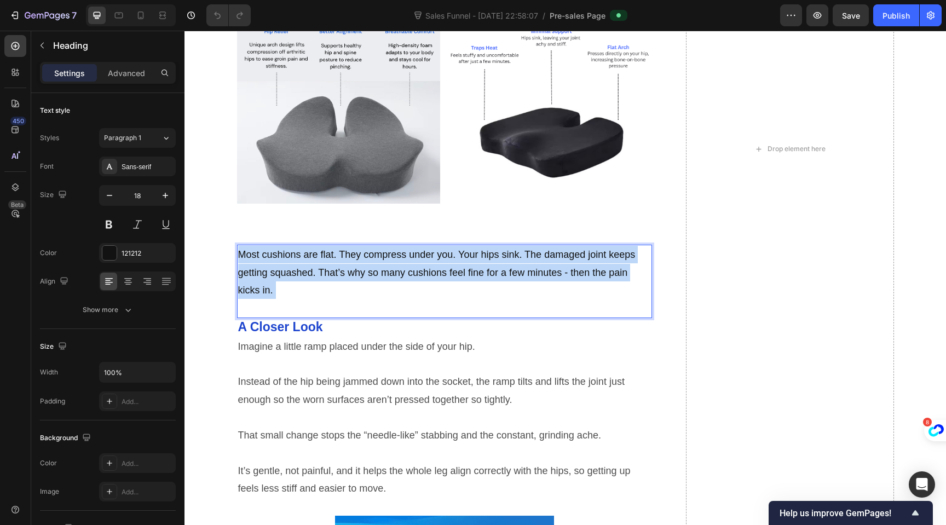
click at [274, 289] on p "Most cushions are flat. They compress under you. Your hips sink. The damaged jo…" at bounding box center [444, 281] width 413 height 71
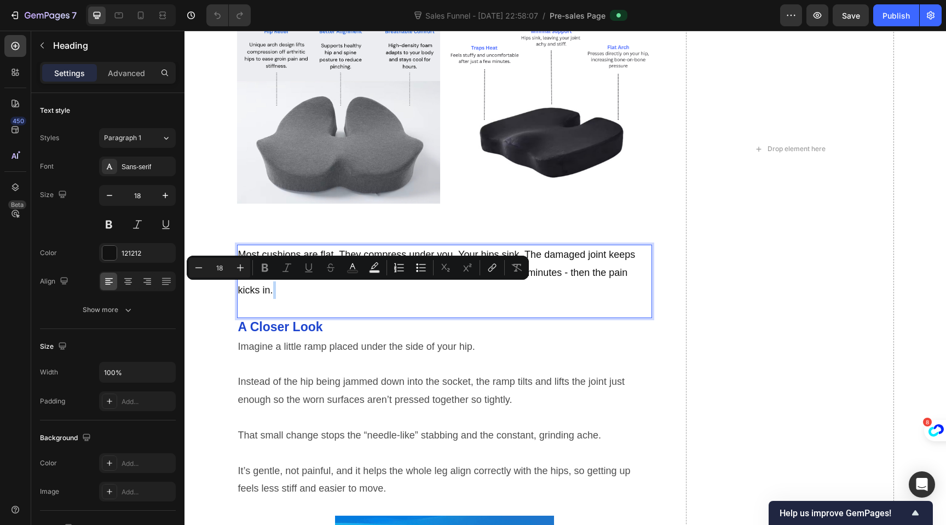
click at [274, 289] on p "Most cushions are flat. They compress under you. Your hips sink. The damaged jo…" at bounding box center [444, 281] width 413 height 71
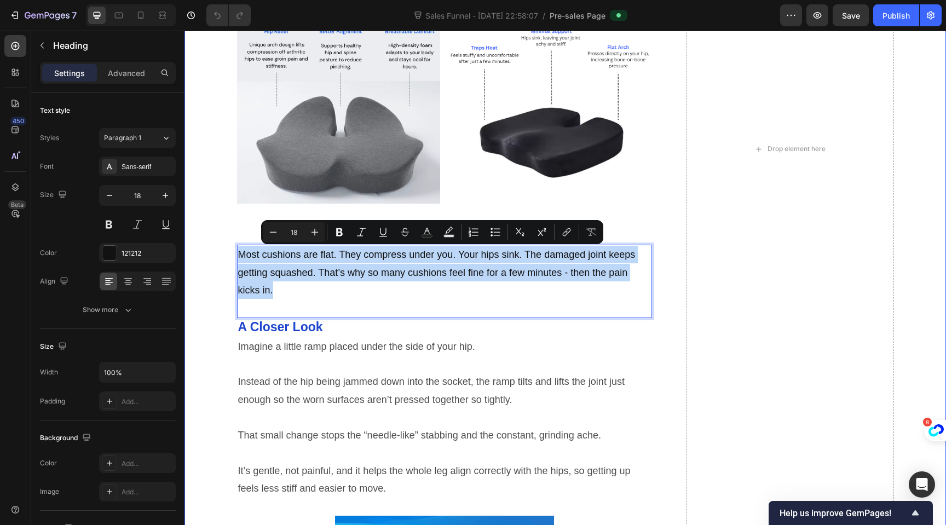
drag, startPoint x: 274, startPoint y: 291, endPoint x: 223, endPoint y: 244, distance: 69.8
click at [223, 244] on div "Image ⁠⁠⁠⁠⁠⁠⁠ Why OrthoCloud Is Different Heading 🌙 Unique Raised Arch OrthoClo…" at bounding box center [565, 149] width 740 height 1576
copy p "Most cushions are flat. They compress under you. Your hips sink. The damaged jo…"
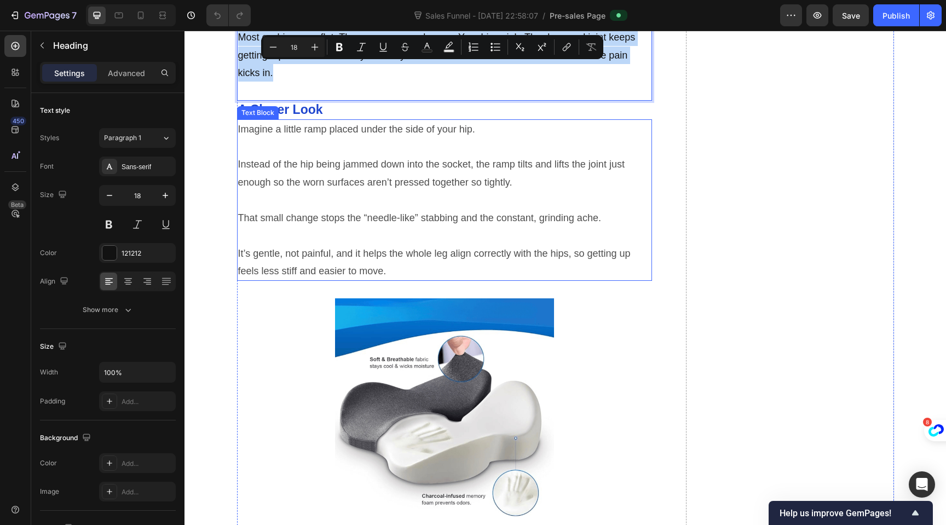
scroll to position [2536, 0]
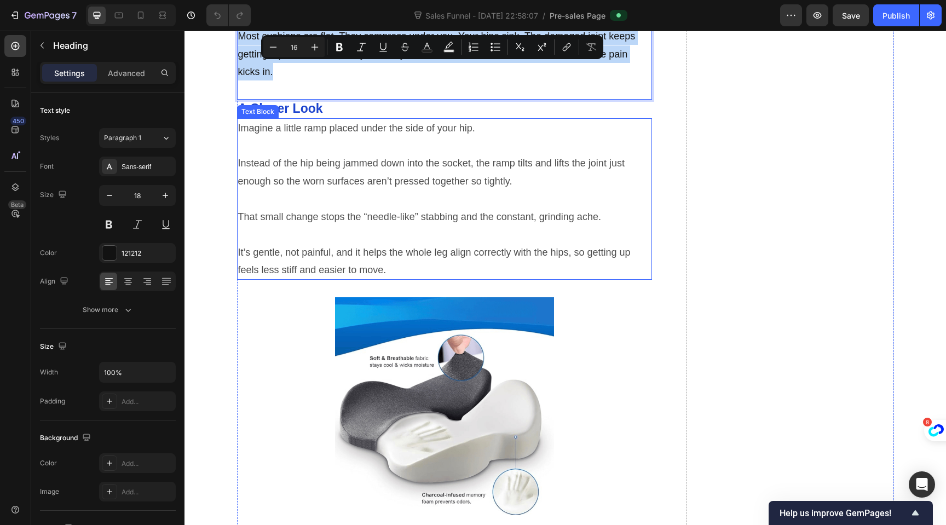
click at [377, 250] on p "It’s gentle, not painful, and it helps the whole leg align correctly with the h…" at bounding box center [444, 262] width 413 height 36
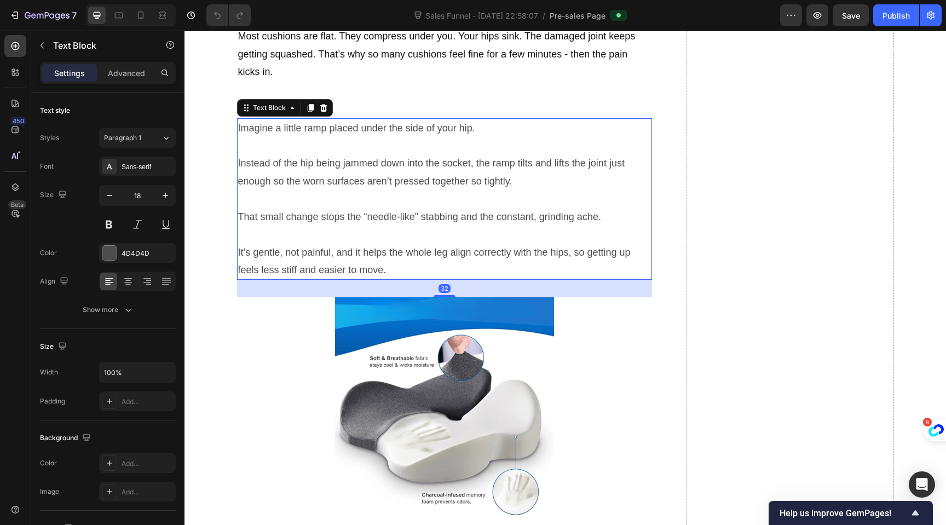
click at [381, 269] on p "It’s gentle, not painful, and it helps the whole leg align correctly with the h…" at bounding box center [444, 262] width 413 height 36
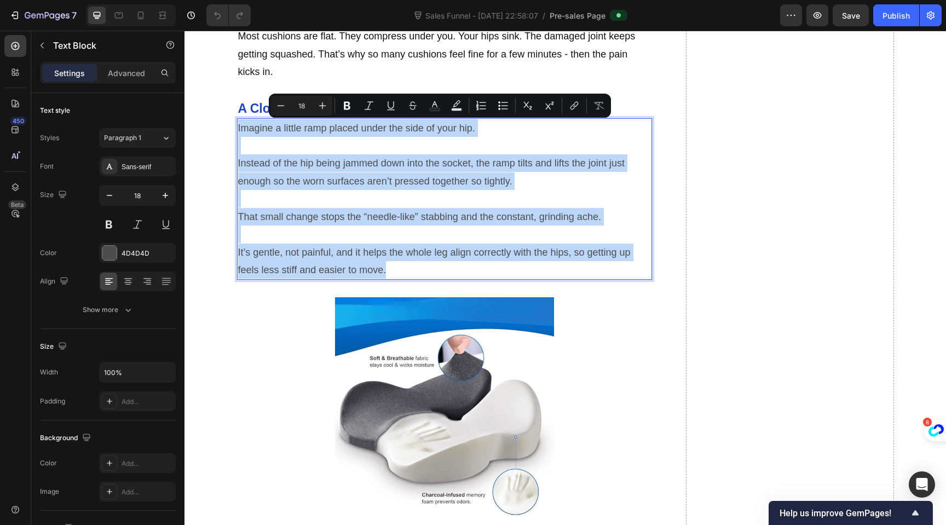
drag, startPoint x: 383, startPoint y: 270, endPoint x: 233, endPoint y: 131, distance: 204.9
click at [237, 131] on div "Imagine a little ramp placed under the side of your hip. Instead of the hip bei…" at bounding box center [445, 199] width 416 height 162
copy div "Imagine a little ramp placed under the side of your hip. Instead of the hip bei…"
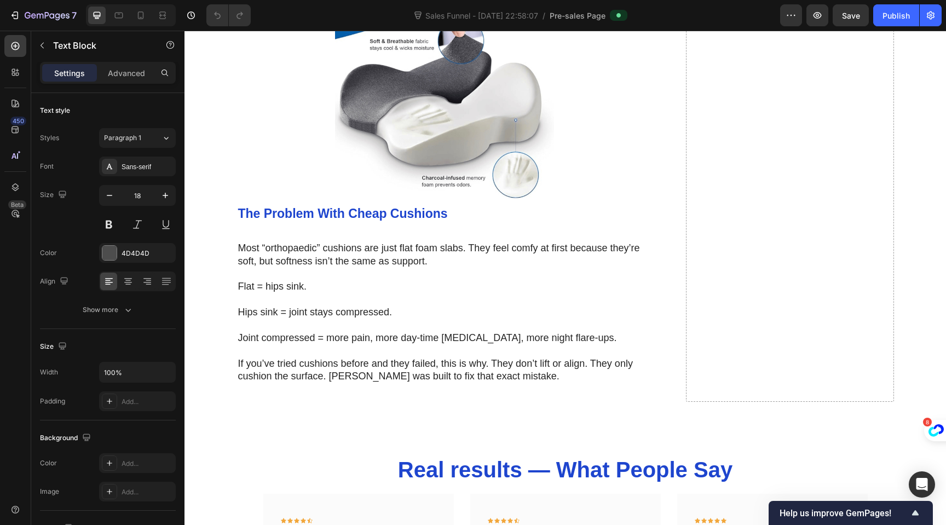
scroll to position [2855, 0]
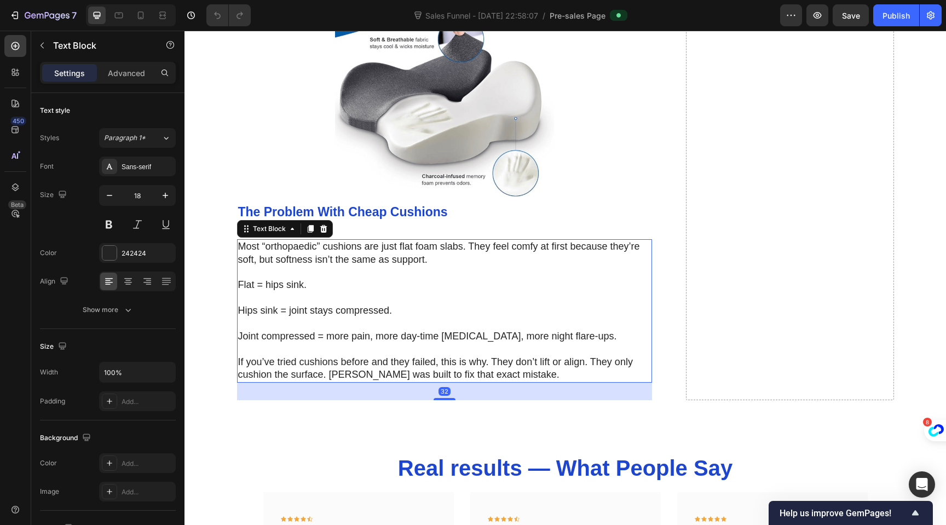
click at [389, 262] on p "Most “orthopaedic” cushions are just flat foam slabs. They feel comfy at first …" at bounding box center [444, 253] width 413 height 26
click at [367, 214] on strong "The Problem With Cheap Cushions" at bounding box center [343, 212] width 210 height 14
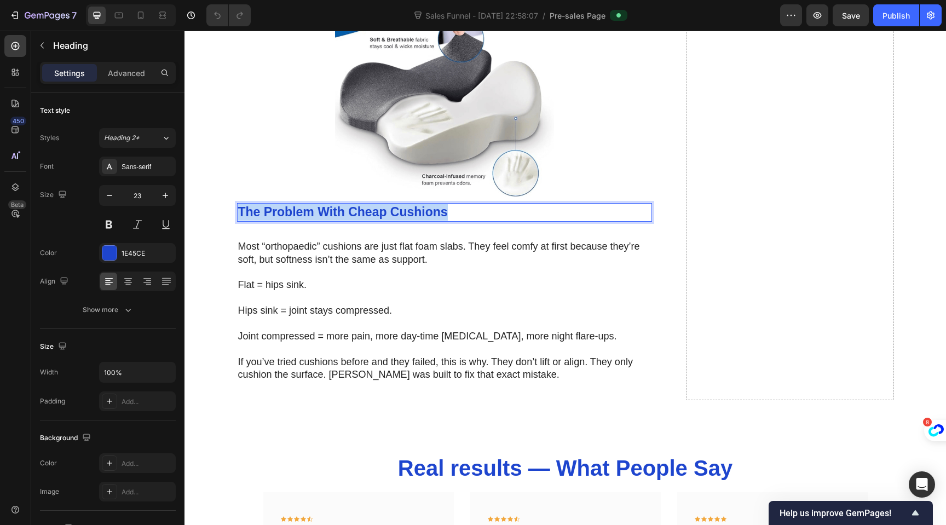
click at [367, 214] on strong "The Problem With Cheap Cushions" at bounding box center [343, 212] width 210 height 14
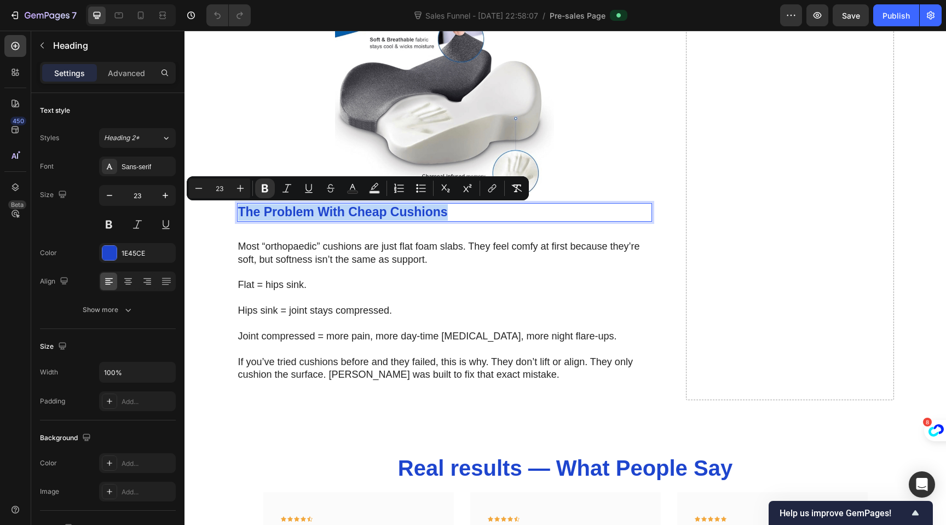
copy strong "The Problem With Cheap Cushions"
click at [332, 213] on strong "The Problem With Cheap Cushions" at bounding box center [343, 212] width 210 height 14
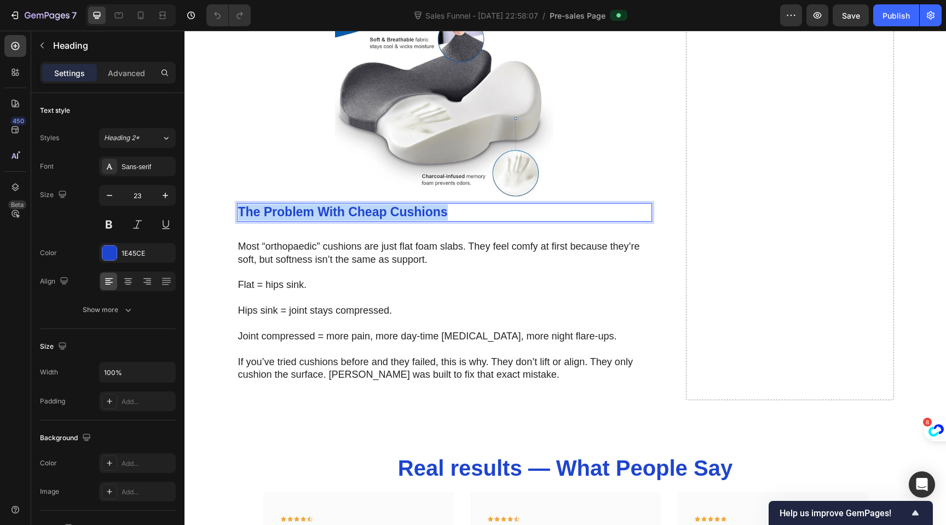
click at [332, 213] on strong "The Problem With Cheap Cushions" at bounding box center [343, 212] width 210 height 14
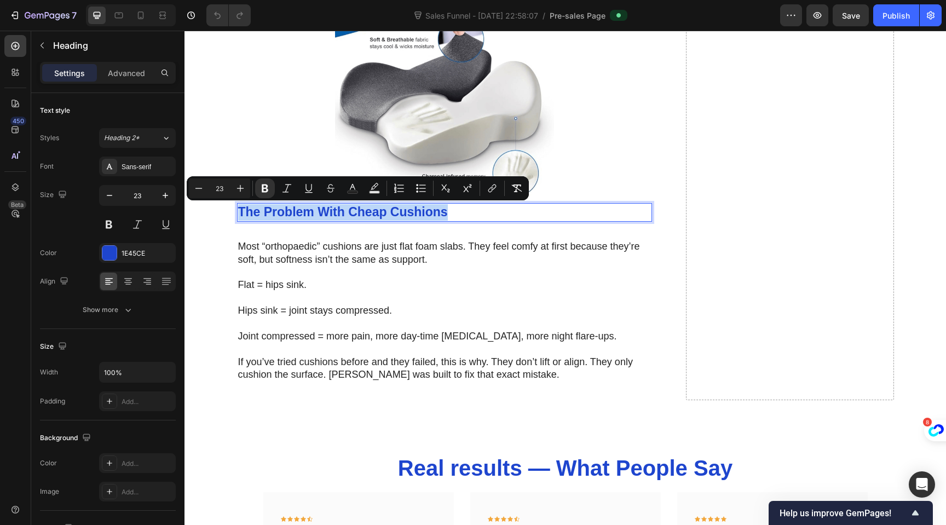
copy strong "The Problem With Cheap Cushions"
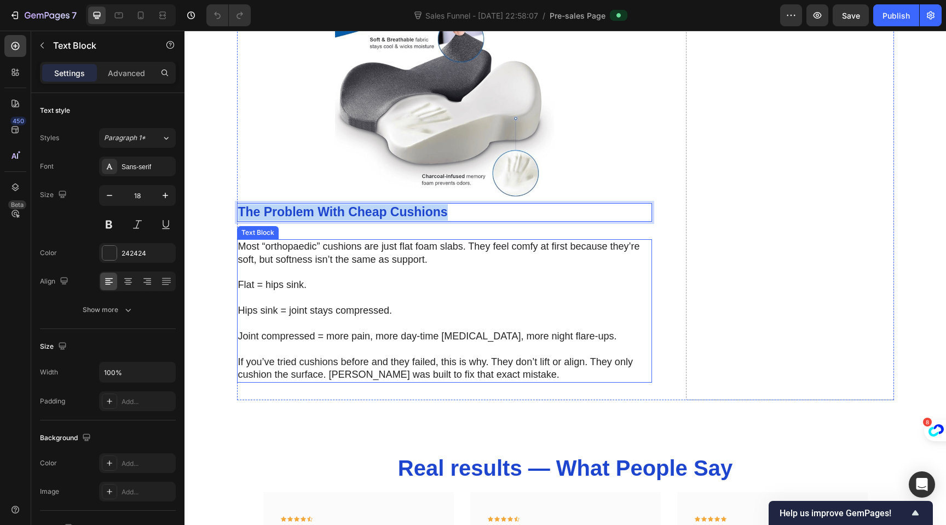
click at [333, 256] on p "Most “orthopaedic” cushions are just flat foam slabs. They feel comfy at first …" at bounding box center [444, 253] width 413 height 26
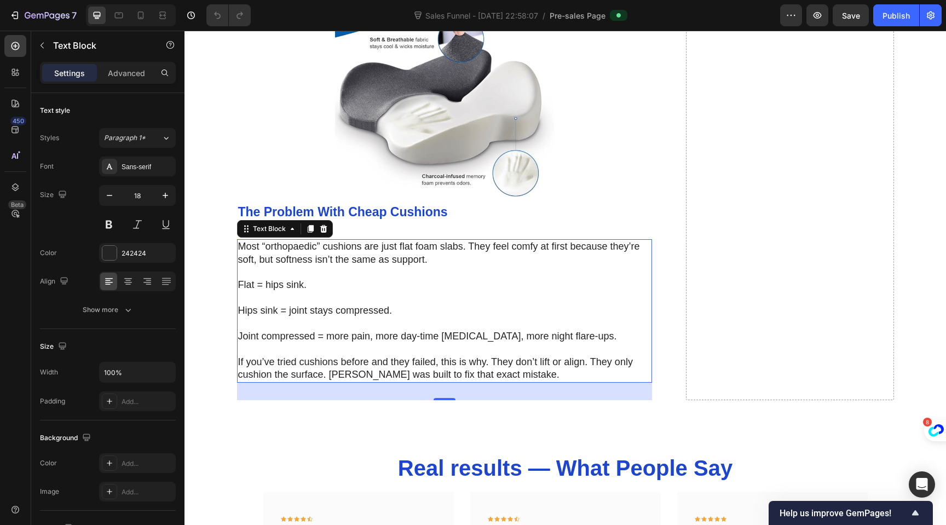
click at [571, 338] on p "Joint compressed = more pain, more day-time stiffness, more night flare-ups." at bounding box center [444, 336] width 413 height 13
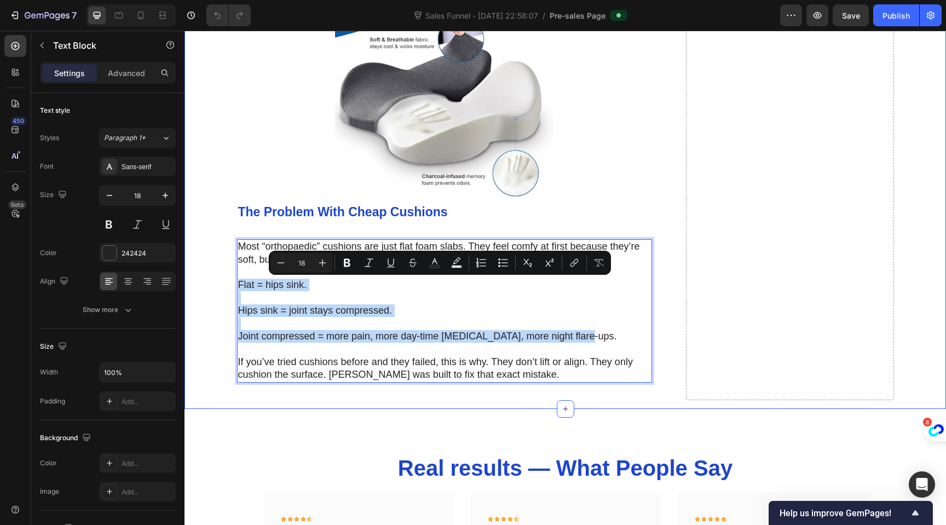
drag, startPoint x: 572, startPoint y: 337, endPoint x: 227, endPoint y: 287, distance: 348.6
copy div "Flat = hips sink. Hips sink = joint stays compressed. Joint compressed = more p…"
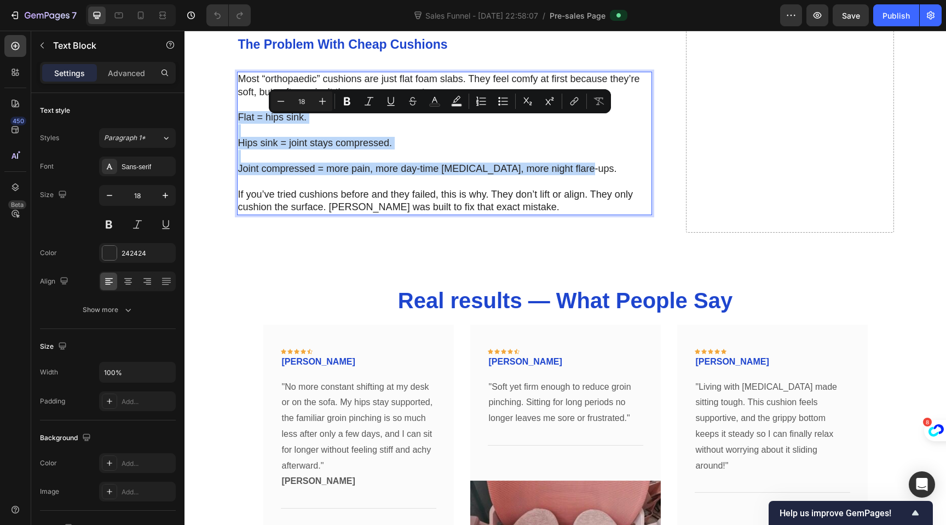
scroll to position [3028, 0]
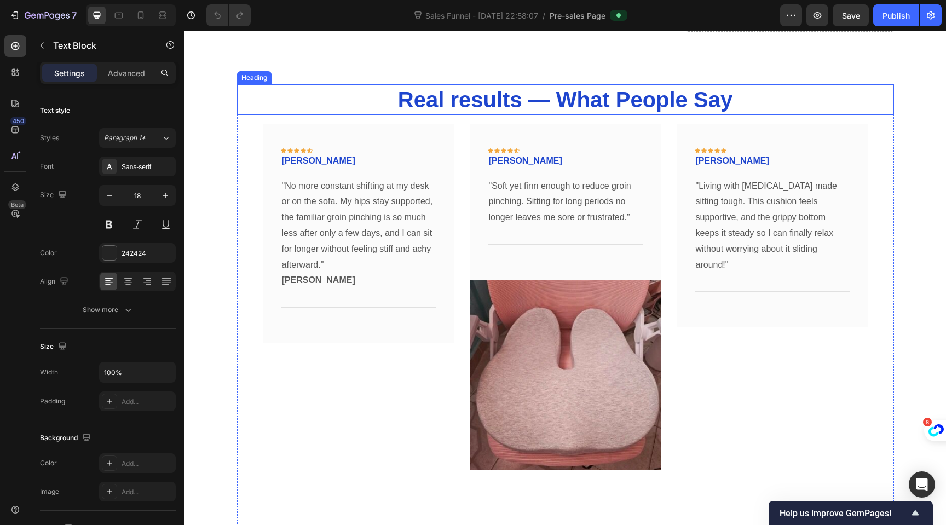
type input "16"
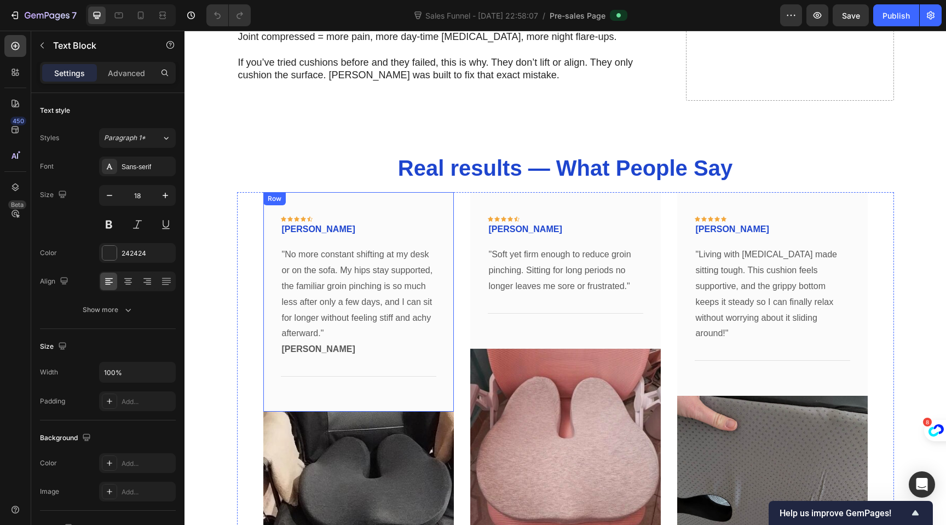
scroll to position [3145, 0]
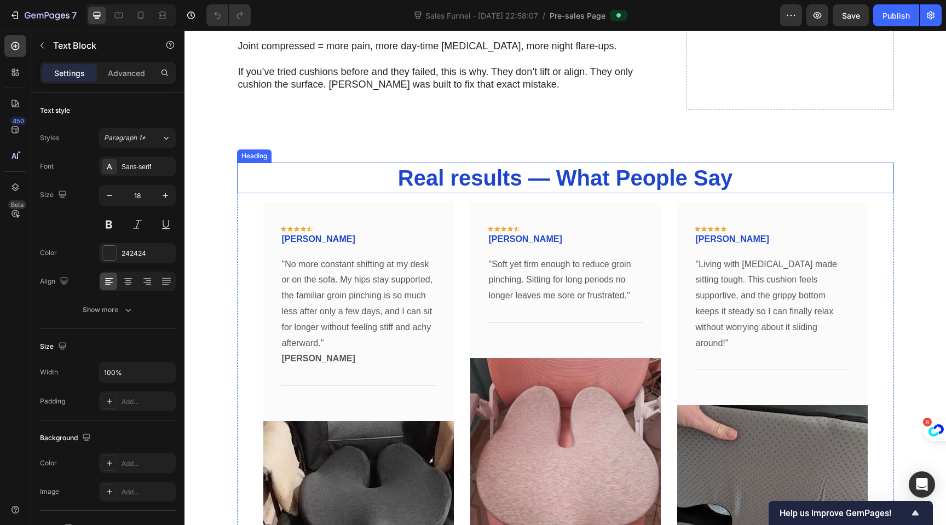
click at [460, 183] on h2 "Real results — What People Say" at bounding box center [565, 178] width 657 height 31
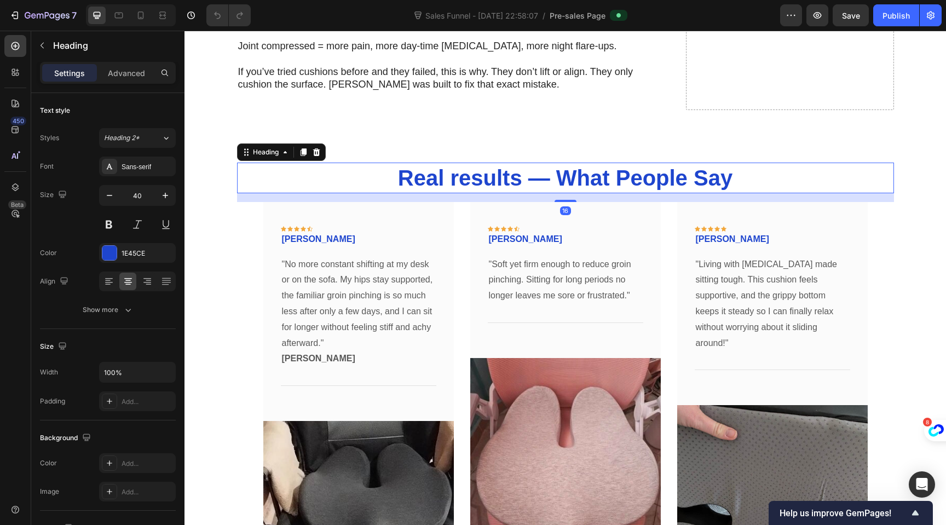
click at [460, 183] on h2 "Real results — What People Say" at bounding box center [565, 178] width 657 height 31
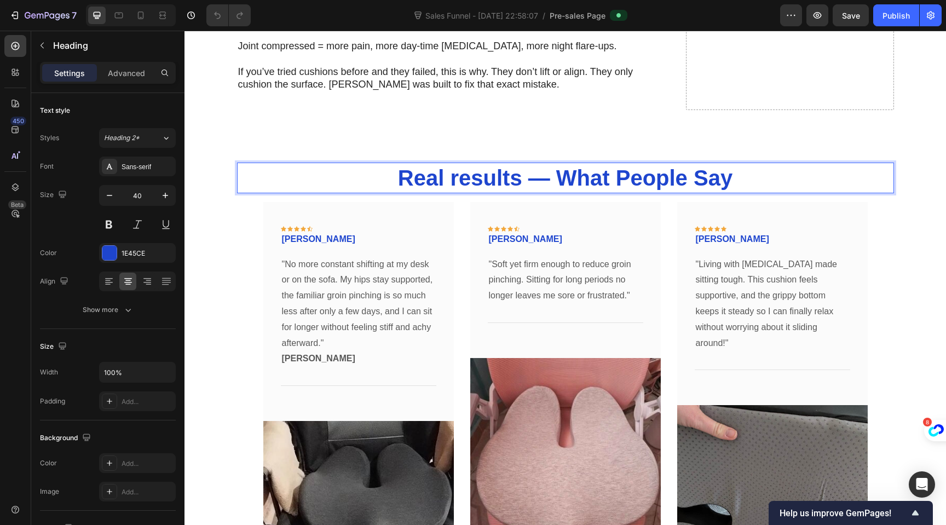
click at [460, 183] on p "Real results — What People Say" at bounding box center [565, 178] width 655 height 28
